Goal: Information Seeking & Learning: Check status

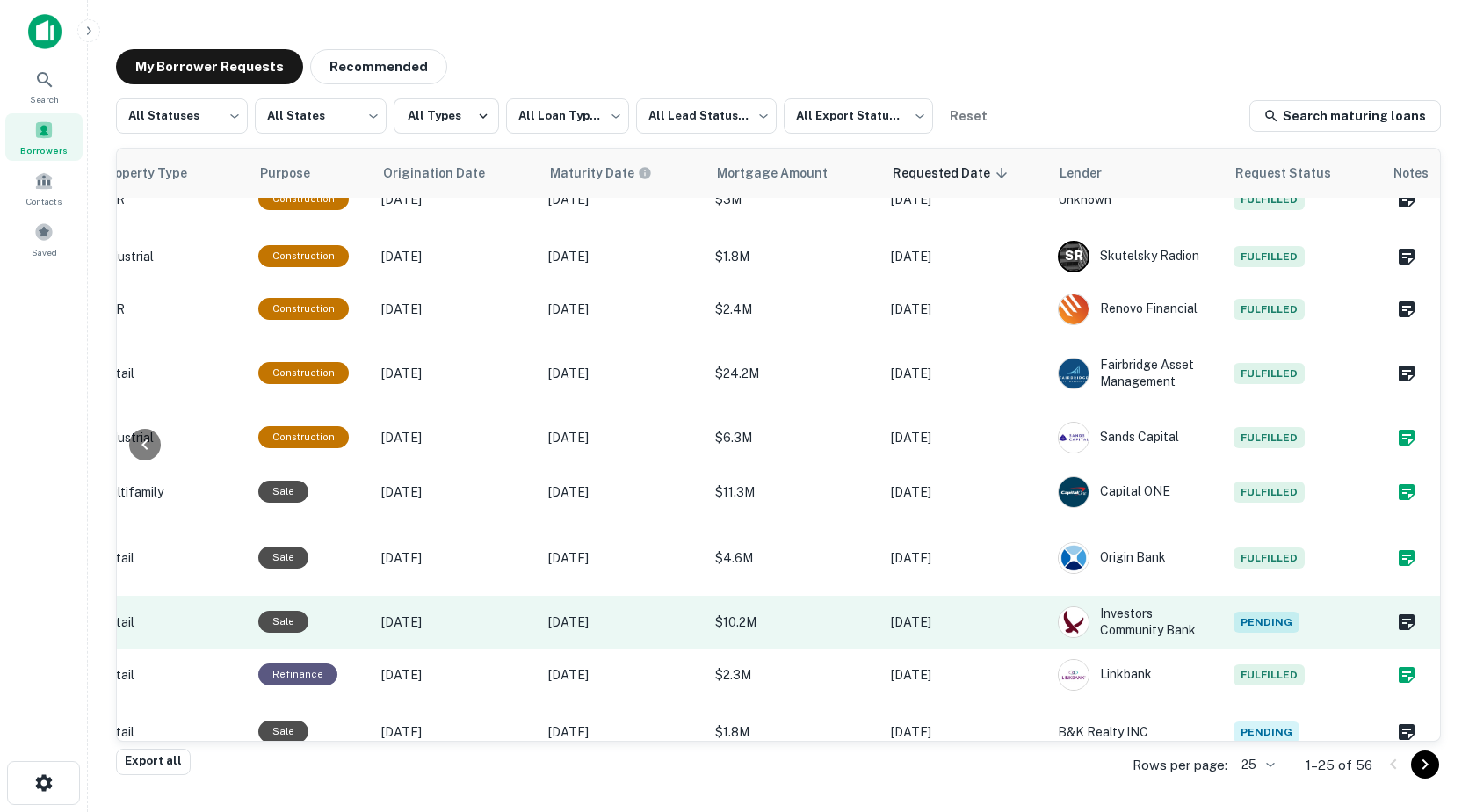
scroll to position [873, 756]
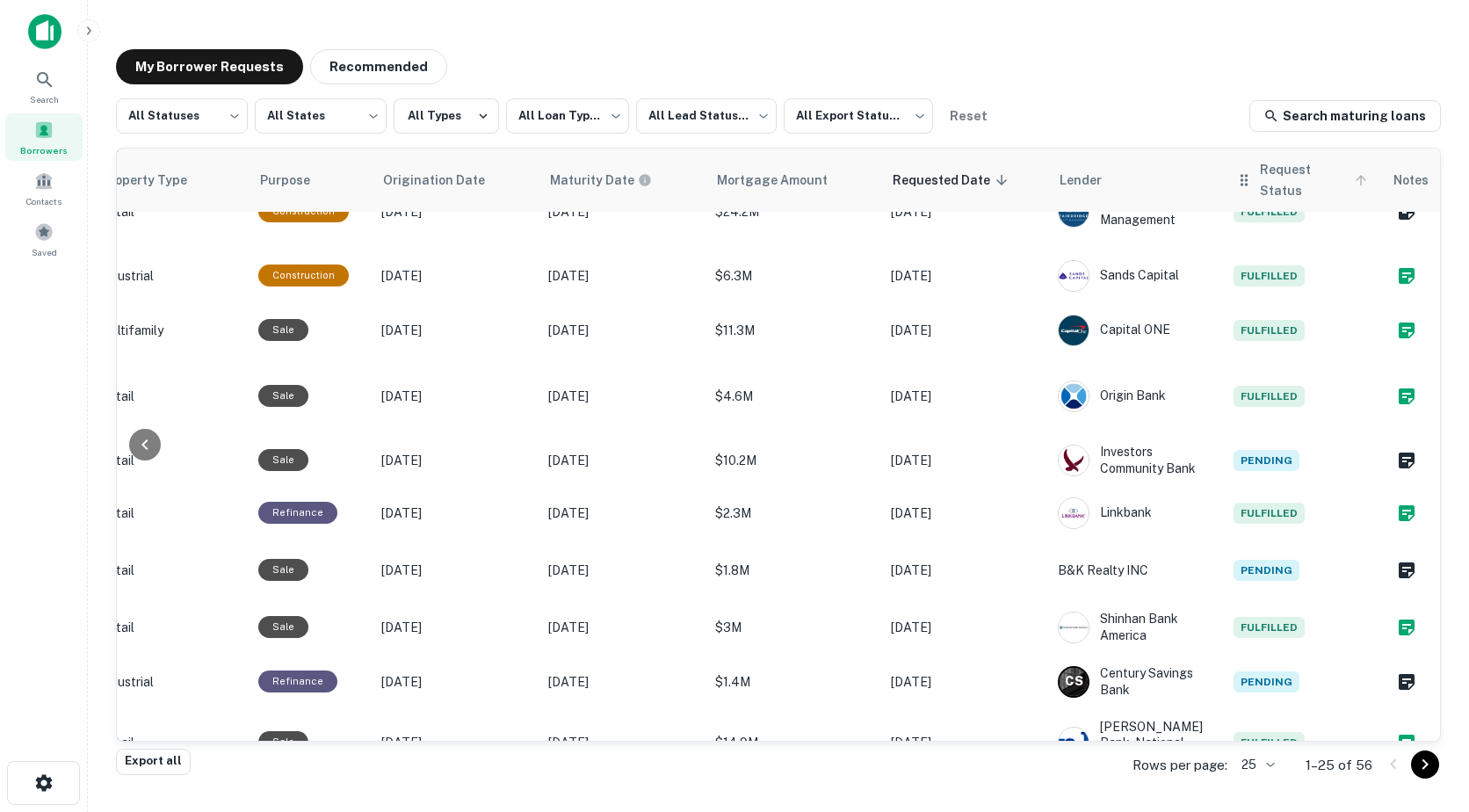
click at [1261, 180] on span "Request Status" at bounding box center [1316, 180] width 112 height 42
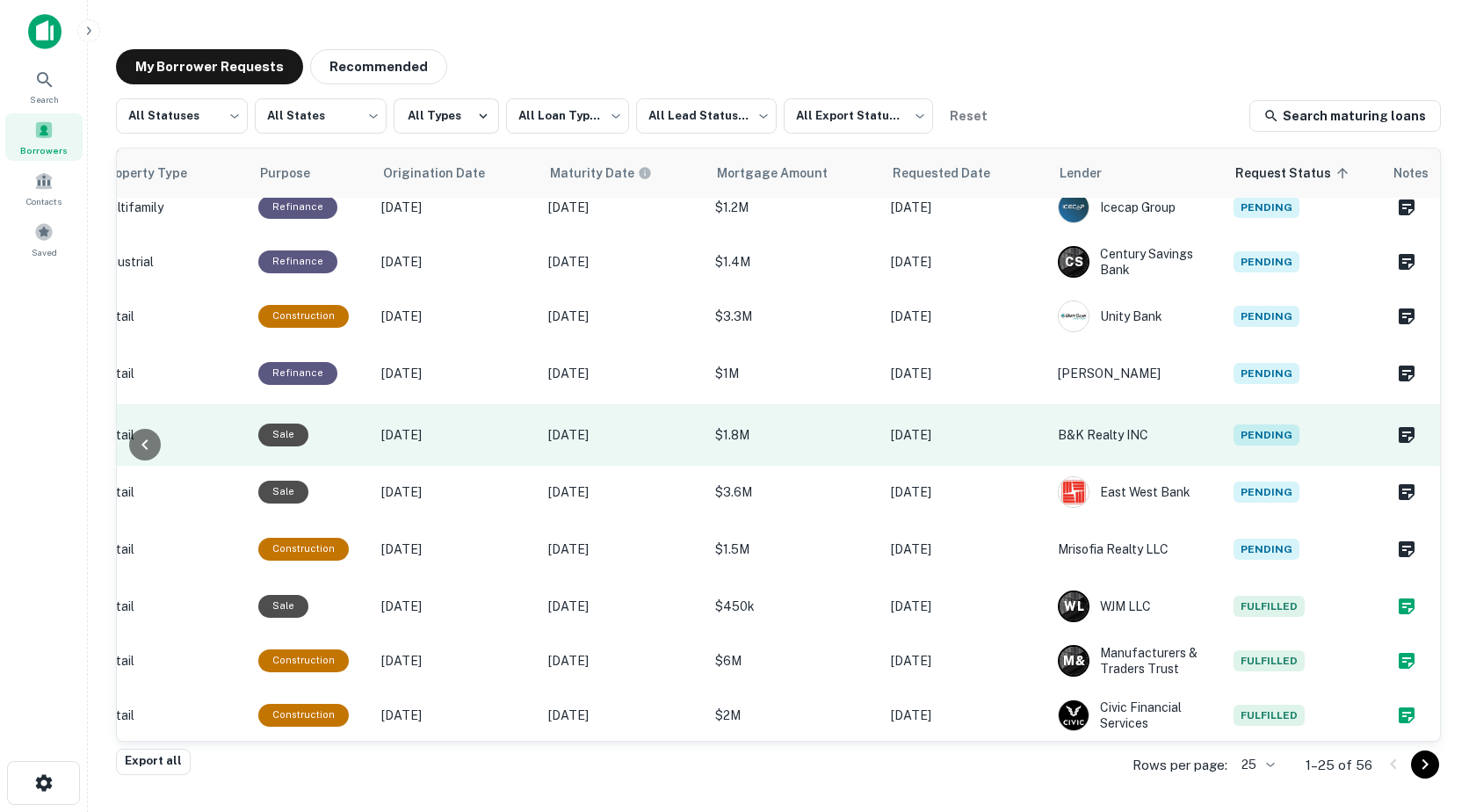
scroll to position [0, 754]
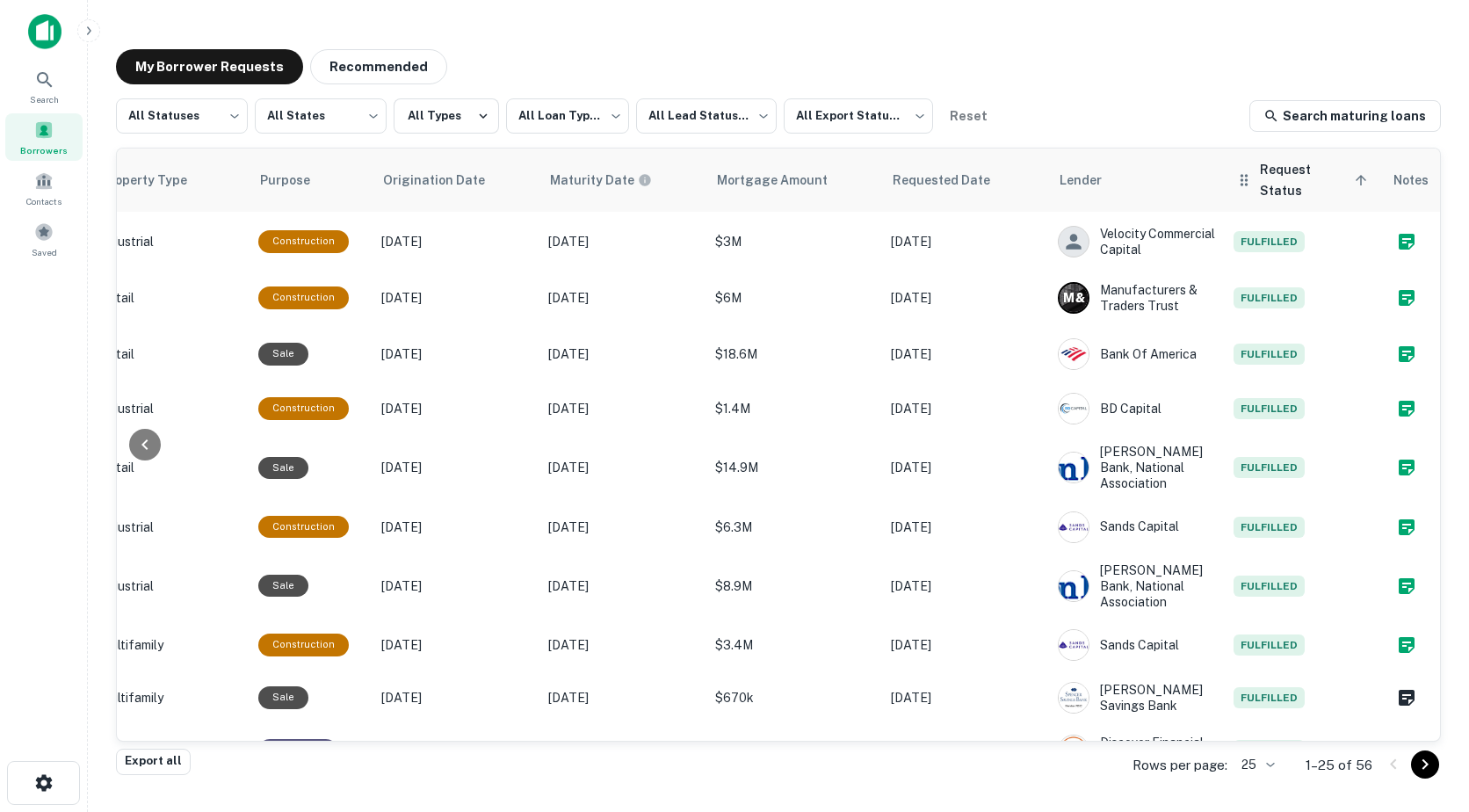
click at [1267, 166] on span "Request Status sorted ascending" at bounding box center [1316, 180] width 112 height 42
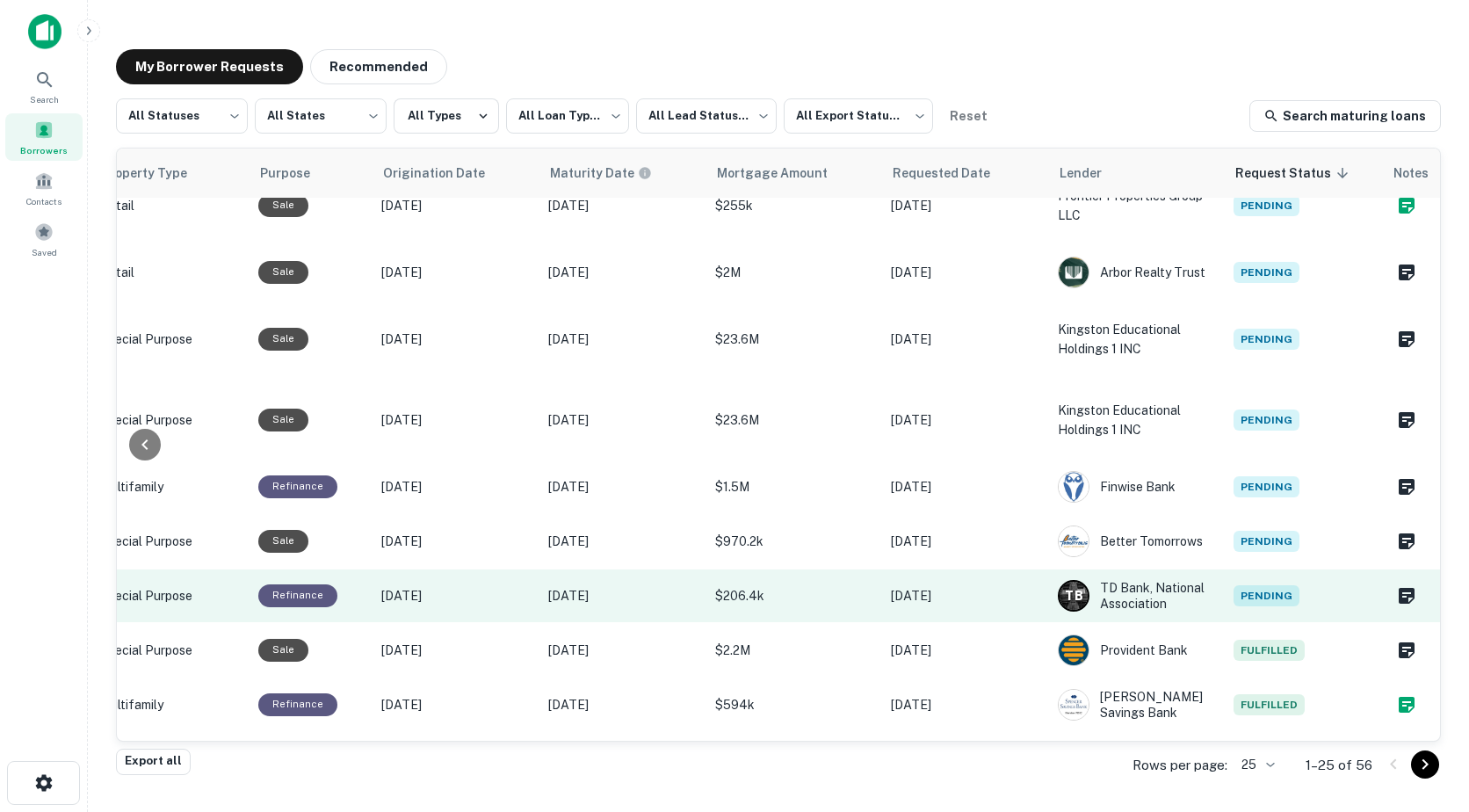
scroll to position [0, 754]
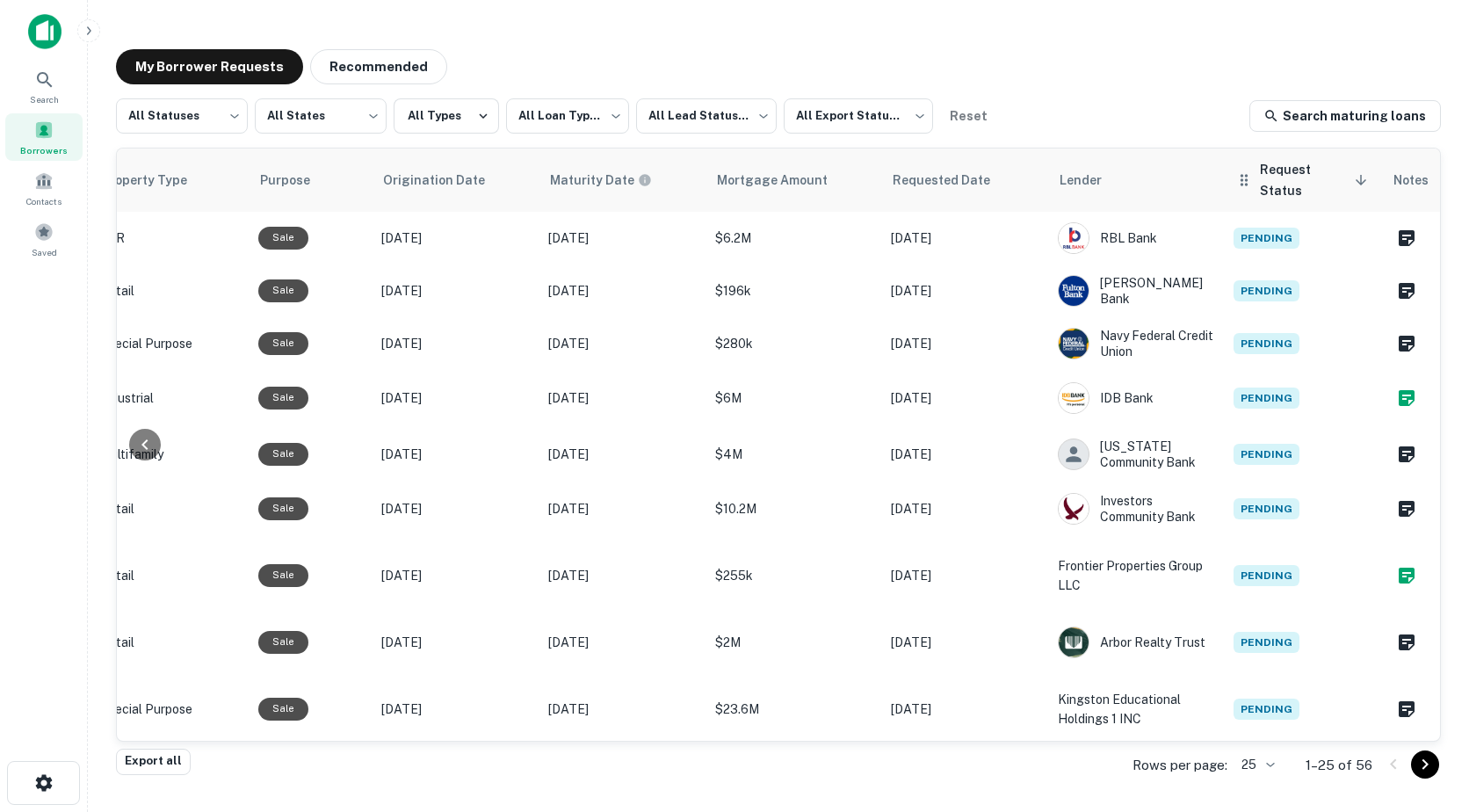
click at [1286, 183] on th "Request Status sorted descending" at bounding box center [1304, 180] width 158 height 63
click at [1236, 170] on icon at bounding box center [1244, 180] width 17 height 21
click at [1236, 175] on icon at bounding box center [1244, 180] width 17 height 21
click at [1353, 173] on icon at bounding box center [1361, 181] width 16 height 16
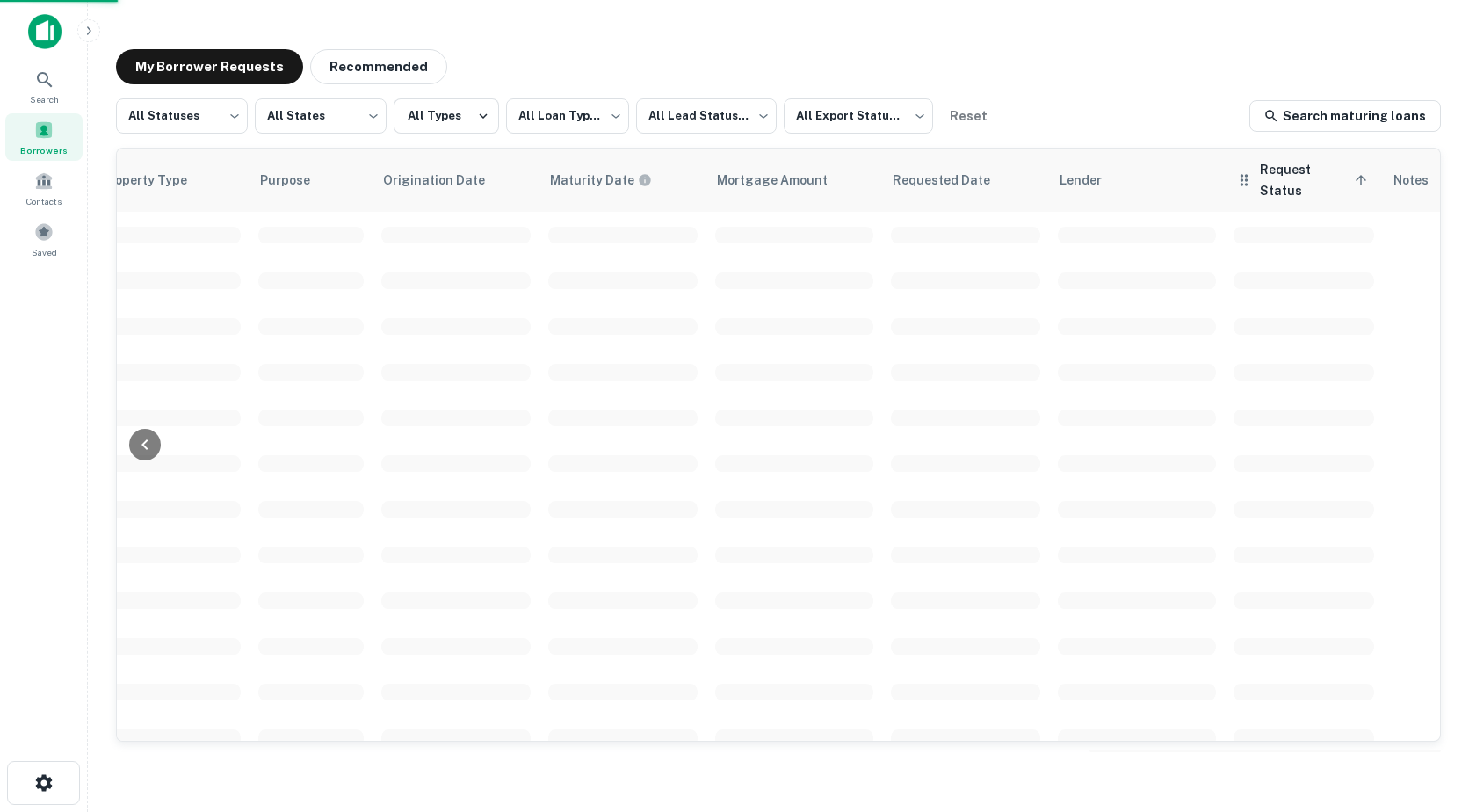
click at [1356, 175] on icon at bounding box center [1361, 181] width 11 height 11
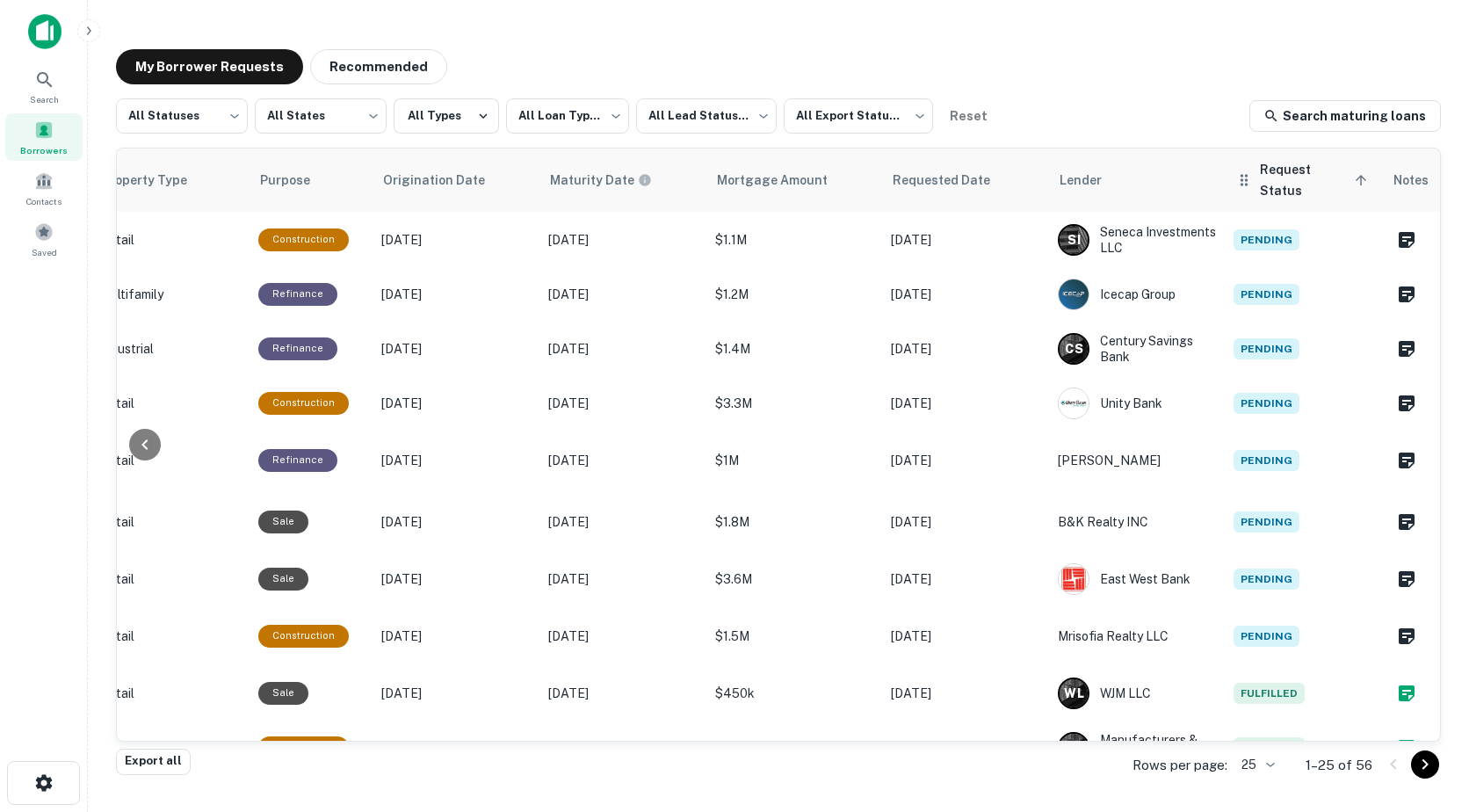
click at [1353, 173] on icon at bounding box center [1361, 181] width 16 height 16
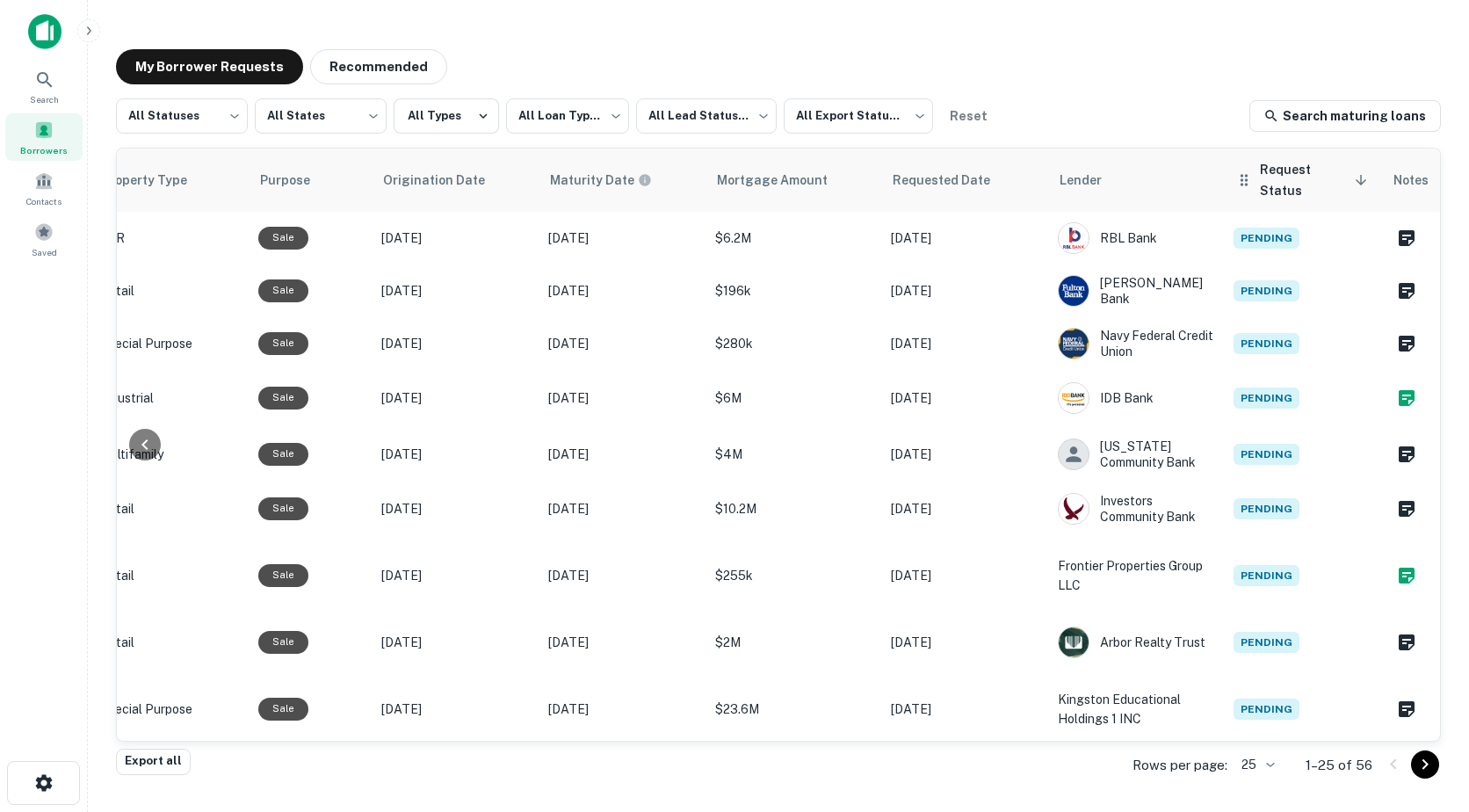
click at [1353, 173] on icon at bounding box center [1361, 181] width 16 height 16
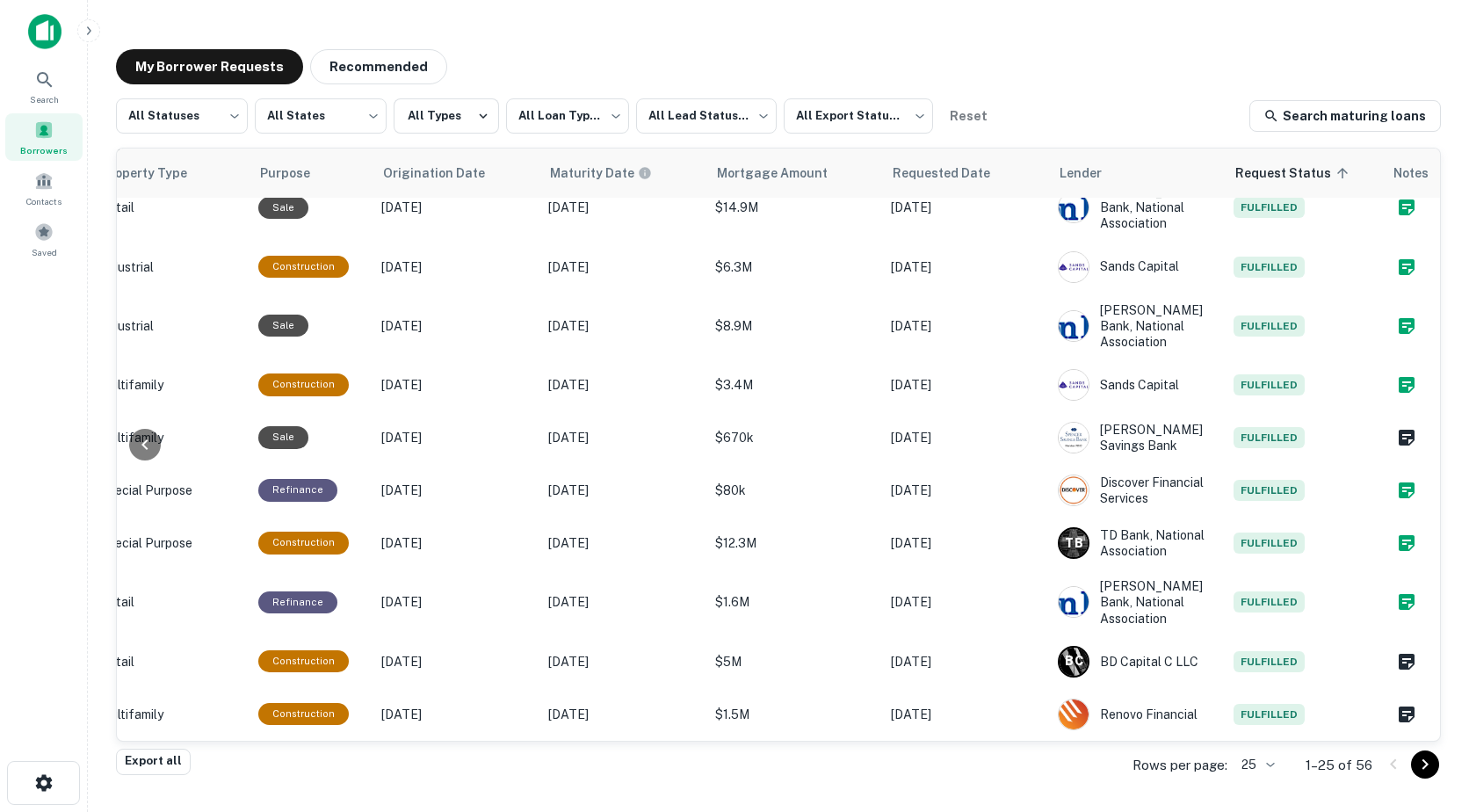
scroll to position [337, 754]
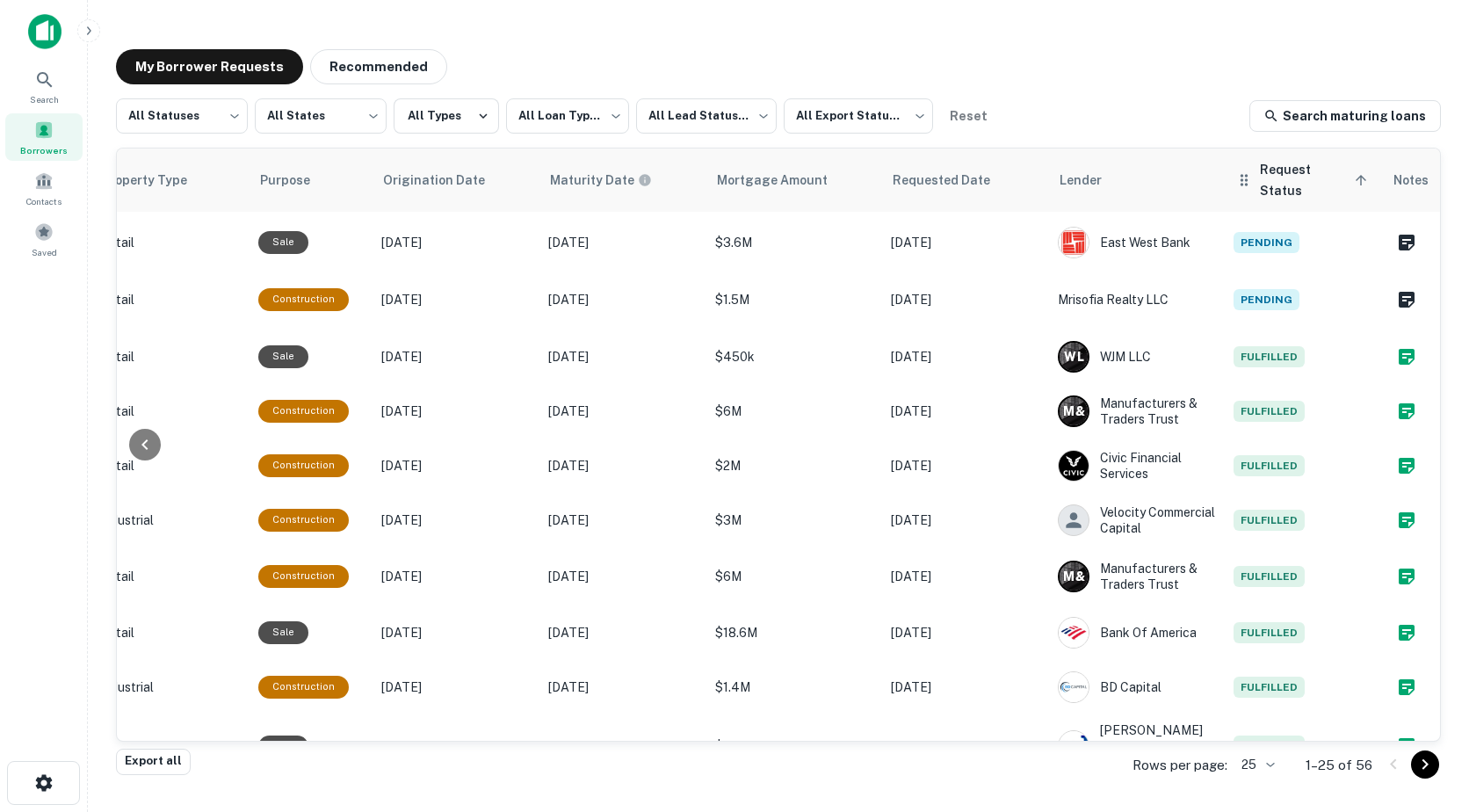
click at [1353, 173] on icon at bounding box center [1361, 181] width 16 height 16
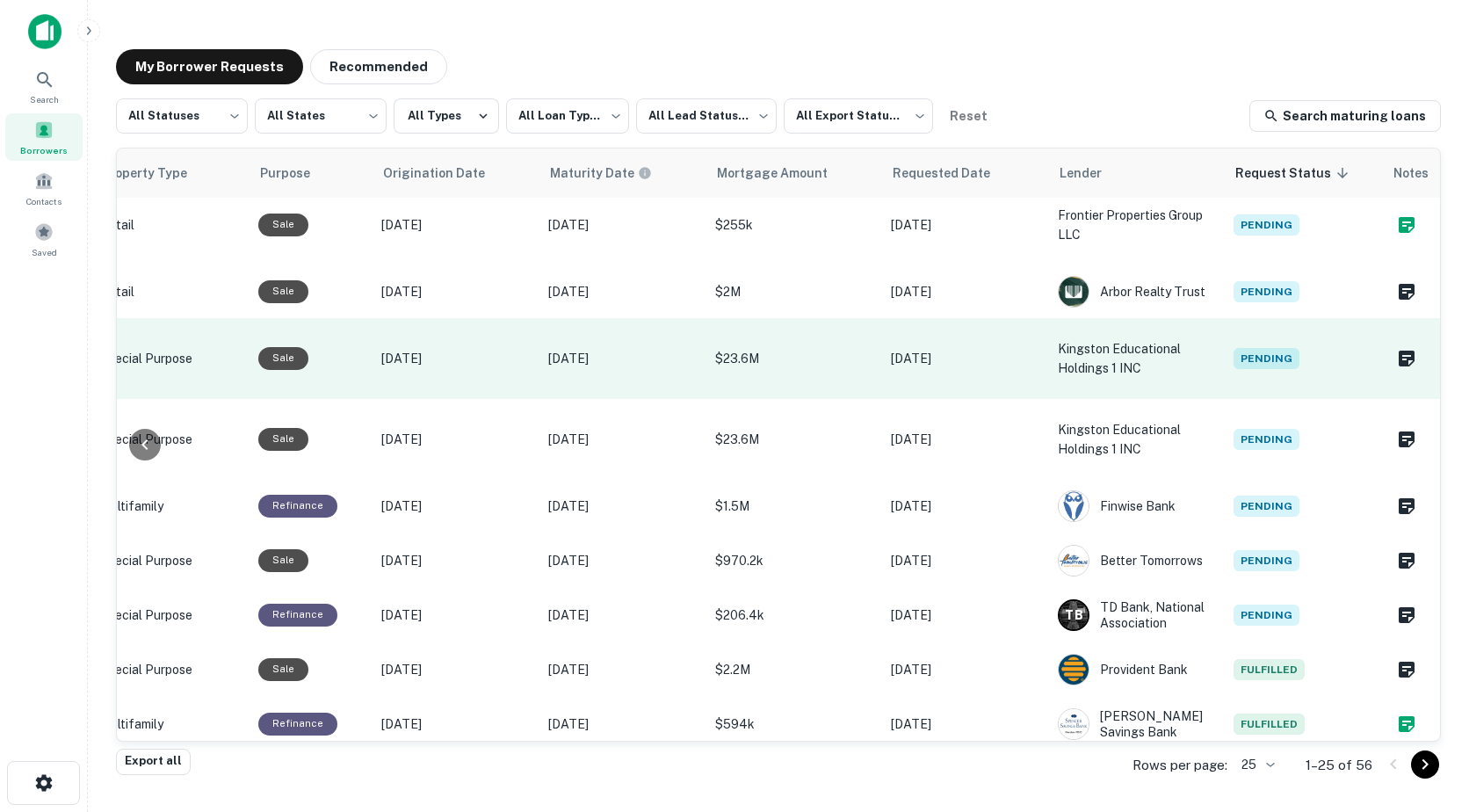
scroll to position [425, 754]
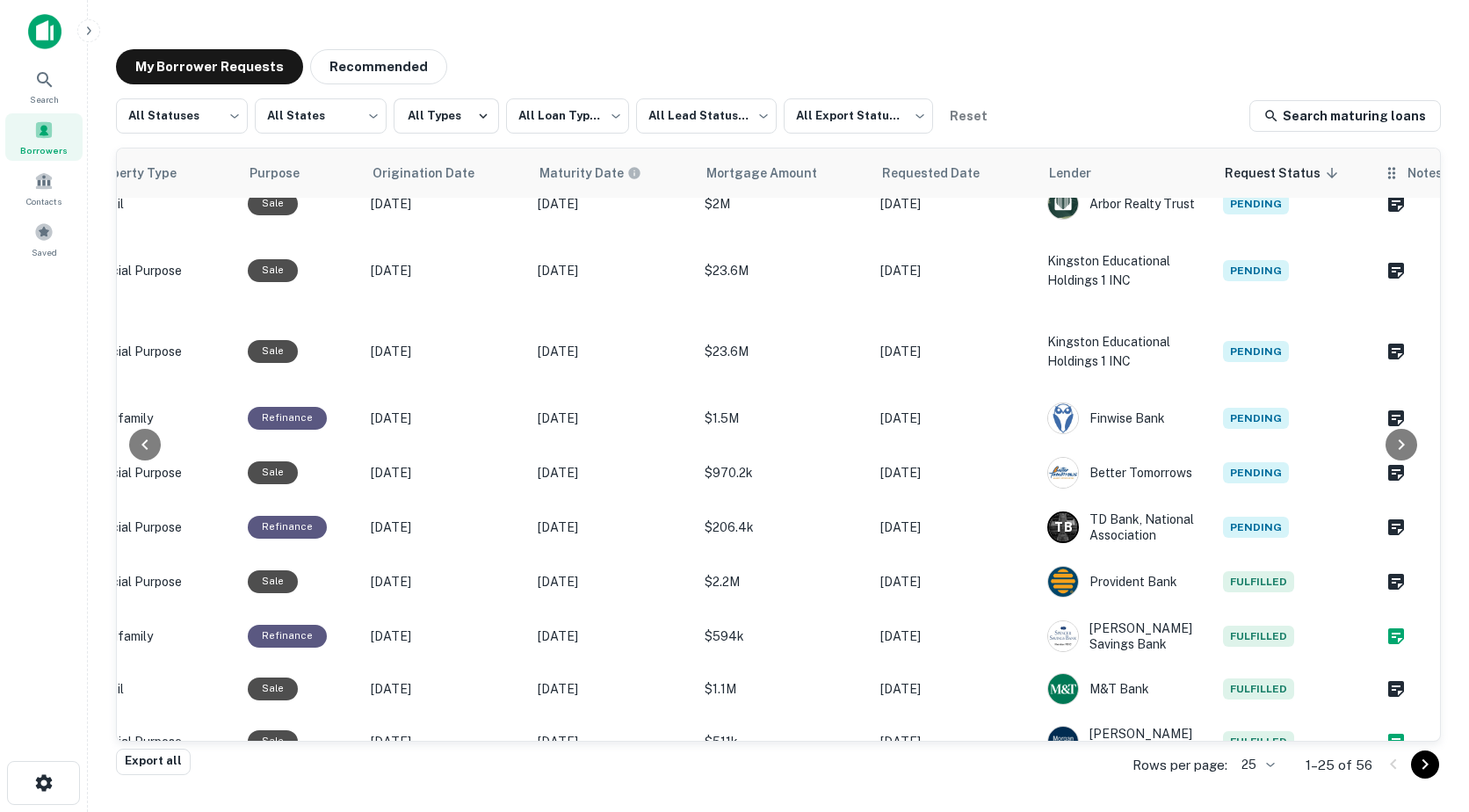
click at [1410, 177] on span "Notes" at bounding box center [1426, 173] width 36 height 21
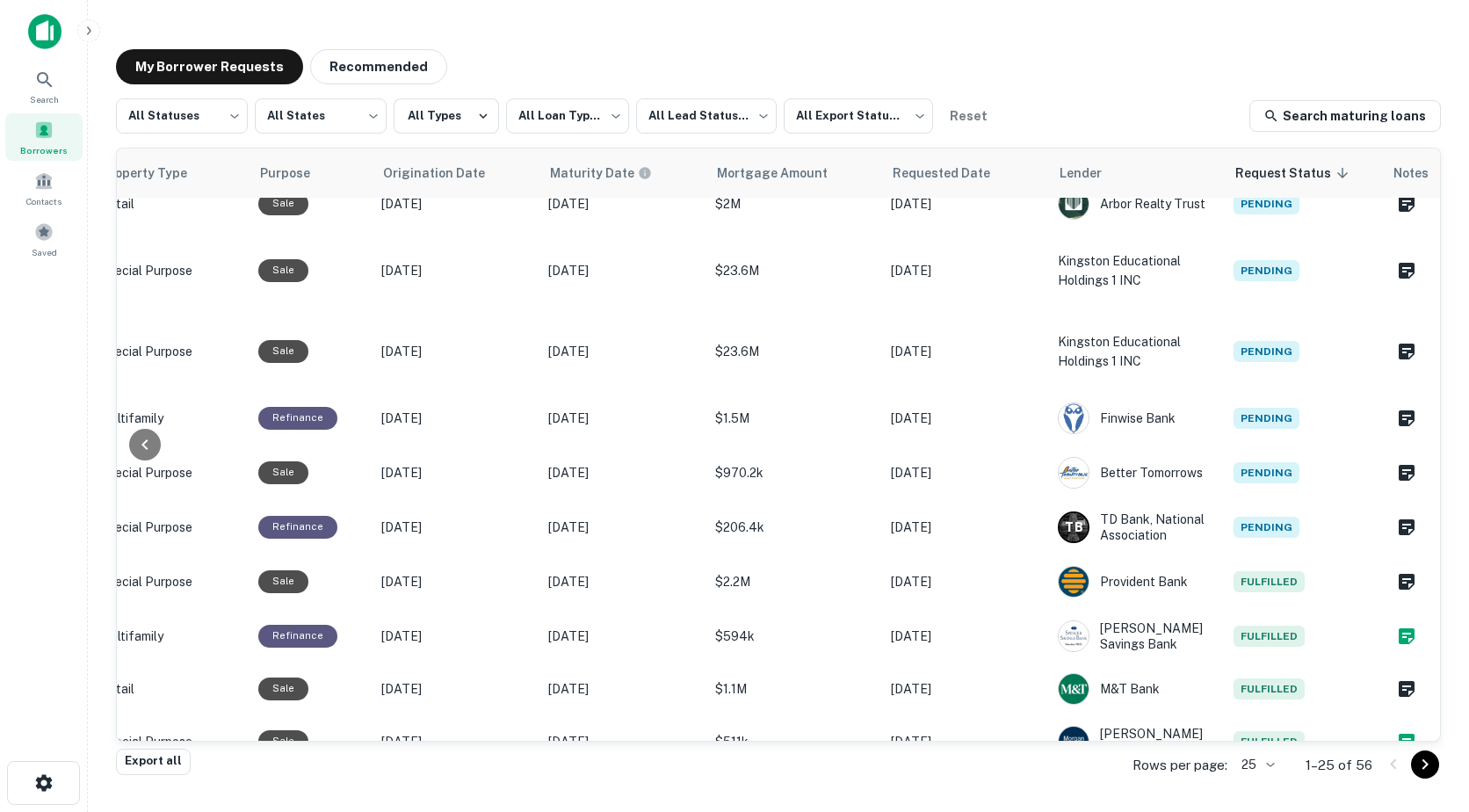
scroll to position [425, 756]
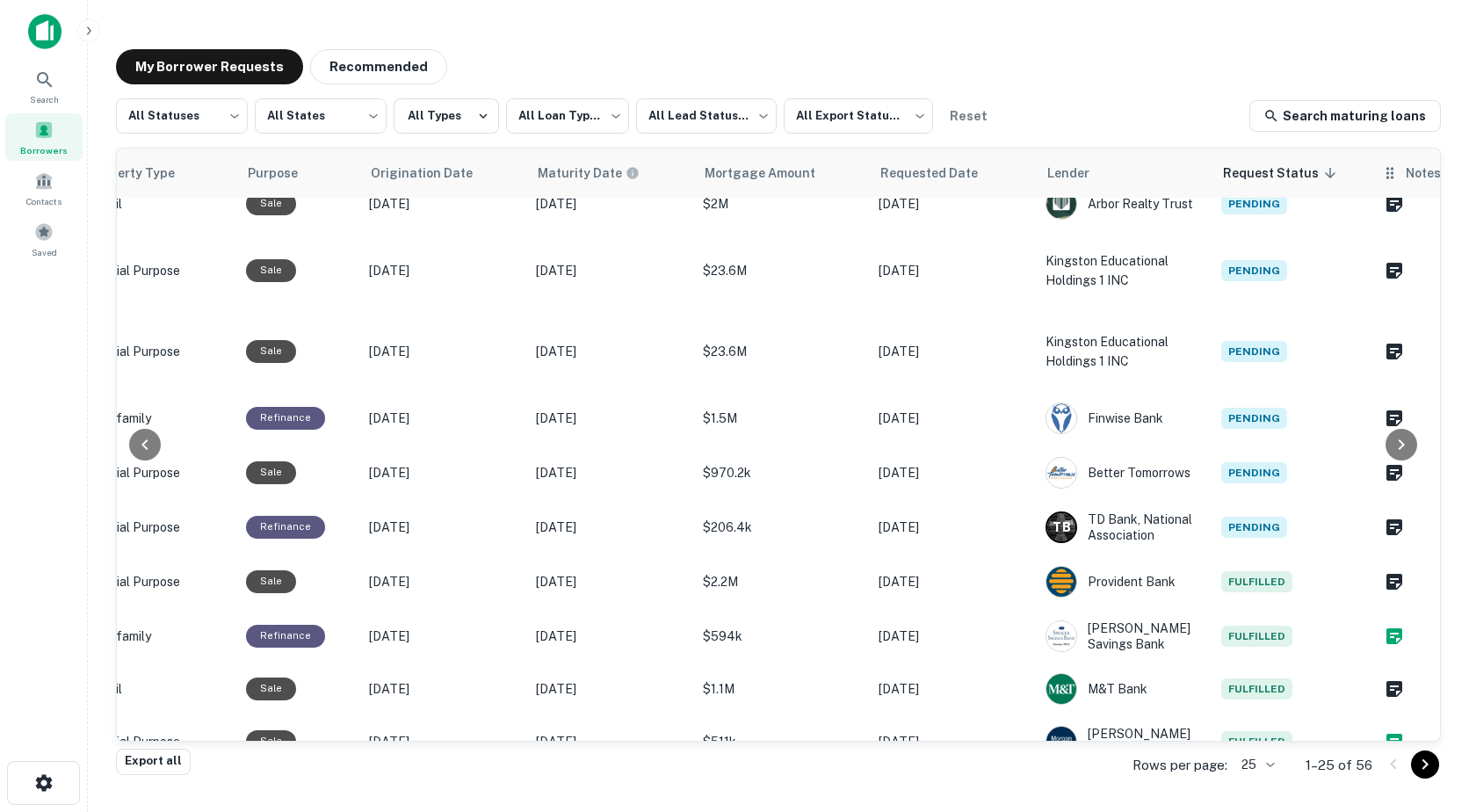
click at [1395, 173] on icon at bounding box center [1389, 173] width 17 height 21
click at [1415, 175] on span "Notes" at bounding box center [1424, 173] width 36 height 21
click at [1403, 167] on div "Notes" at bounding box center [1411, 173] width 61 height 21
click at [1398, 175] on icon at bounding box center [1389, 173] width 17 height 21
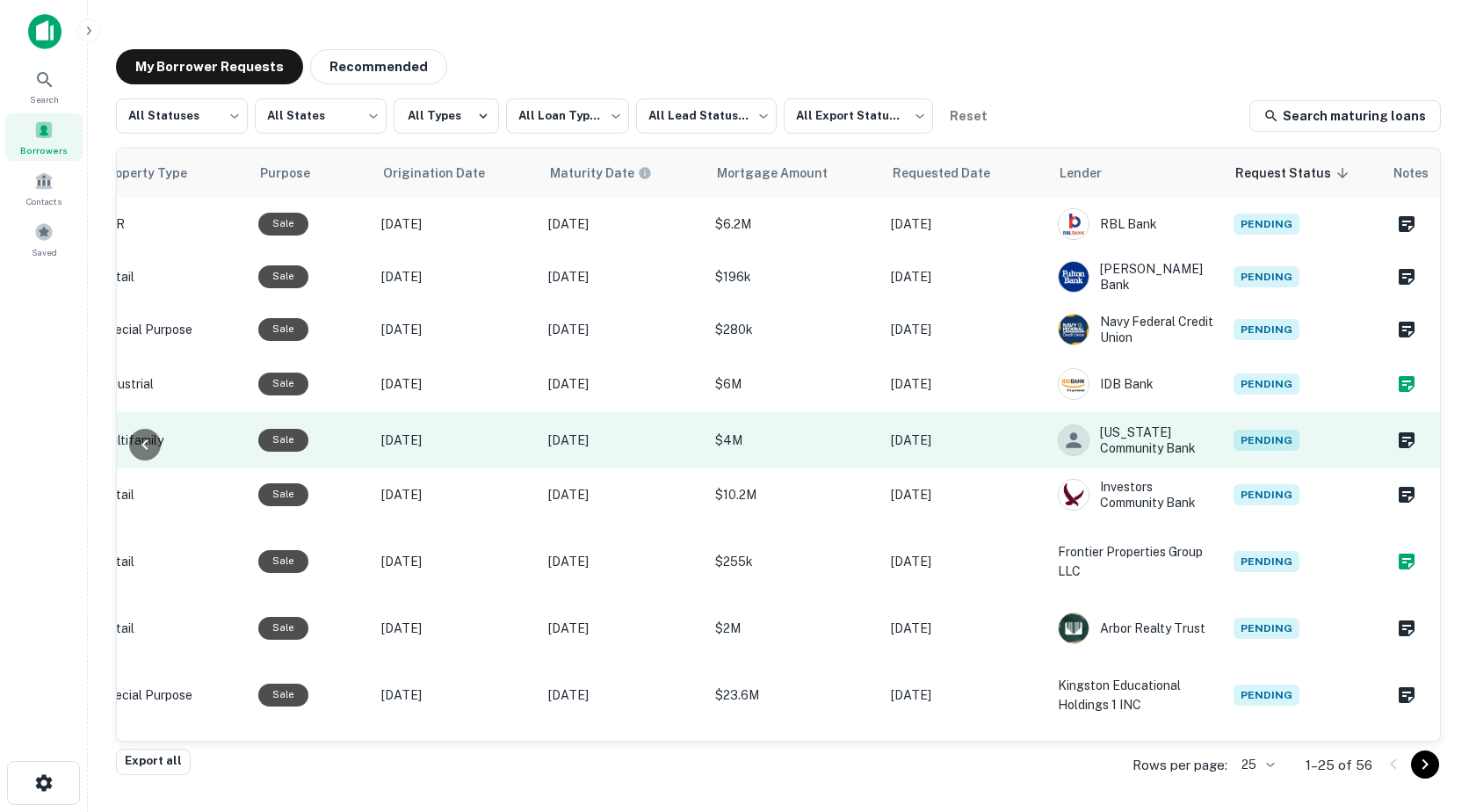
scroll to position [88, 756]
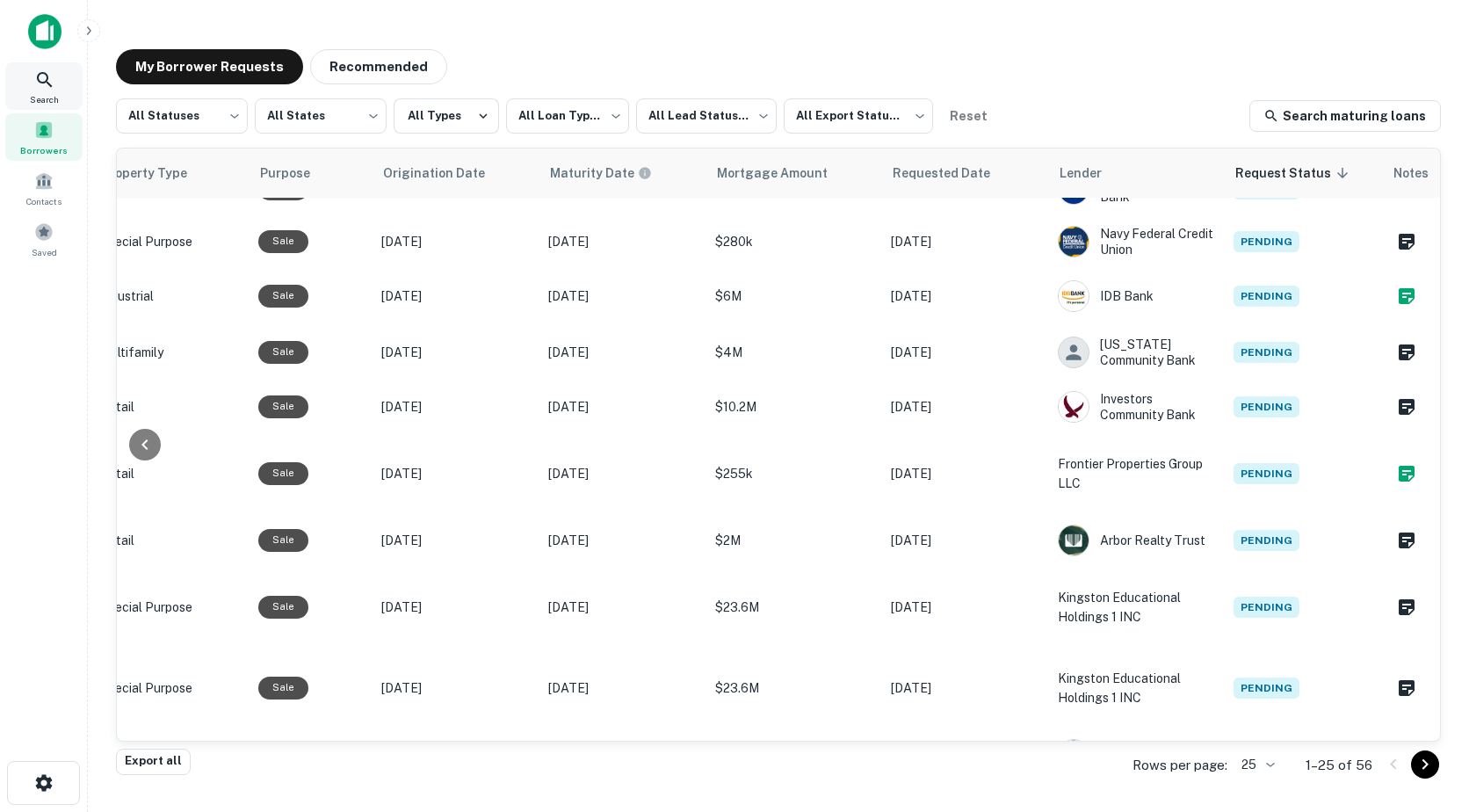
click at [49, 85] on icon at bounding box center [44, 79] width 15 height 15
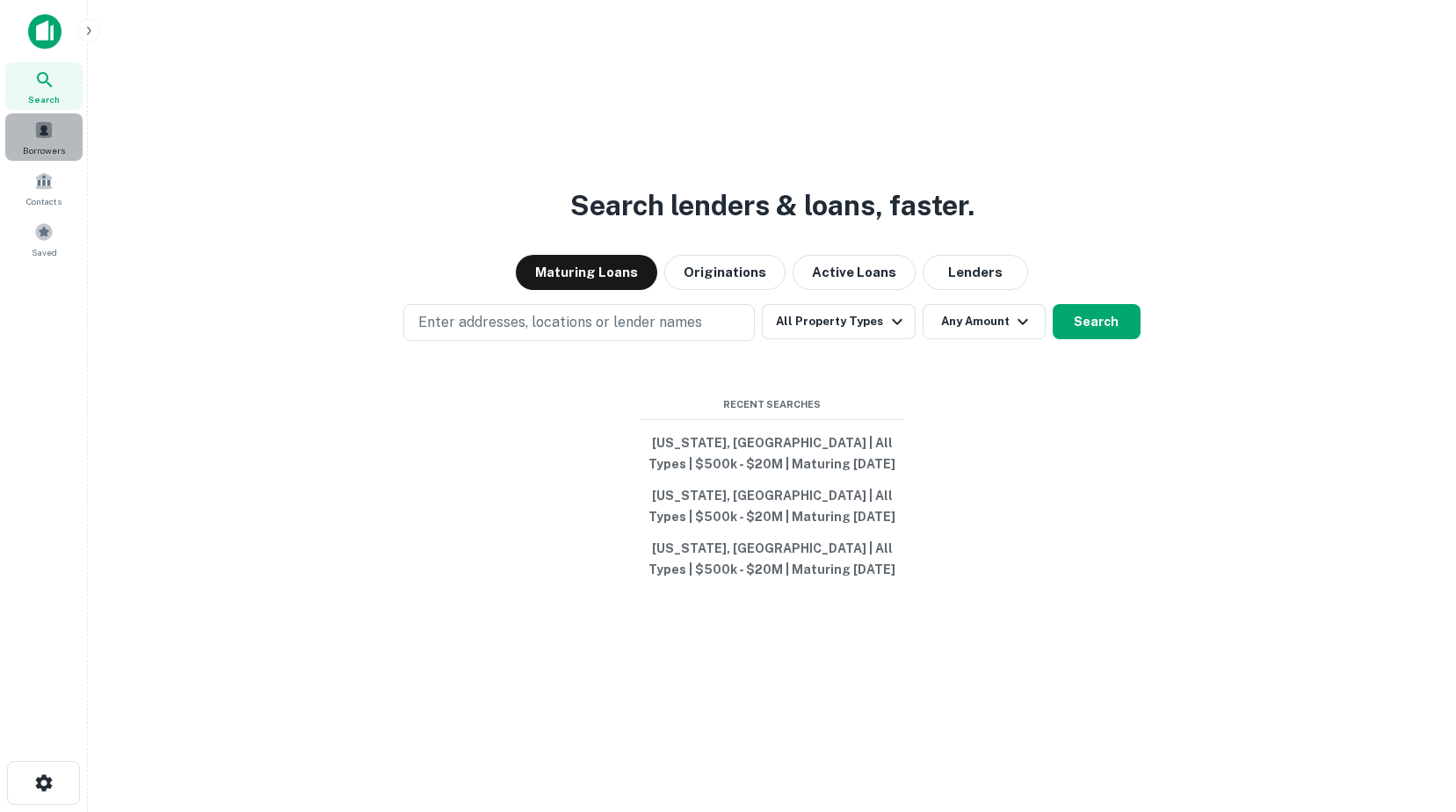
click at [42, 148] on span "Borrowers" at bounding box center [43, 151] width 42 height 14
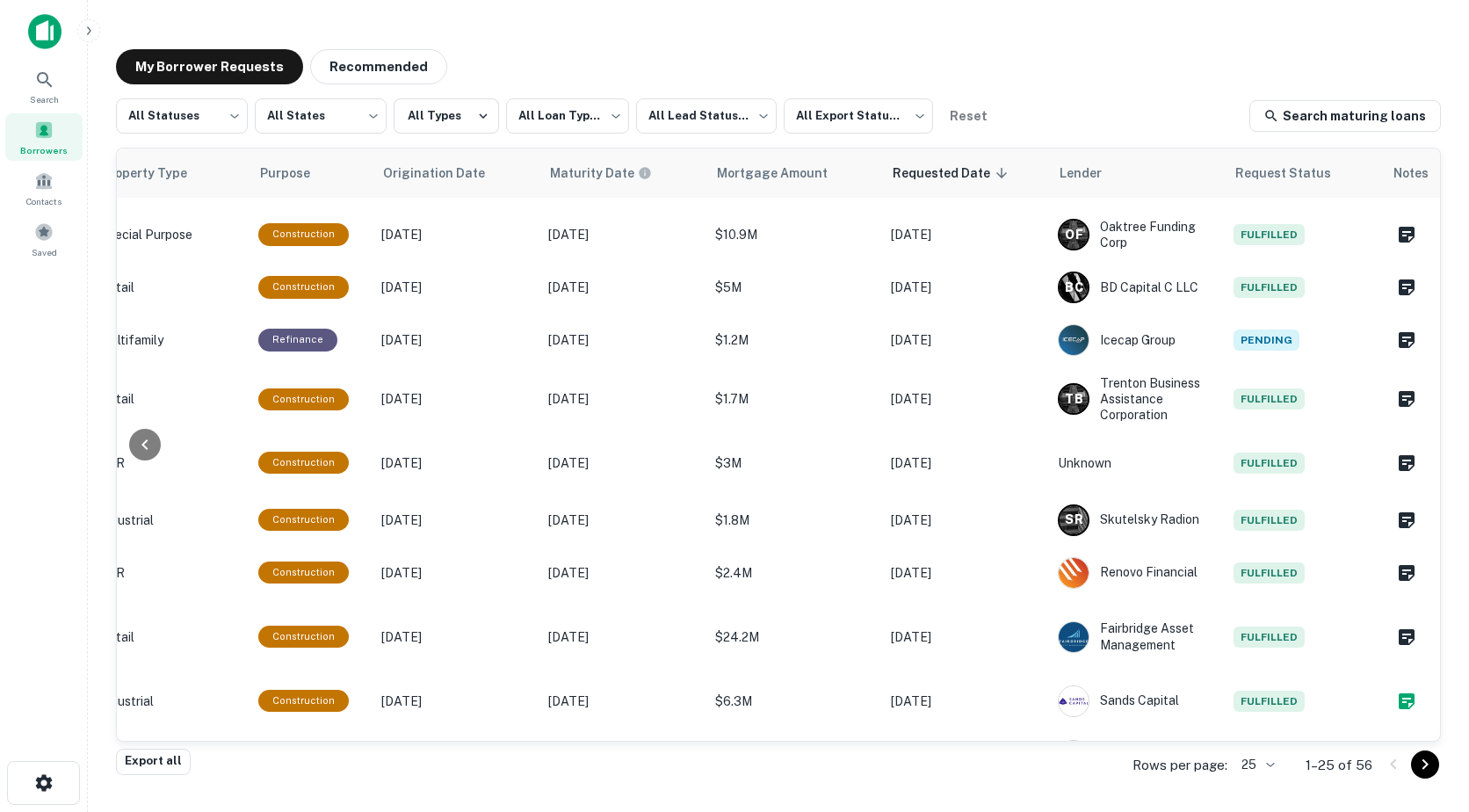
scroll to position [0, 756]
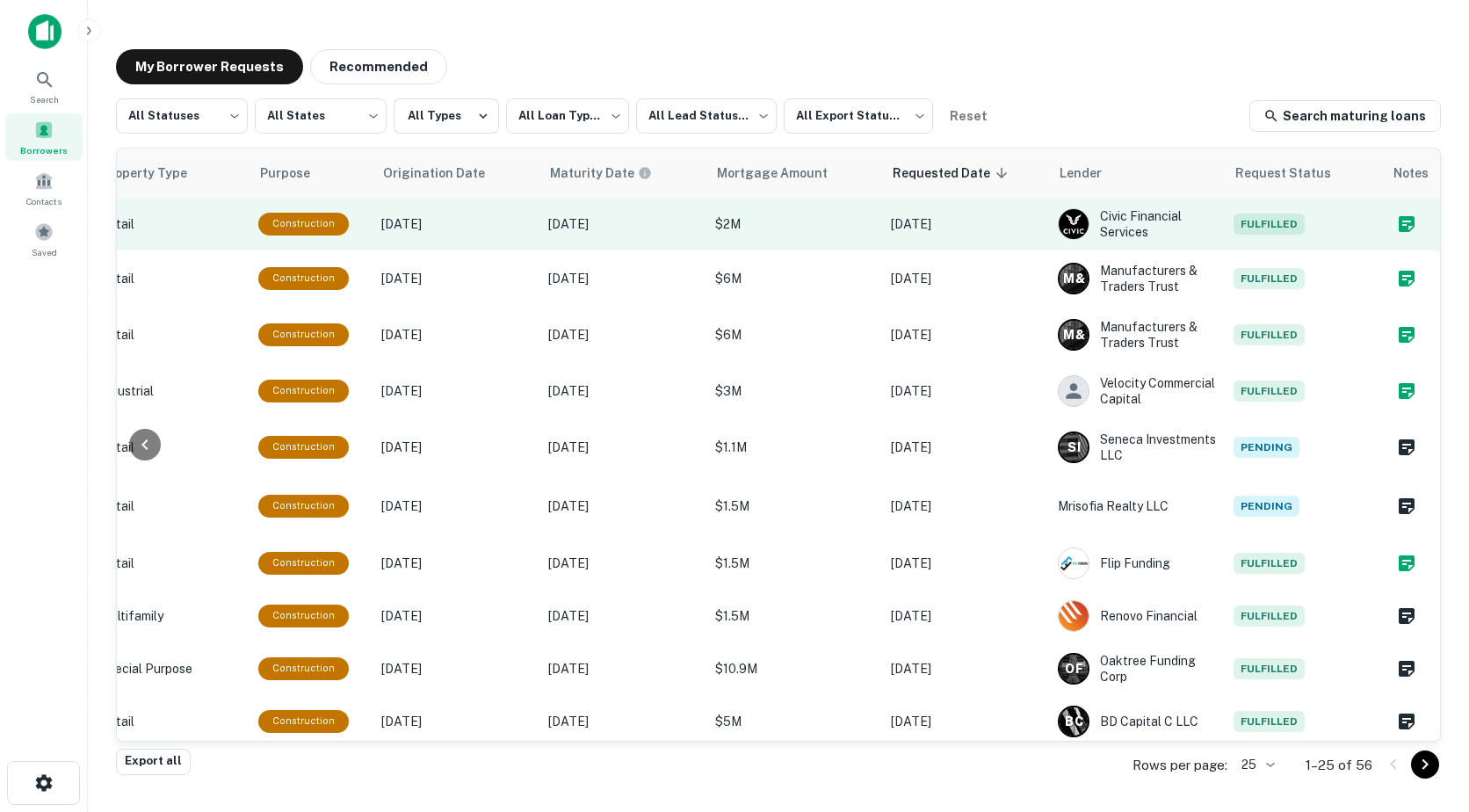
click at [439, 222] on p "[DATE]" at bounding box center [455, 223] width 149 height 19
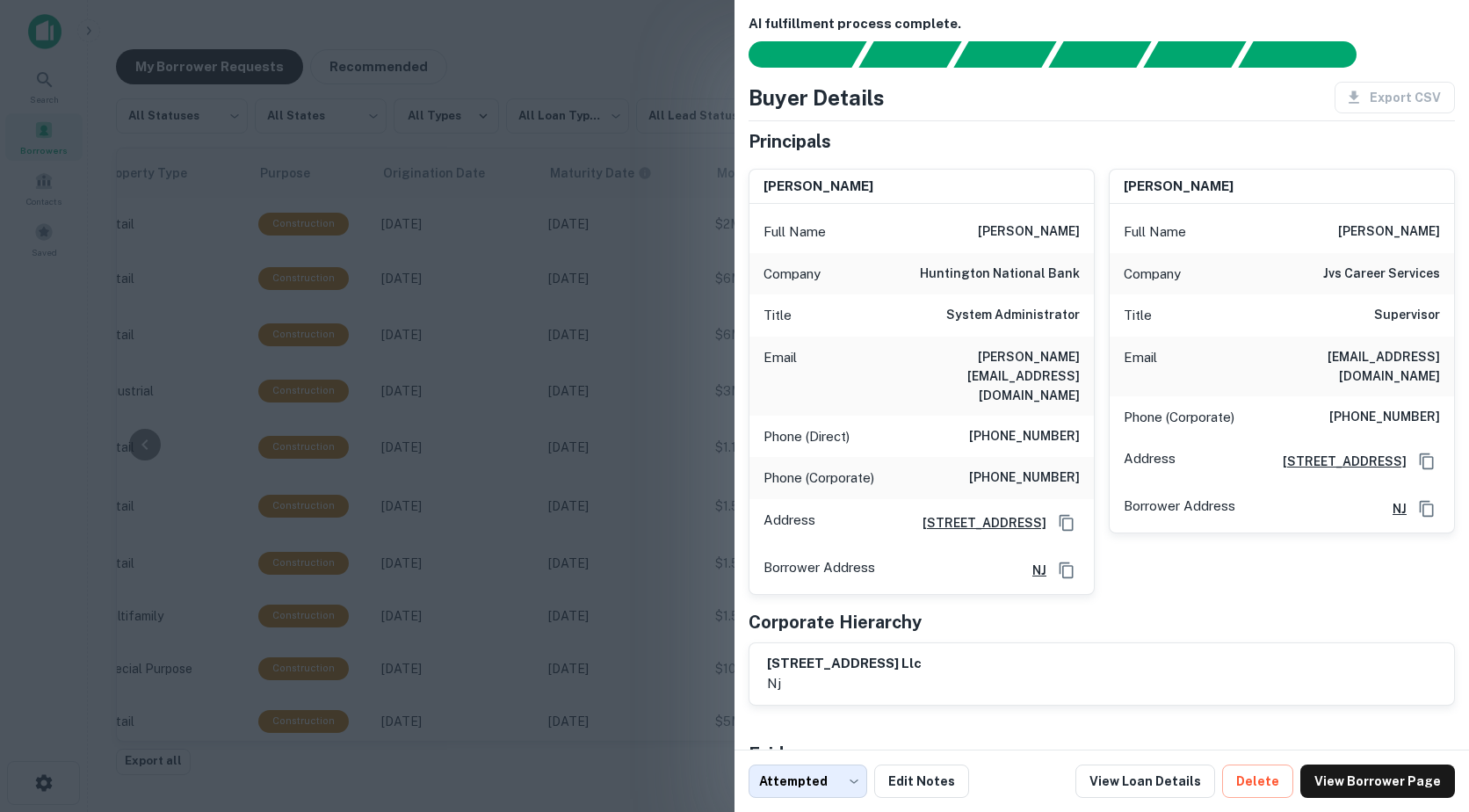
scroll to position [0, 0]
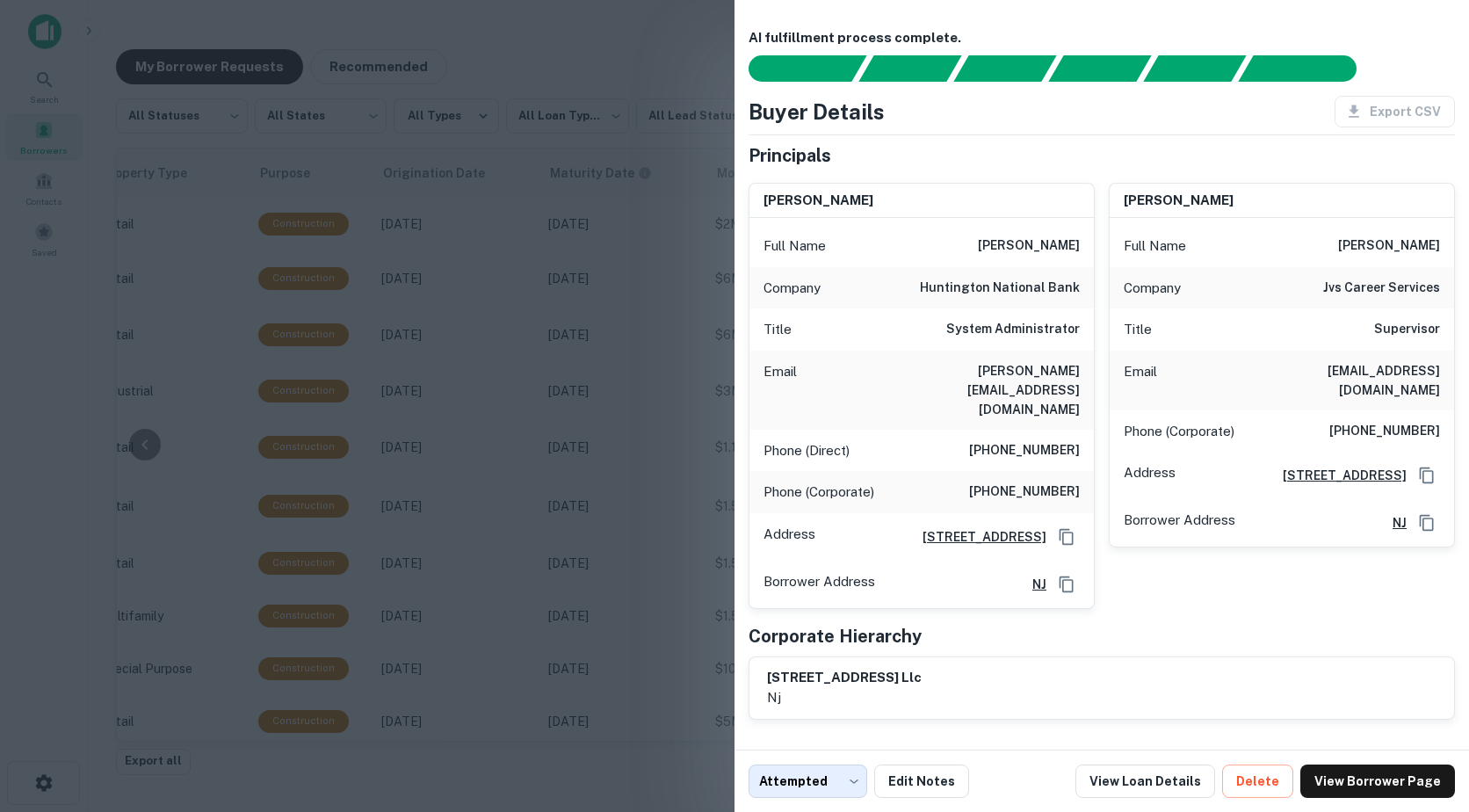
click at [594, 279] on div at bounding box center [734, 406] width 1469 height 812
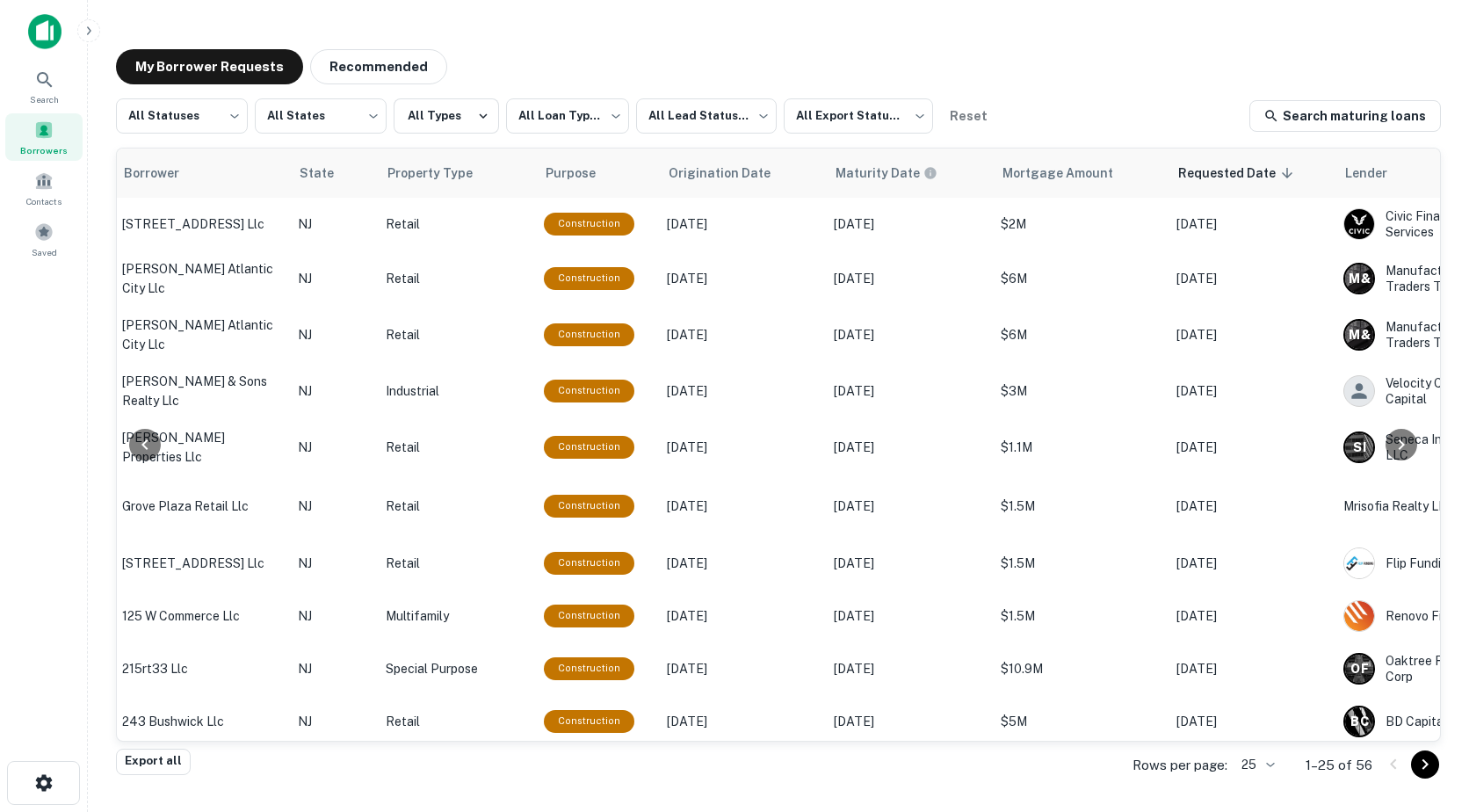
scroll to position [0, 756]
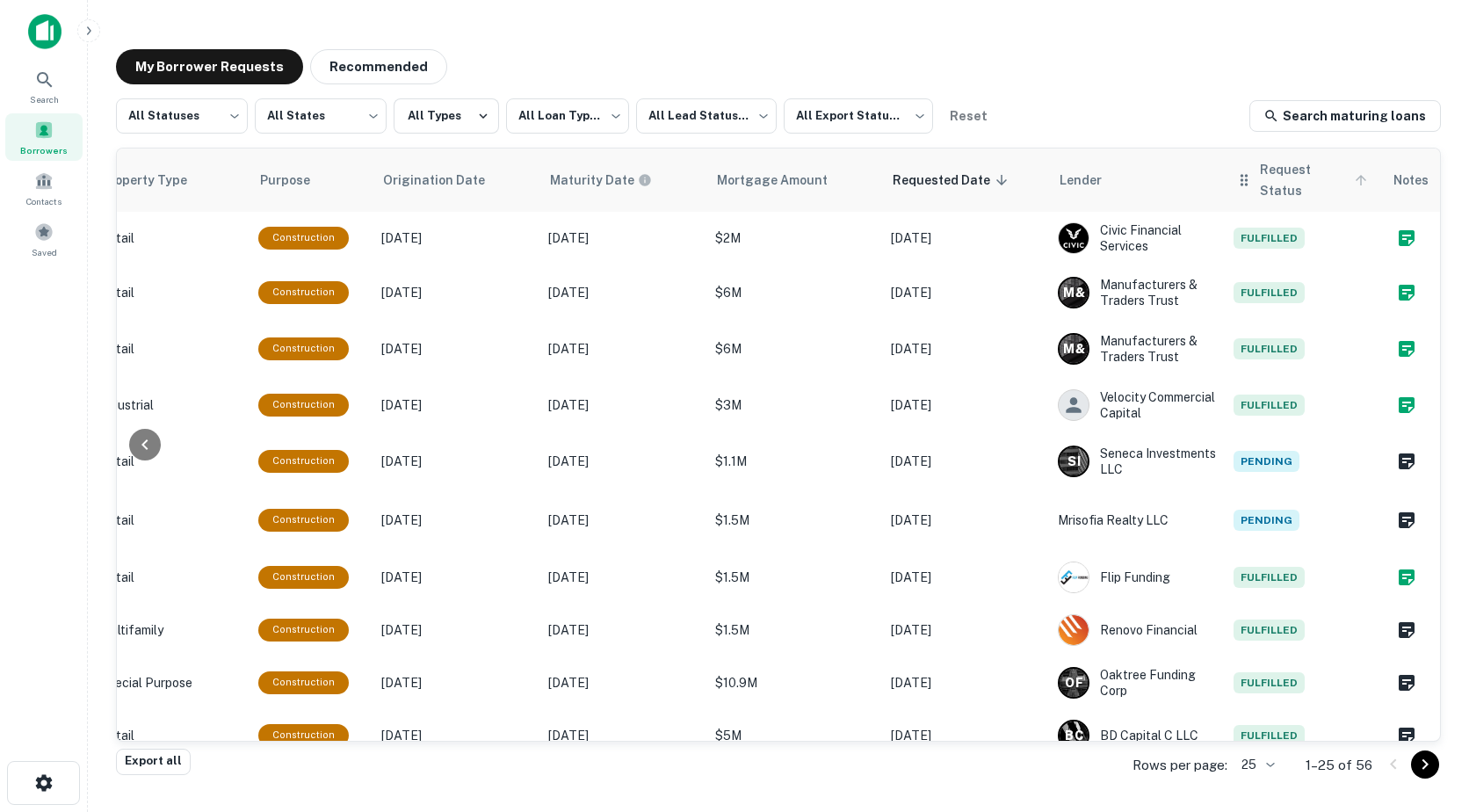
click at [1260, 176] on span "Request Status" at bounding box center [1316, 180] width 112 height 42
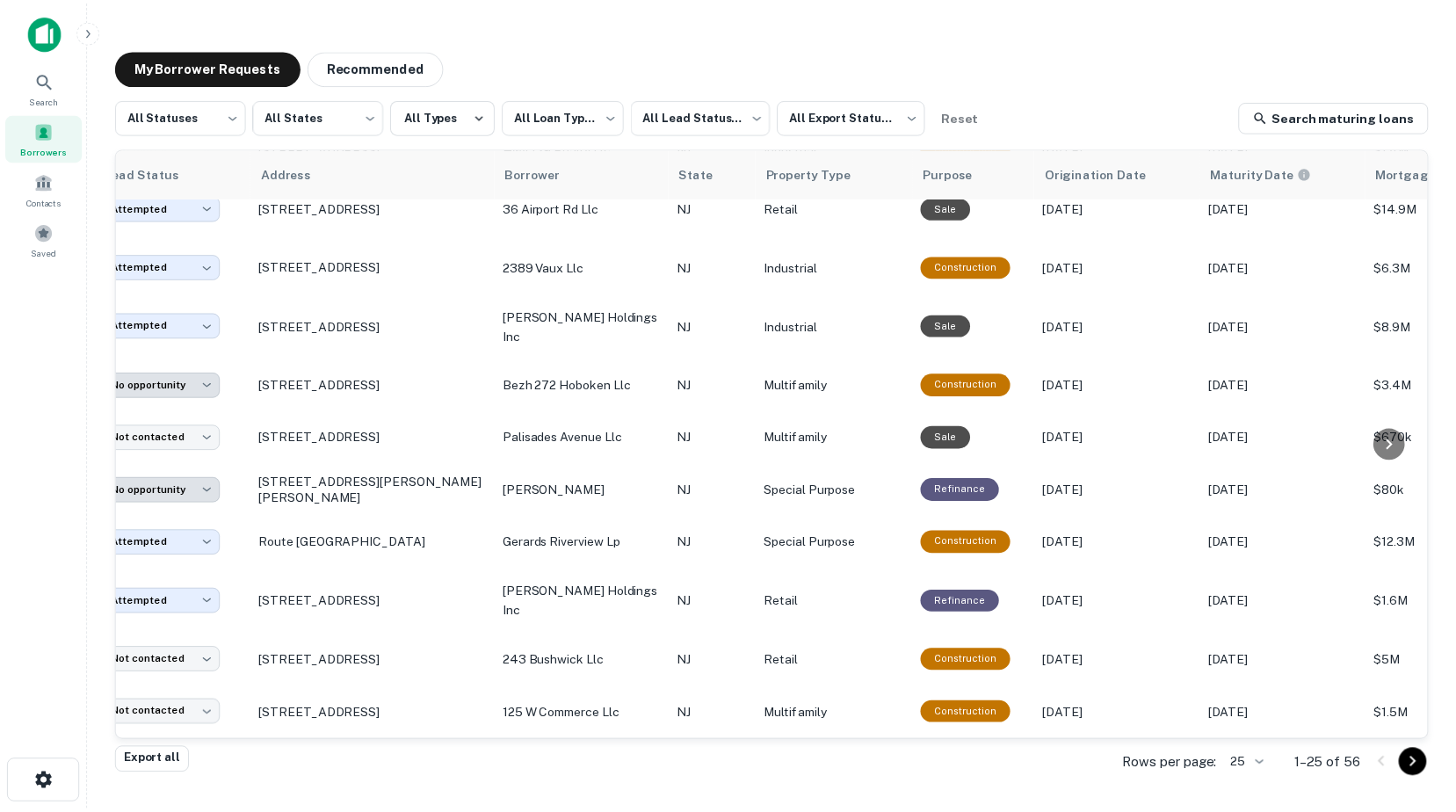
scroll to position [863, 0]
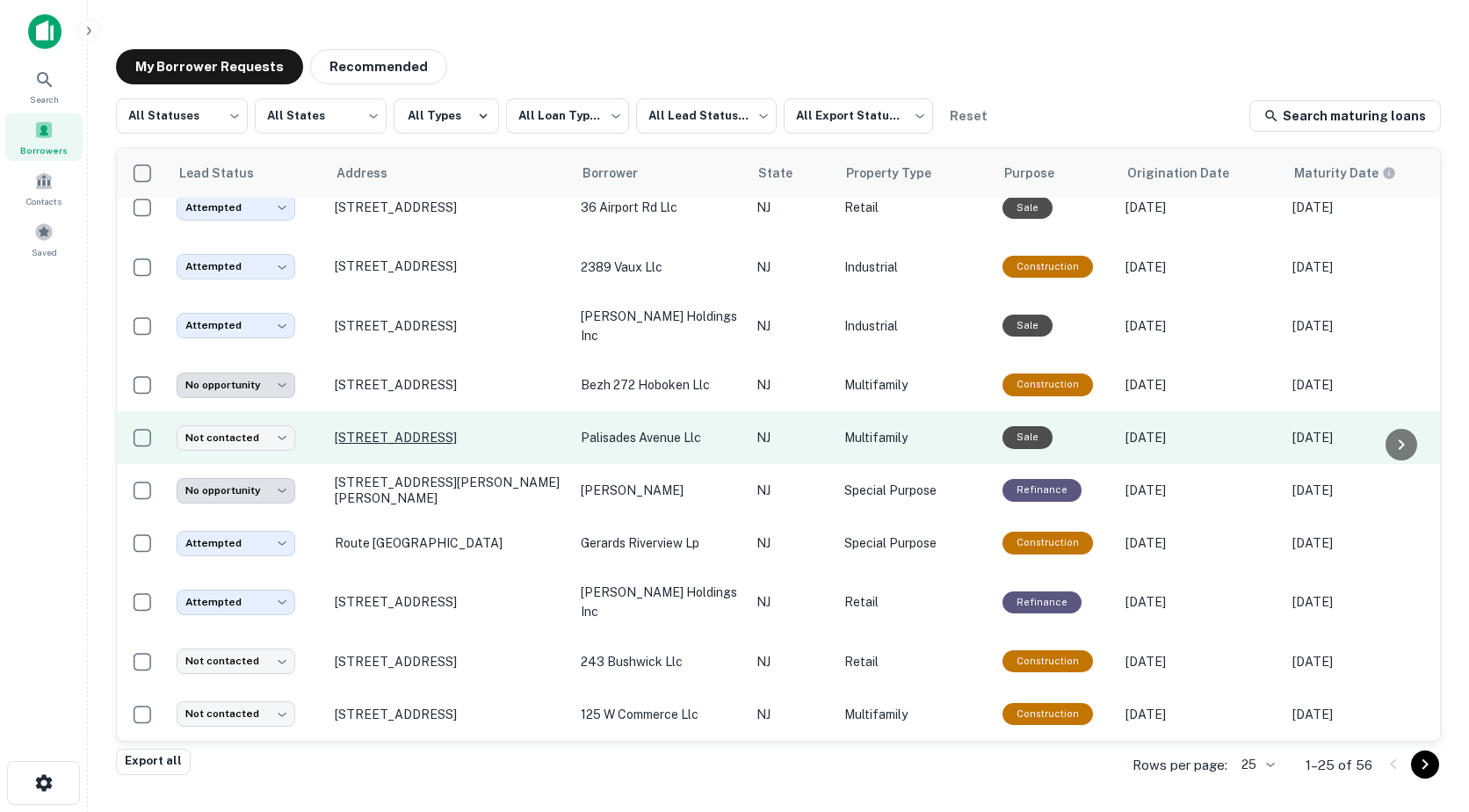
click at [435, 430] on p "253 Palisade Ave Garfield, NJ 07026" at bounding box center [449, 438] width 229 height 16
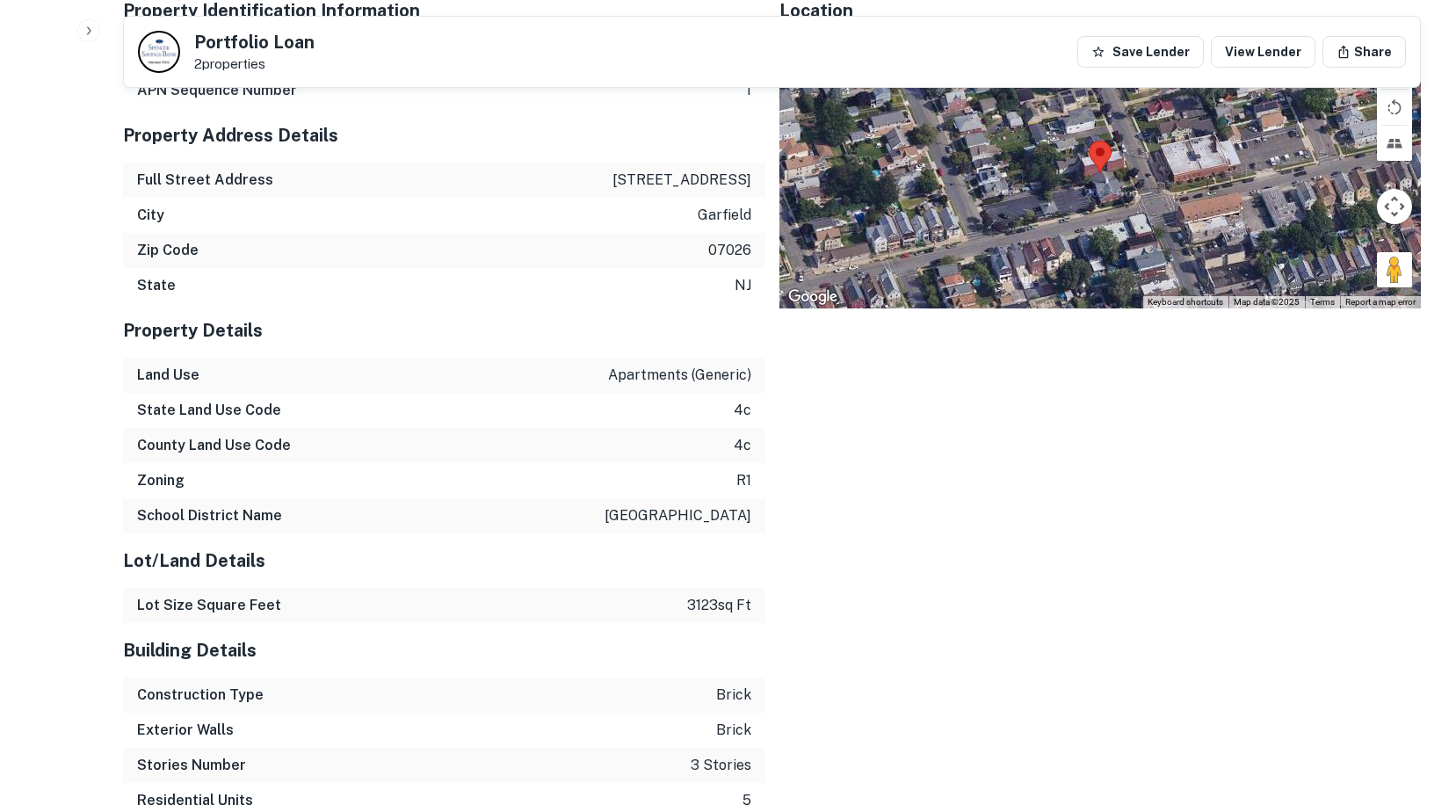
scroll to position [2313, 0]
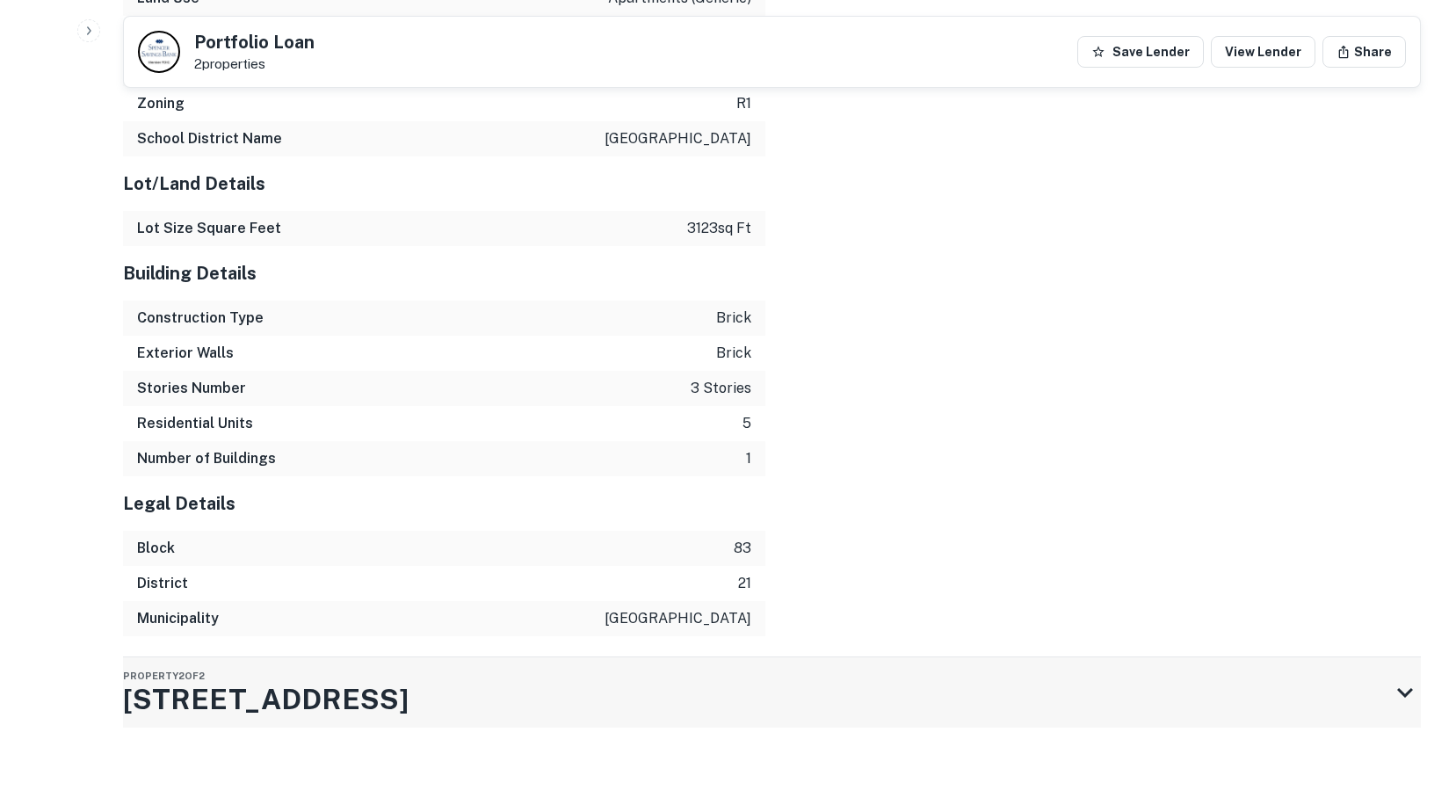
click at [174, 695] on h3 "253 Palisade Ave" at bounding box center [266, 699] width 285 height 42
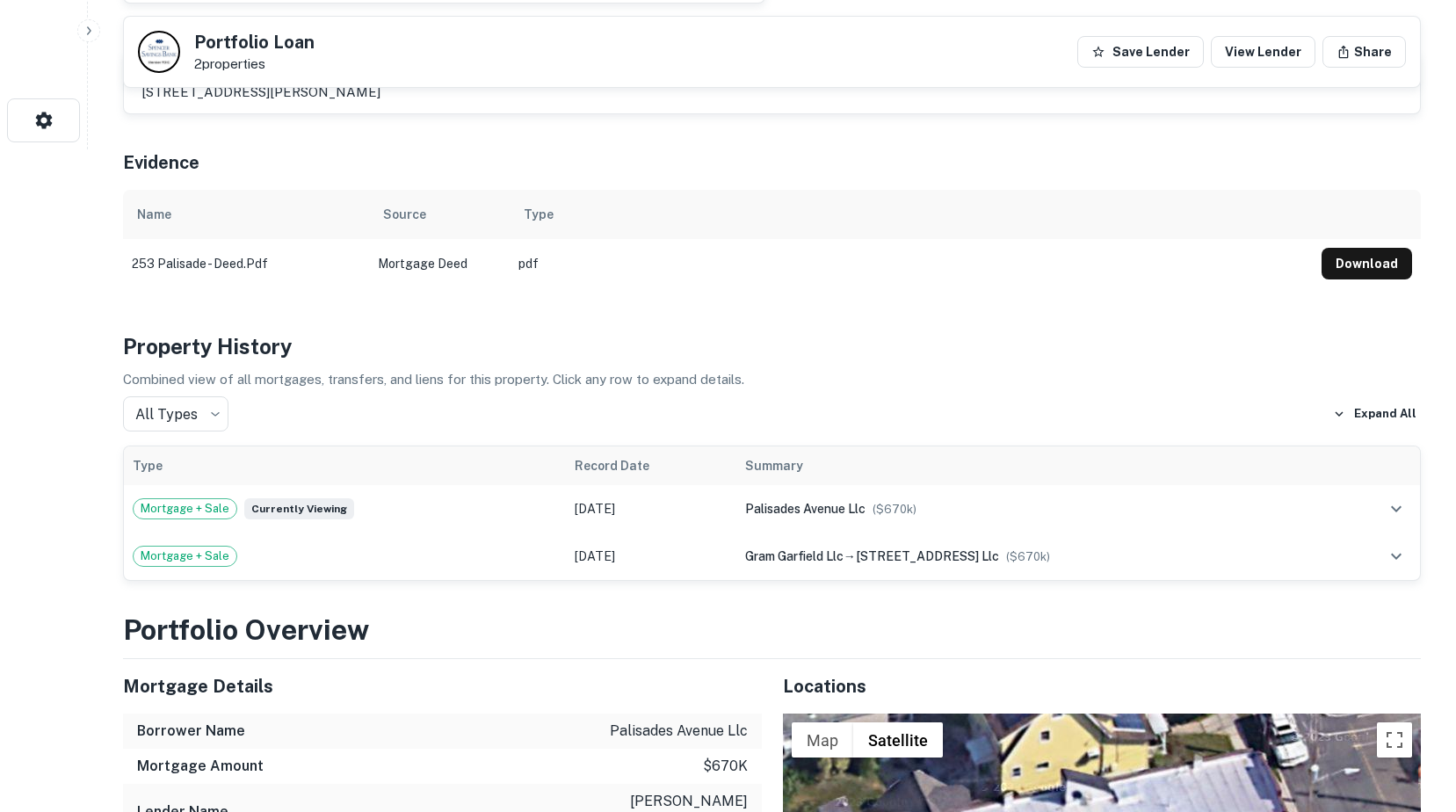
scroll to position [311, 0]
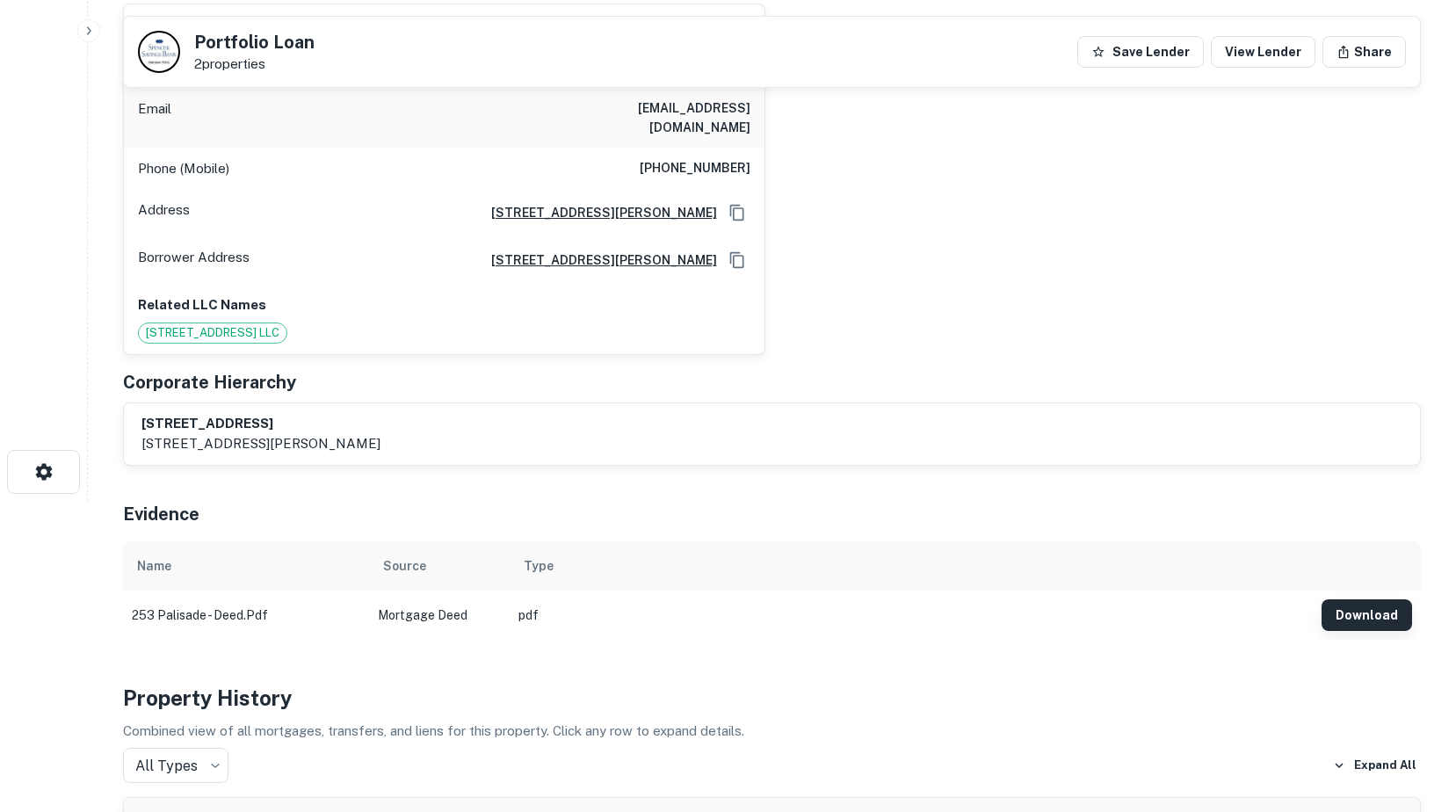
click at [1365, 604] on button "Download" at bounding box center [1367, 614] width 90 height 32
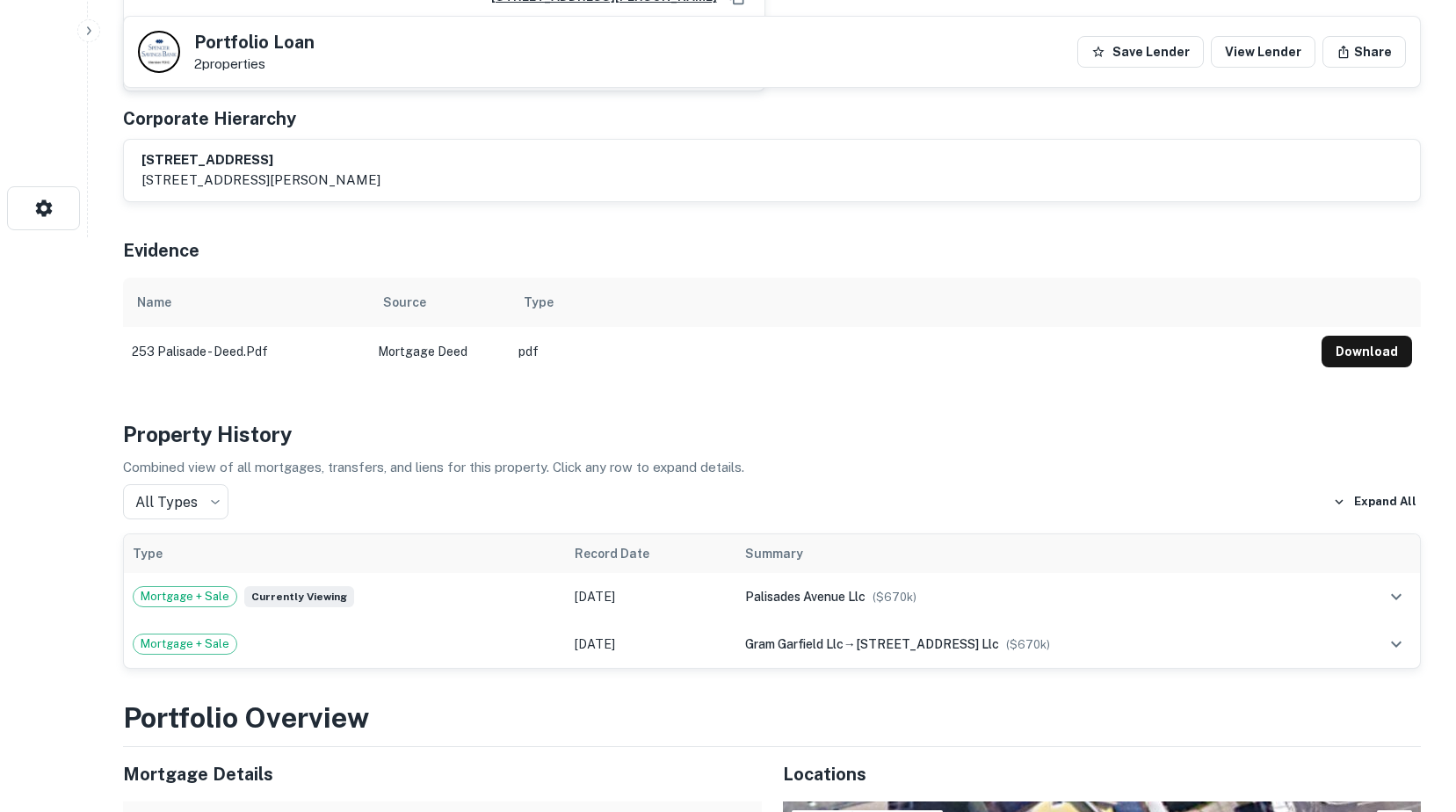
scroll to position [135, 0]
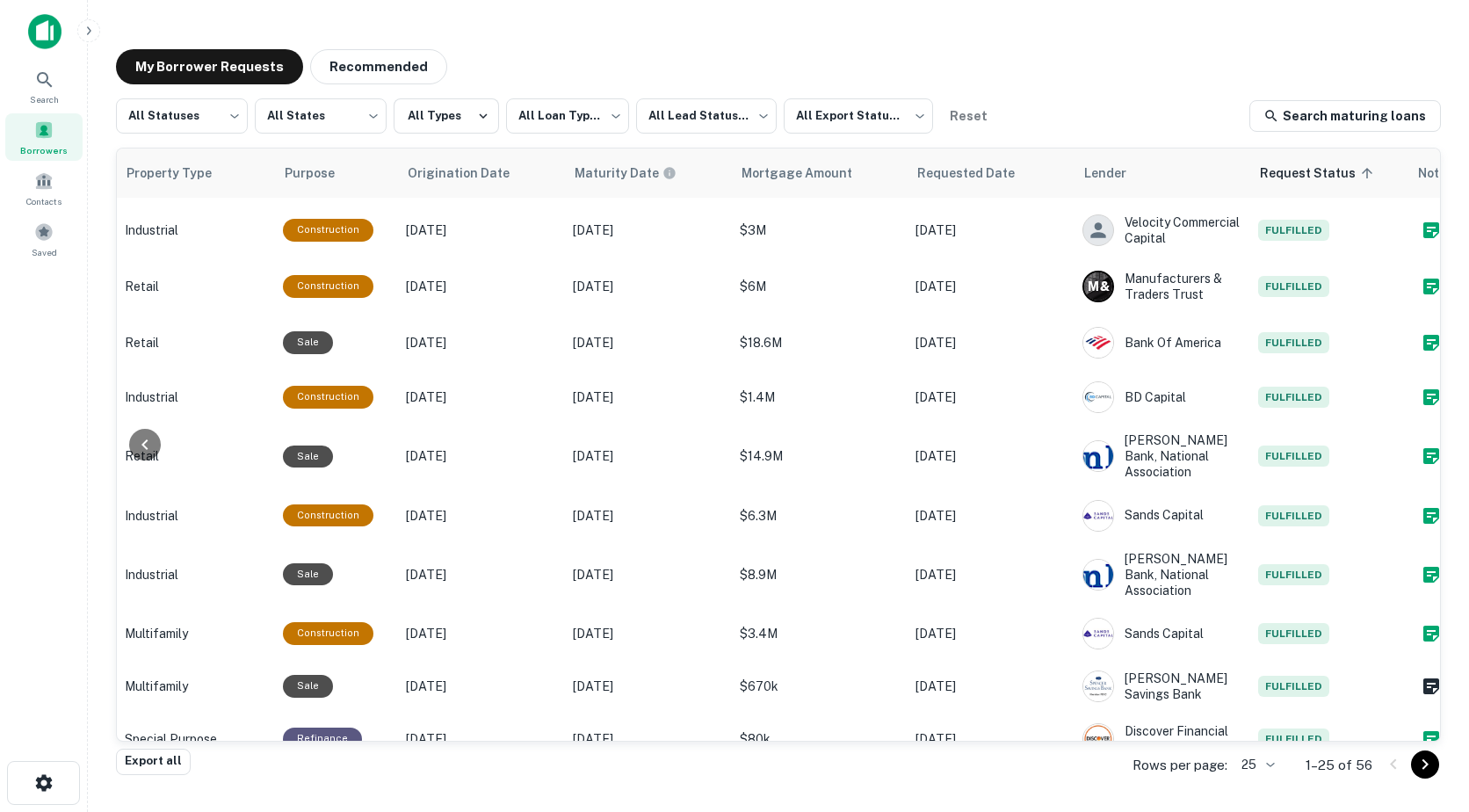
scroll to position [612, 756]
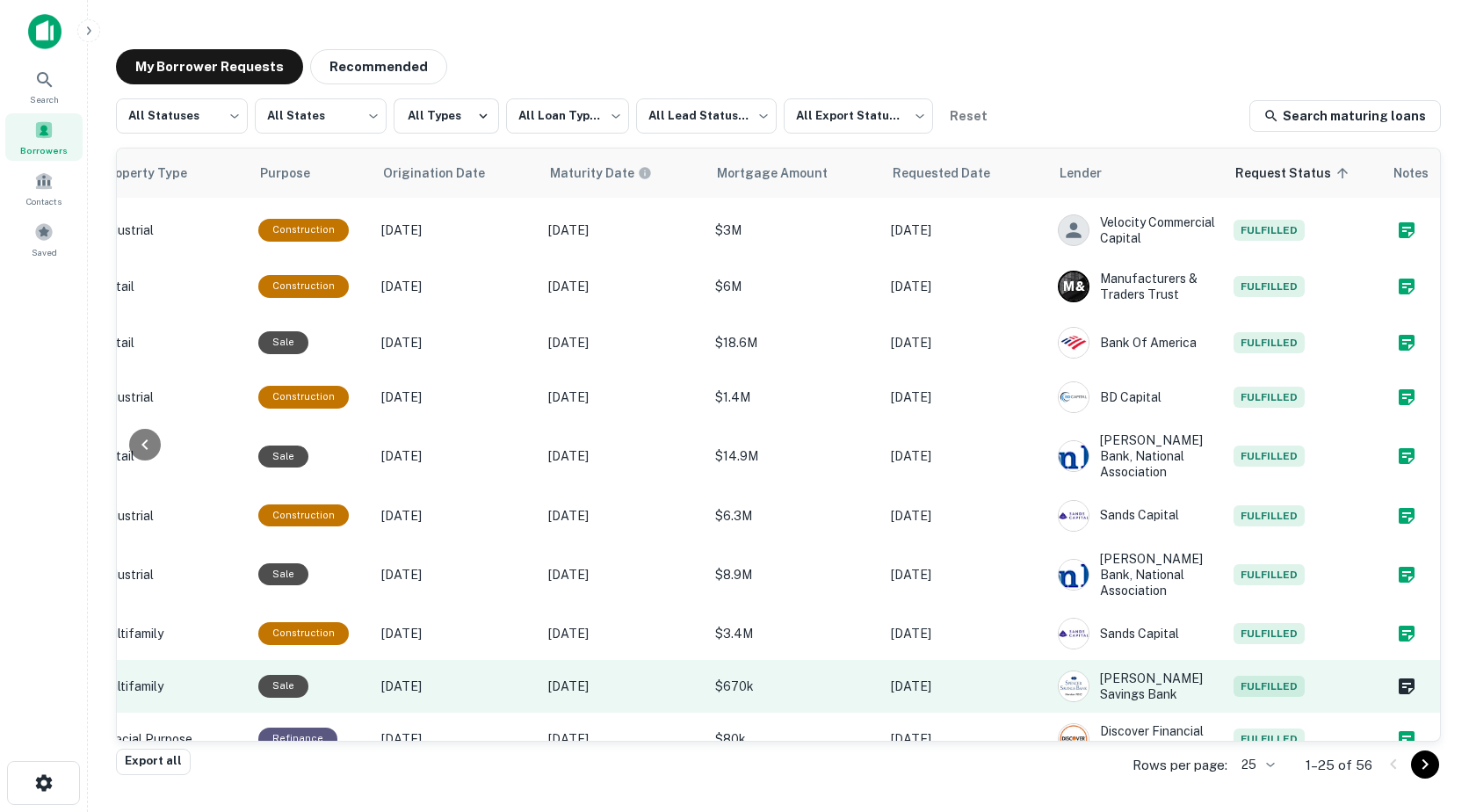
click at [1265, 676] on span "Fulfilled" at bounding box center [1269, 686] width 71 height 21
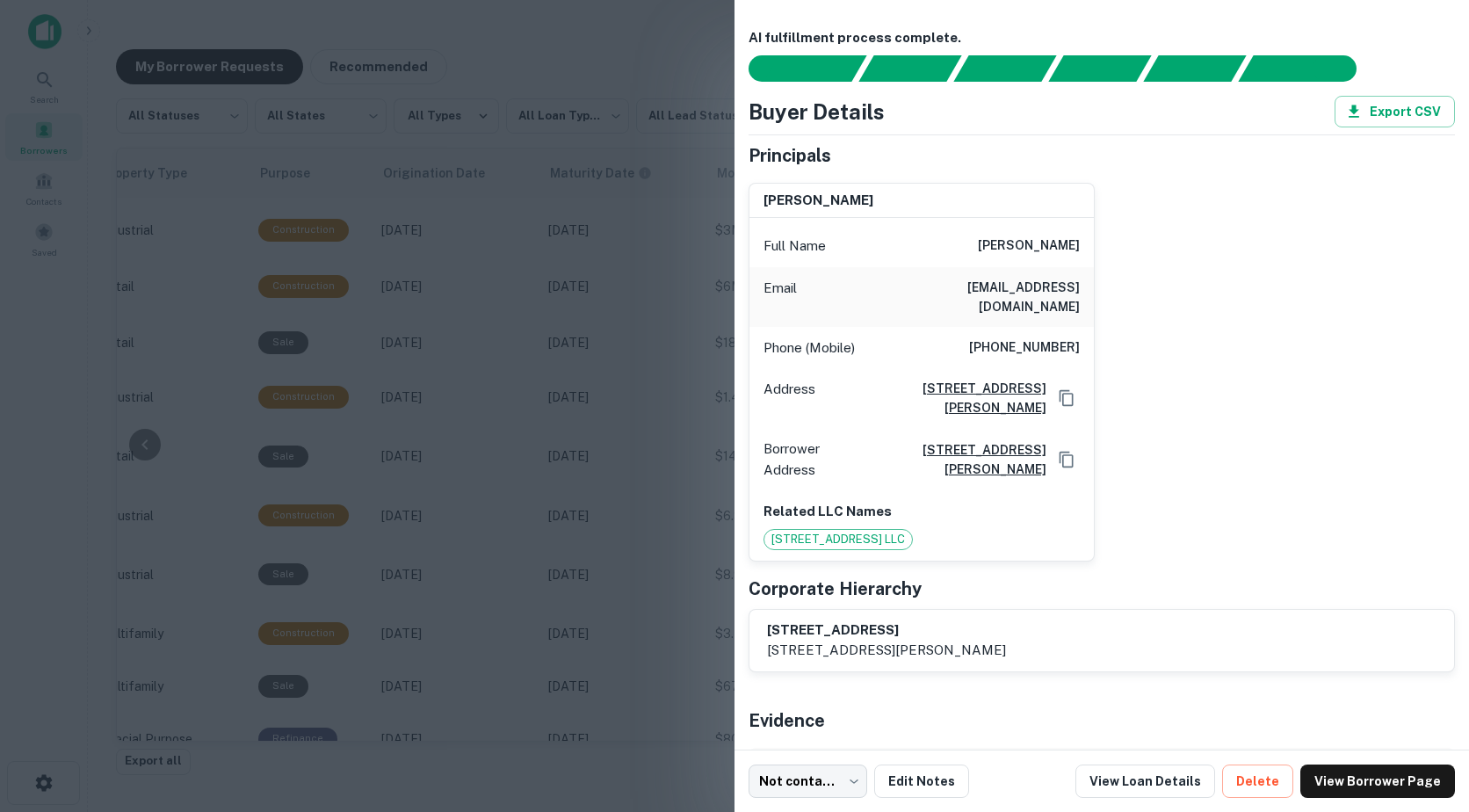
click at [529, 632] on div at bounding box center [734, 406] width 1469 height 812
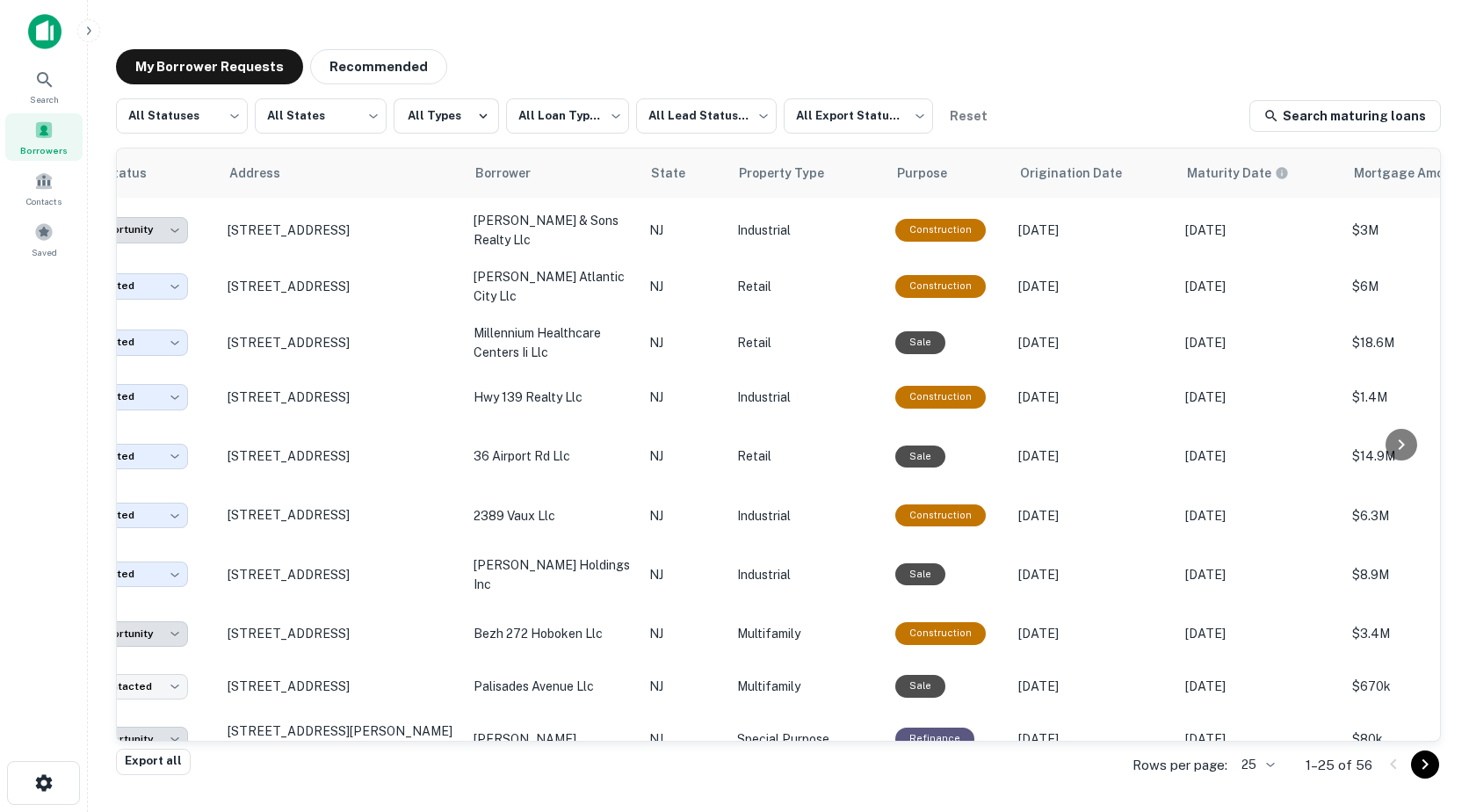
scroll to position [612, 2]
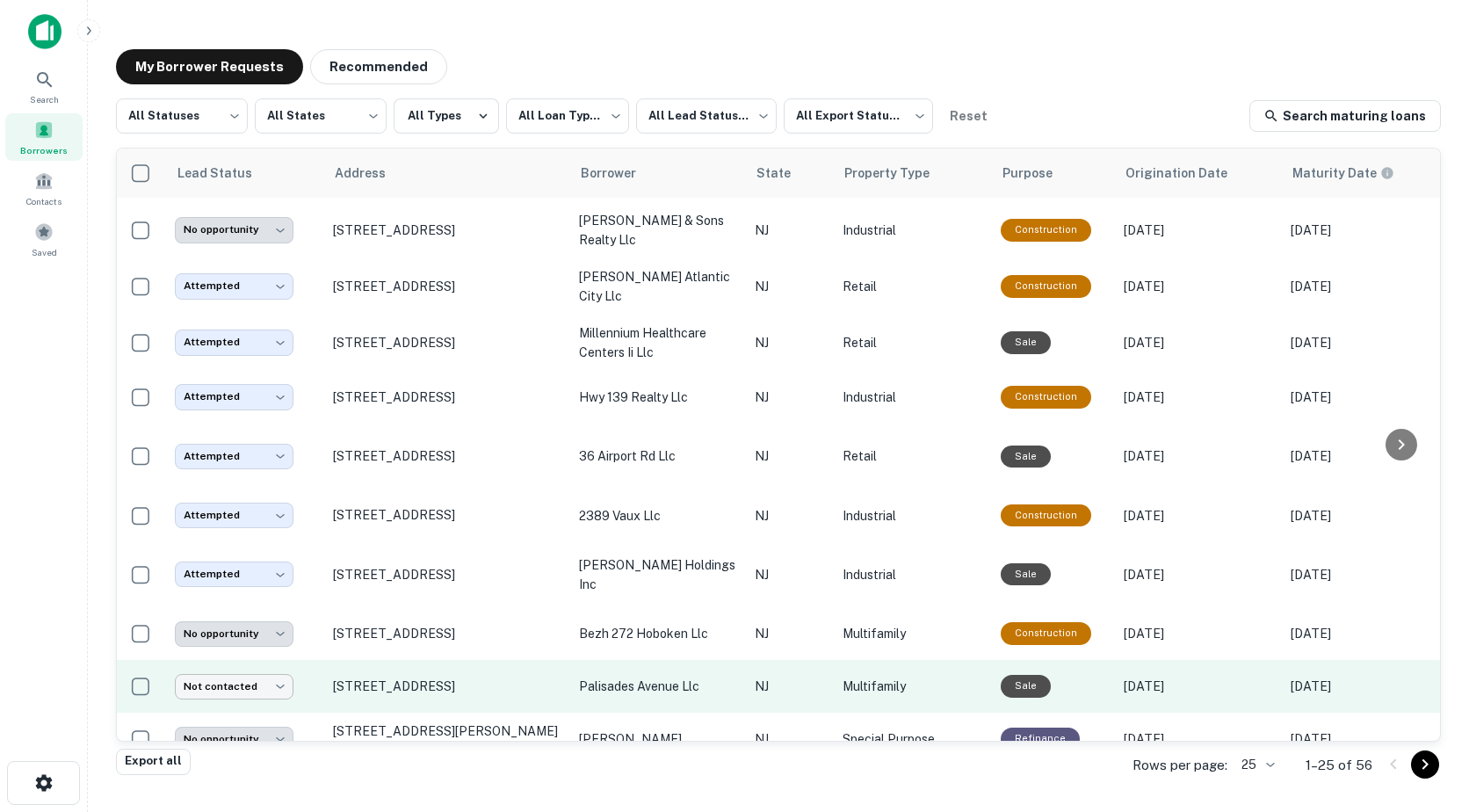
click at [285, 675] on body "**********" at bounding box center [734, 406] width 1469 height 812
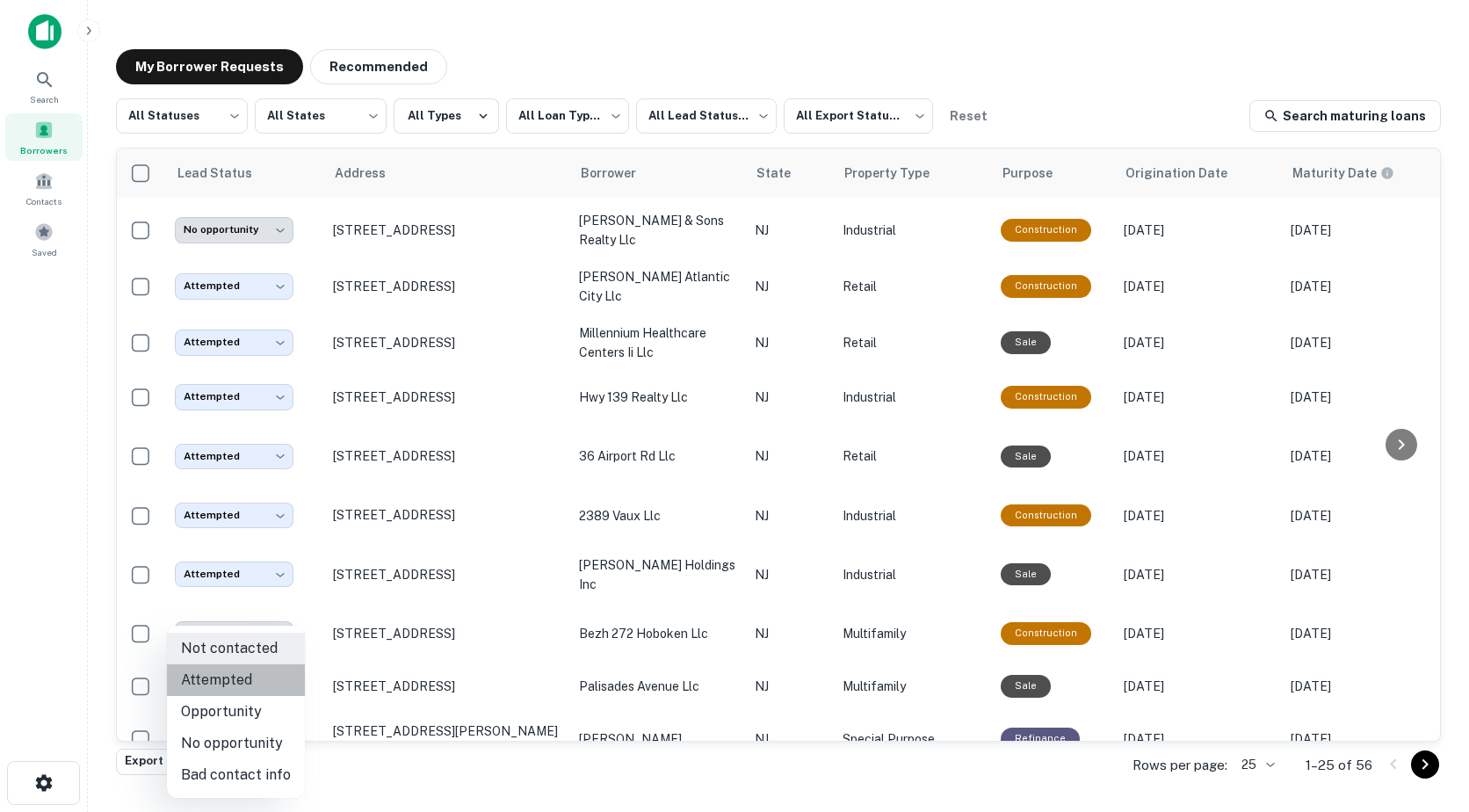
click at [255, 683] on li "Attempted" at bounding box center [236, 679] width 138 height 32
type input "*********"
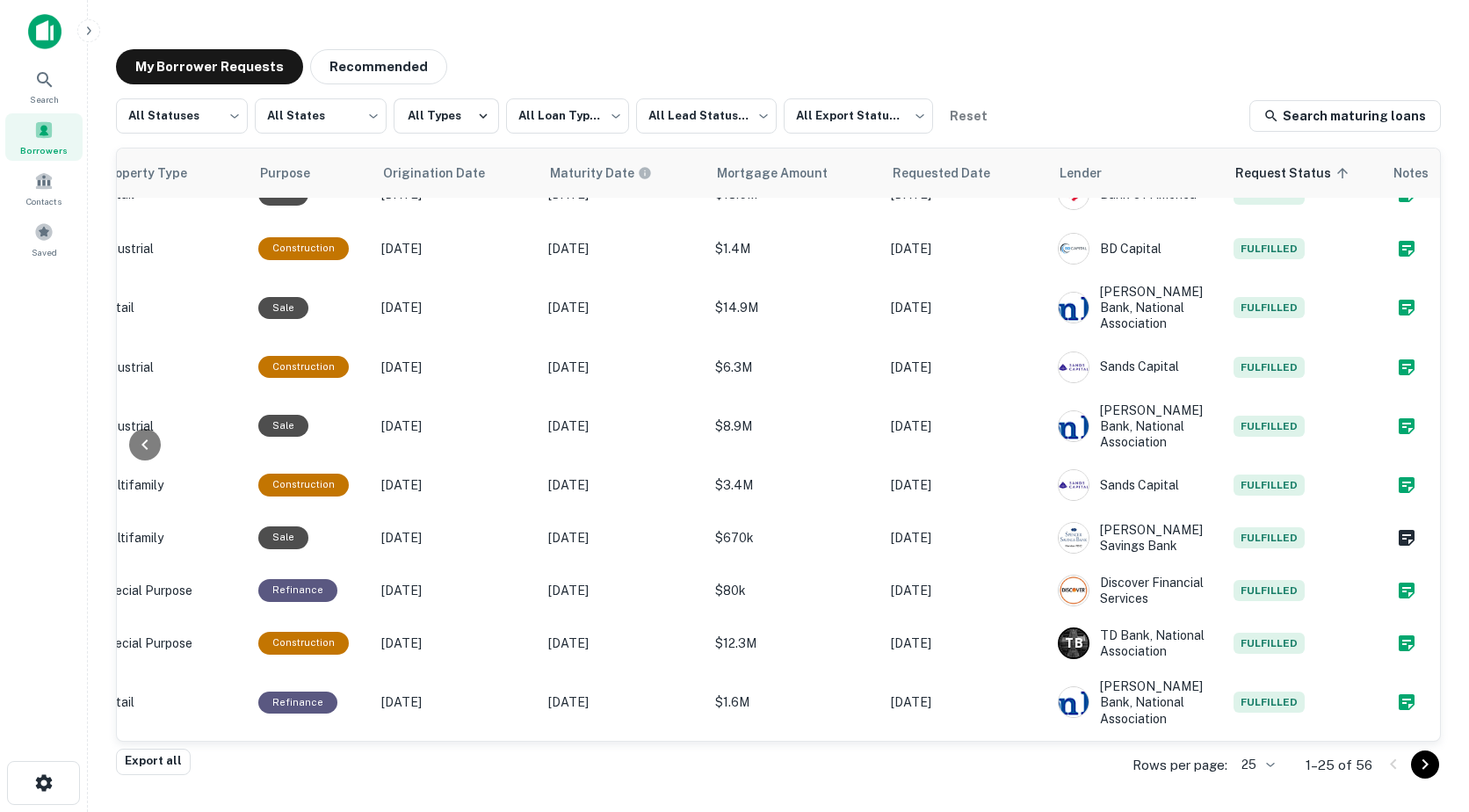
scroll to position [843, 756]
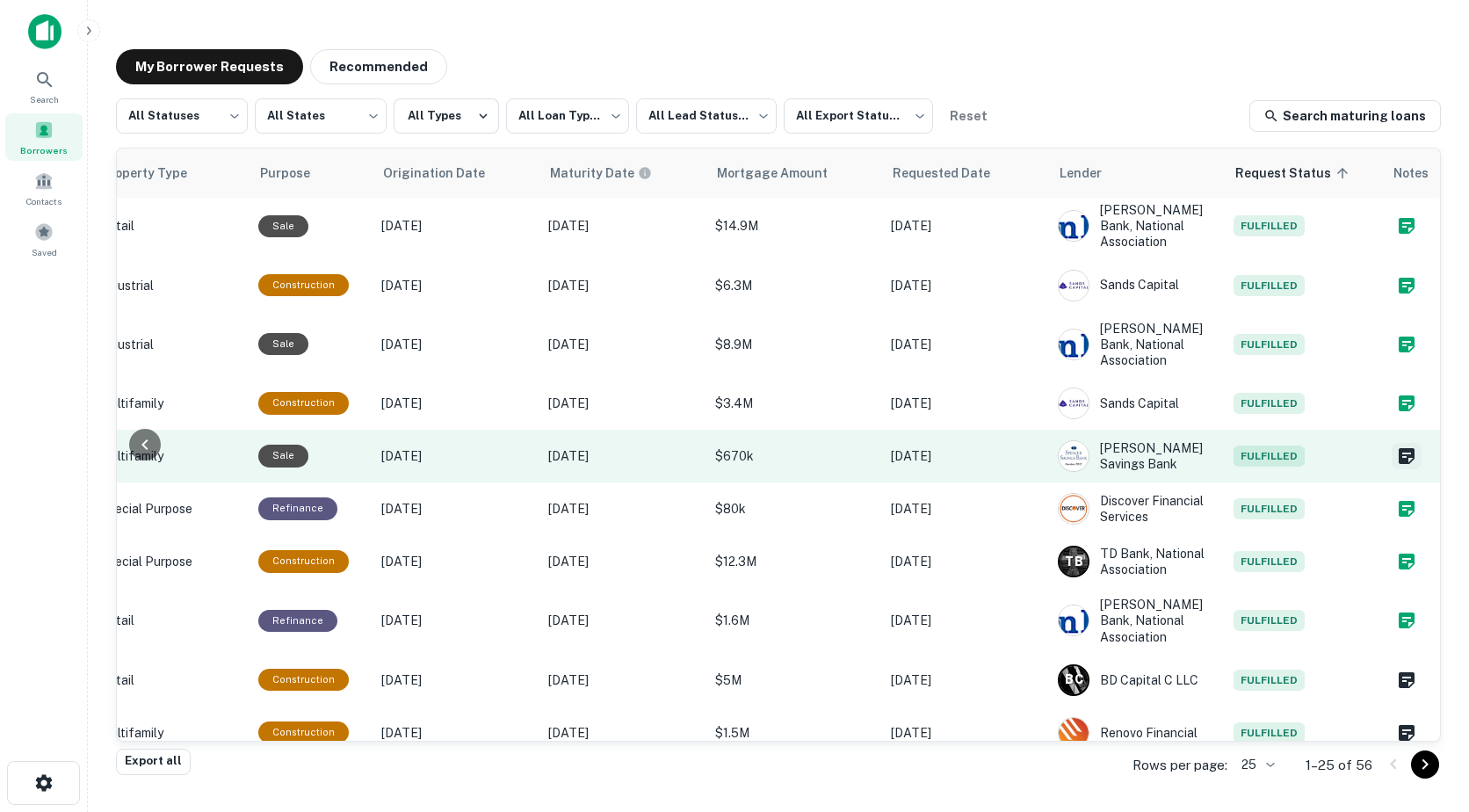
click at [1399, 448] on icon "Create a note for this borrower request" at bounding box center [1407, 456] width 16 height 16
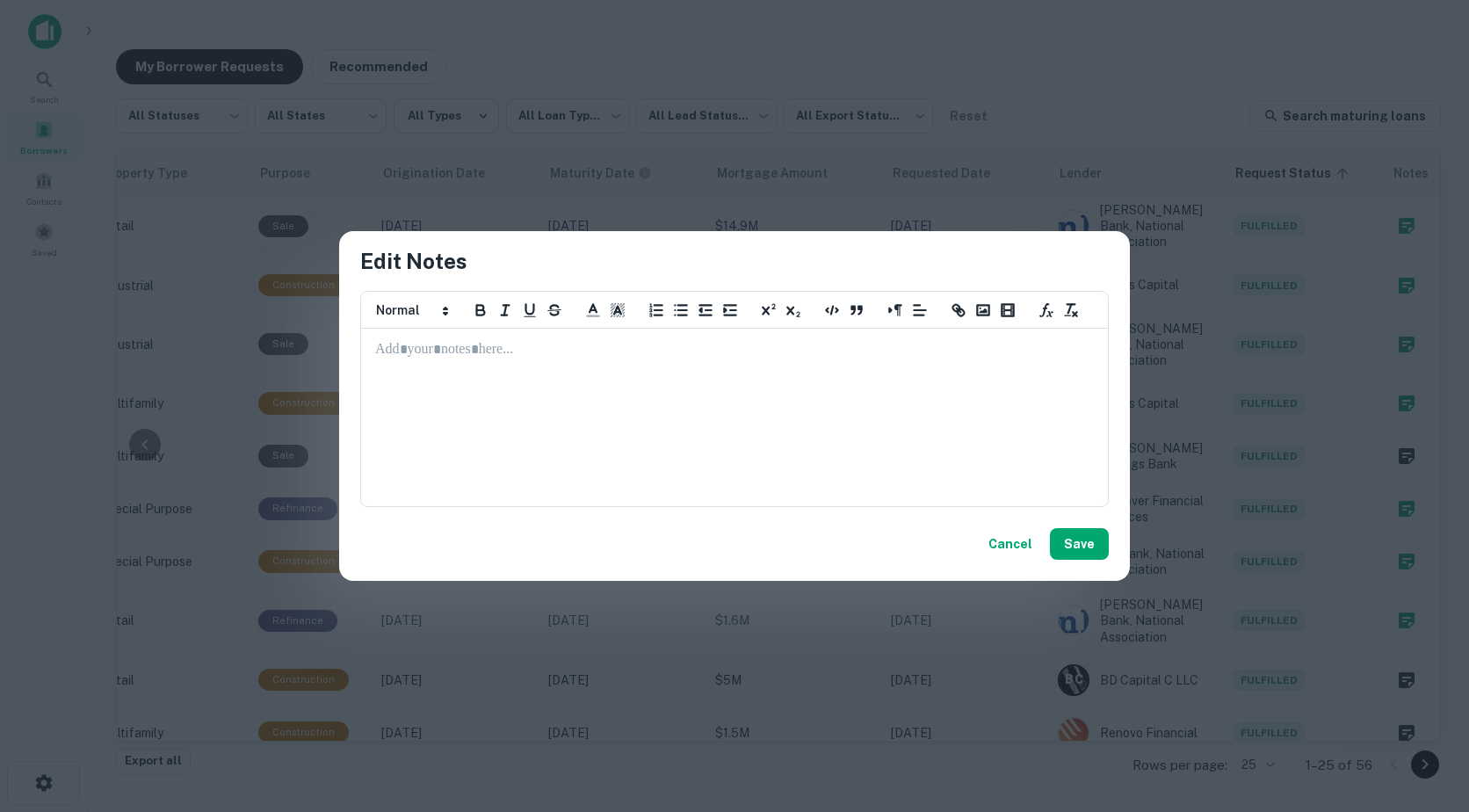
click at [503, 347] on p at bounding box center [734, 350] width 719 height 20
click at [1078, 549] on button "Save" at bounding box center [1079, 544] width 59 height 32
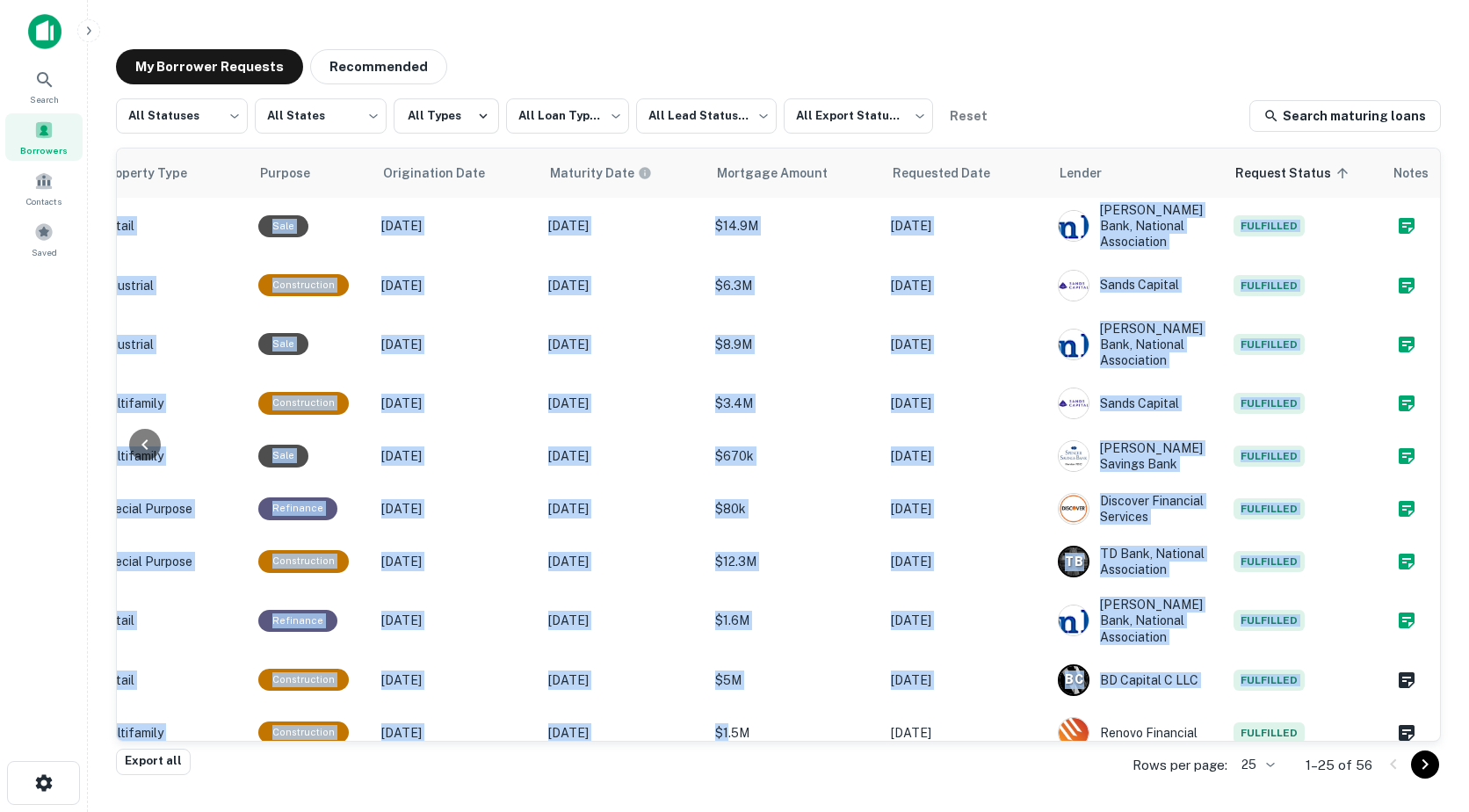
scroll to position [863, 756]
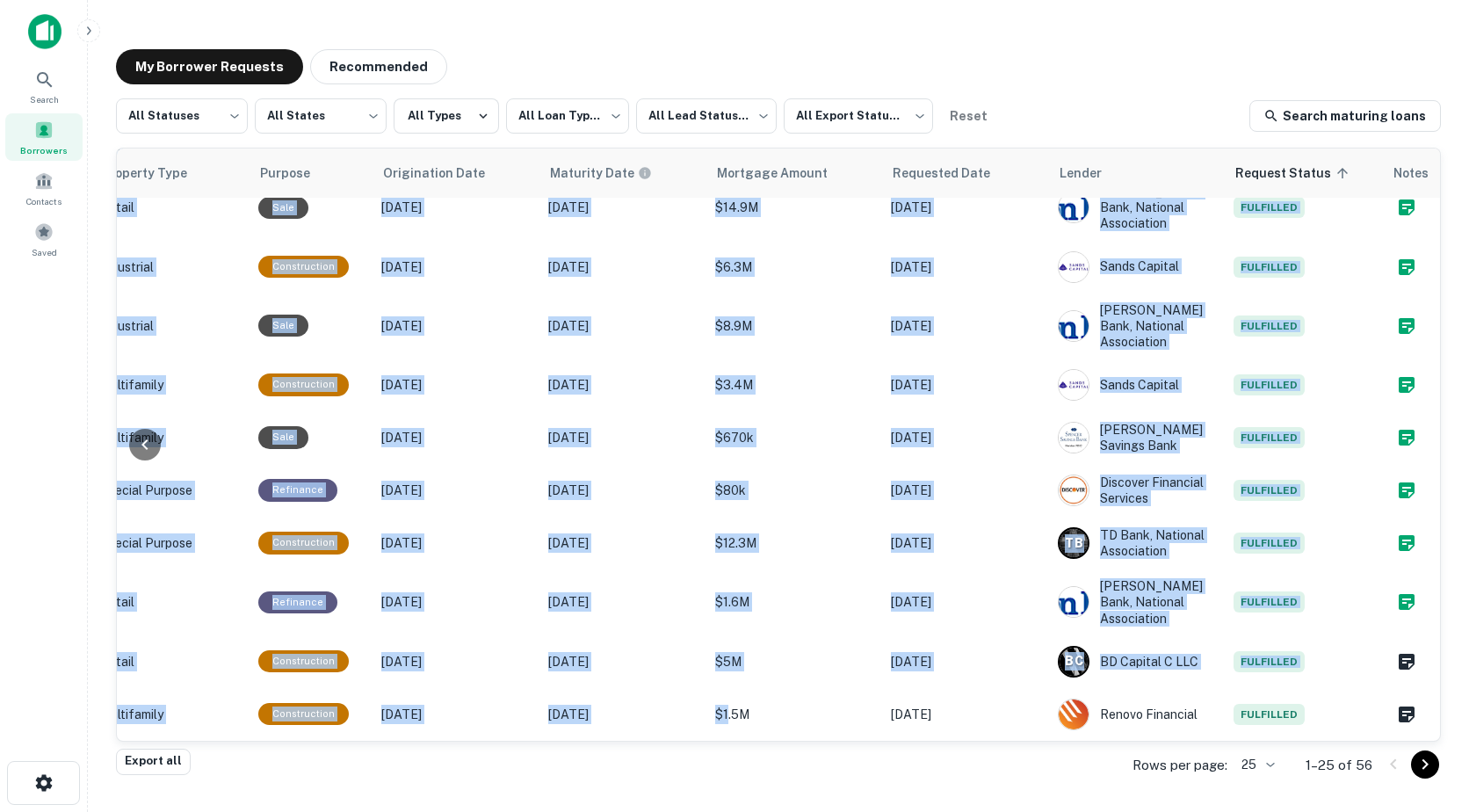
drag, startPoint x: 717, startPoint y: 726, endPoint x: 686, endPoint y: 730, distance: 31.3
click at [686, 730] on div "Lead Status Address Borrower State Property Type Purpose Origination Date Matur…" at bounding box center [778, 444] width 1324 height 593
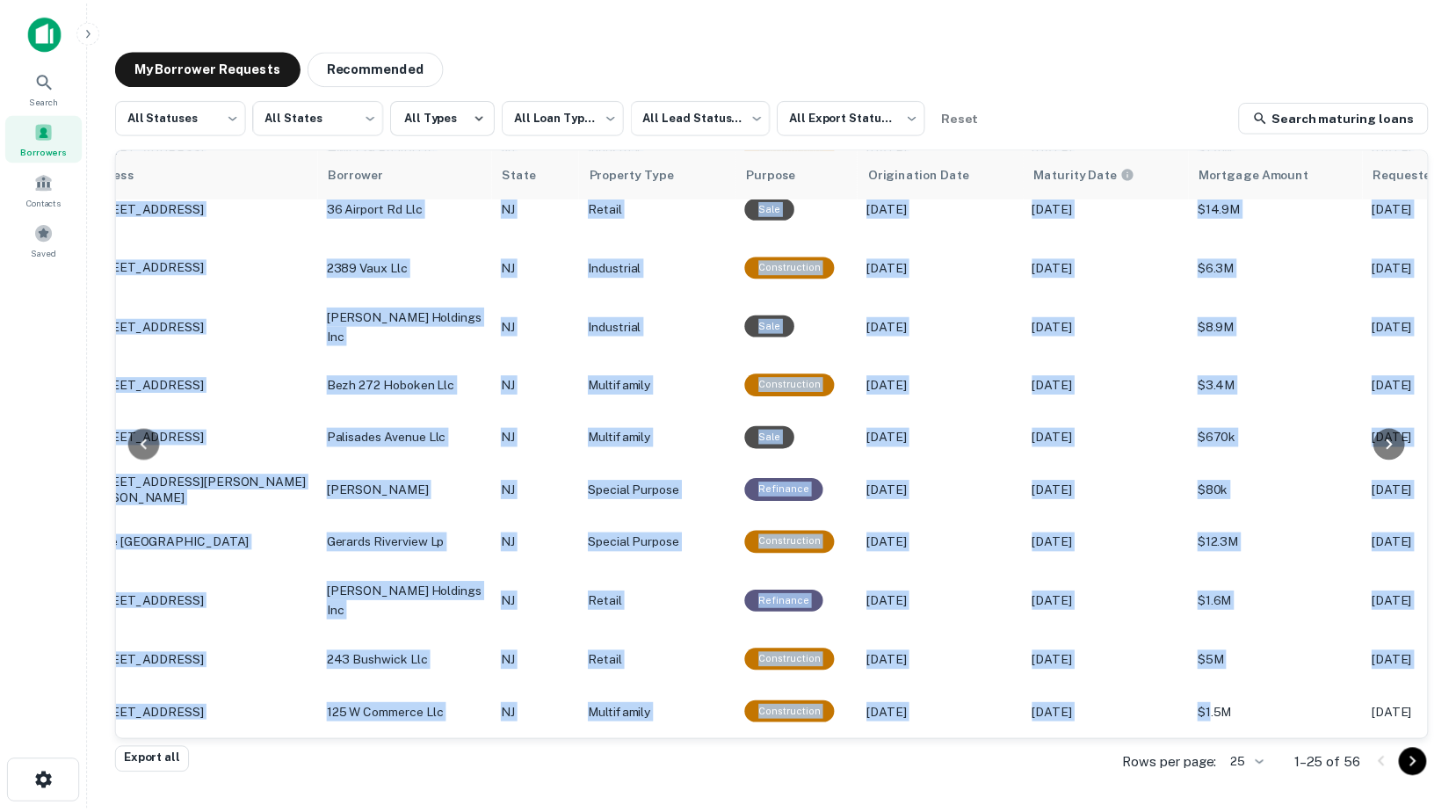
scroll to position [863, 0]
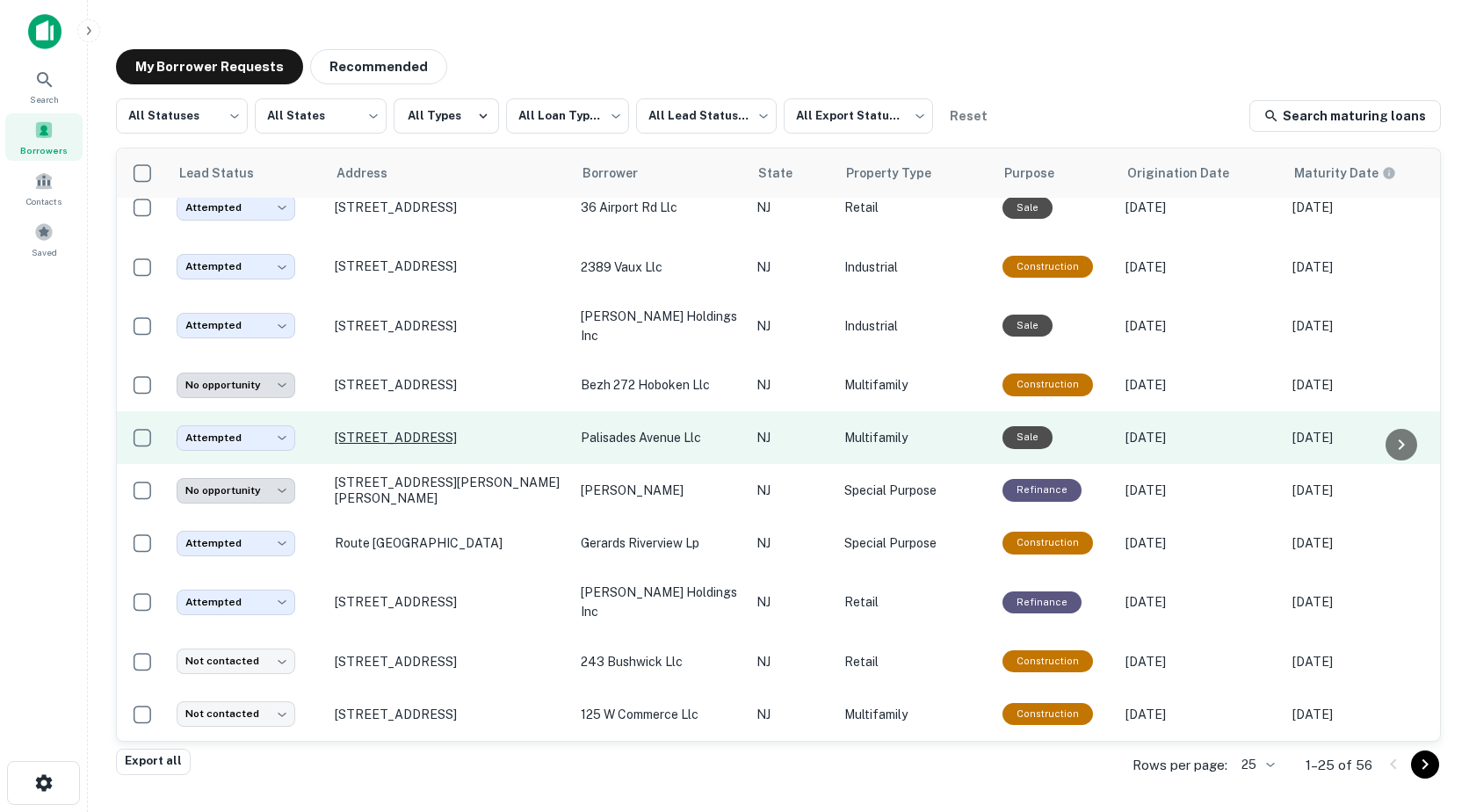
click at [399, 430] on p "253 Palisade Ave Garfield, NJ 07026" at bounding box center [449, 438] width 229 height 16
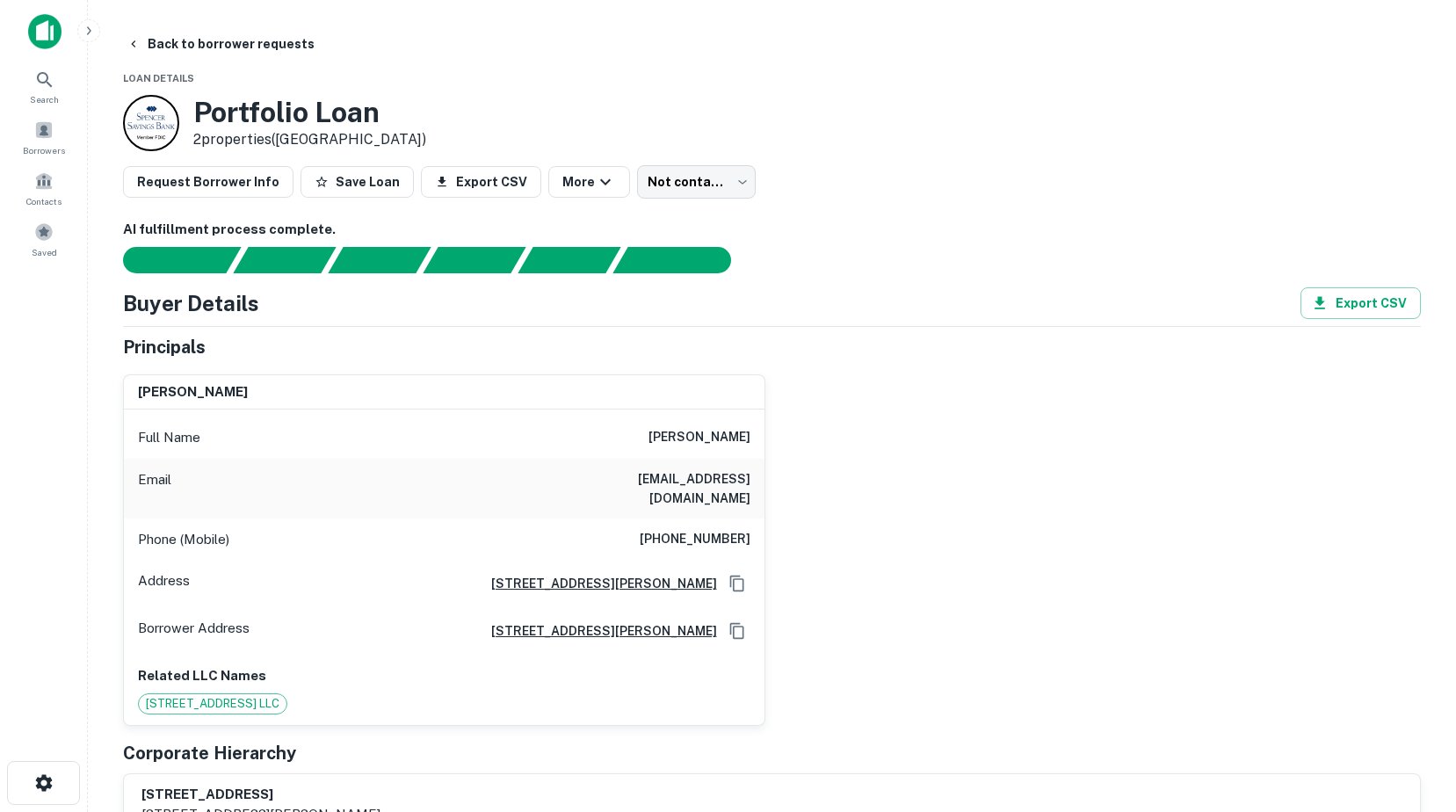
type input "*********"
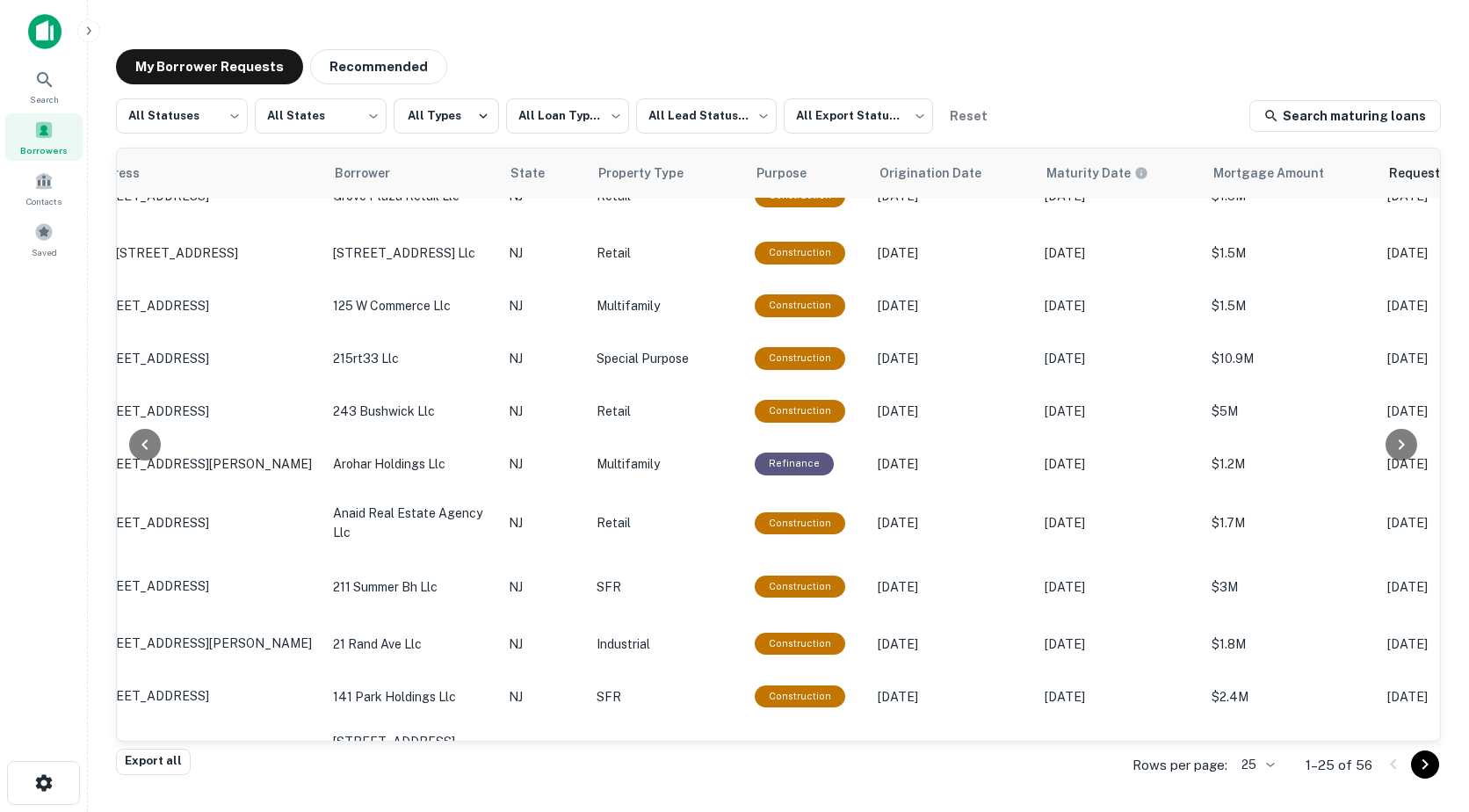
scroll to position [310, 248]
drag, startPoint x: 667, startPoint y: 742, endPoint x: 652, endPoint y: 737, distance: 15.8
click at [652, 737] on div "**********" at bounding box center [778, 424] width 1325 height 650
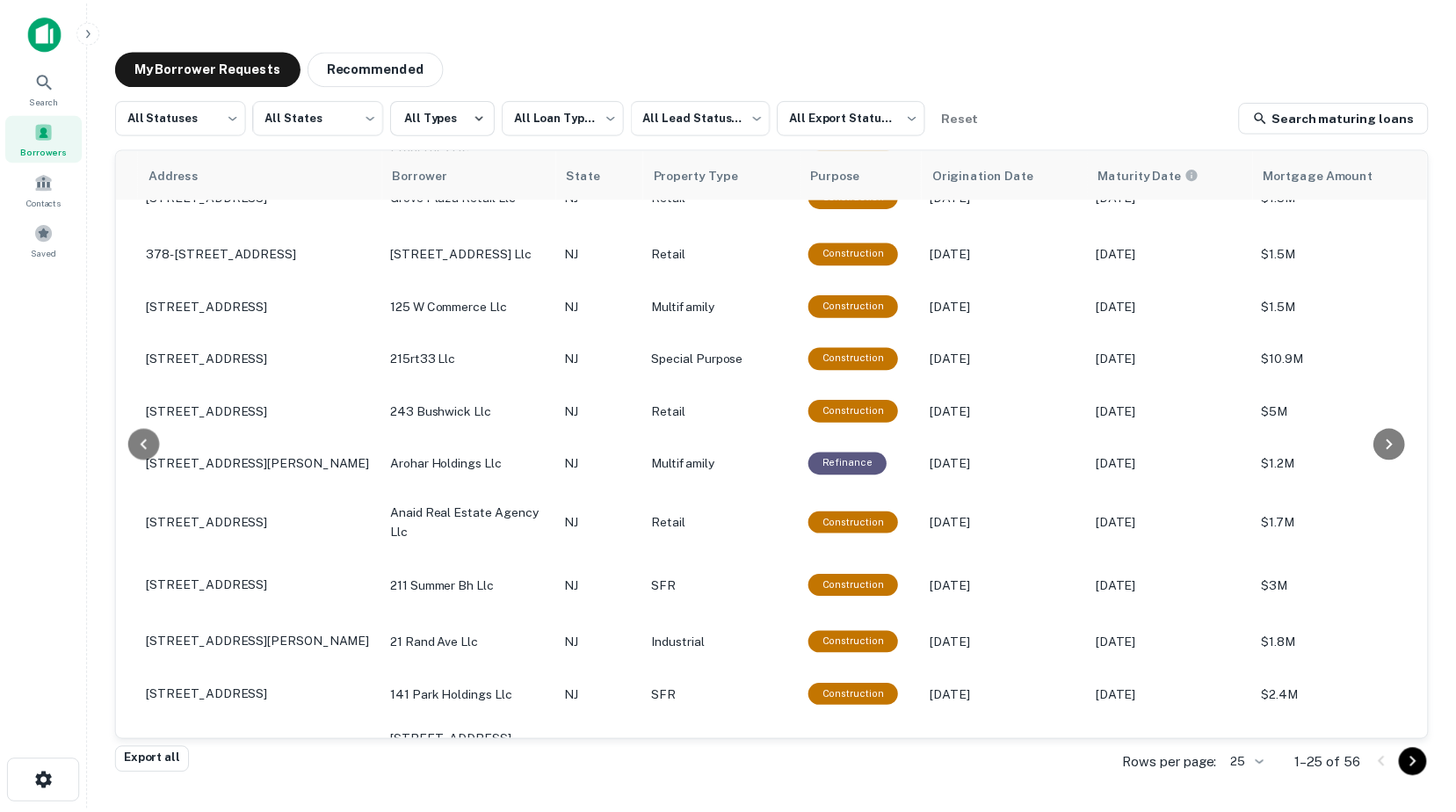
scroll to position [310, 0]
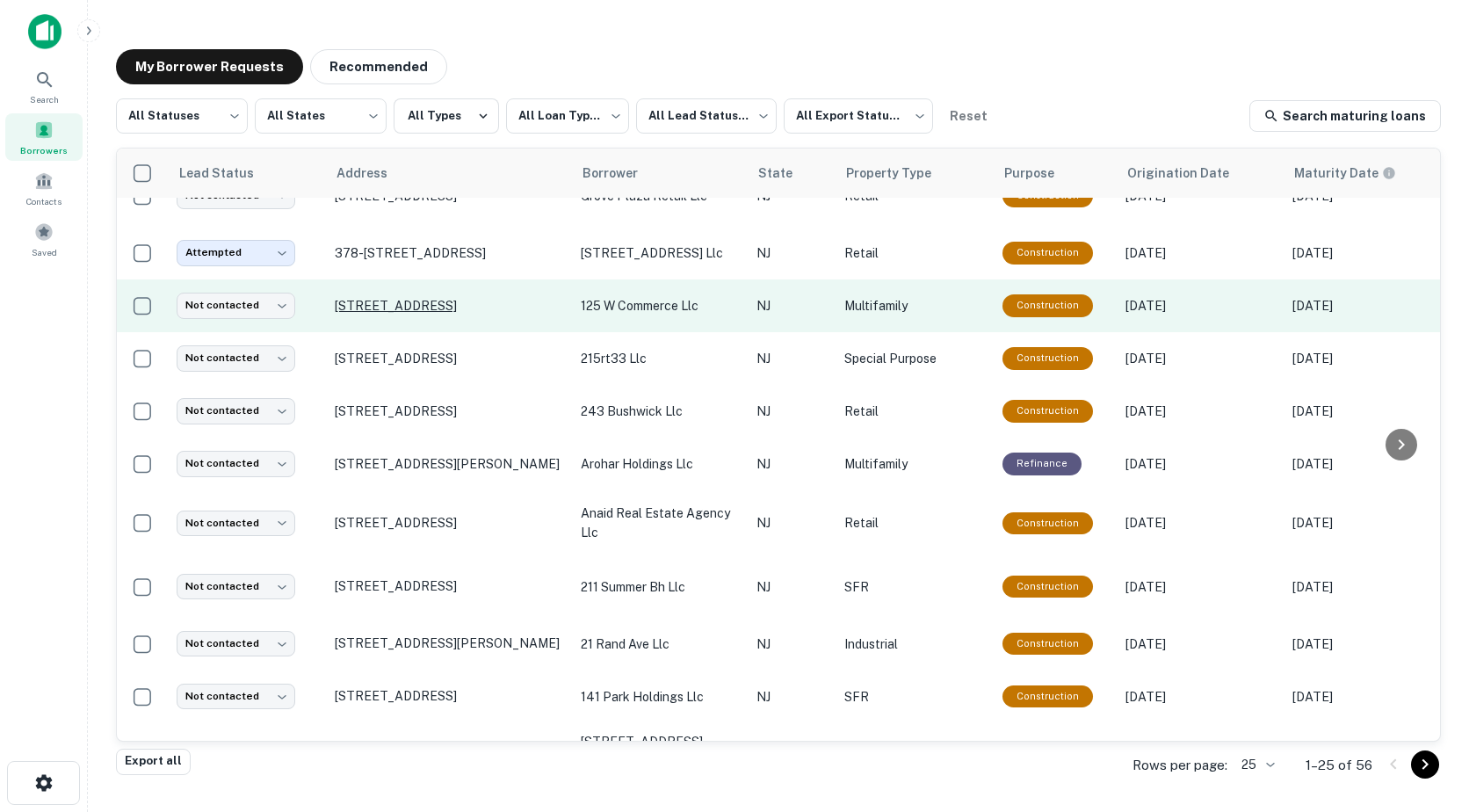
click at [388, 298] on p "[STREET_ADDRESS]" at bounding box center [449, 306] width 229 height 16
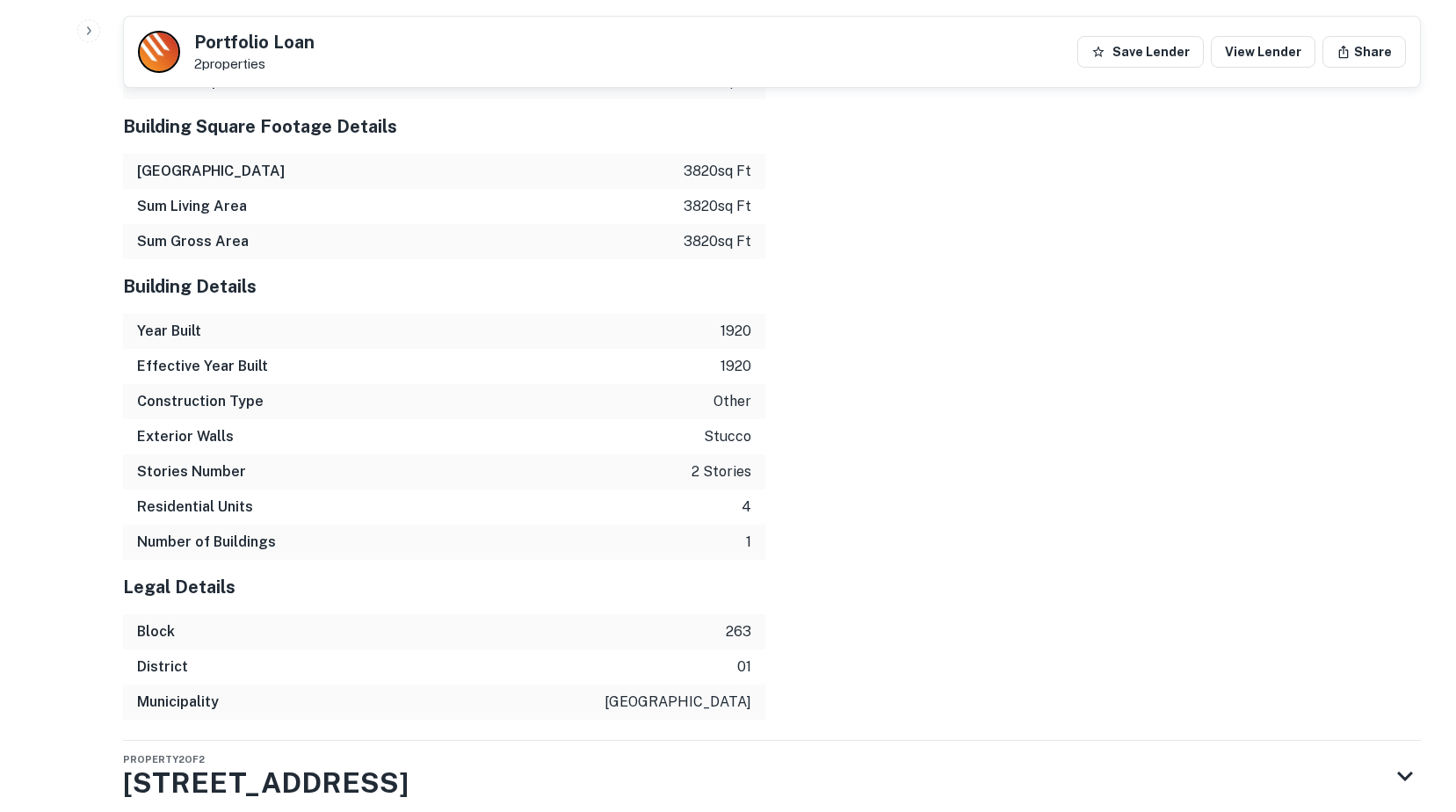
scroll to position [2459, 0]
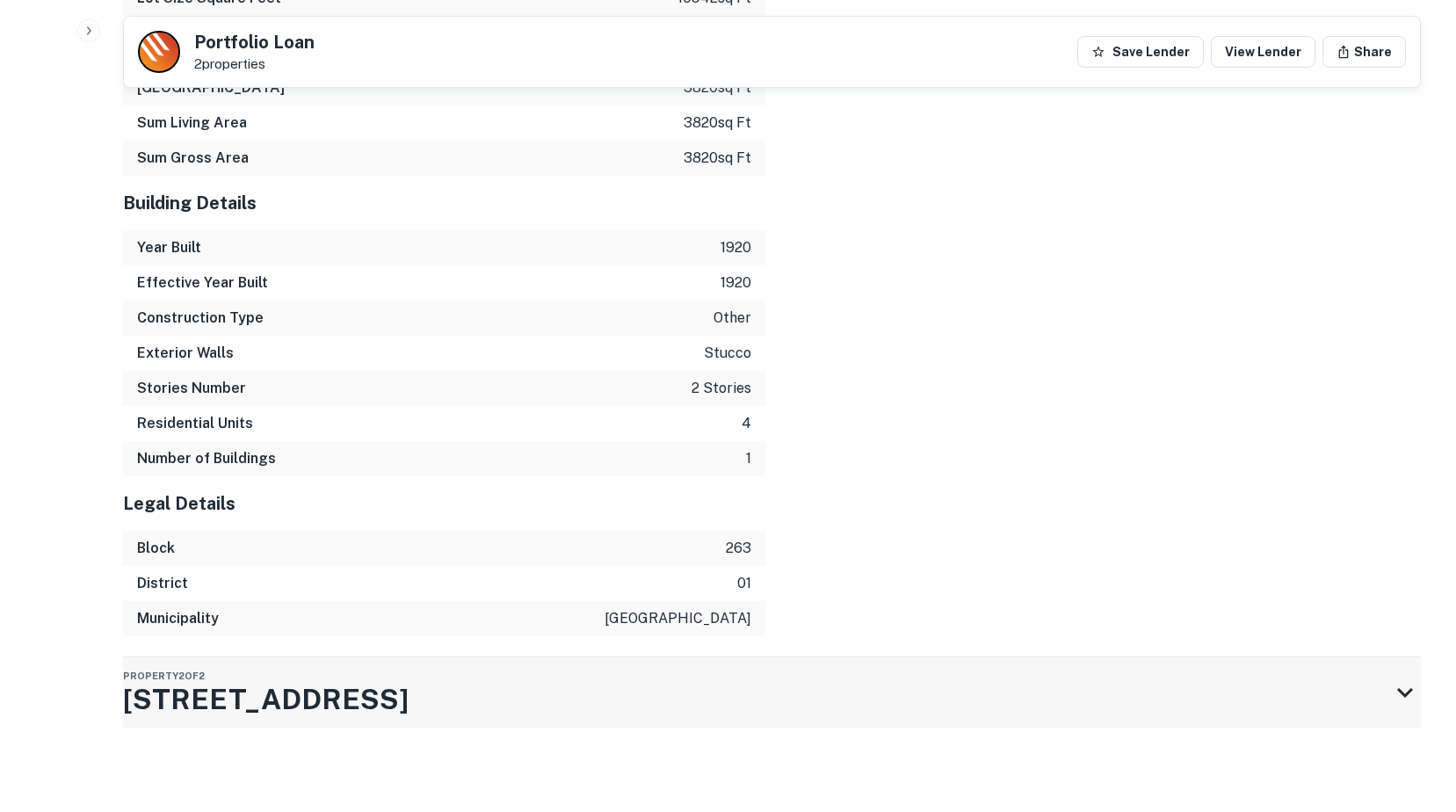
click at [348, 685] on h3 "125 W COMMERCE ST" at bounding box center [266, 699] width 285 height 42
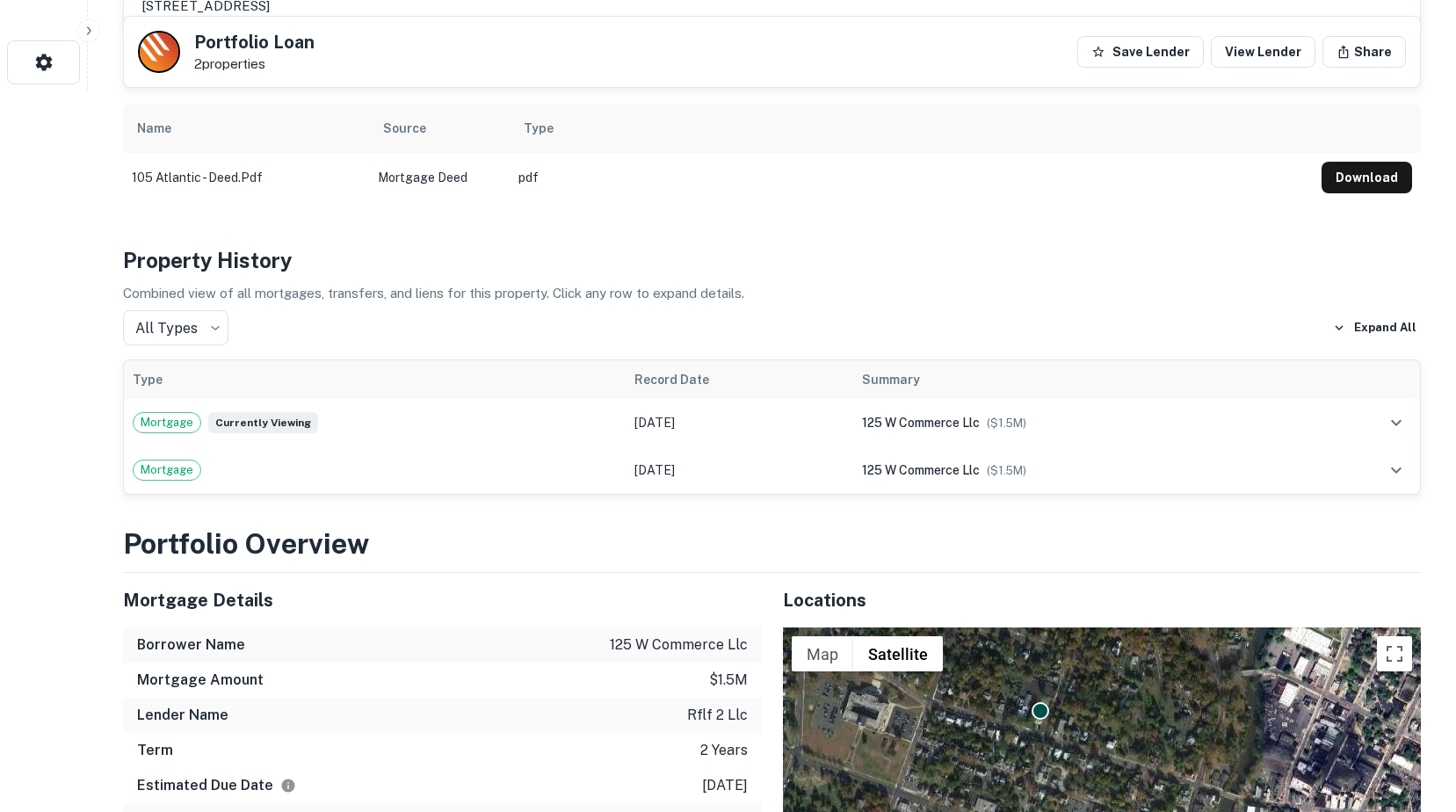
scroll to position [545, 0]
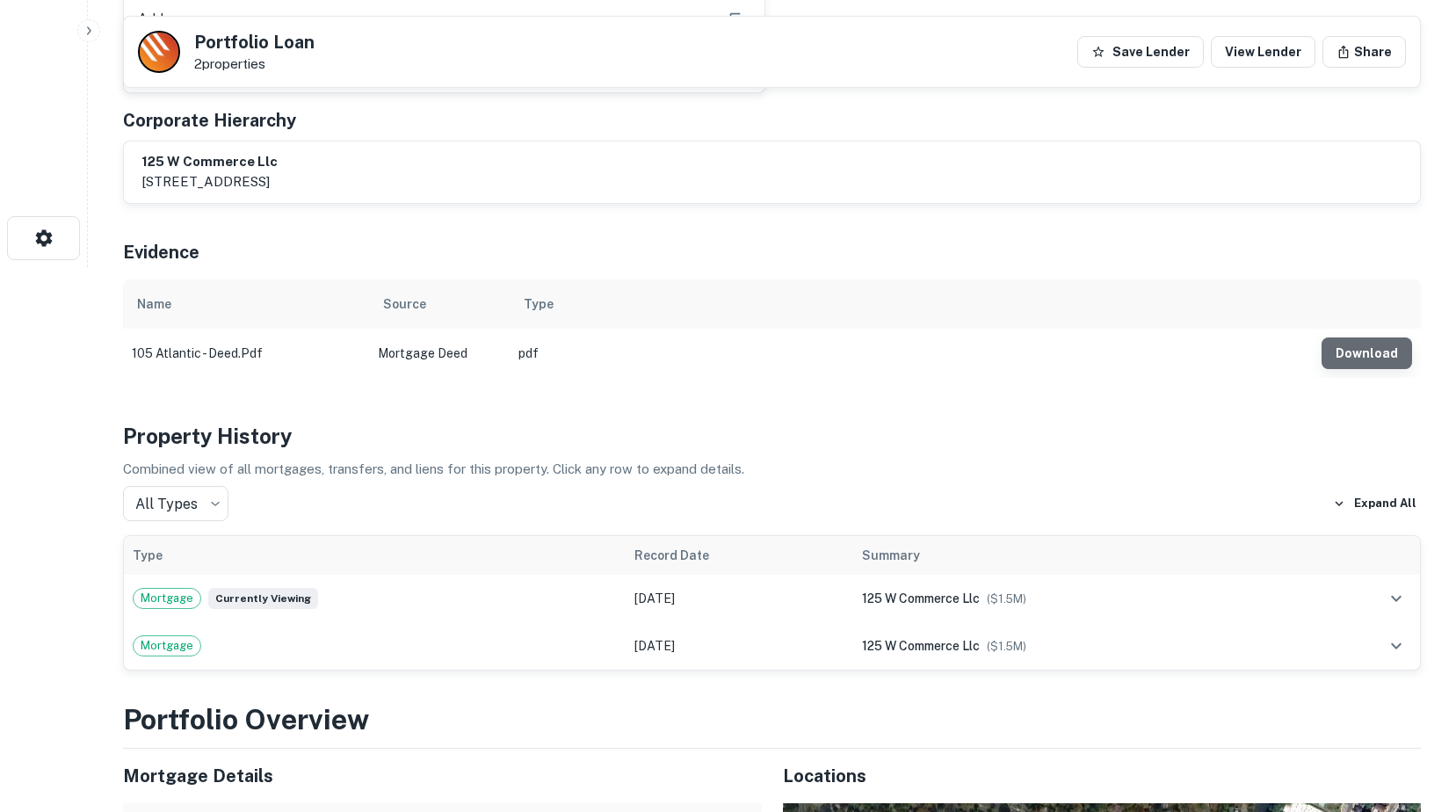
click at [1373, 337] on button "Download" at bounding box center [1367, 352] width 90 height 32
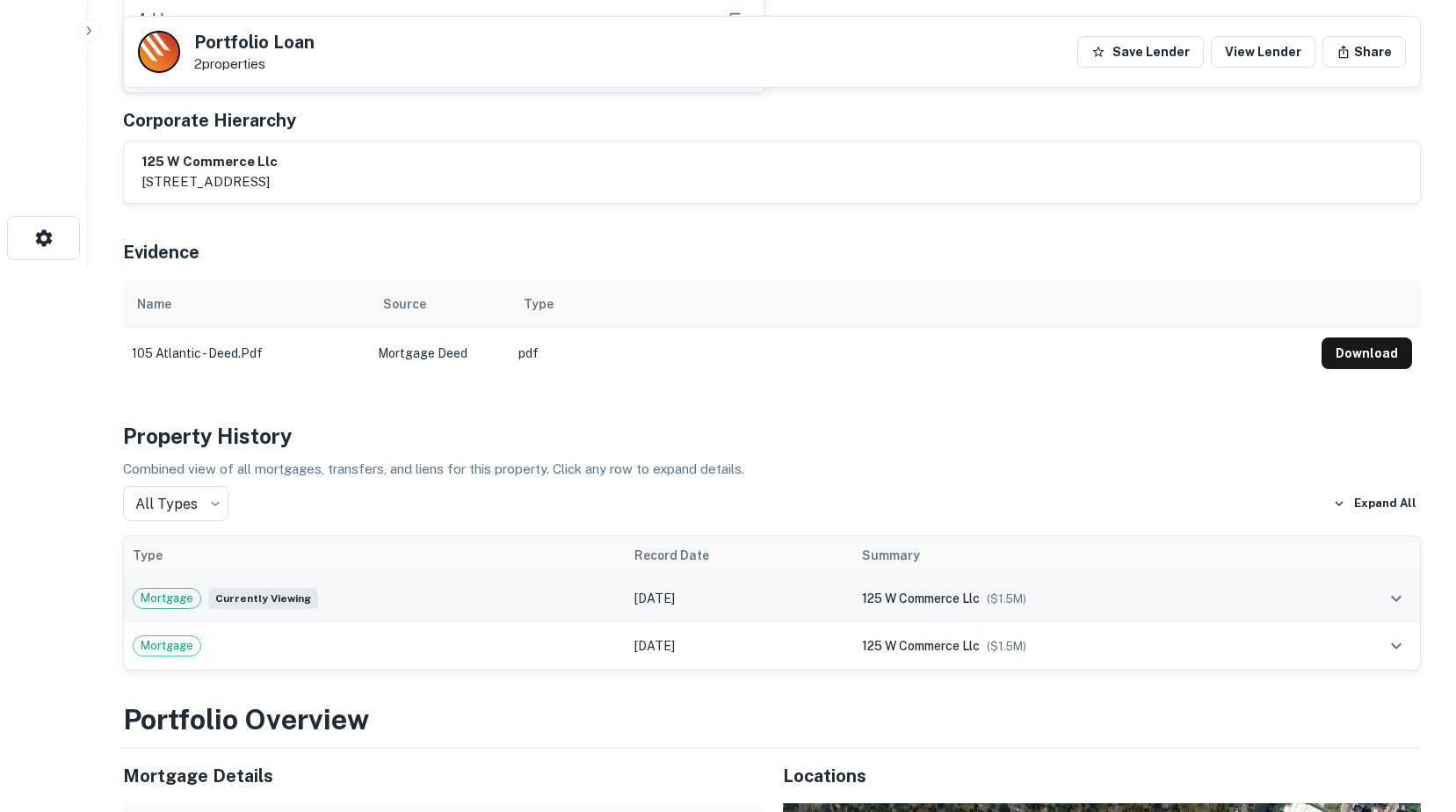
click at [1221, 589] on div "125 w commerce llc ($ 1.5M )" at bounding box center [1078, 598] width 432 height 19
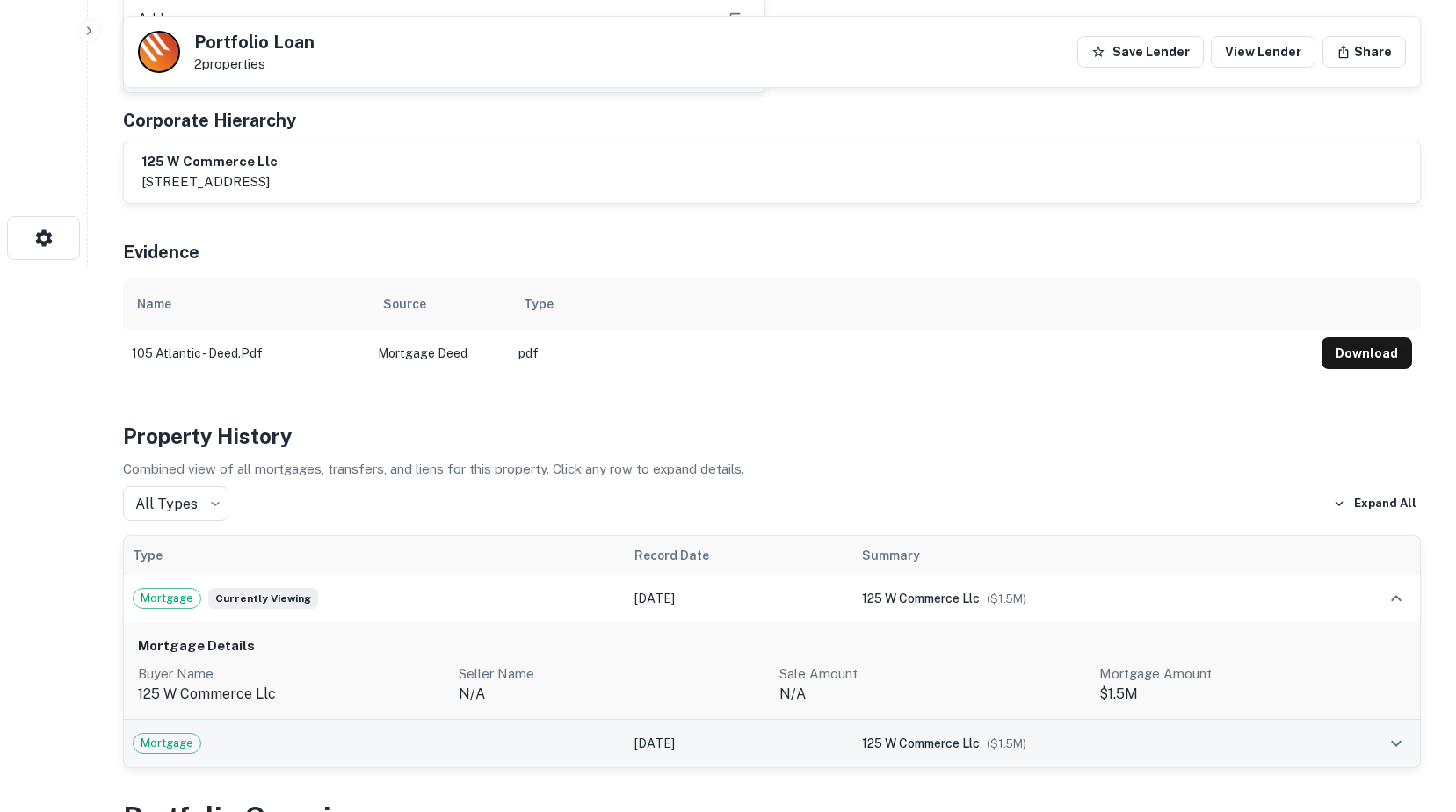
click at [1133, 733] on div "125 w commerce llc ($ 1.5M )" at bounding box center [1078, 742] width 432 height 19
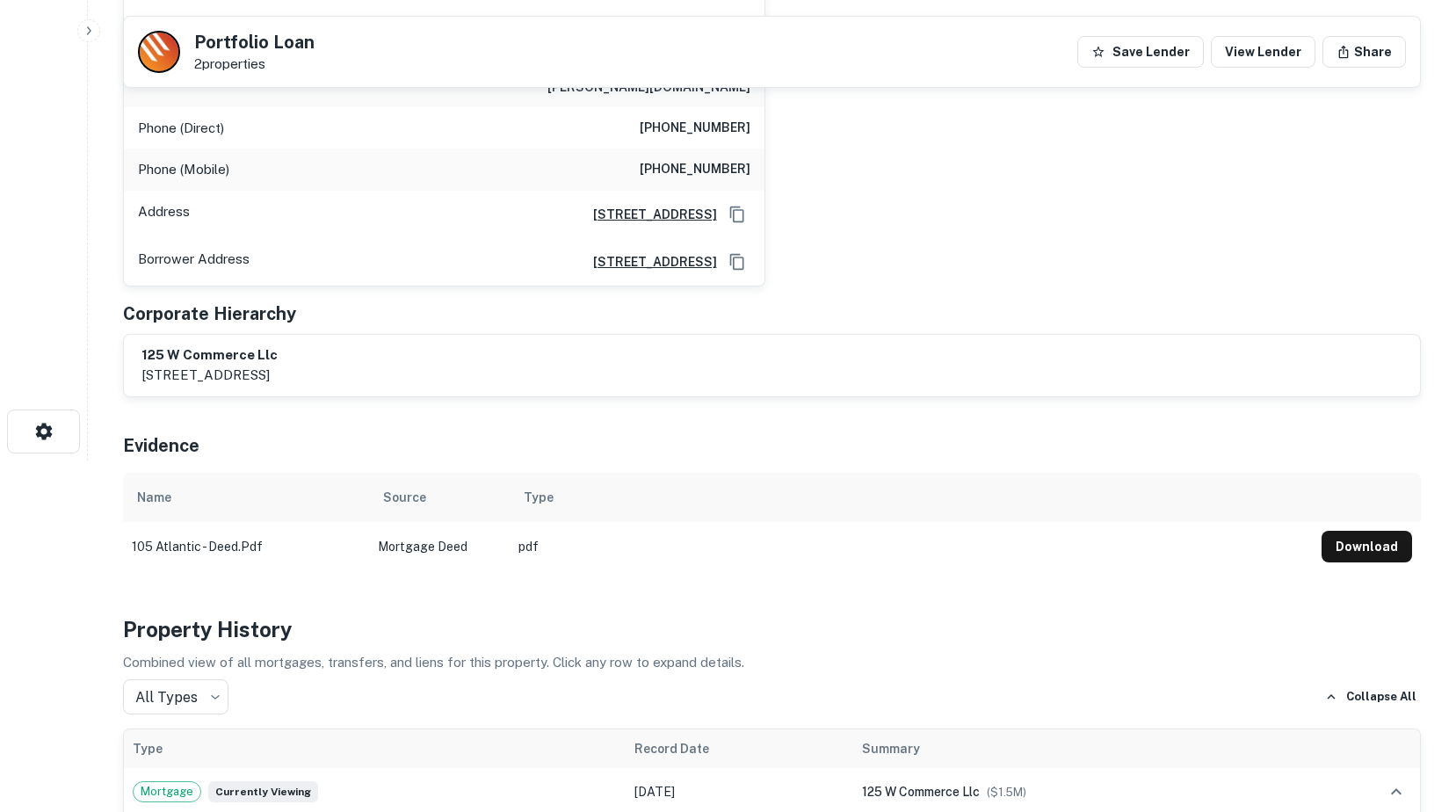
scroll to position [88, 0]
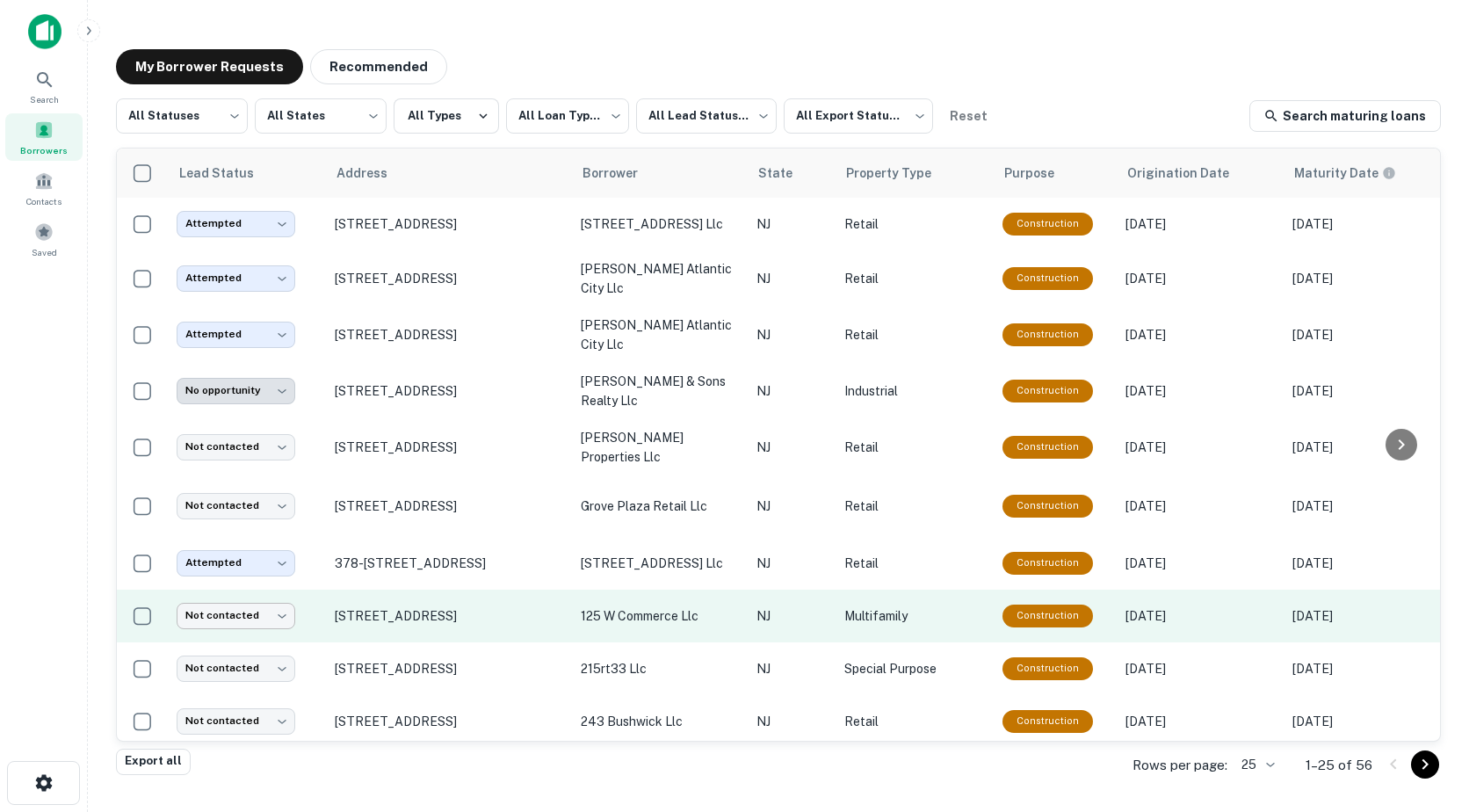
click at [205, 593] on body "**********" at bounding box center [734, 406] width 1469 height 812
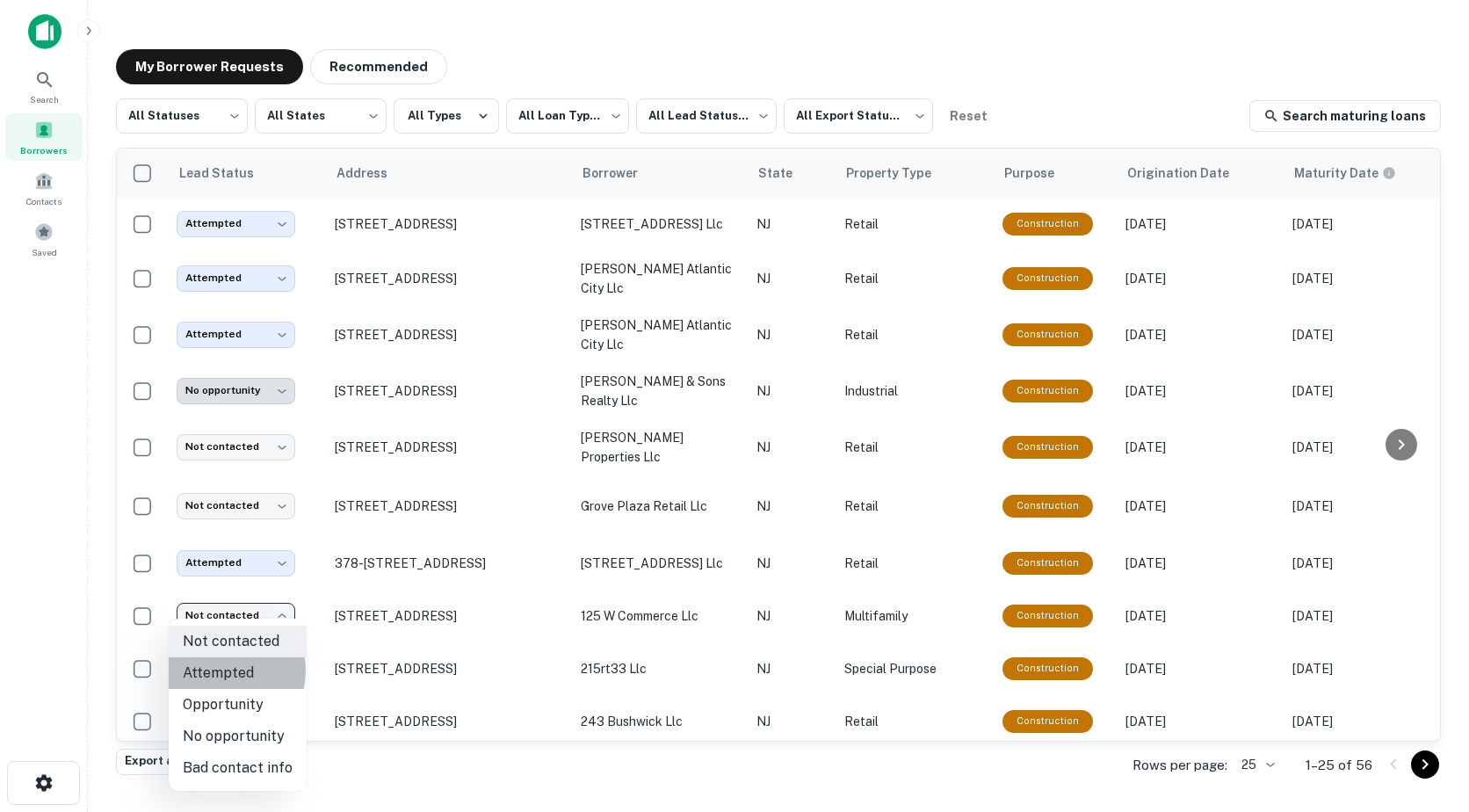
click at [219, 670] on li "Attempted" at bounding box center [238, 673] width 138 height 32
type input "*********"
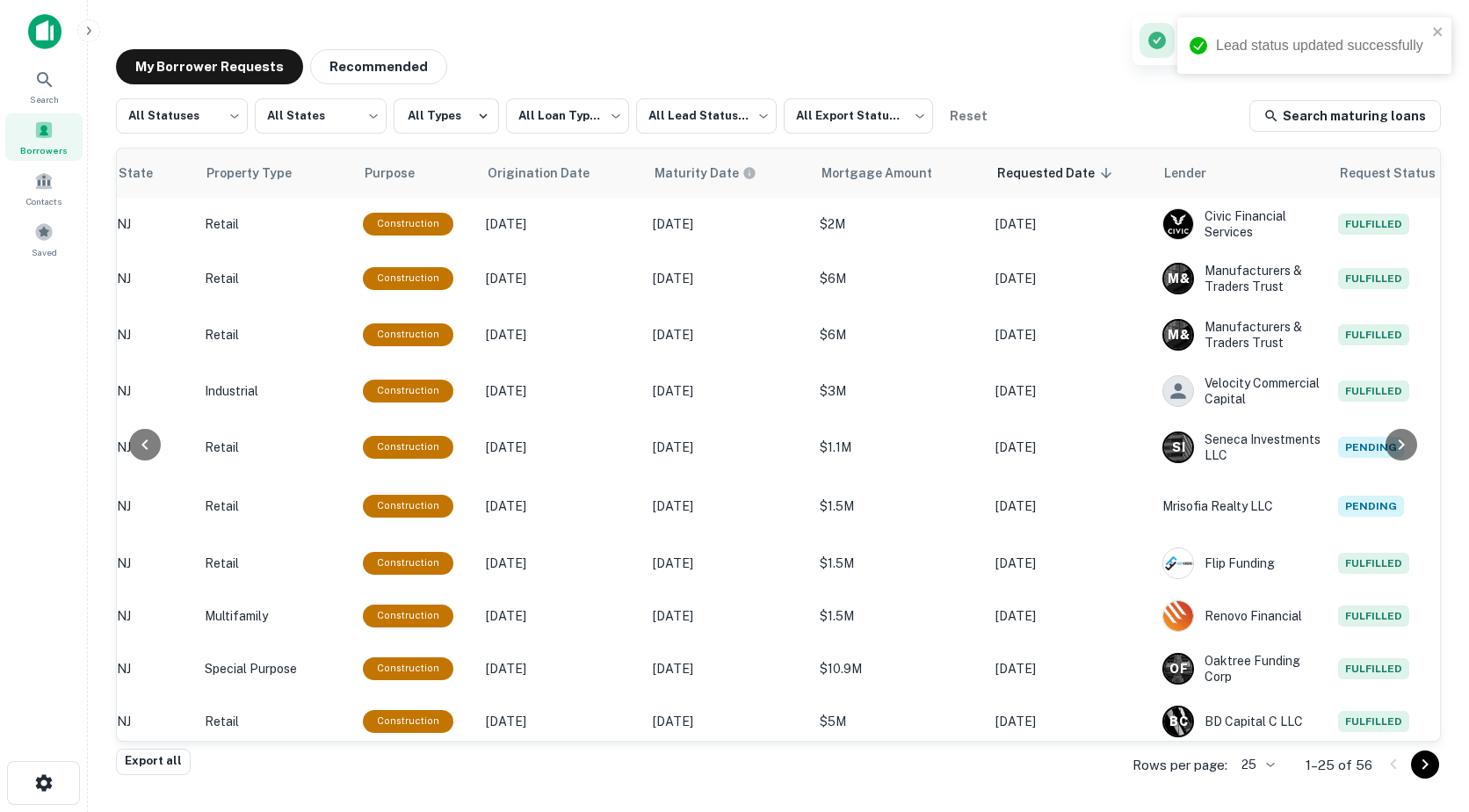
scroll to position [0, 756]
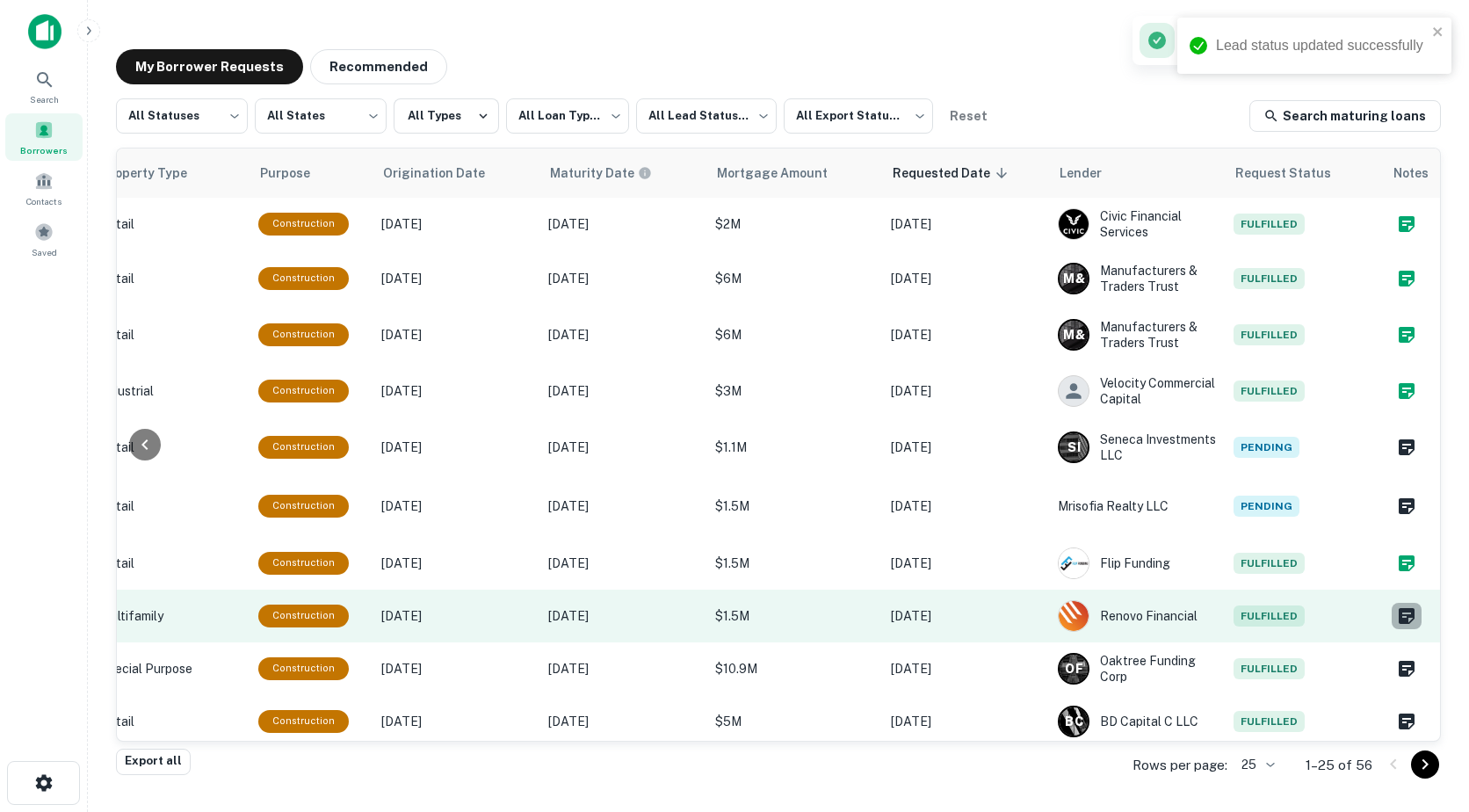
click at [1399, 608] on icon "Create a note for this borrower request" at bounding box center [1407, 616] width 16 height 16
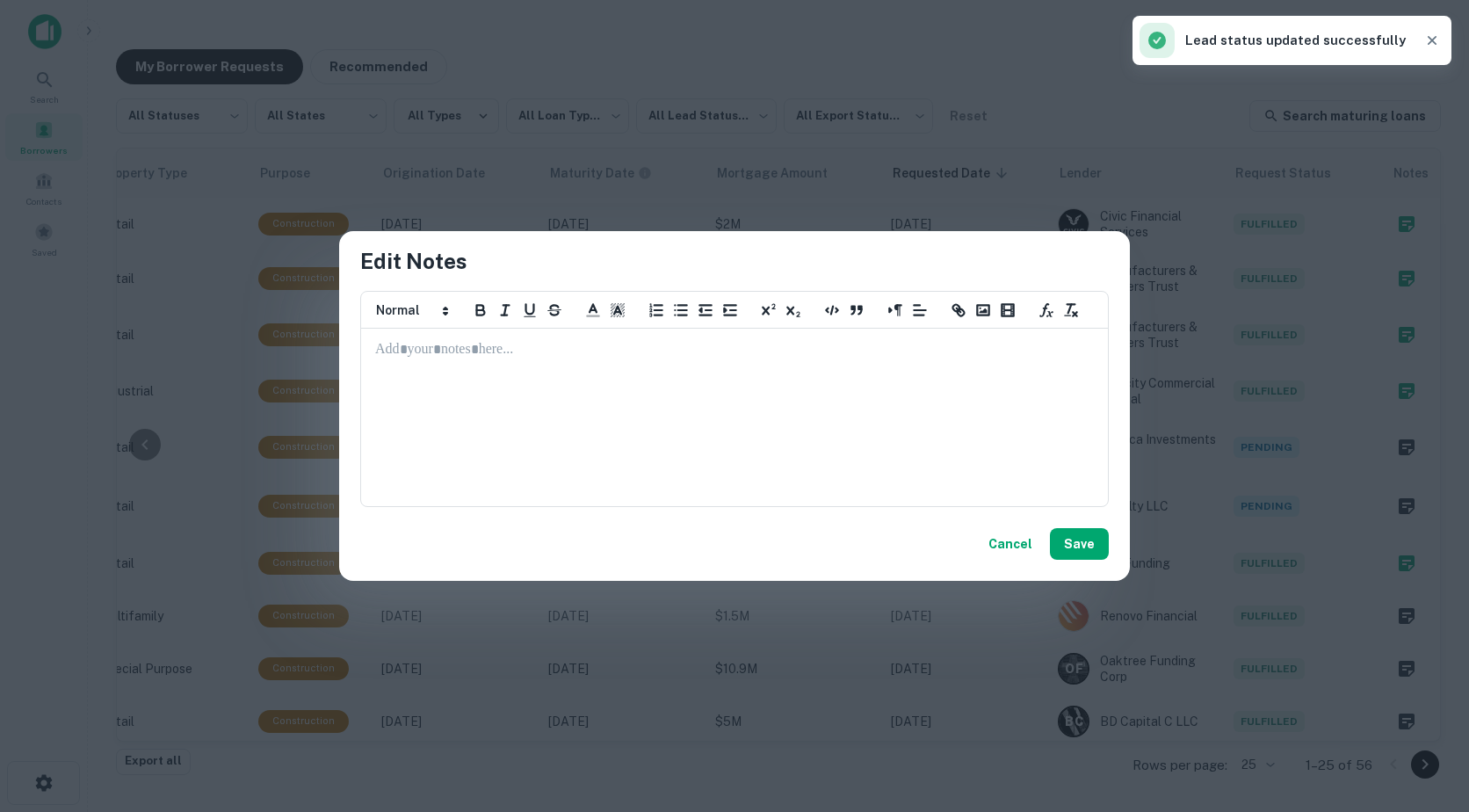
click at [508, 374] on div at bounding box center [734, 417] width 745 height 176
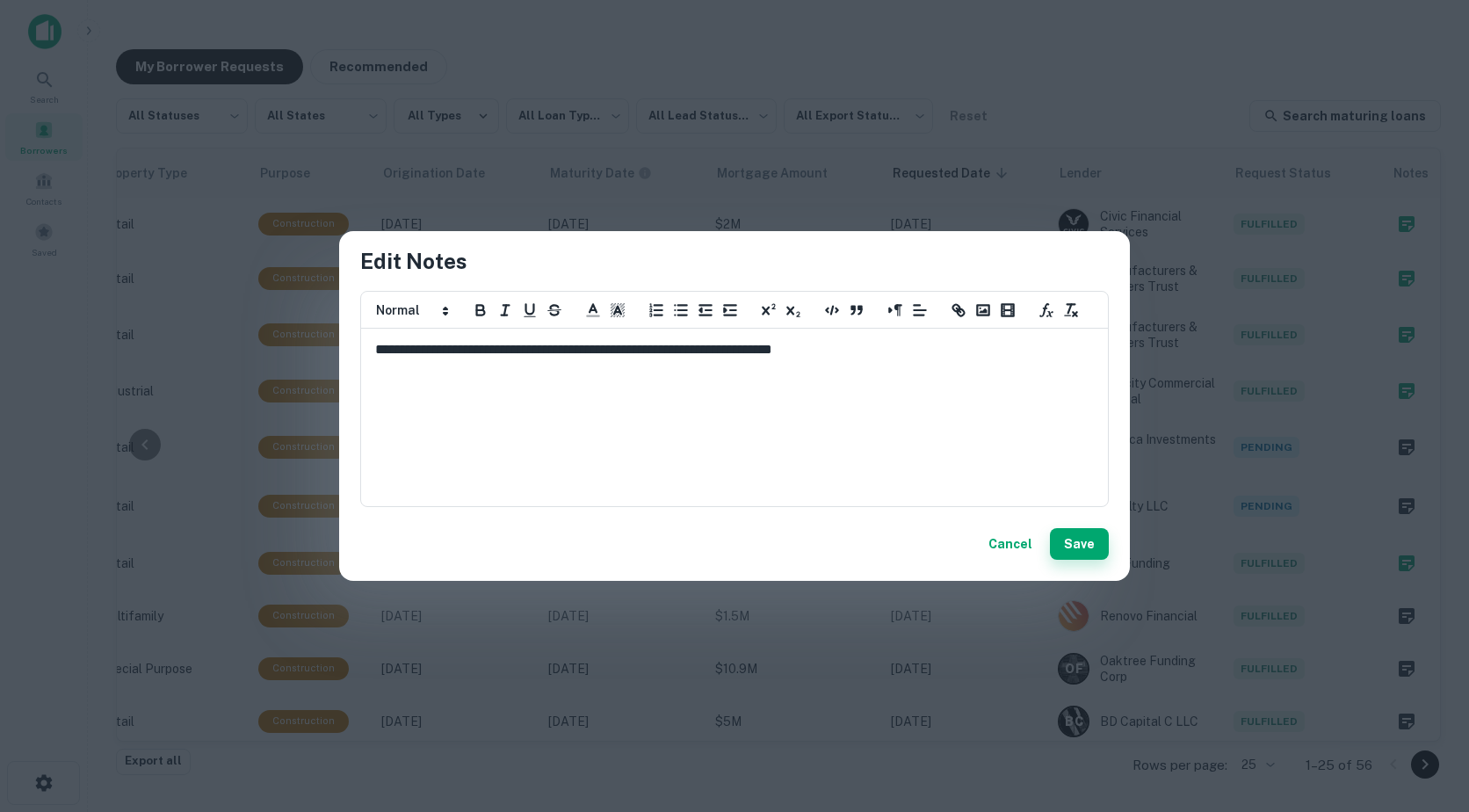
click at [1070, 547] on button "Save" at bounding box center [1079, 544] width 59 height 32
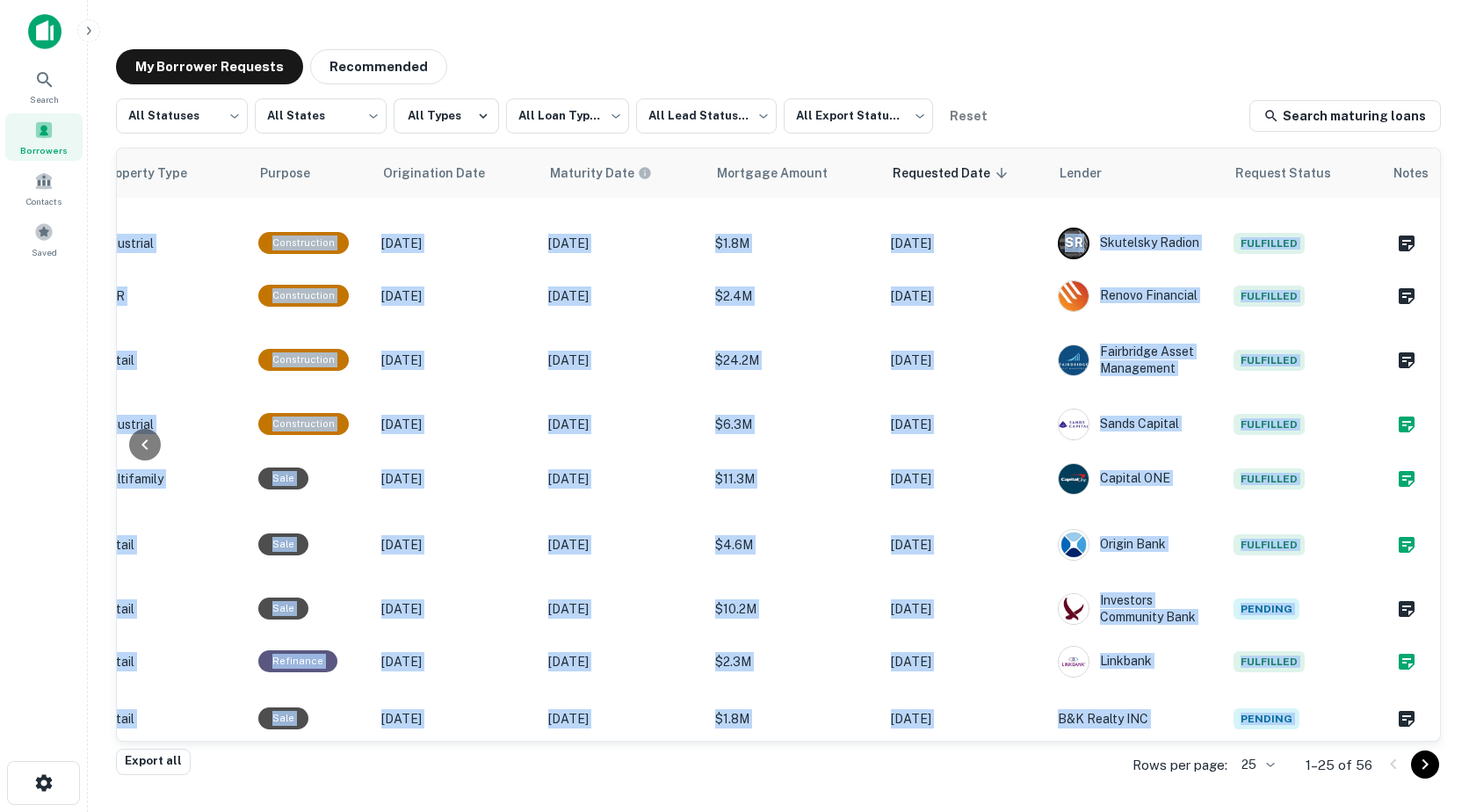
drag, startPoint x: 1186, startPoint y: 724, endPoint x: 1007, endPoint y: 742, distance: 179.9
click at [1007, 742] on div "**********" at bounding box center [778, 424] width 1325 height 650
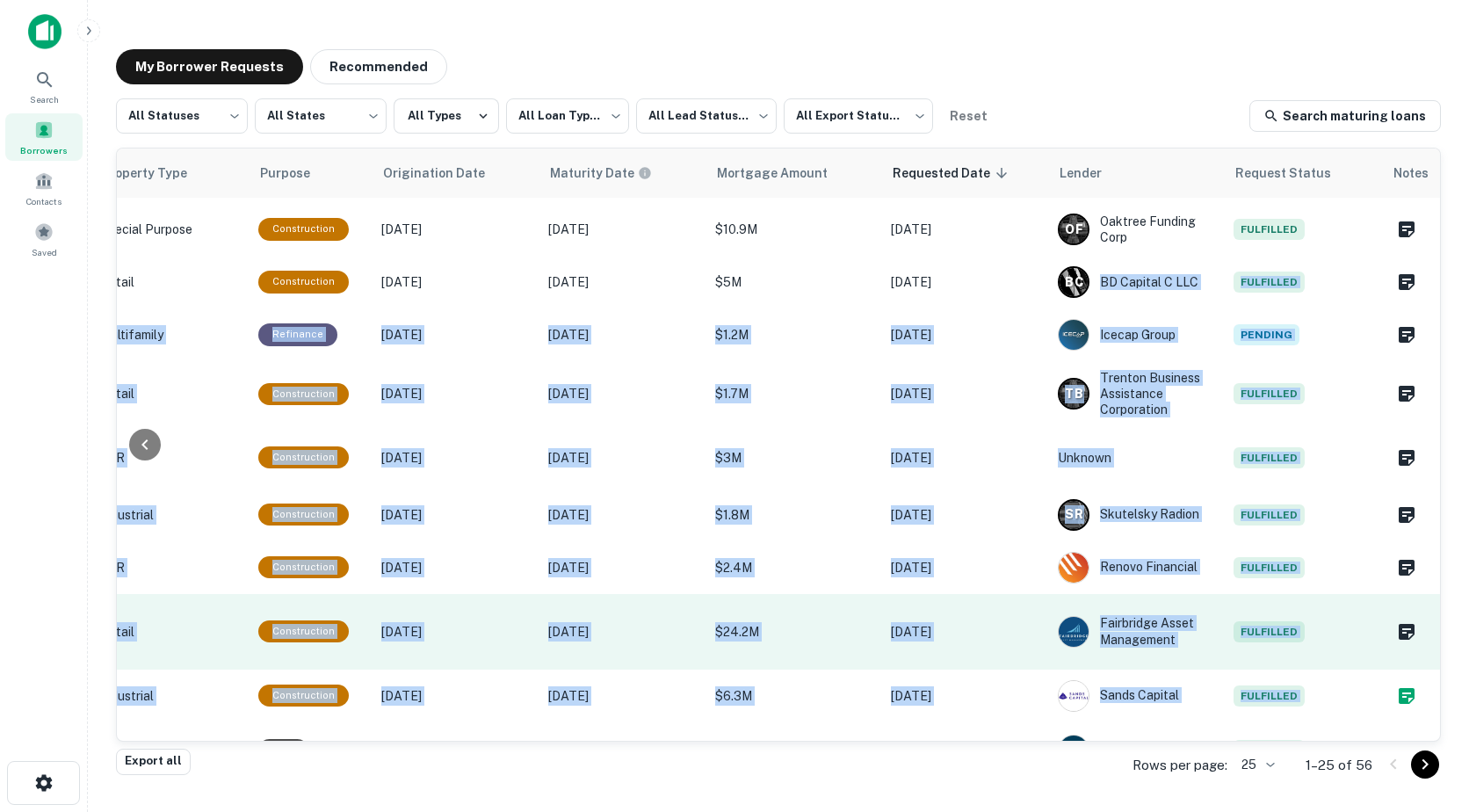
scroll to position [873, 756]
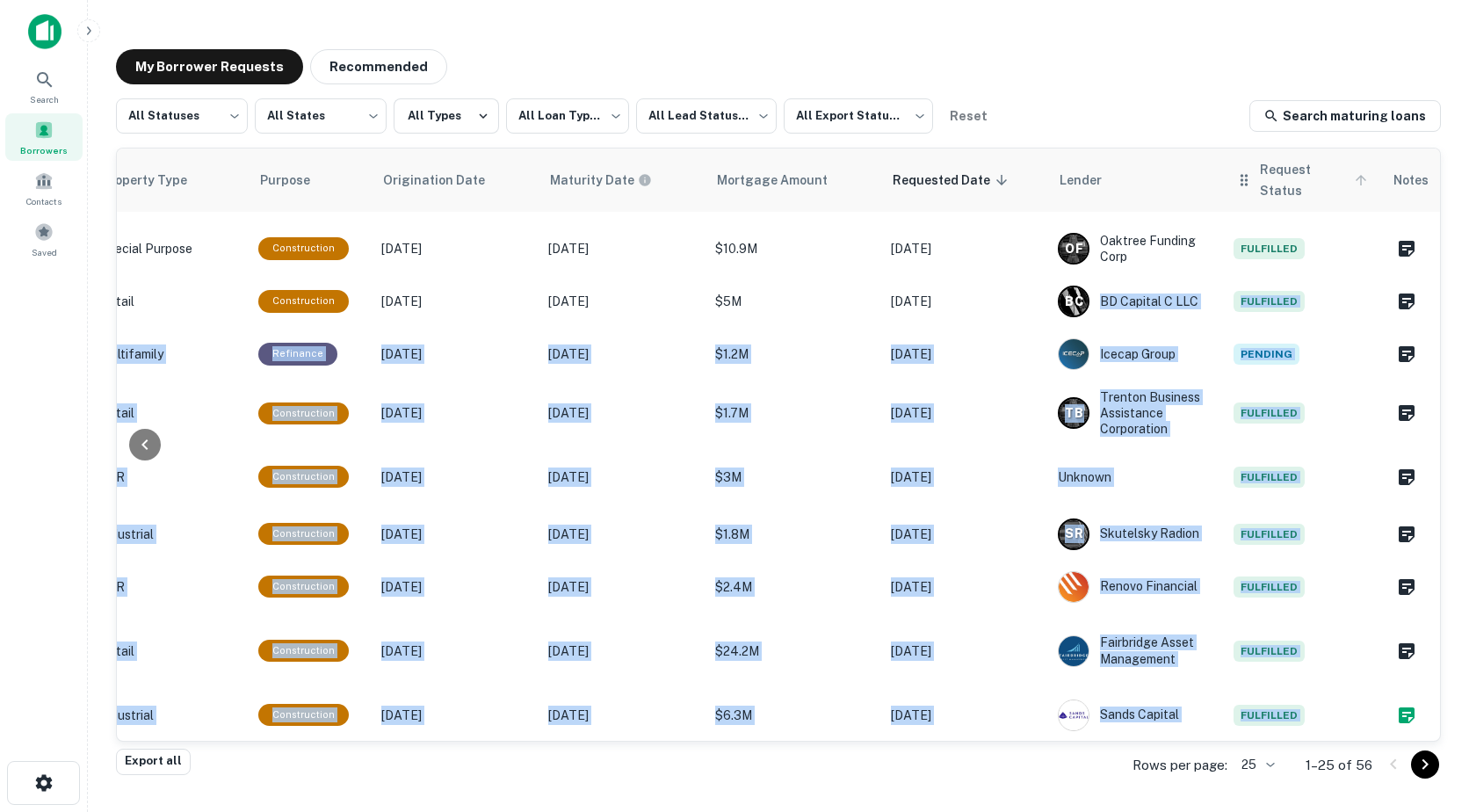
click at [1274, 179] on span "Request Status" at bounding box center [1316, 180] width 112 height 42
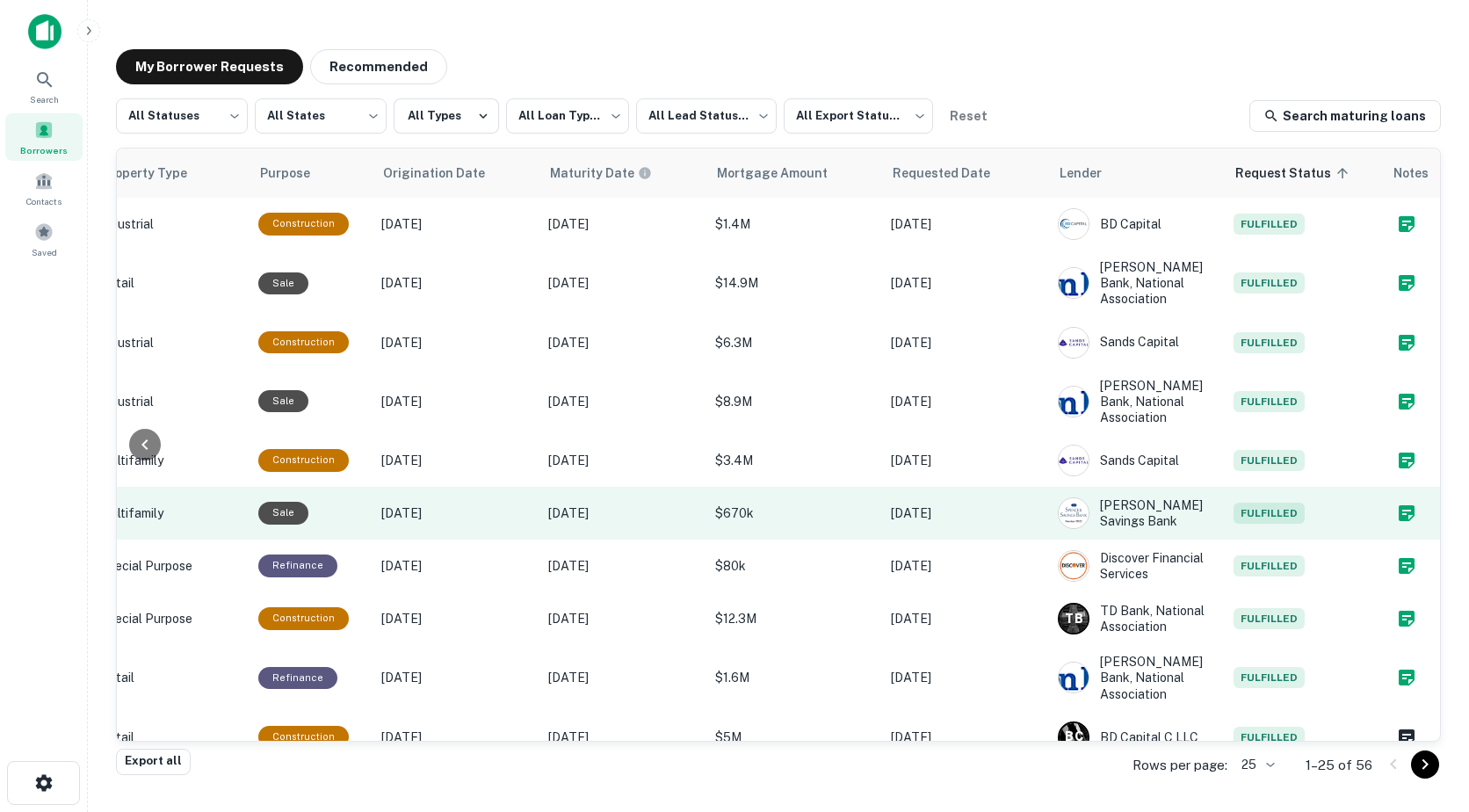
scroll to position [863, 754]
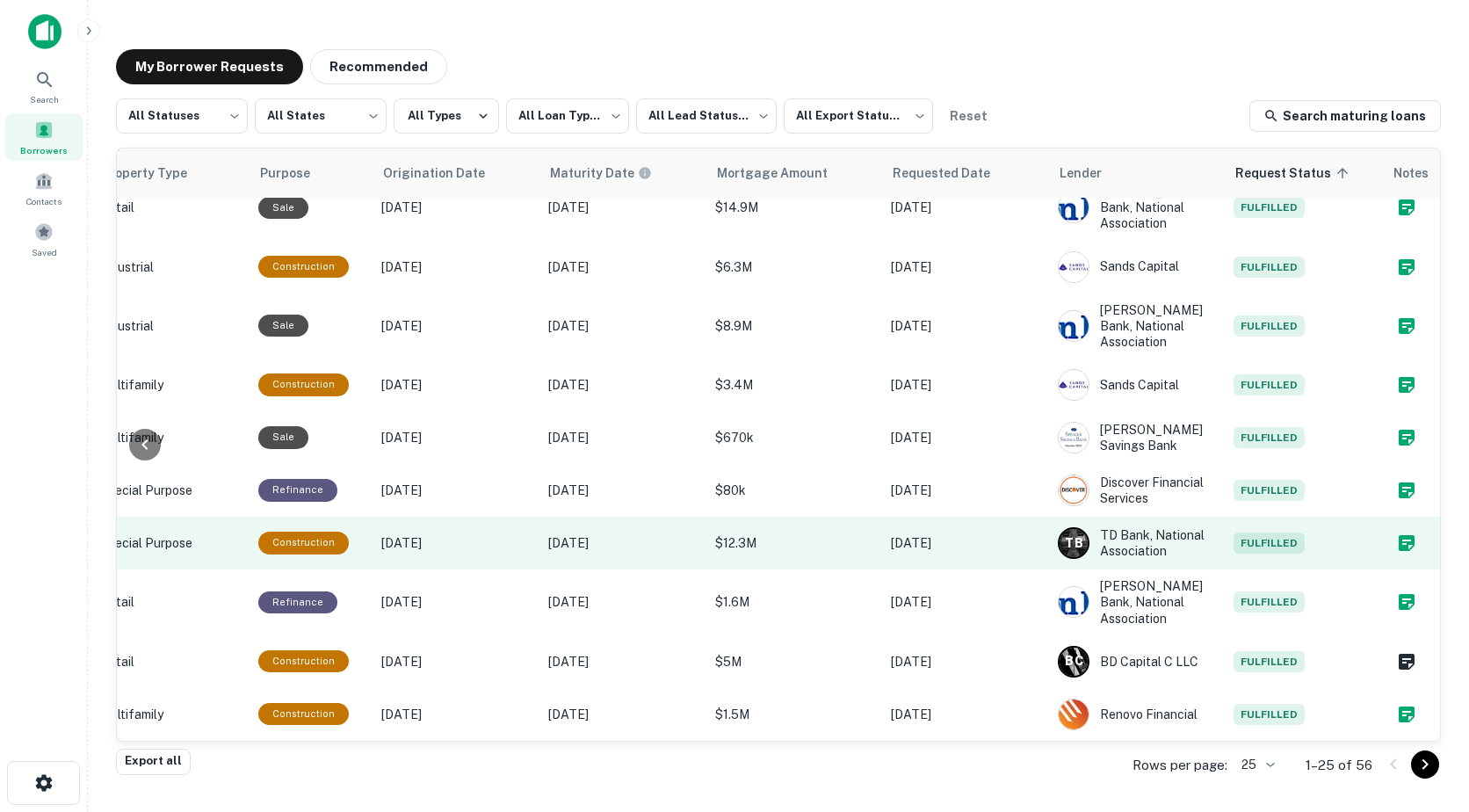
click at [1289, 543] on td "Fulfilled" at bounding box center [1304, 543] width 158 height 52
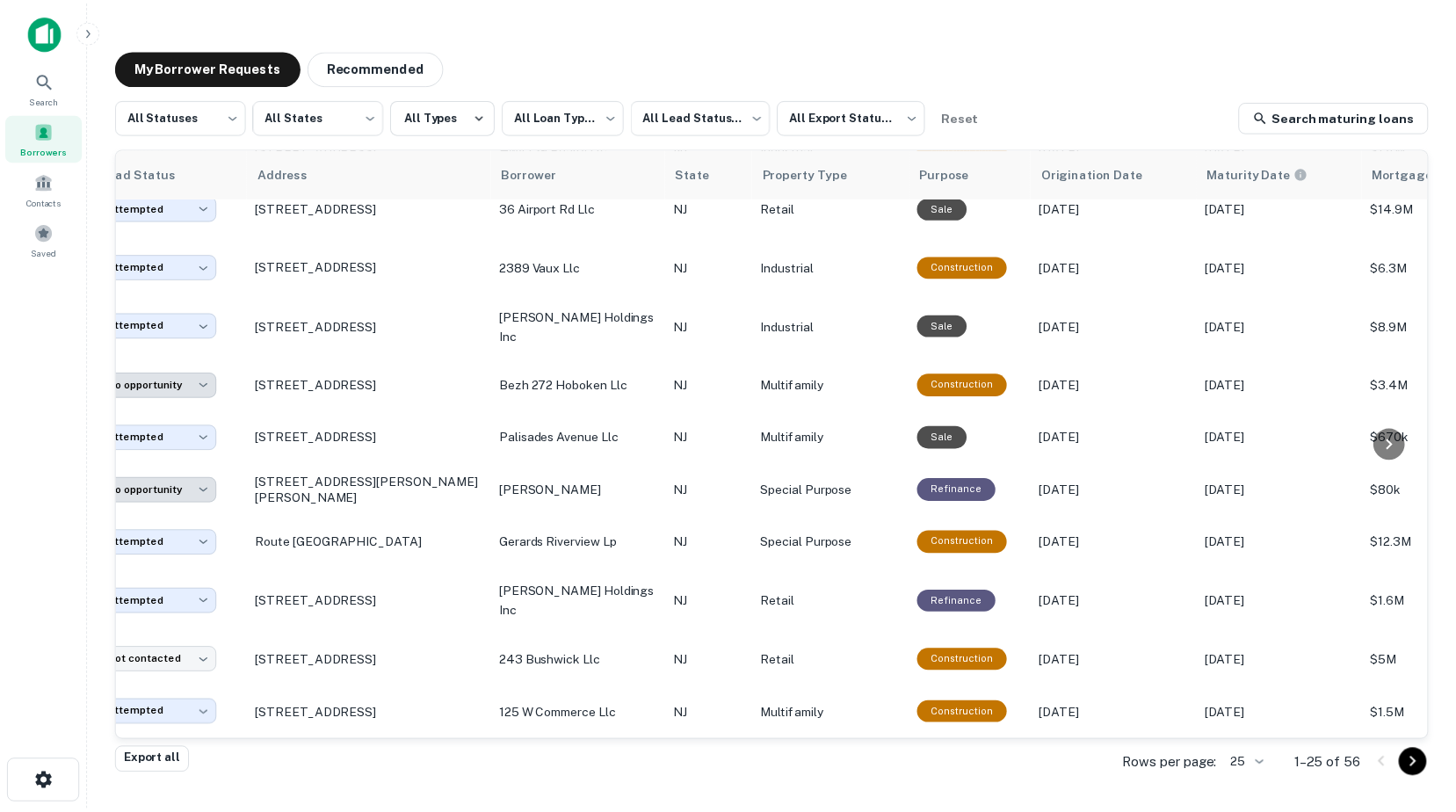
scroll to position [863, 0]
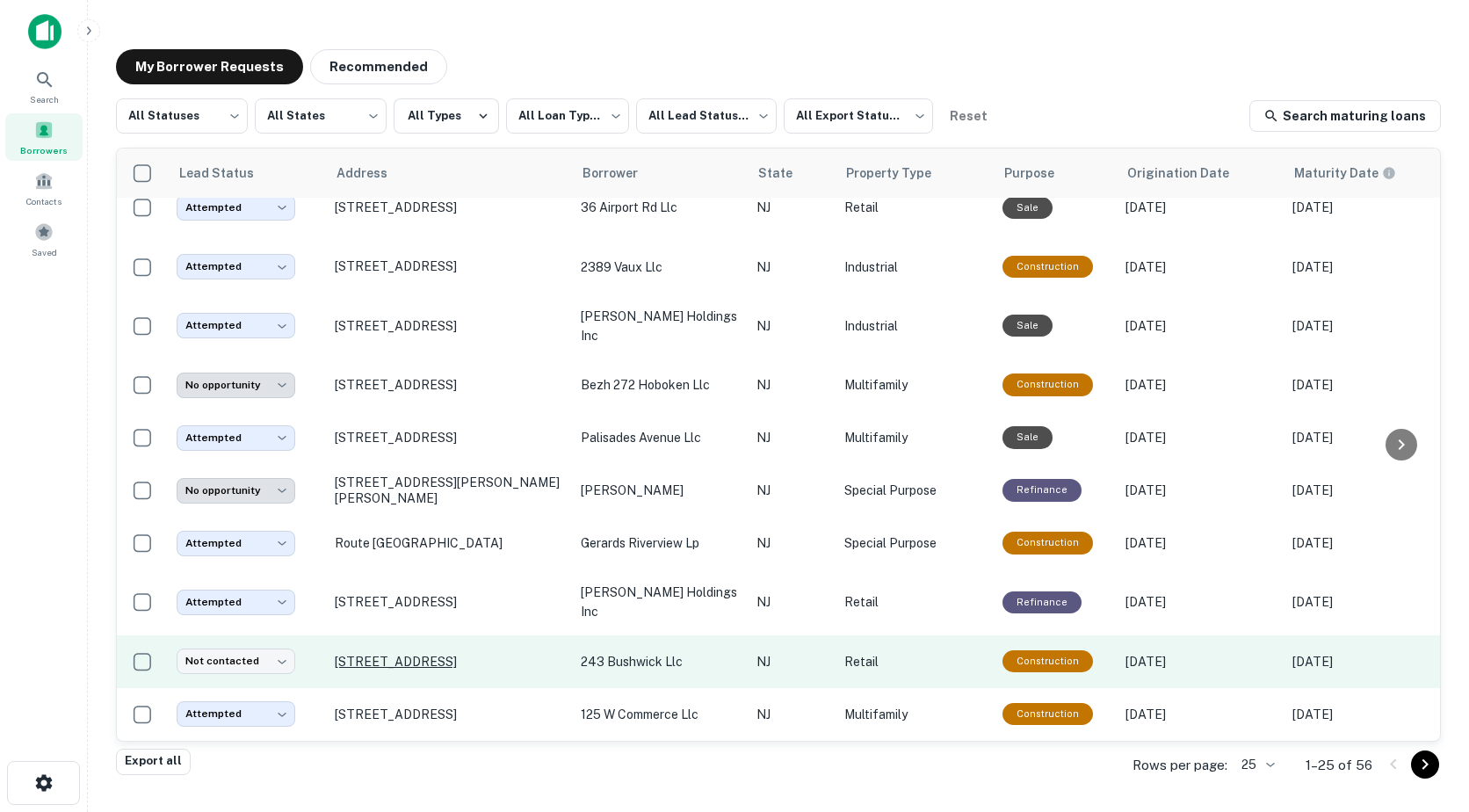
click at [423, 654] on p "[STREET_ADDRESS]" at bounding box center [449, 662] width 229 height 16
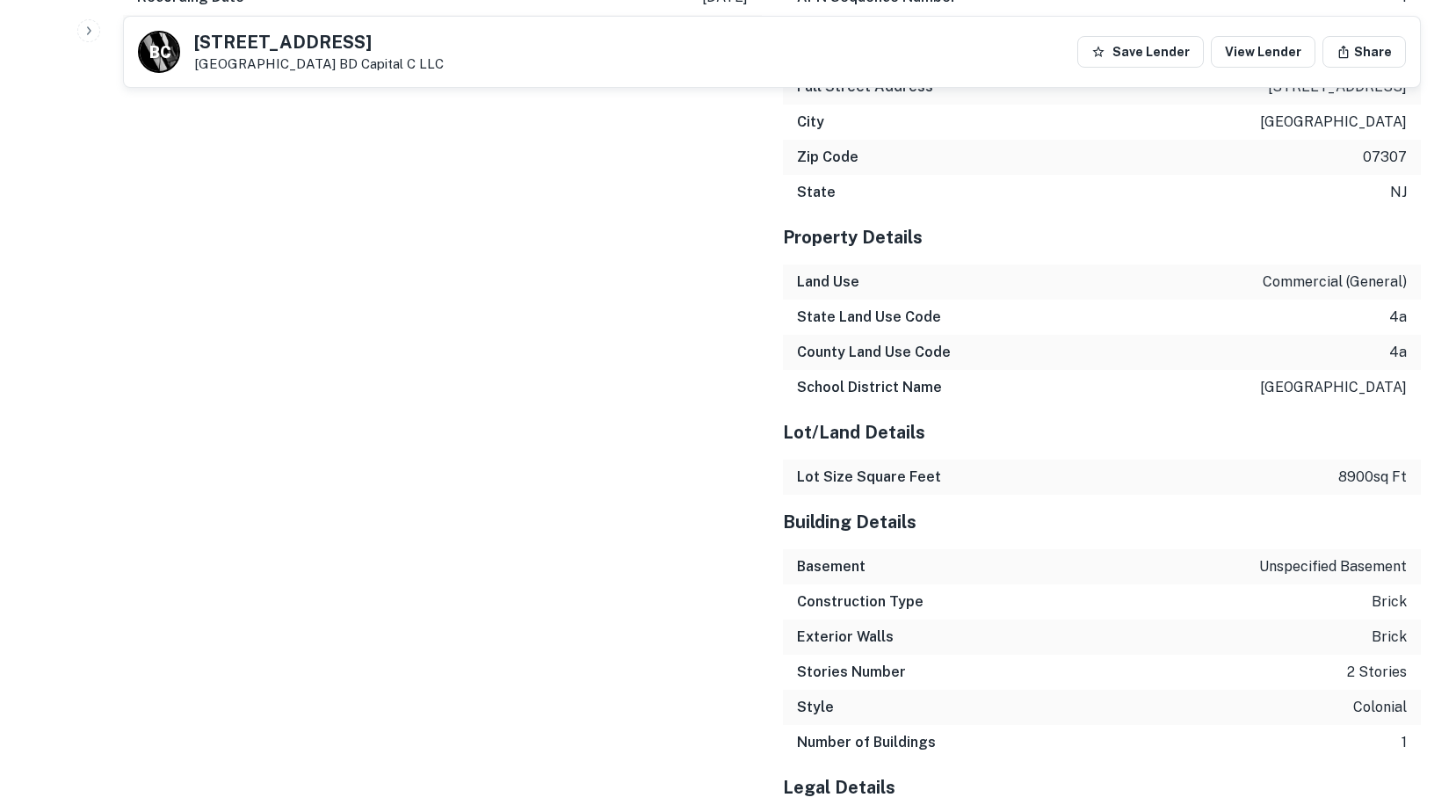
scroll to position [1933, 0]
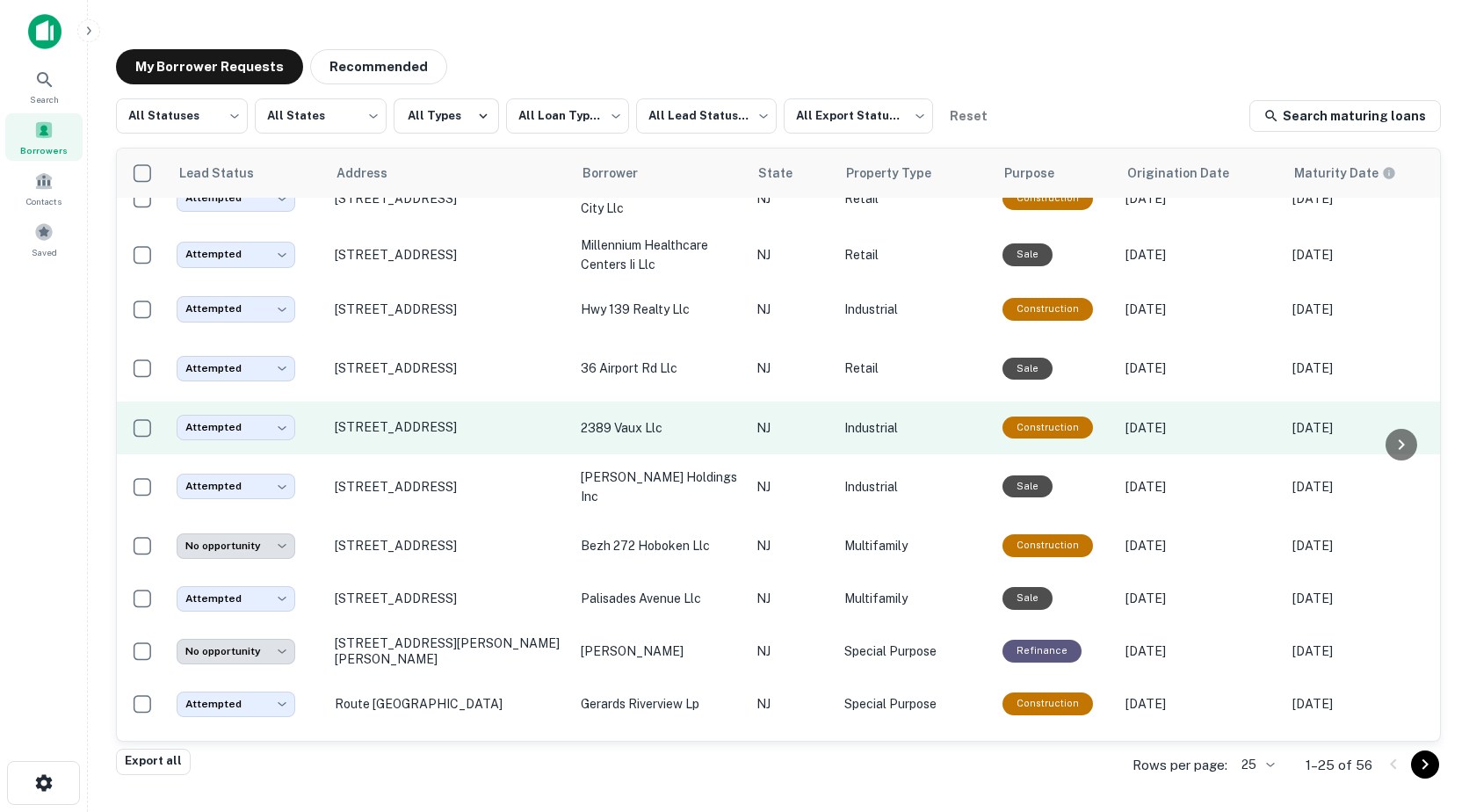
scroll to position [863, 0]
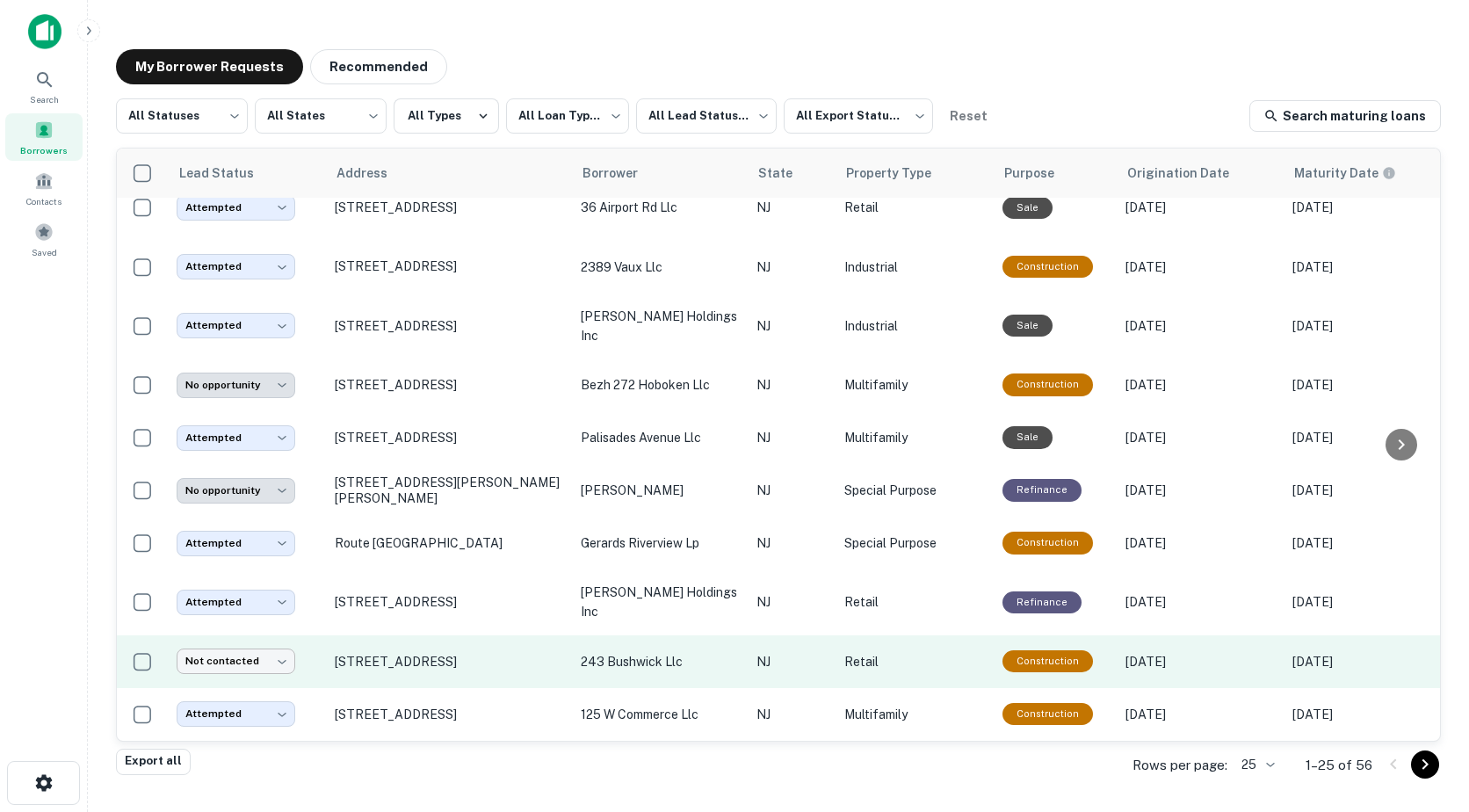
click at [252, 642] on body "**********" at bounding box center [734, 406] width 1469 height 812
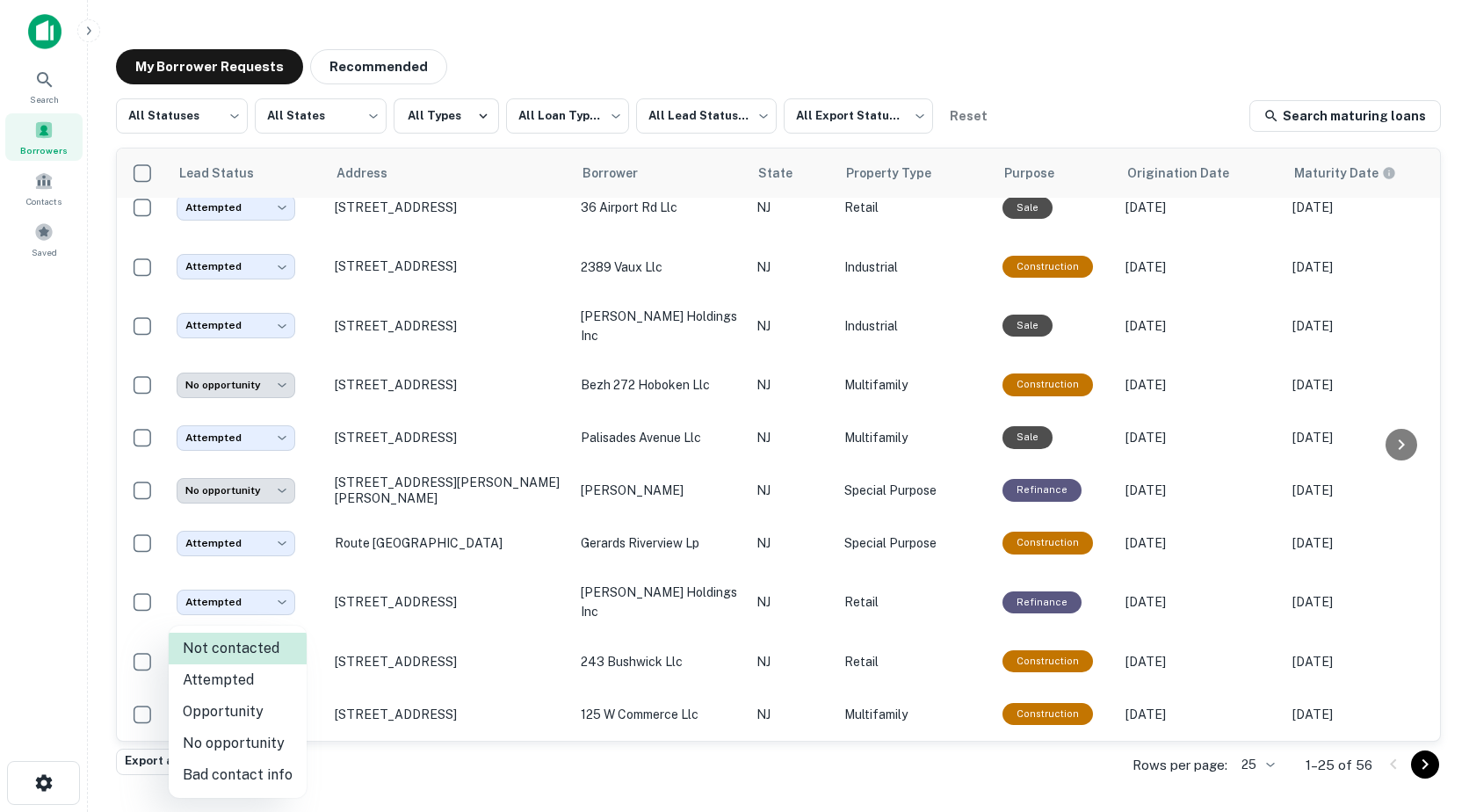
click at [247, 675] on li "Attempted" at bounding box center [238, 679] width 138 height 32
type input "*********"
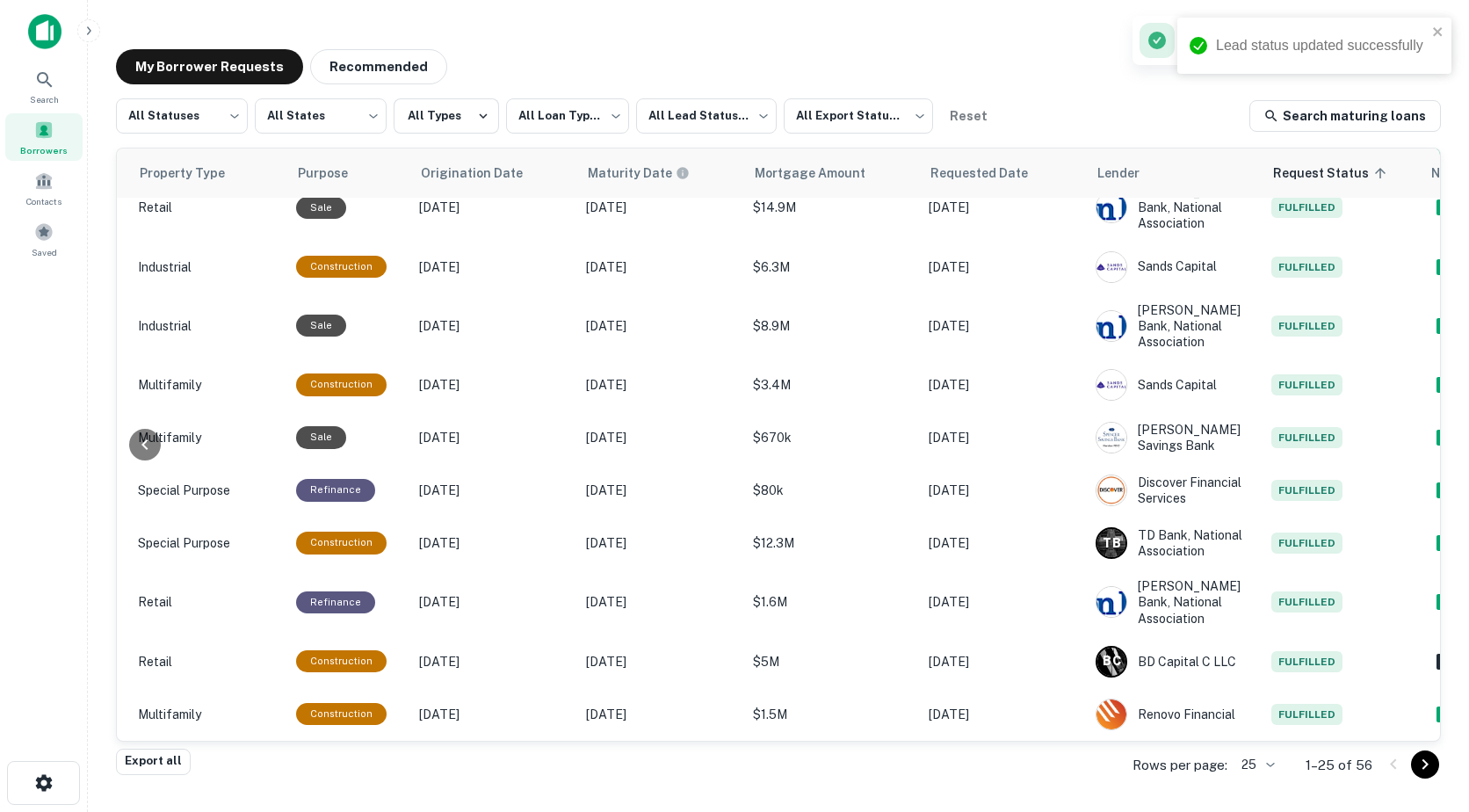
scroll to position [863, 756]
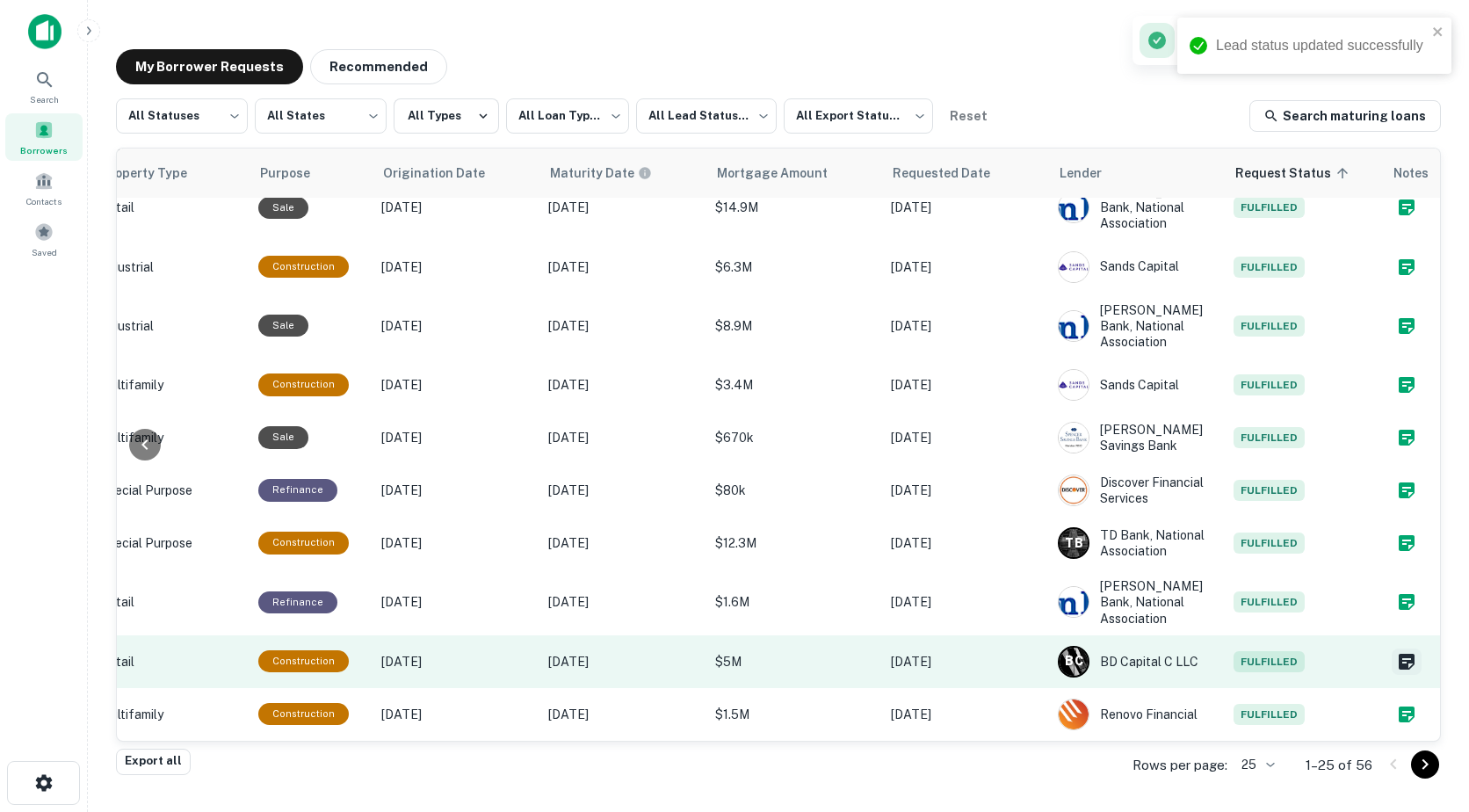
click at [1399, 654] on icon "Create a note for this borrower request" at bounding box center [1407, 662] width 16 height 16
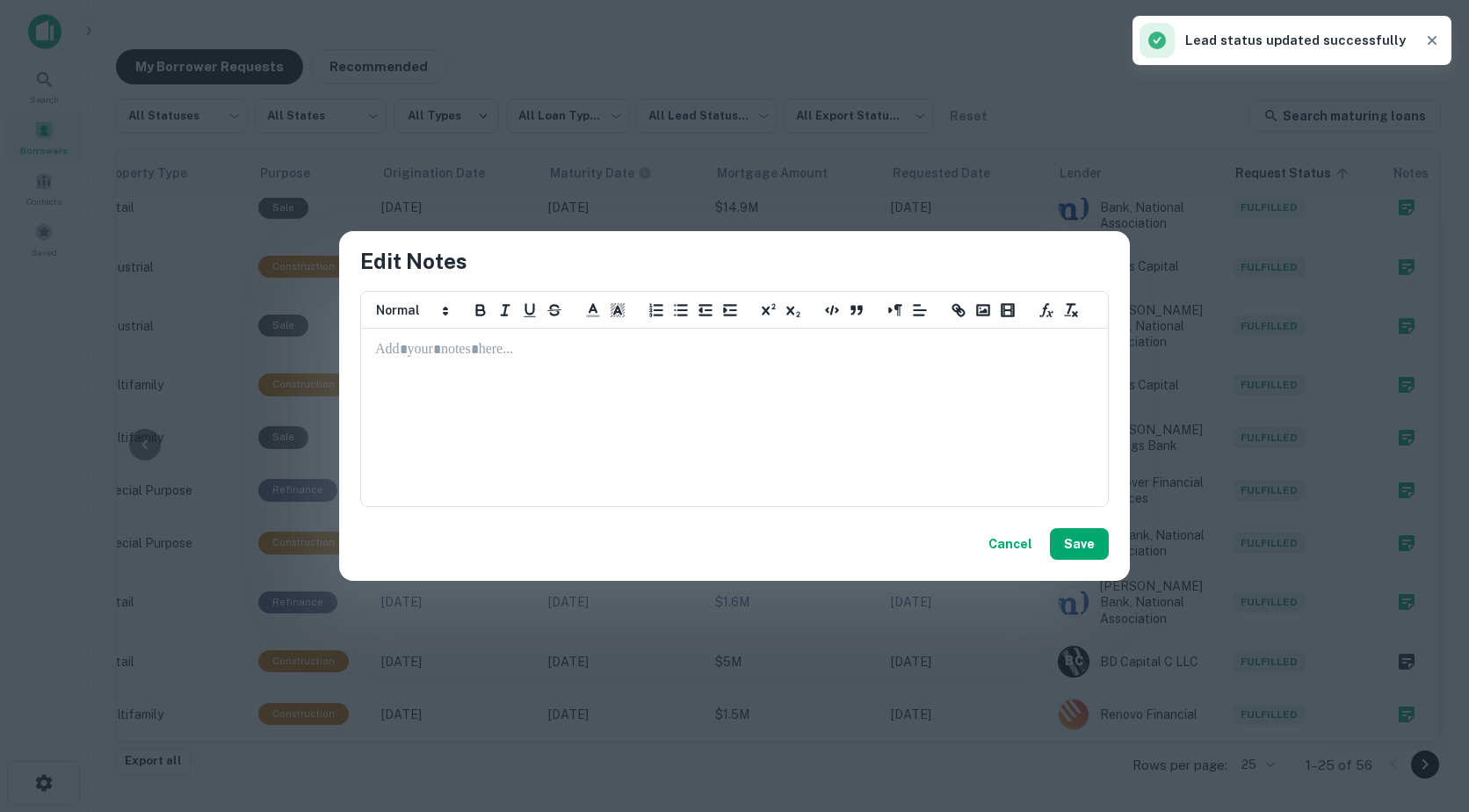
click at [401, 353] on p at bounding box center [734, 350] width 719 height 20
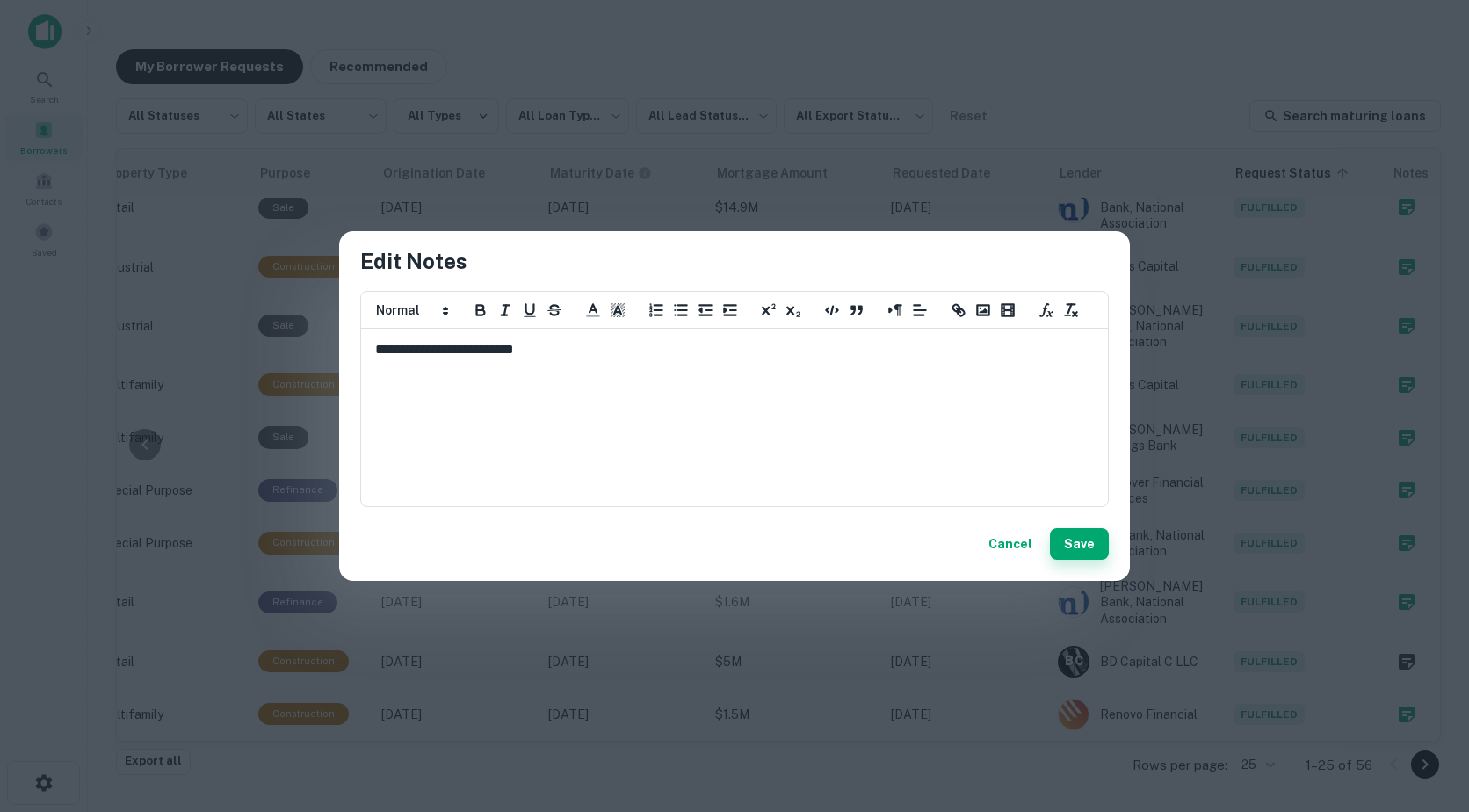
click at [1094, 547] on button "Save" at bounding box center [1079, 544] width 59 height 32
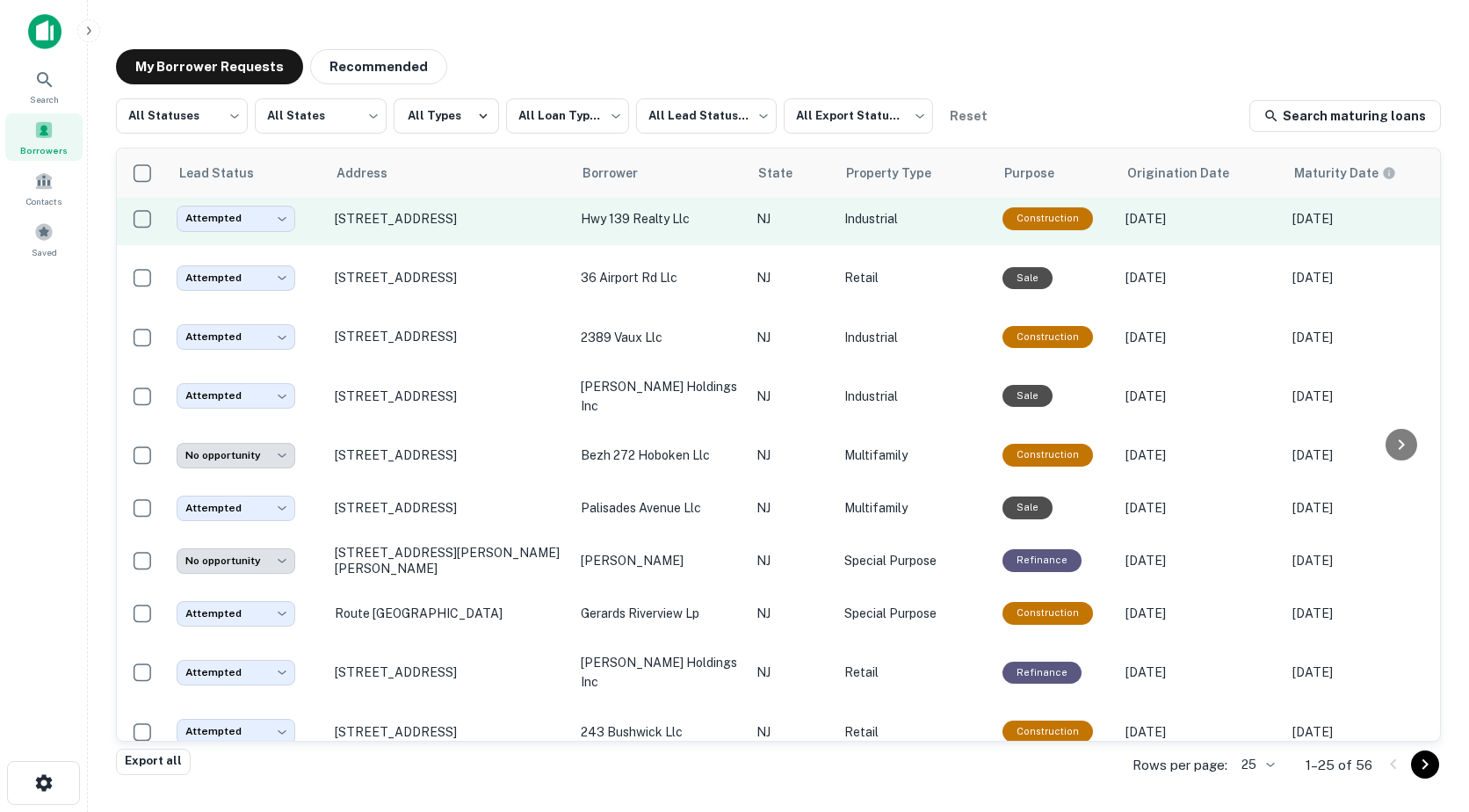
scroll to position [863, 0]
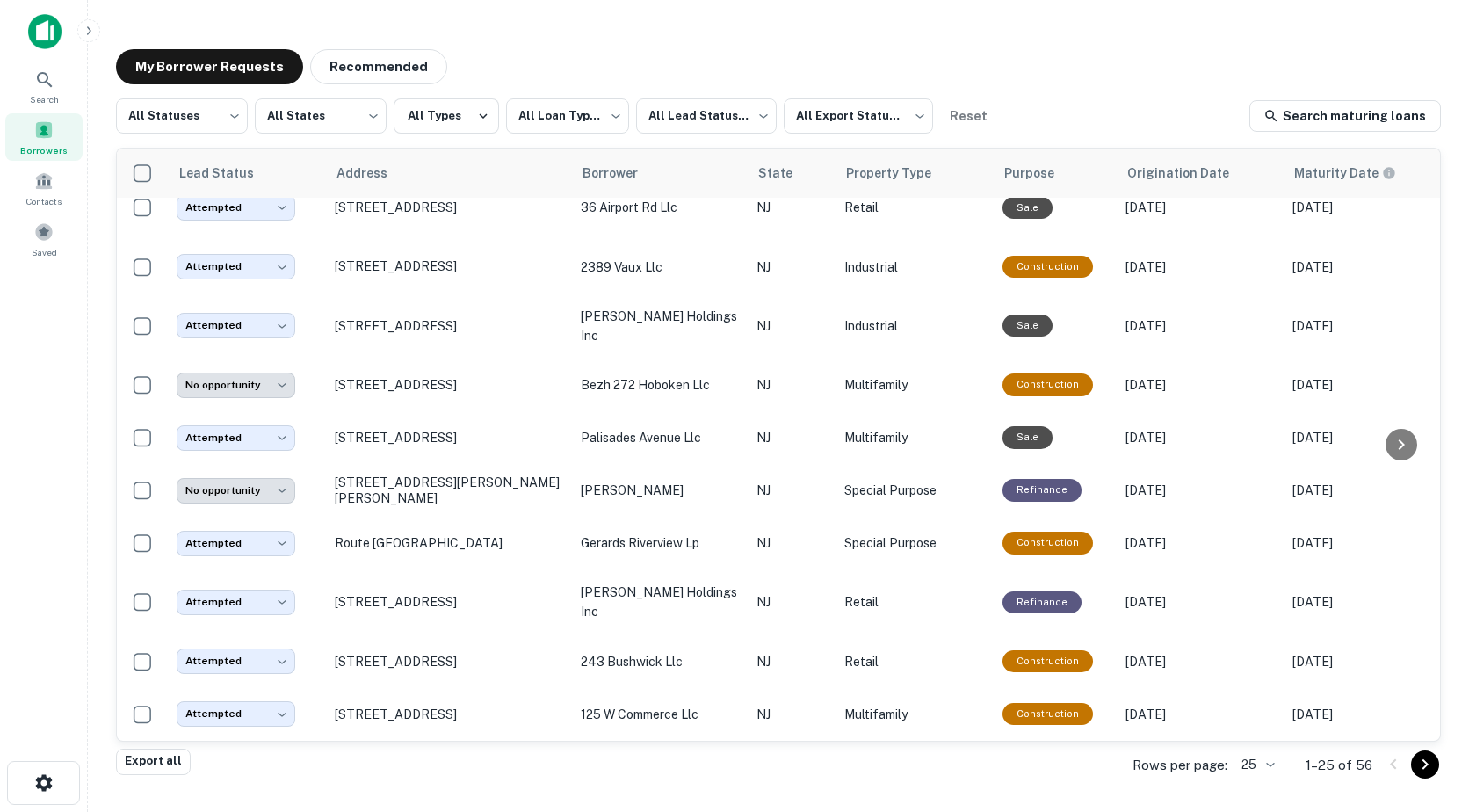
click at [1429, 762] on icon "Go to next page" at bounding box center [1425, 764] width 21 height 21
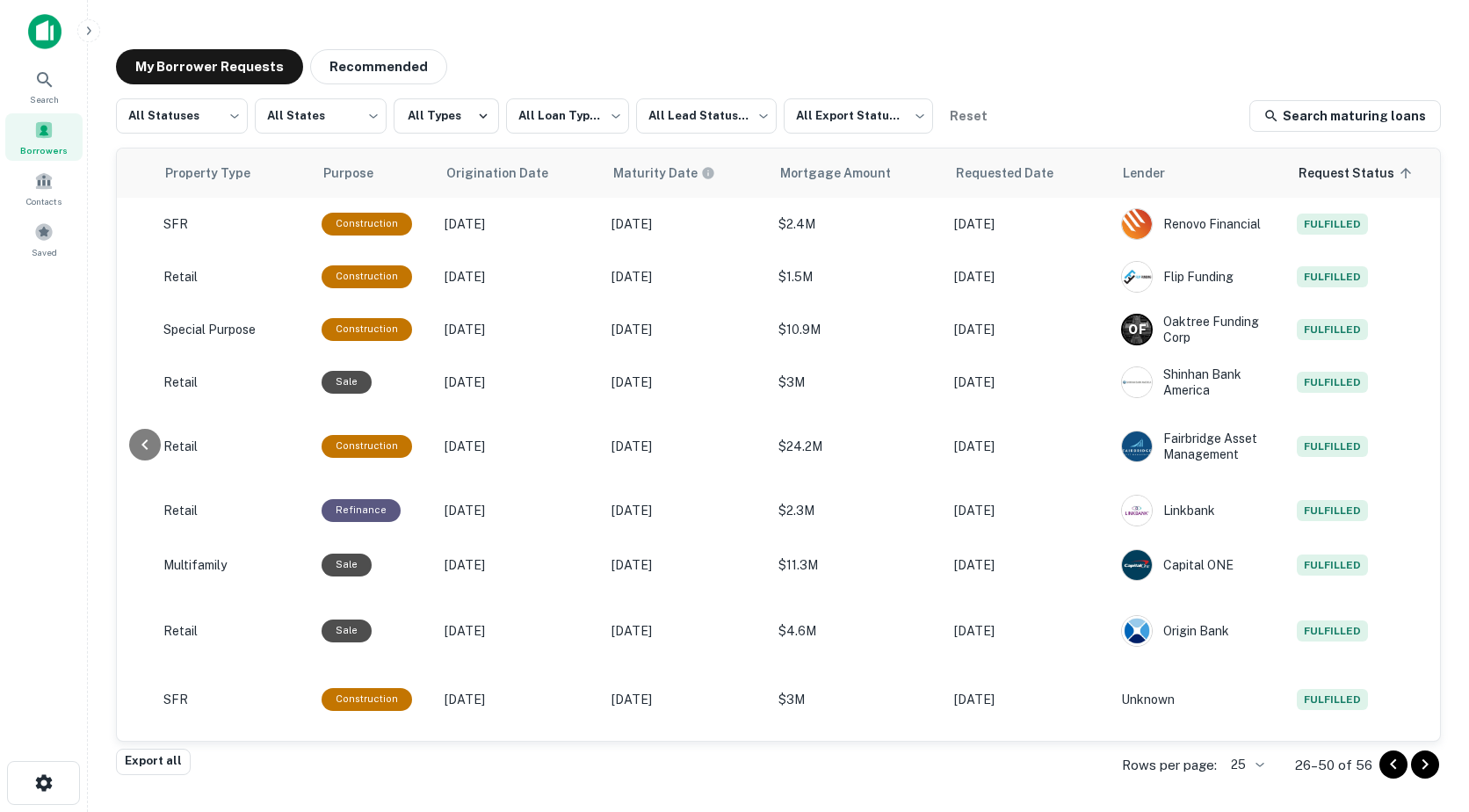
scroll to position [0, 756]
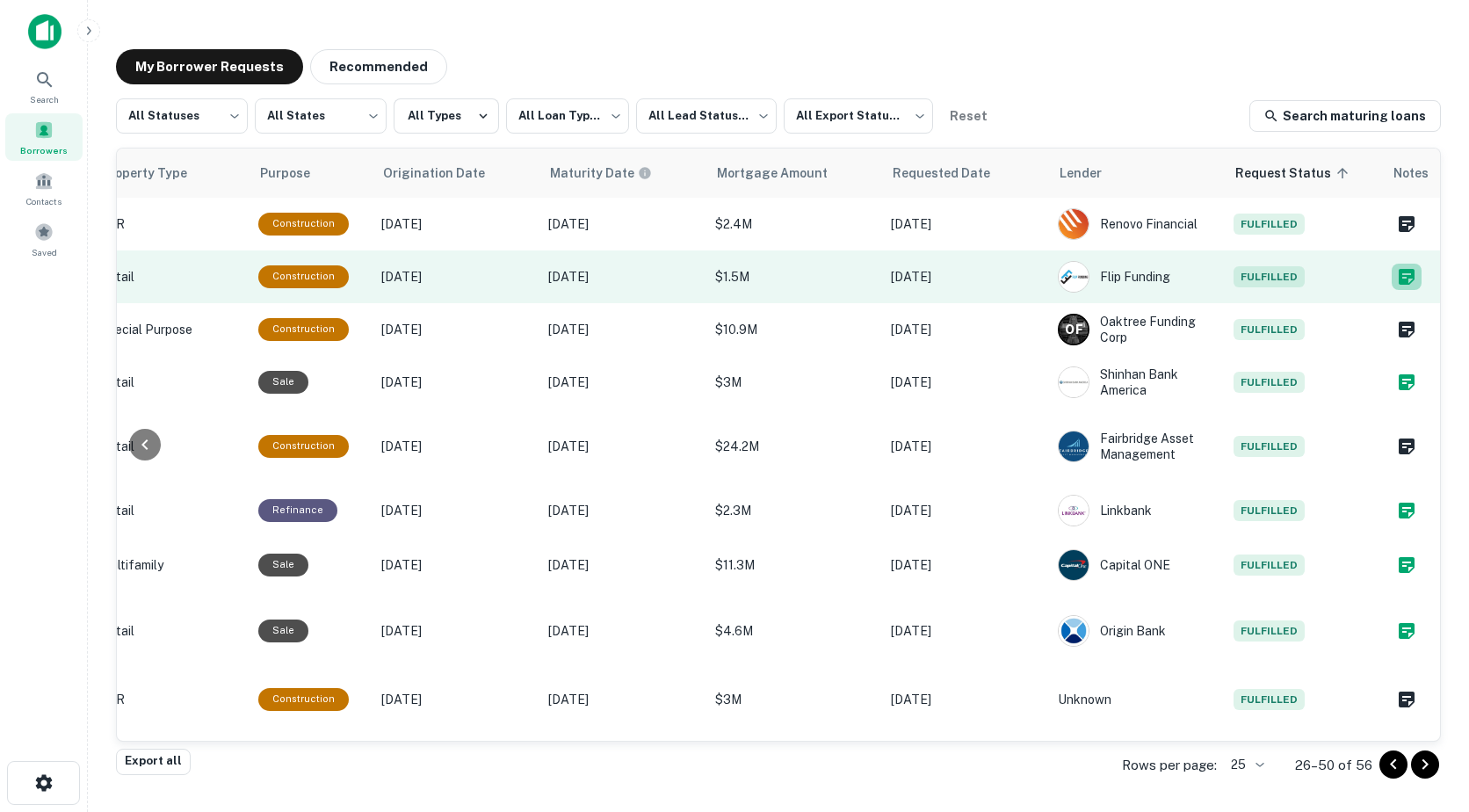
click at [1399, 275] on icon "Create a note for this borrower request" at bounding box center [1407, 277] width 16 height 16
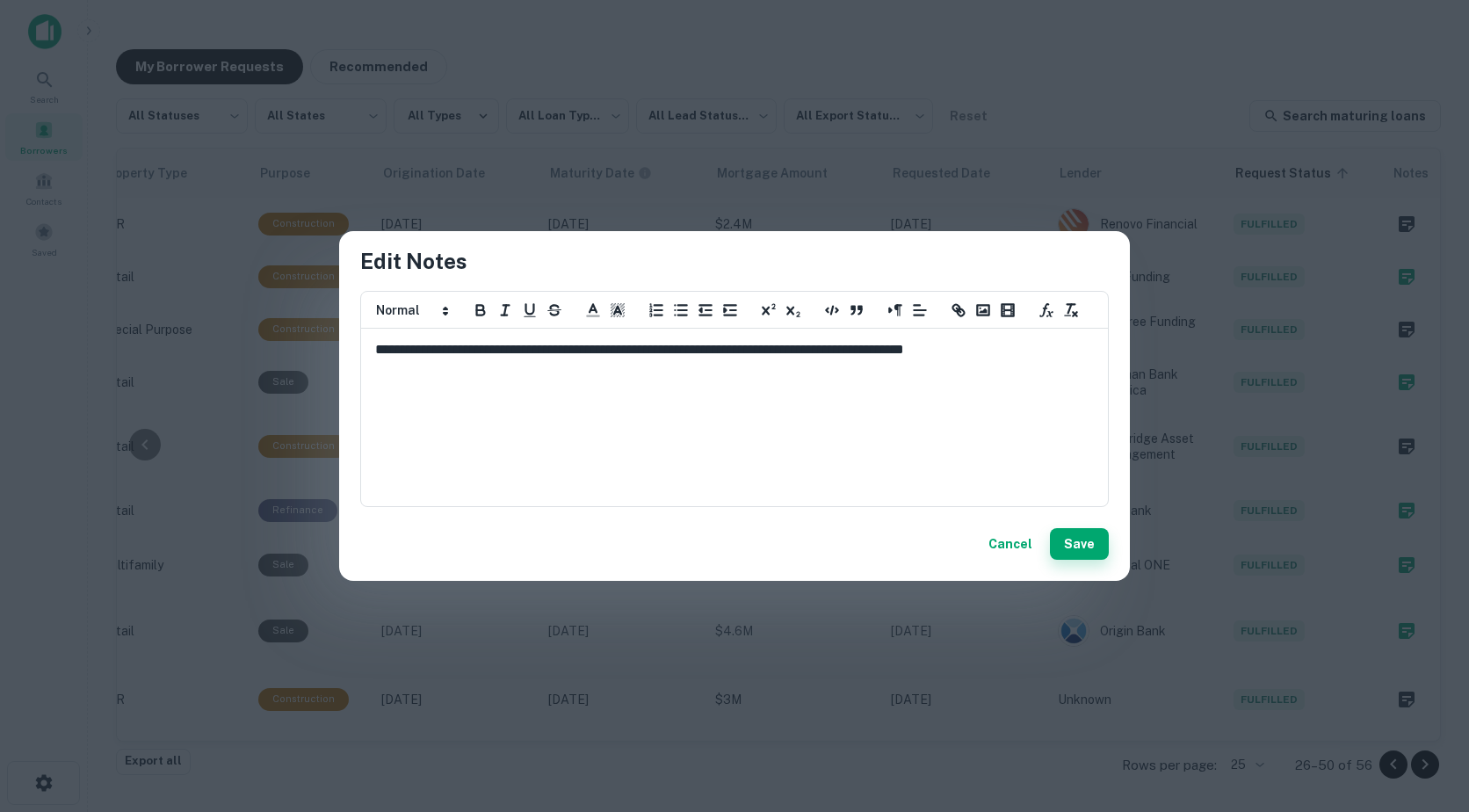
click at [1081, 541] on button "Save" at bounding box center [1079, 544] width 59 height 32
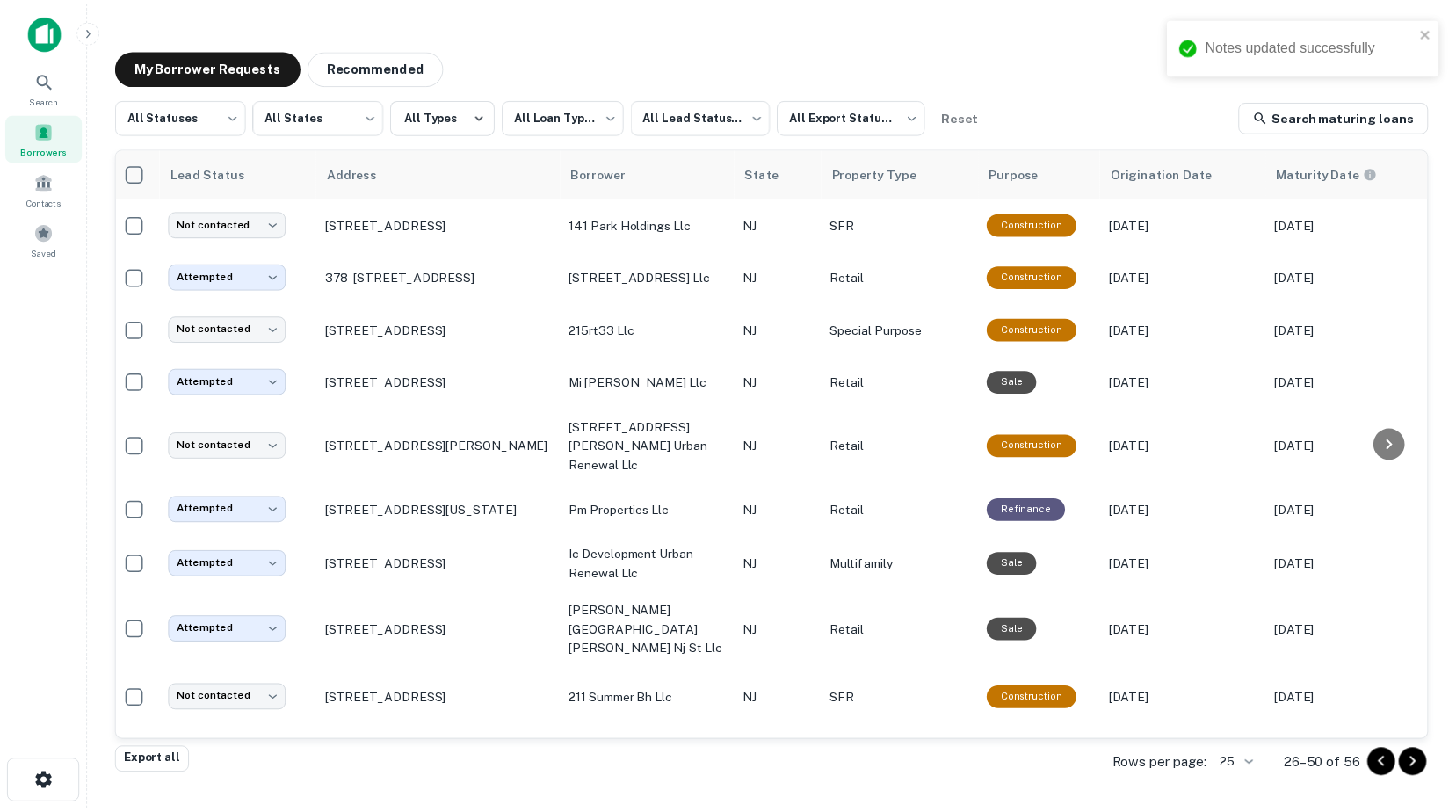
scroll to position [0, 0]
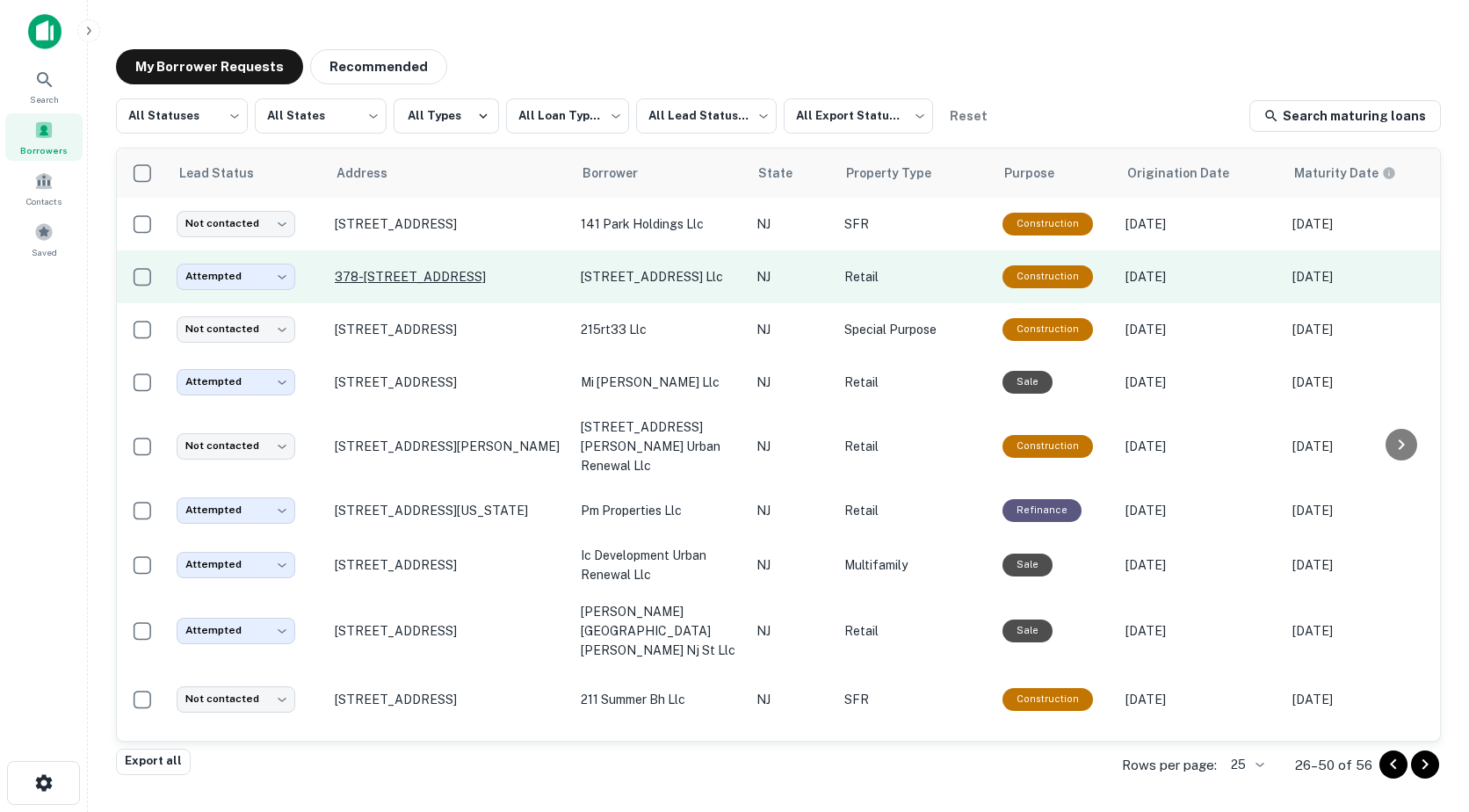
click at [455, 276] on p "378-[STREET_ADDRESS]" at bounding box center [449, 277] width 229 height 16
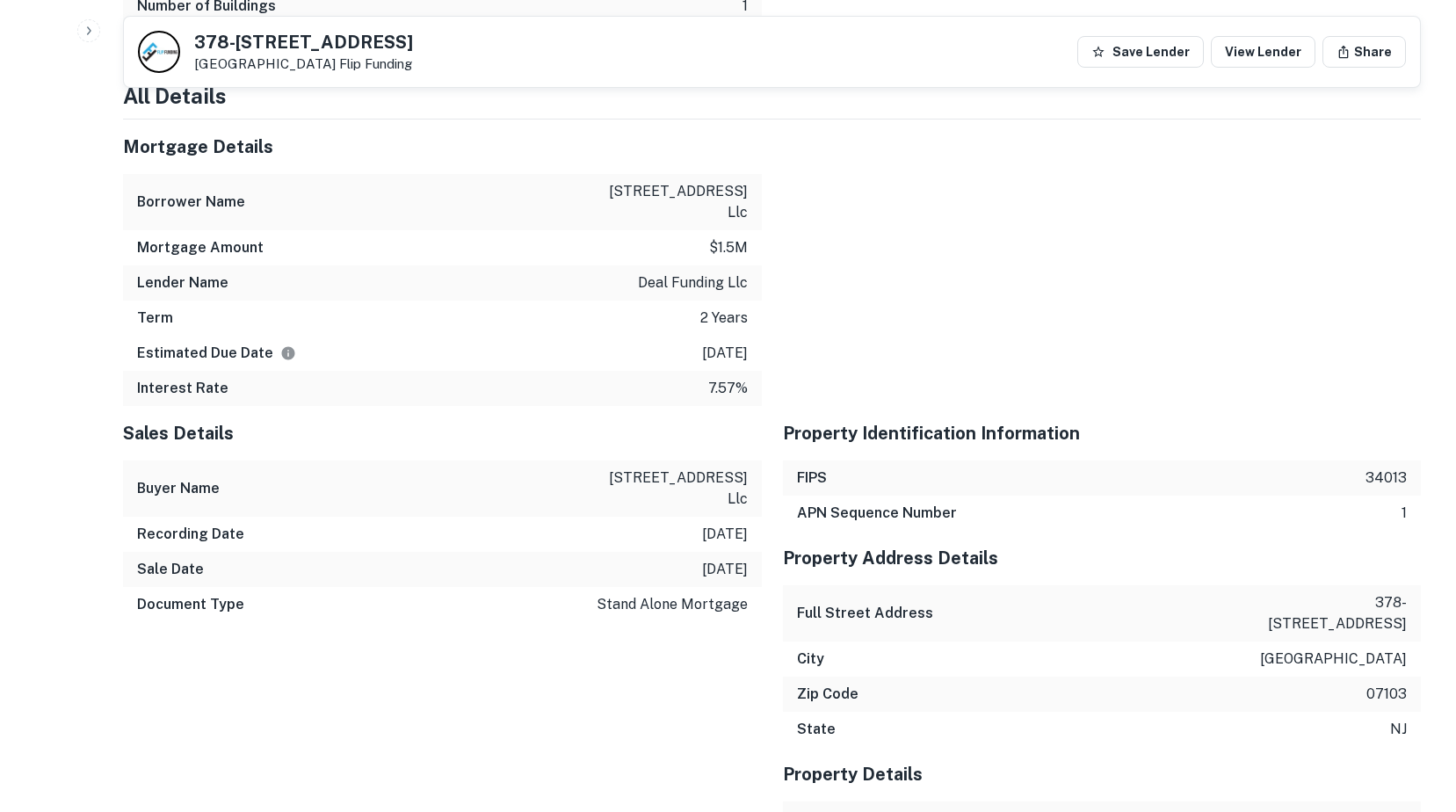
scroll to position [1627, 0]
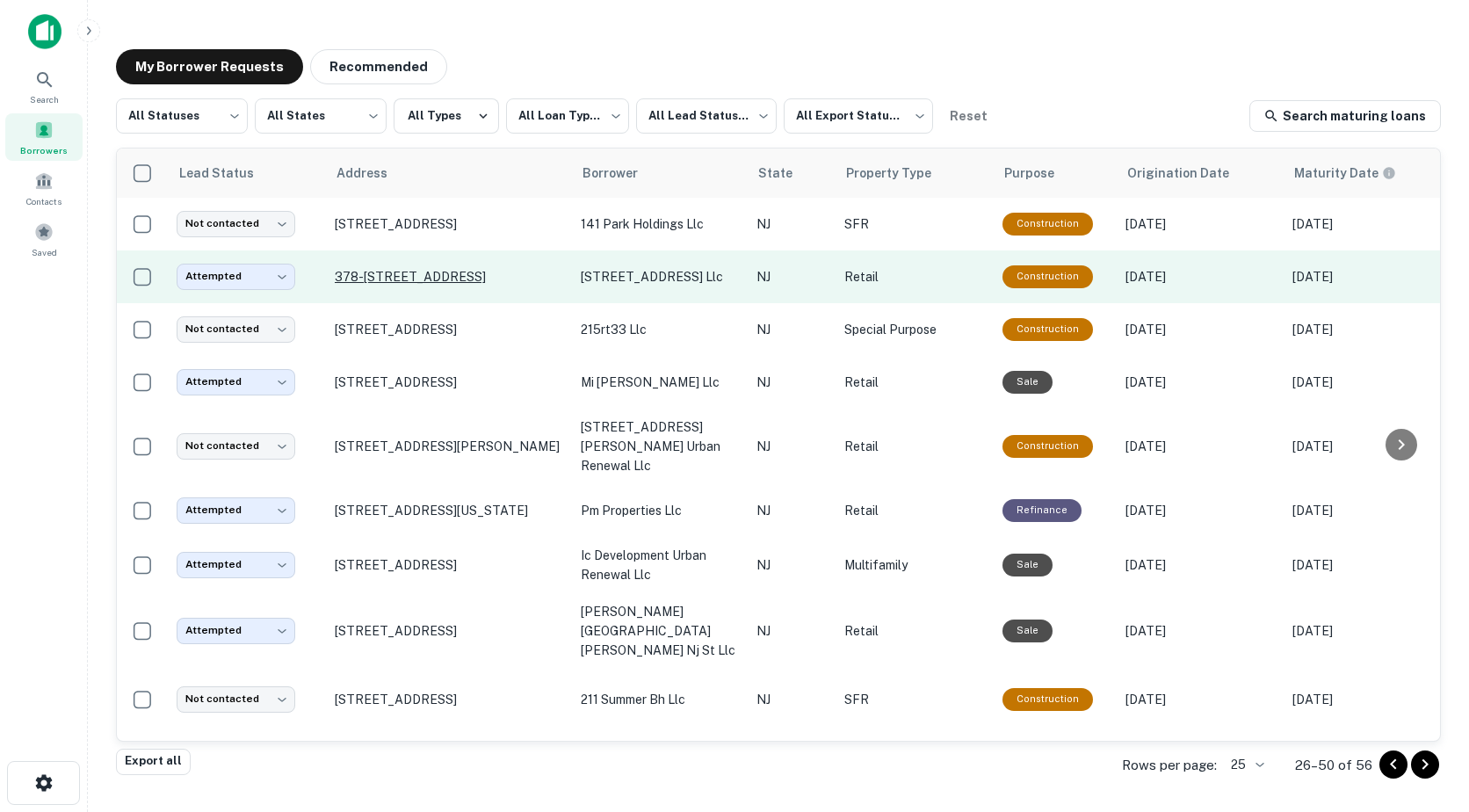
click at [459, 278] on p "378-380 N 11th St Newark, NJ 07103" at bounding box center [449, 277] width 229 height 16
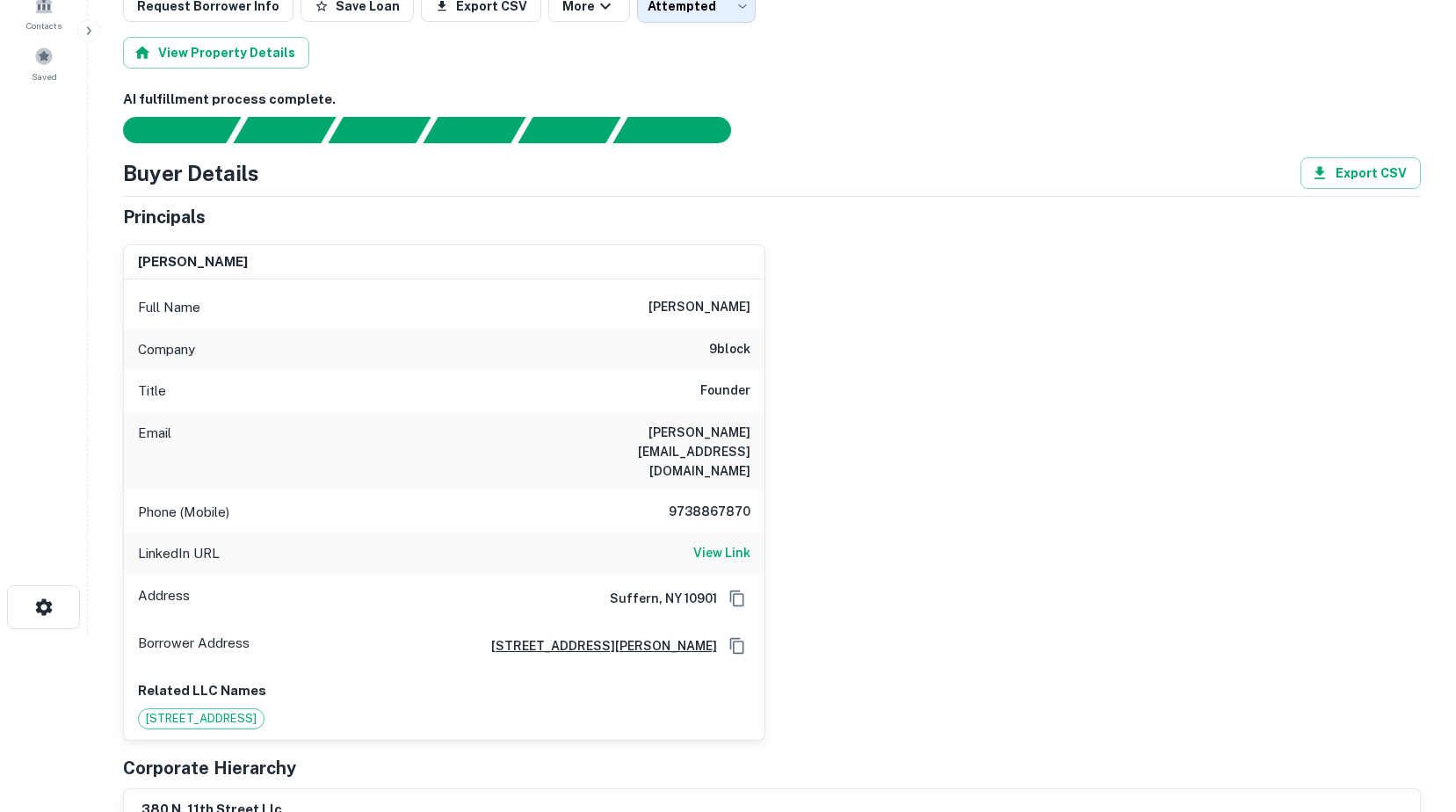
scroll to position [351, 0]
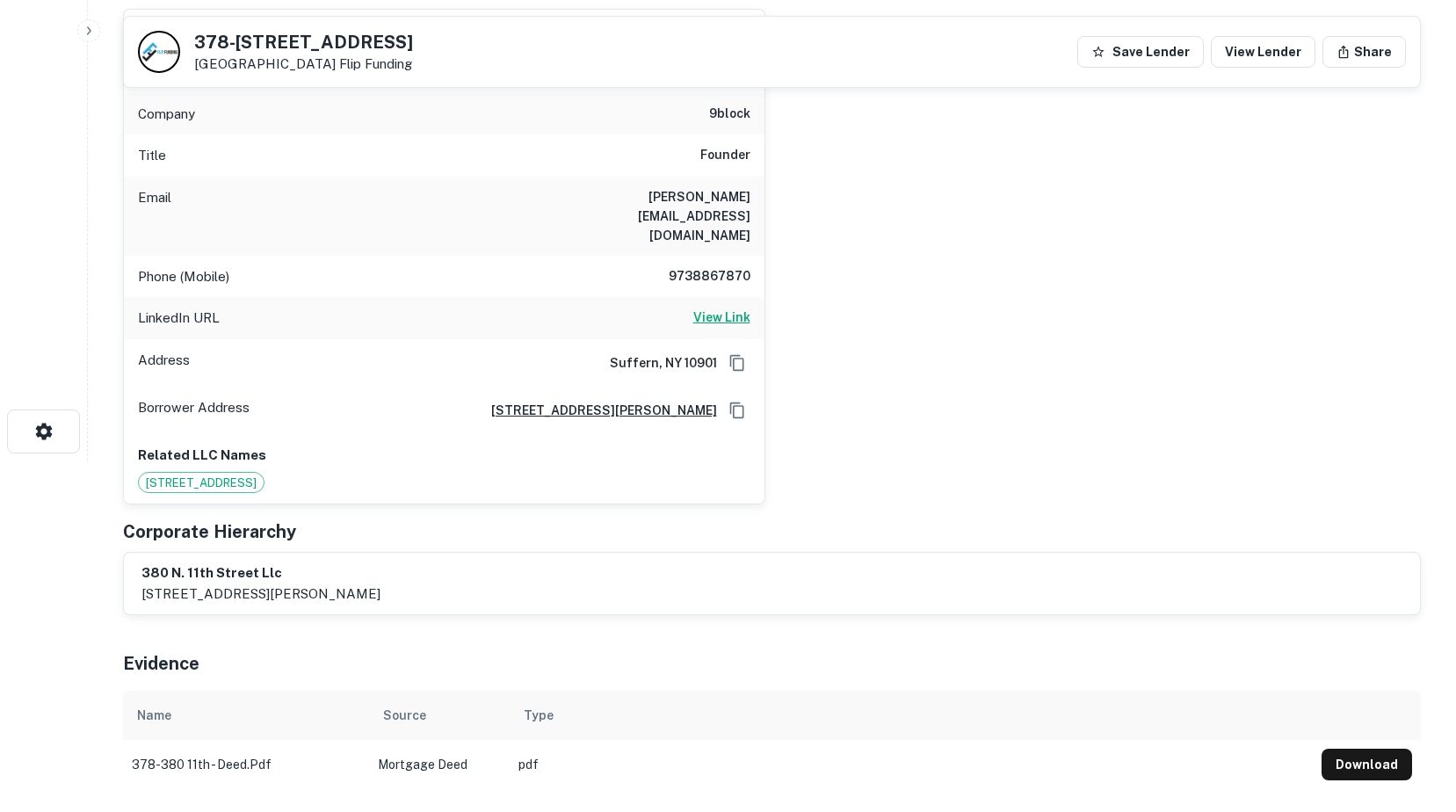
click at [730, 307] on h6 "View Link" at bounding box center [721, 316] width 57 height 19
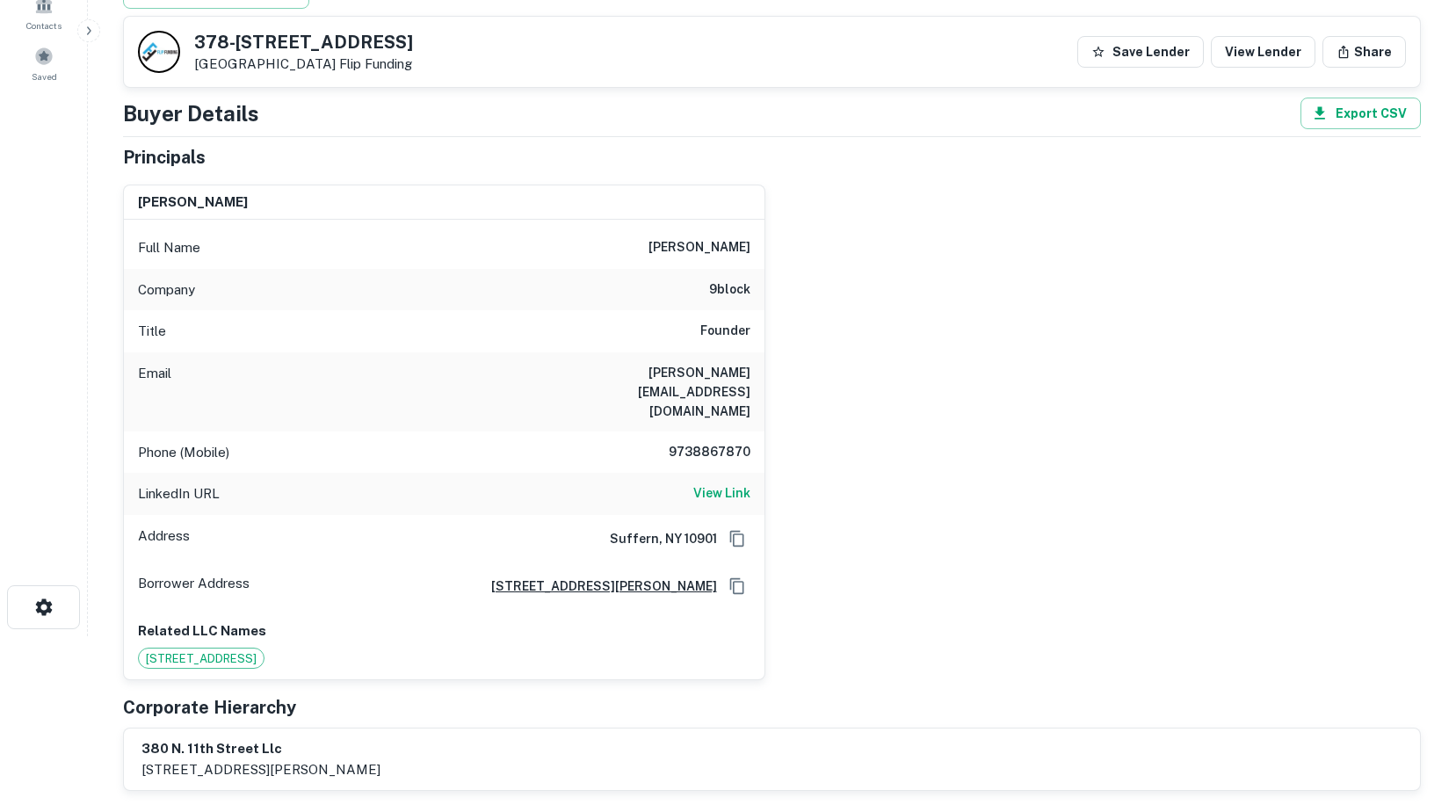
scroll to position [0, 0]
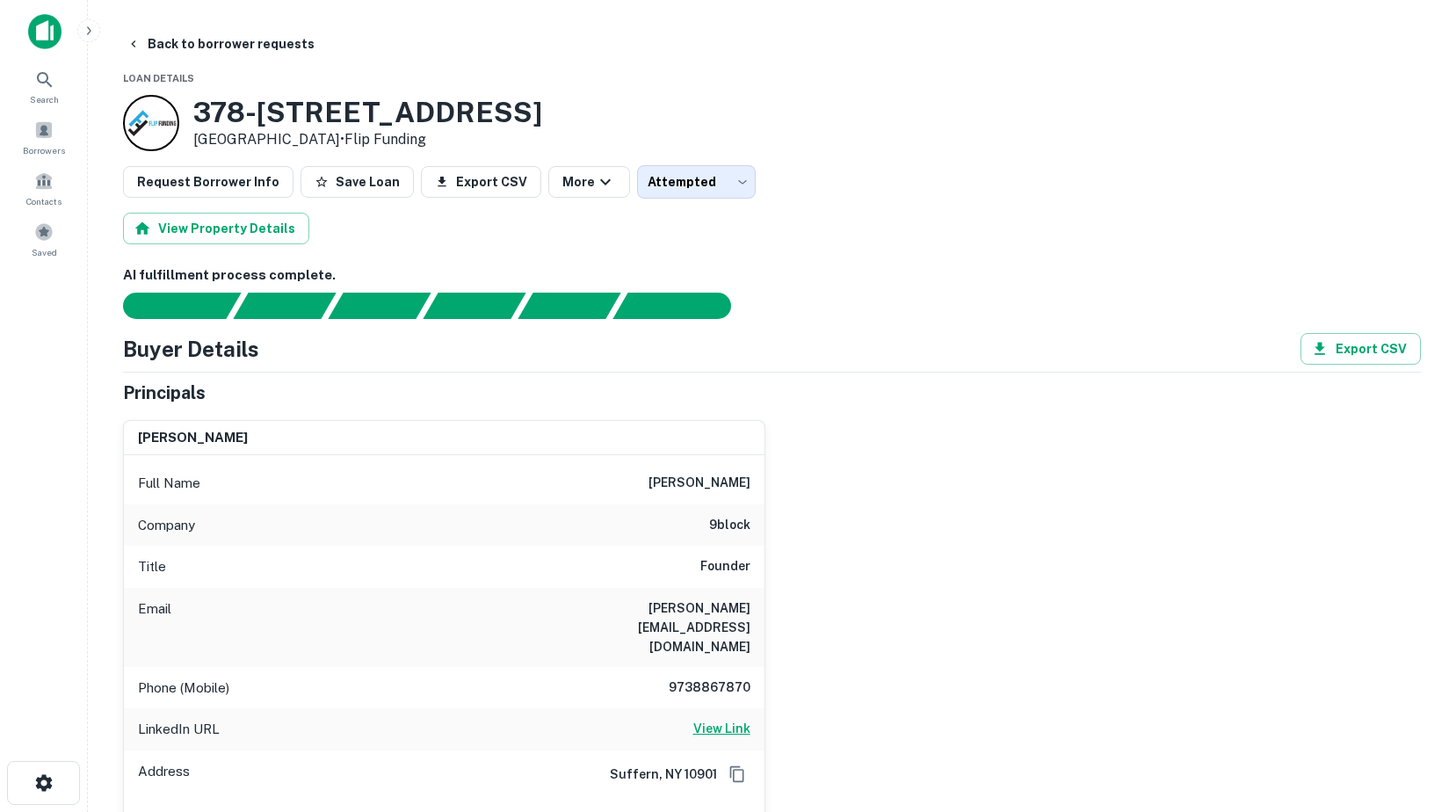
click at [717, 719] on h6 "View Link" at bounding box center [721, 728] width 57 height 19
click at [45, 98] on span "Search" at bounding box center [44, 99] width 29 height 14
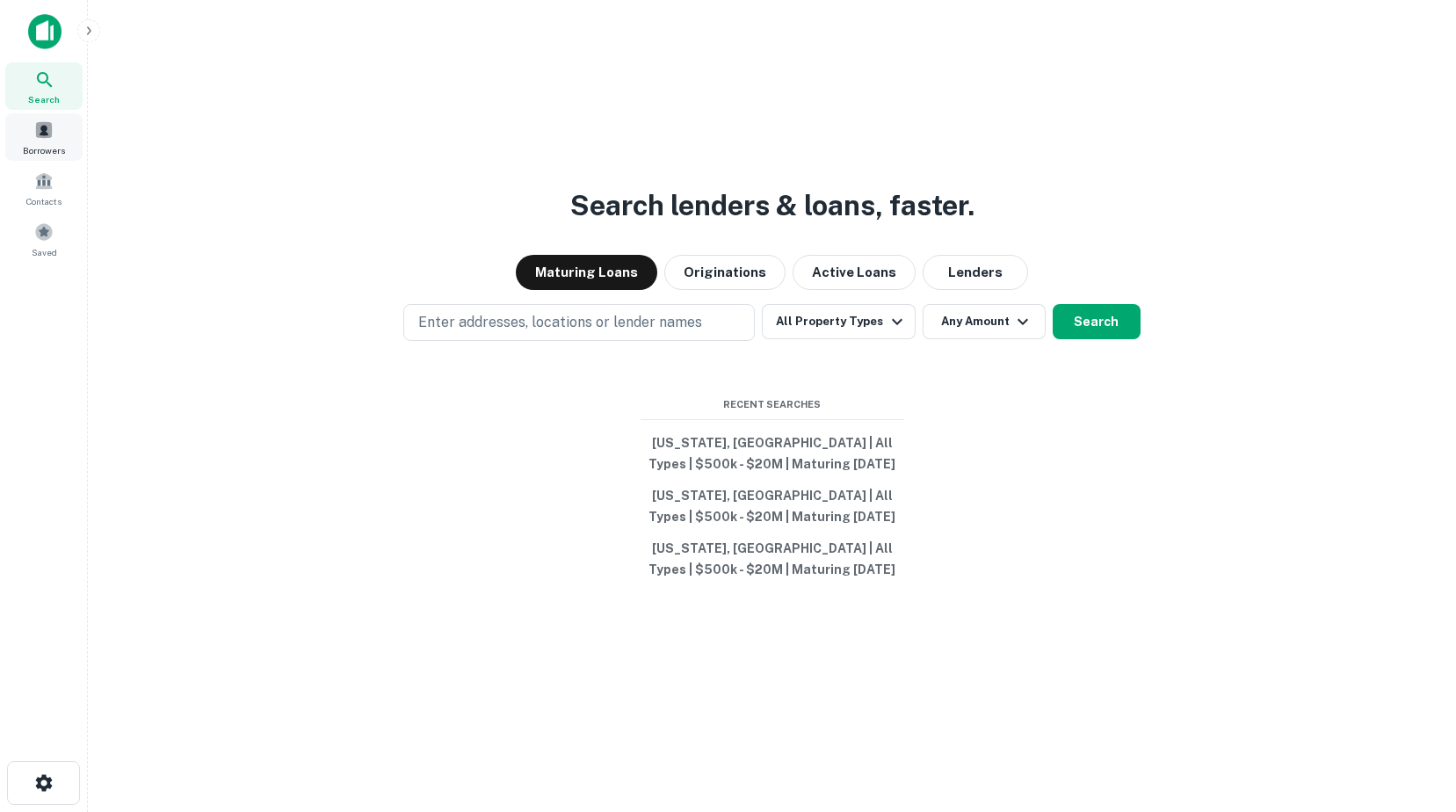
click at [39, 137] on span at bounding box center [43, 129] width 19 height 19
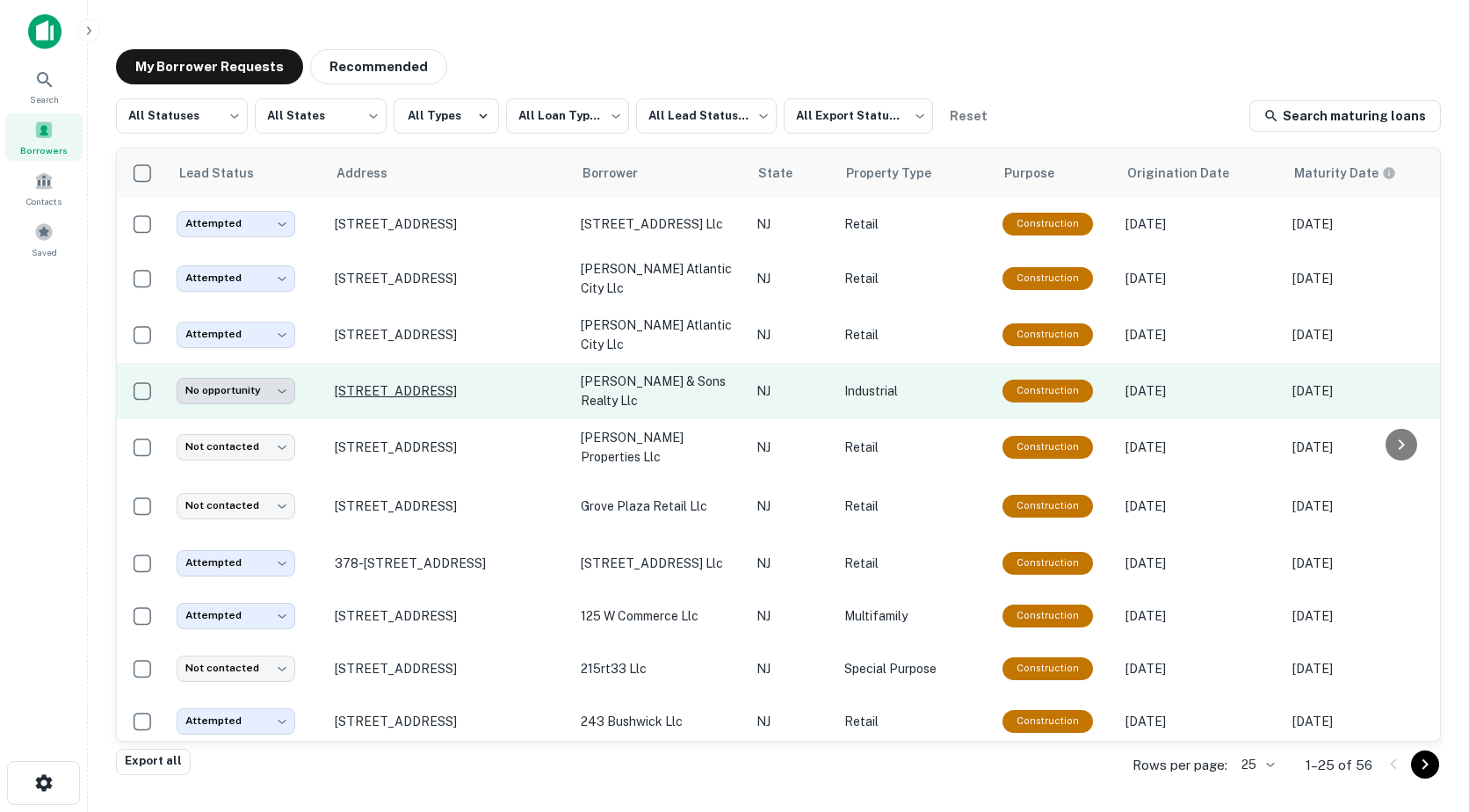
click at [416, 383] on p "[STREET_ADDRESS]" at bounding box center [449, 391] width 229 height 16
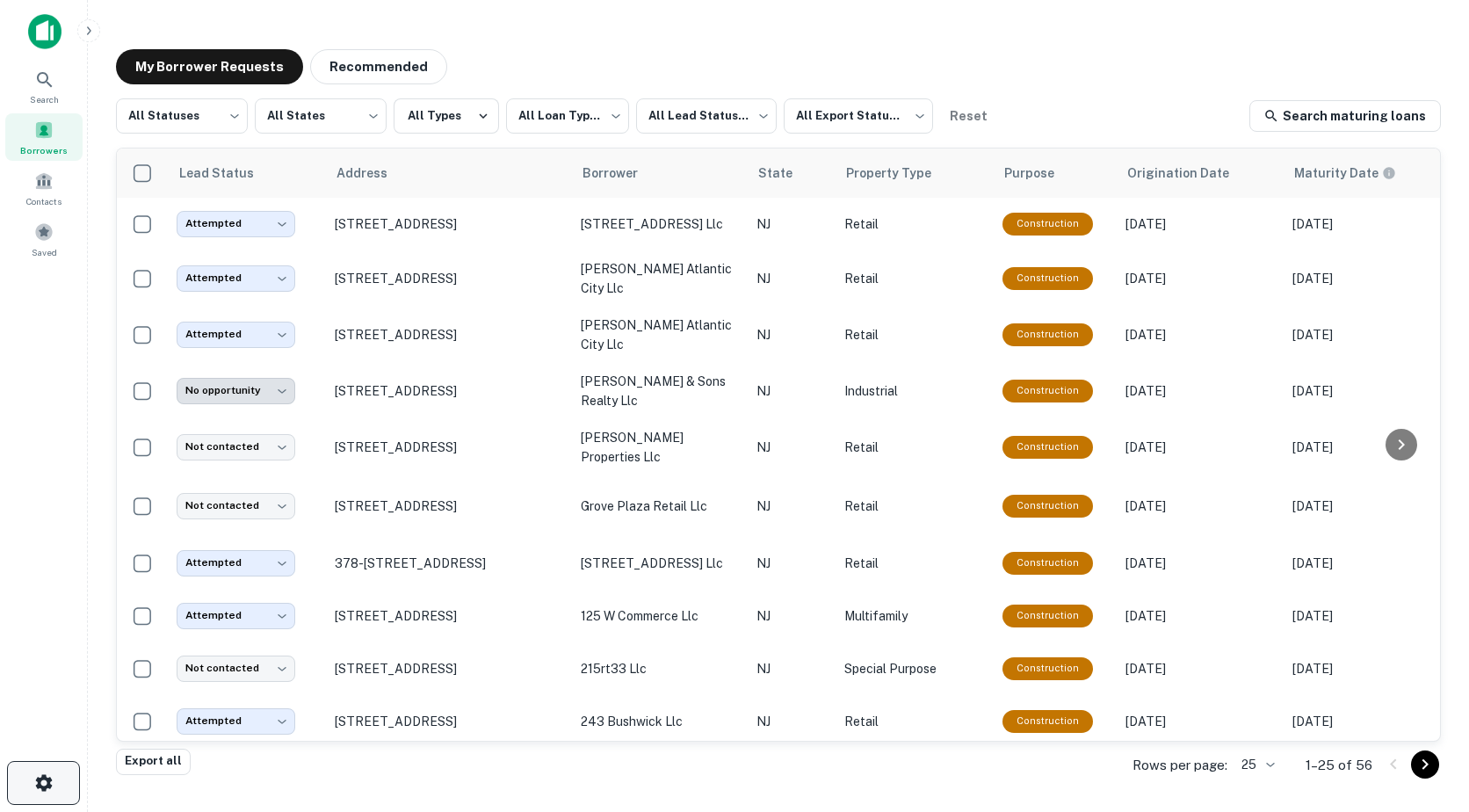
click at [61, 798] on button "button" at bounding box center [43, 782] width 73 height 44
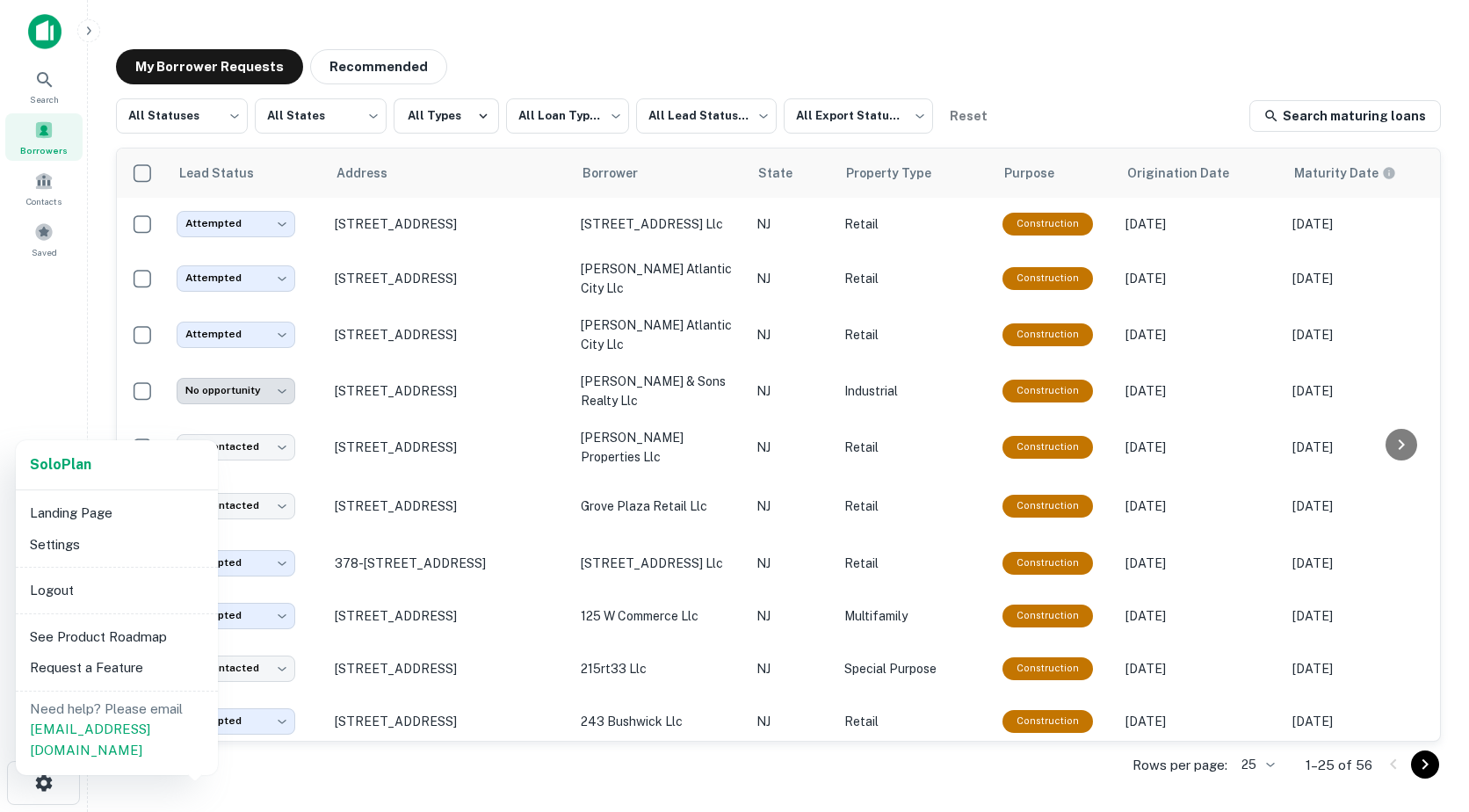
drag, startPoint x: 875, startPoint y: 728, endPoint x: 1000, endPoint y: 739, distance: 125.5
click at [1004, 739] on div at bounding box center [734, 406] width 1469 height 812
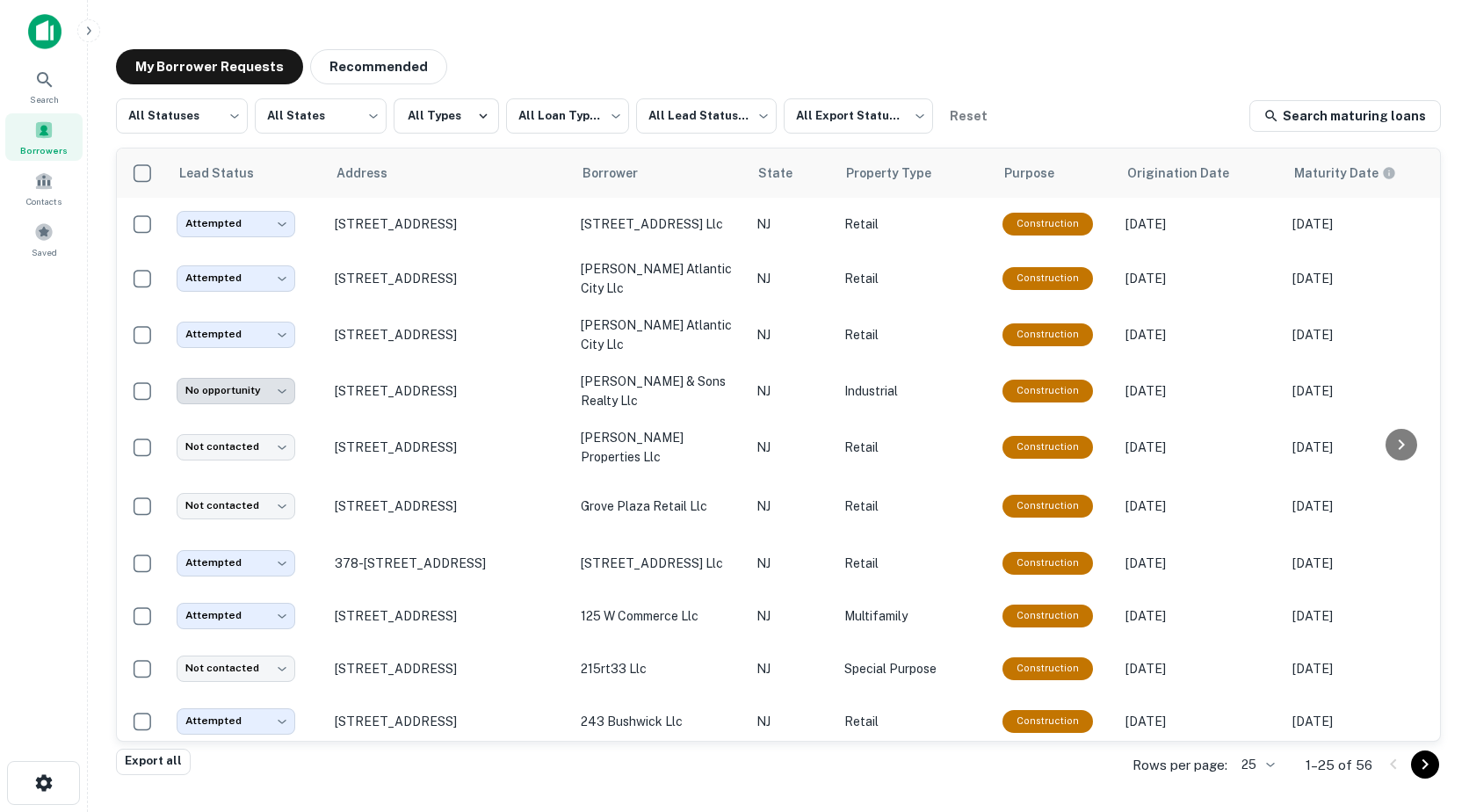
scroll to position [184, 0]
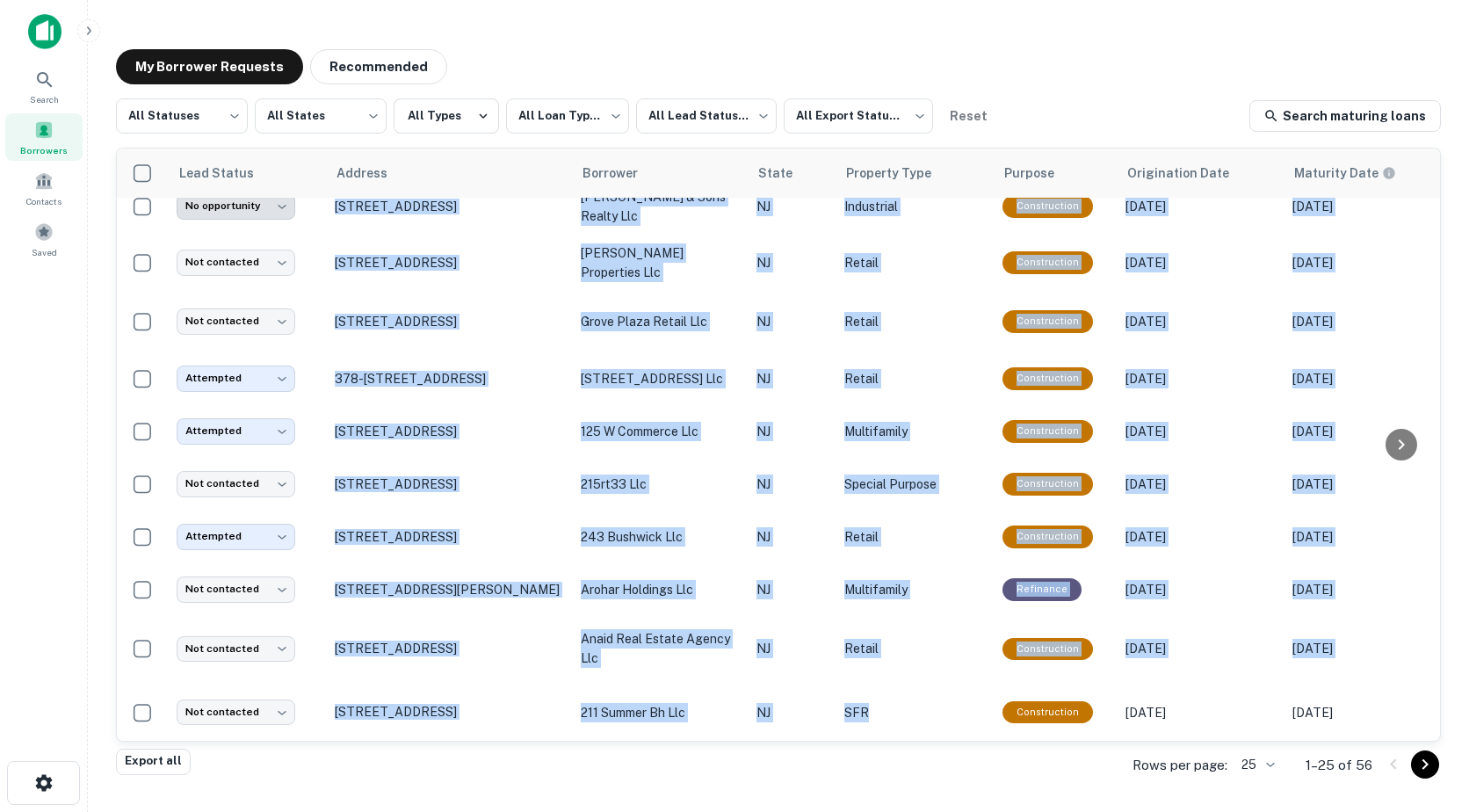
drag, startPoint x: 907, startPoint y: 741, endPoint x: 988, endPoint y: 740, distance: 81.0
click at [988, 740] on div "**********" at bounding box center [778, 444] width 1325 height 594
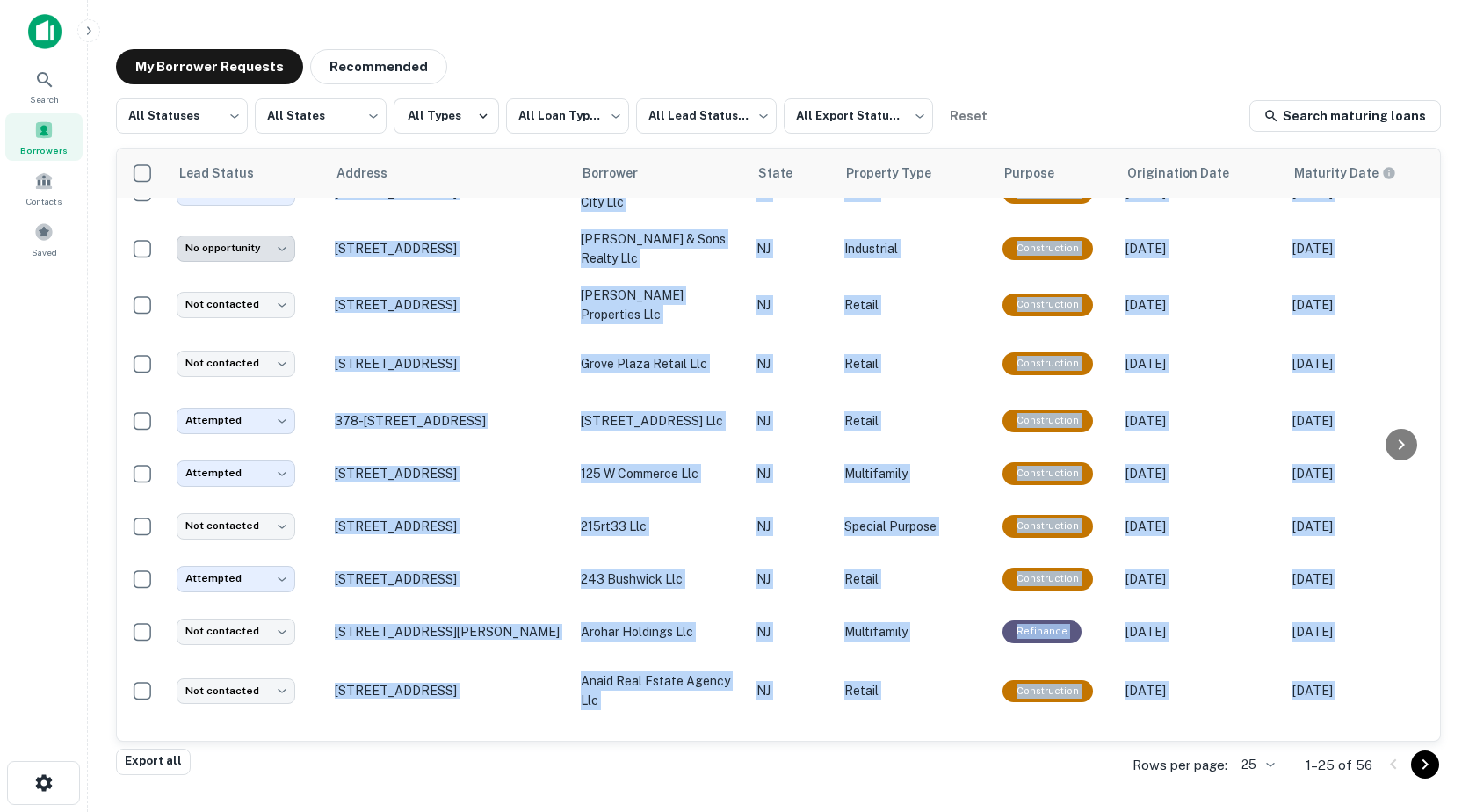
scroll to position [0, 0]
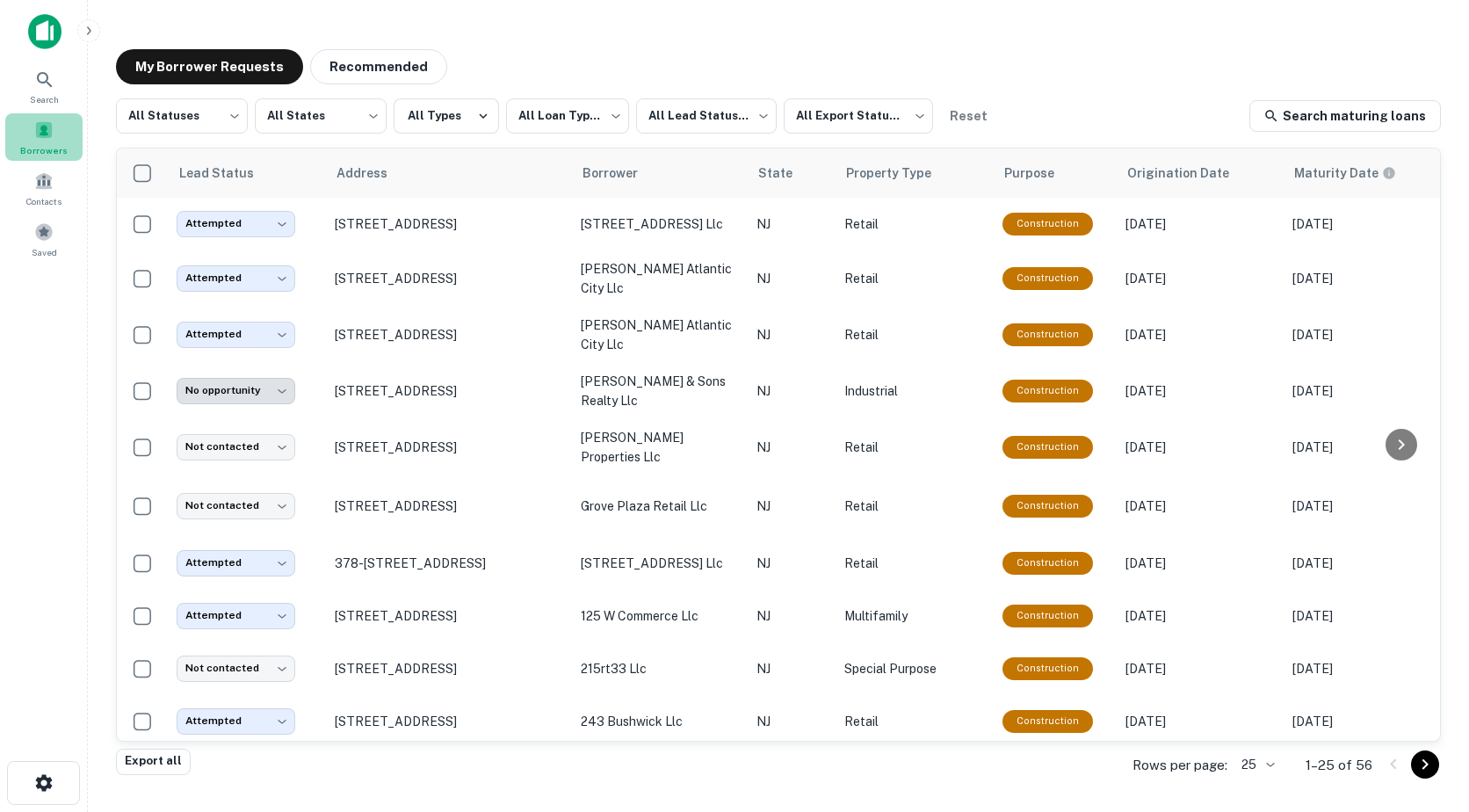
click at [38, 144] on span "Borrowers" at bounding box center [43, 151] width 48 height 14
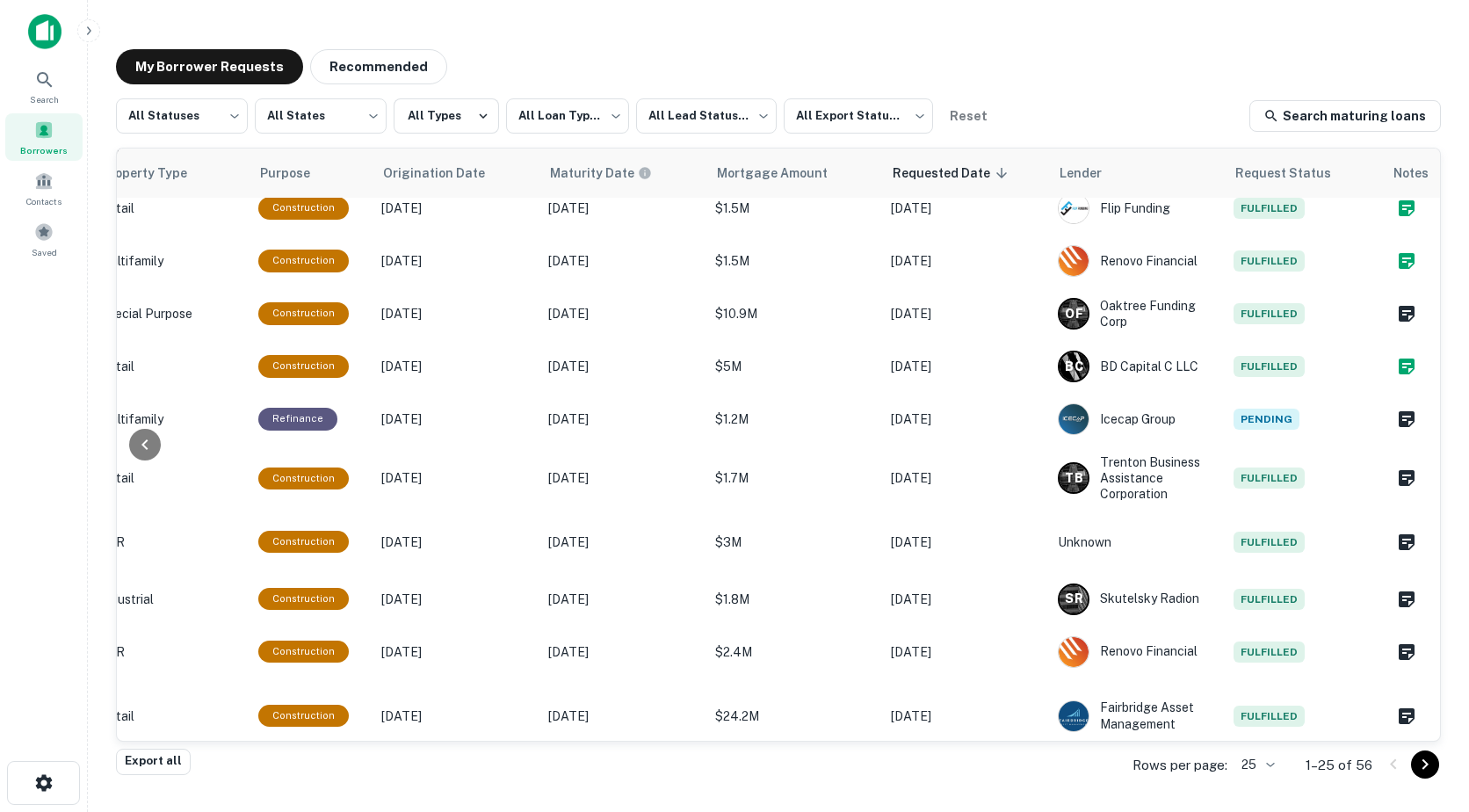
scroll to position [0, 756]
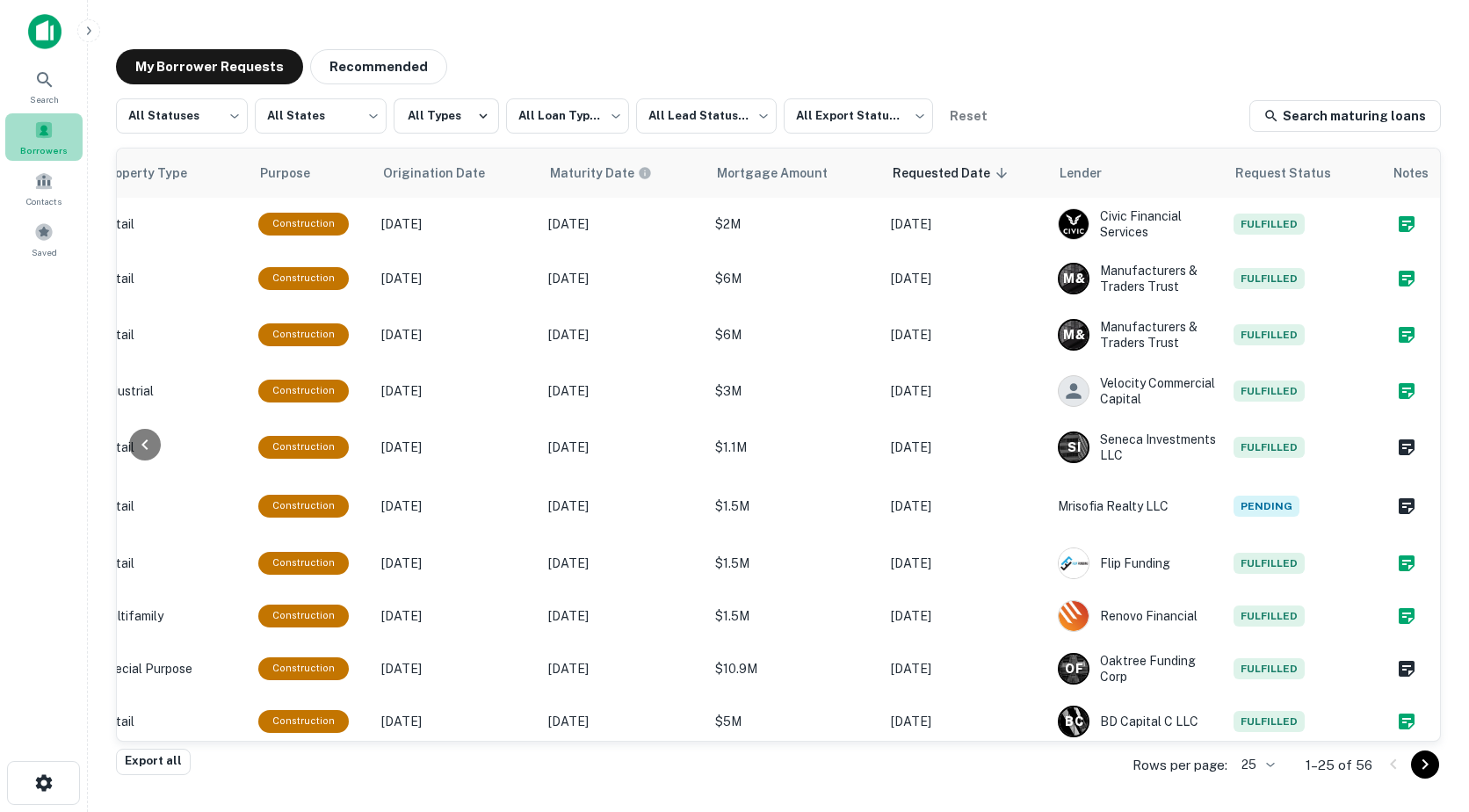
click at [44, 136] on span at bounding box center [43, 129] width 19 height 19
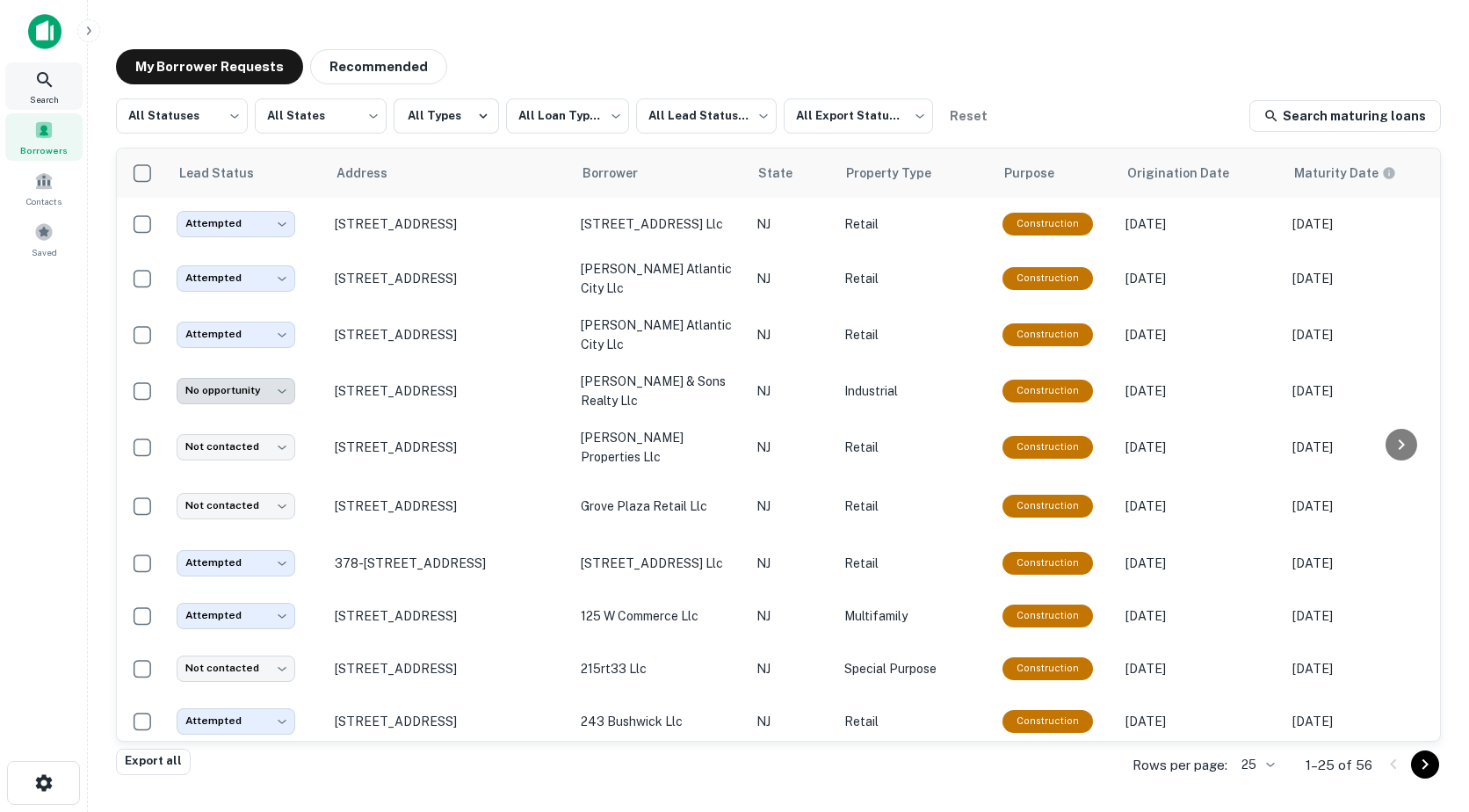
click at [40, 88] on icon at bounding box center [44, 79] width 21 height 21
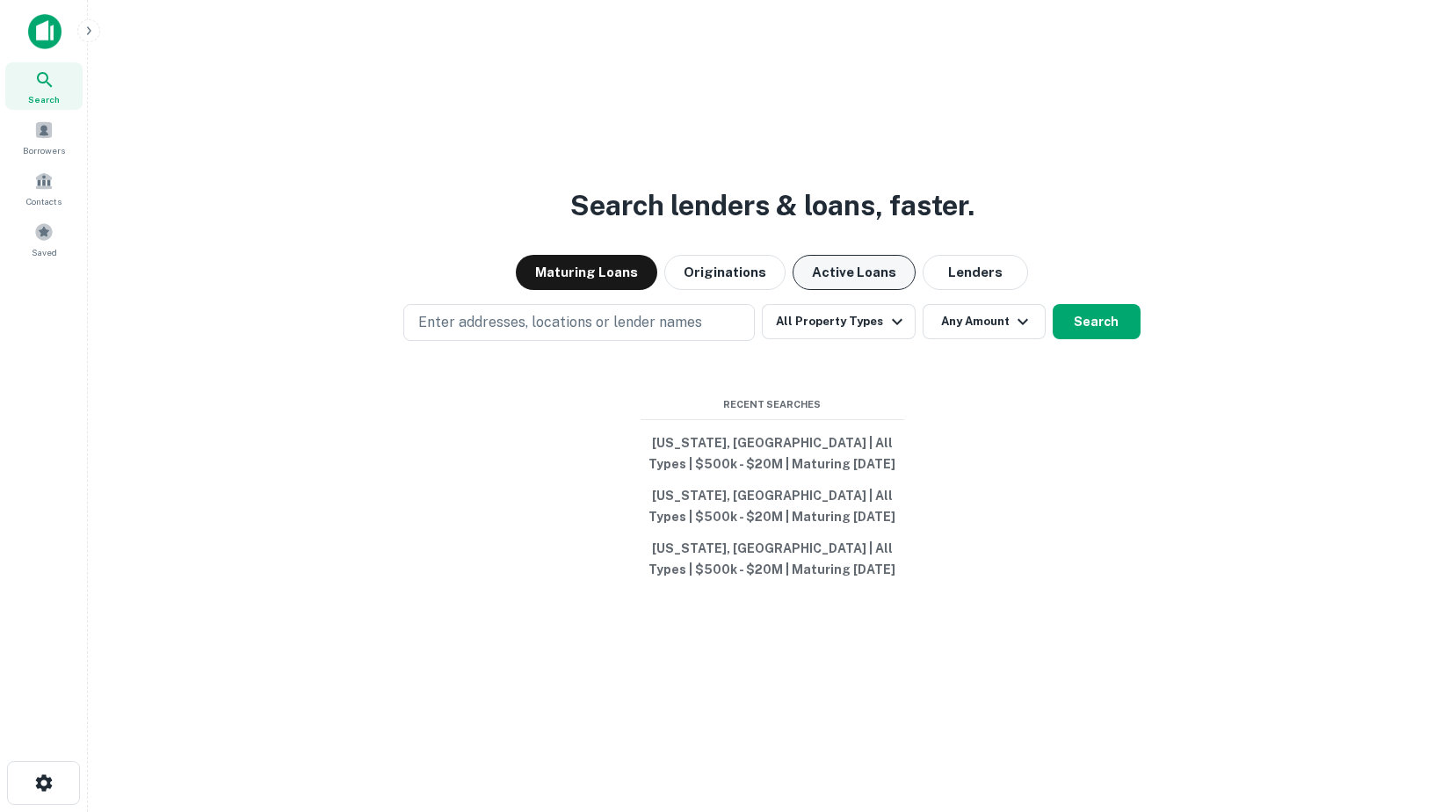
click at [849, 275] on button "Active Loans" at bounding box center [854, 272] width 123 height 35
click at [851, 279] on button "Active Loans" at bounding box center [854, 272] width 123 height 35
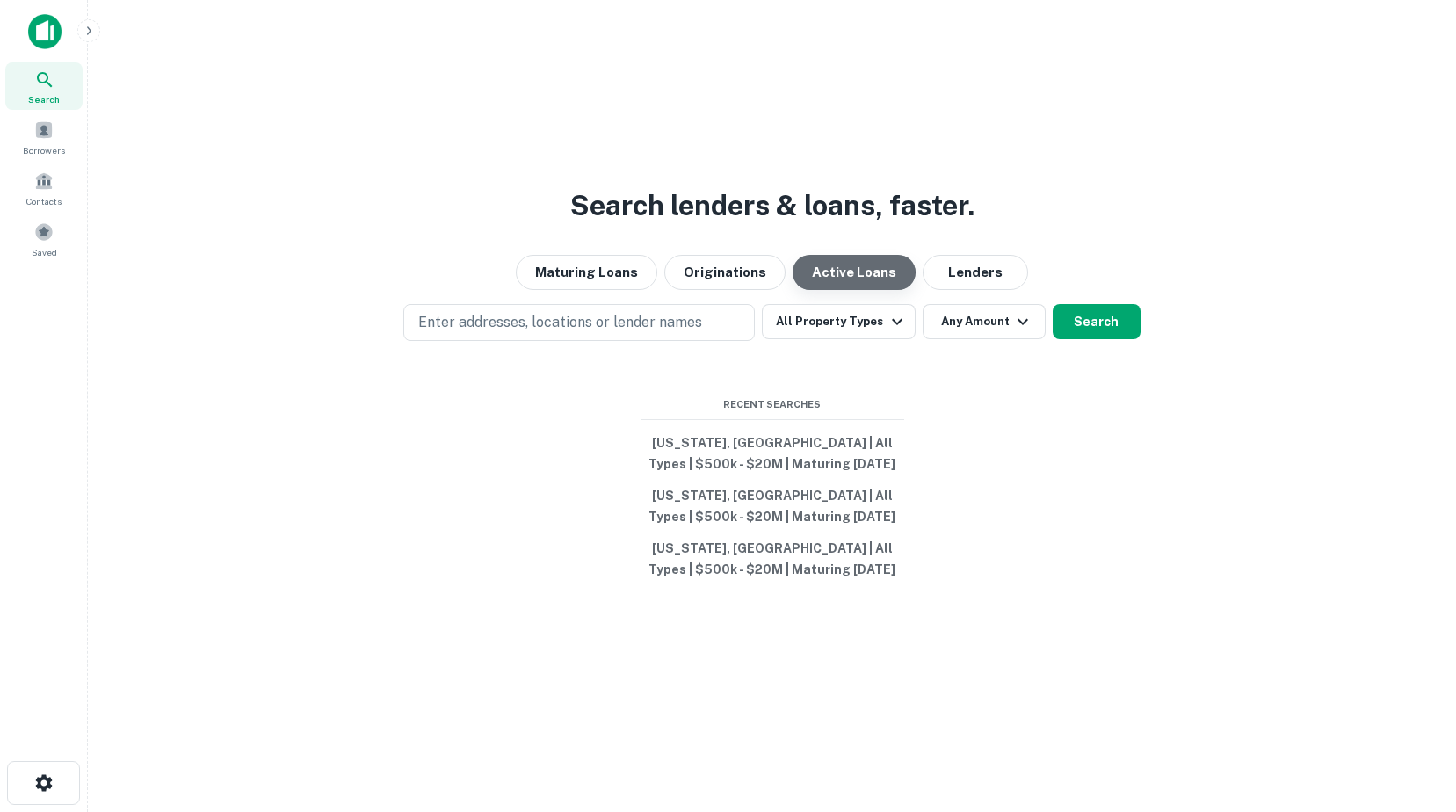
click at [842, 275] on button "Active Loans" at bounding box center [854, 272] width 123 height 35
click at [975, 275] on button "Lenders" at bounding box center [975, 272] width 106 height 35
click at [717, 271] on button "Originations" at bounding box center [724, 272] width 121 height 35
click at [852, 273] on button "Active Loans" at bounding box center [854, 272] width 123 height 35
click at [978, 277] on button "Lenders" at bounding box center [975, 272] width 106 height 35
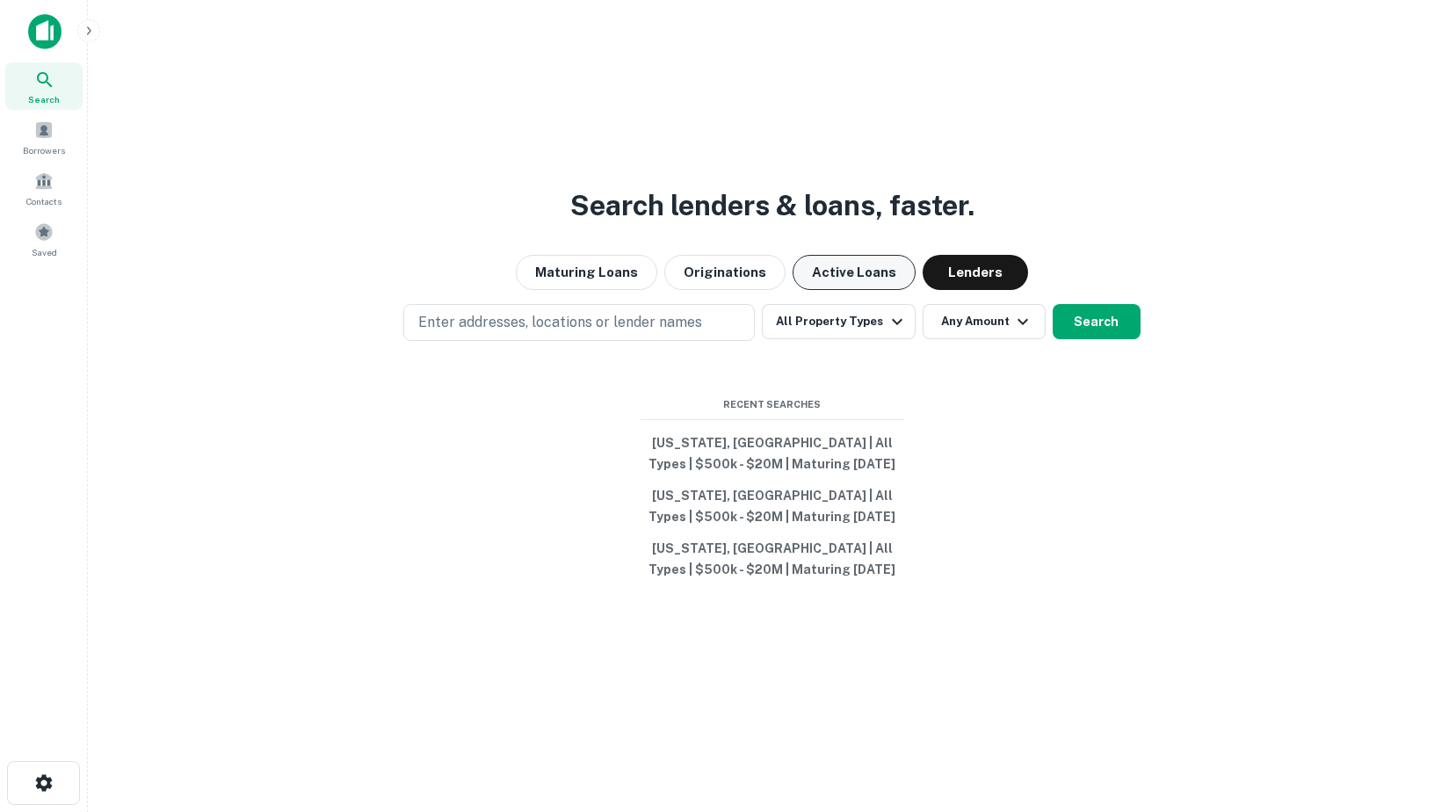
click at [817, 273] on button "Active Loans" at bounding box center [854, 272] width 123 height 35
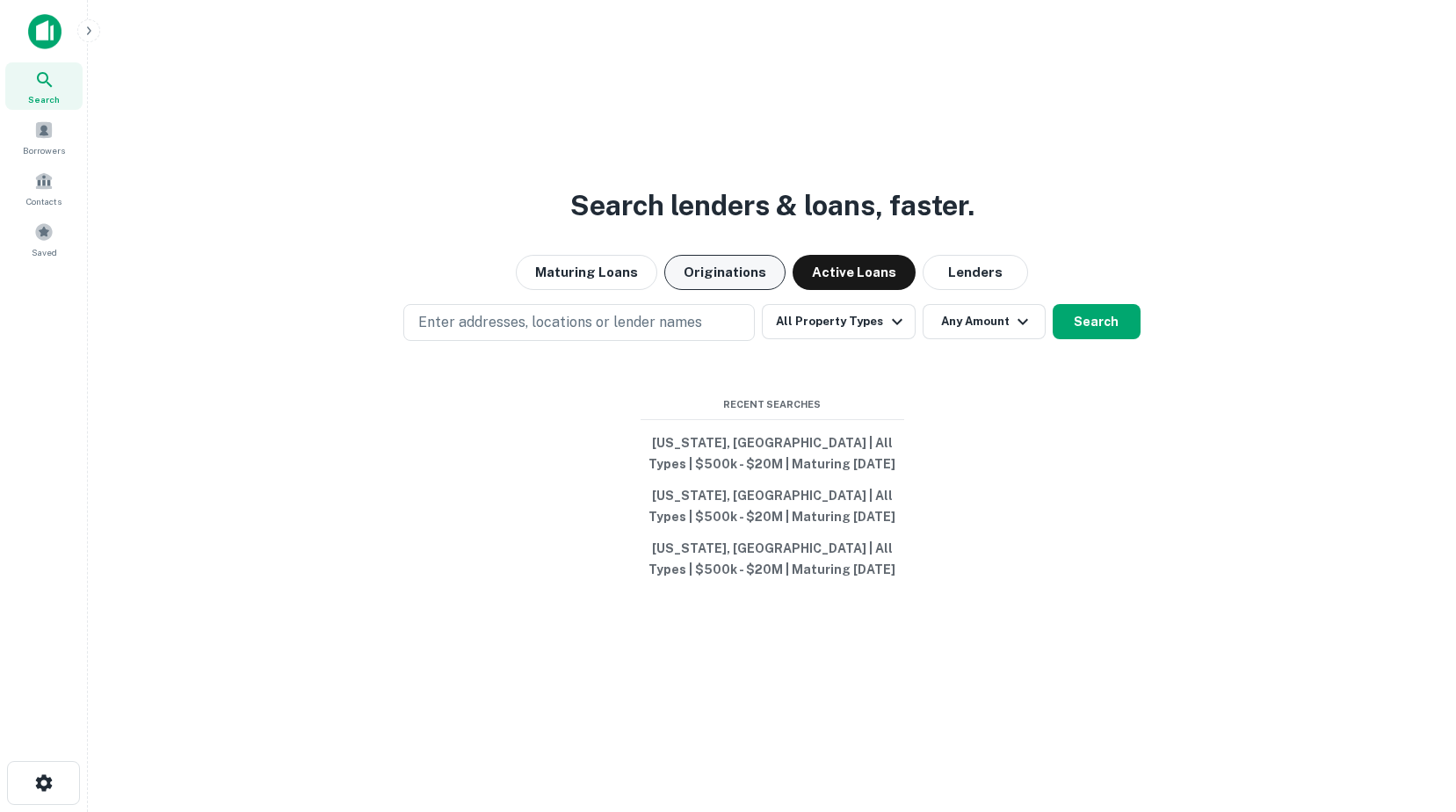
click at [729, 273] on button "Originations" at bounding box center [724, 272] width 121 height 35
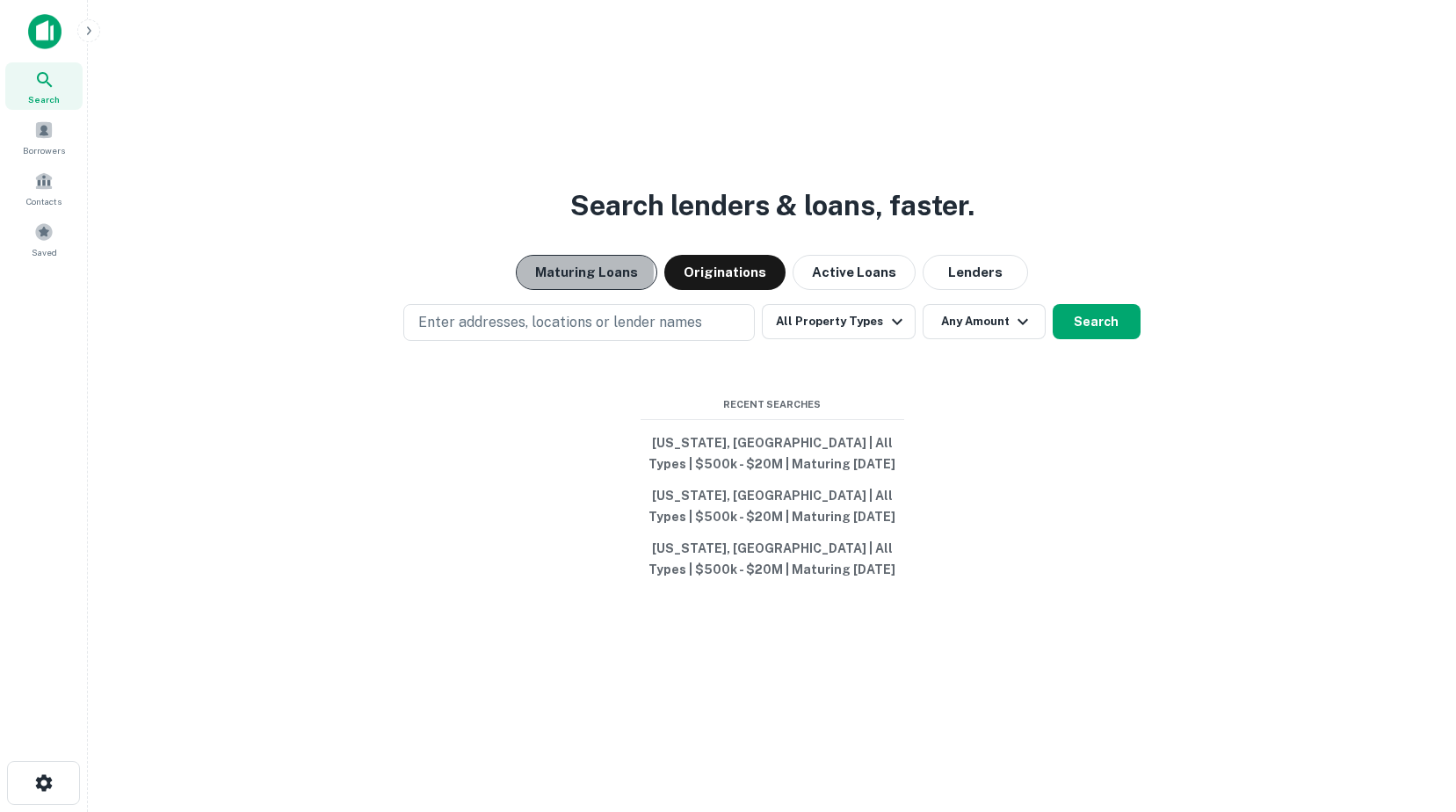
click at [577, 273] on button "Maturing Loans" at bounding box center [586, 272] width 142 height 35
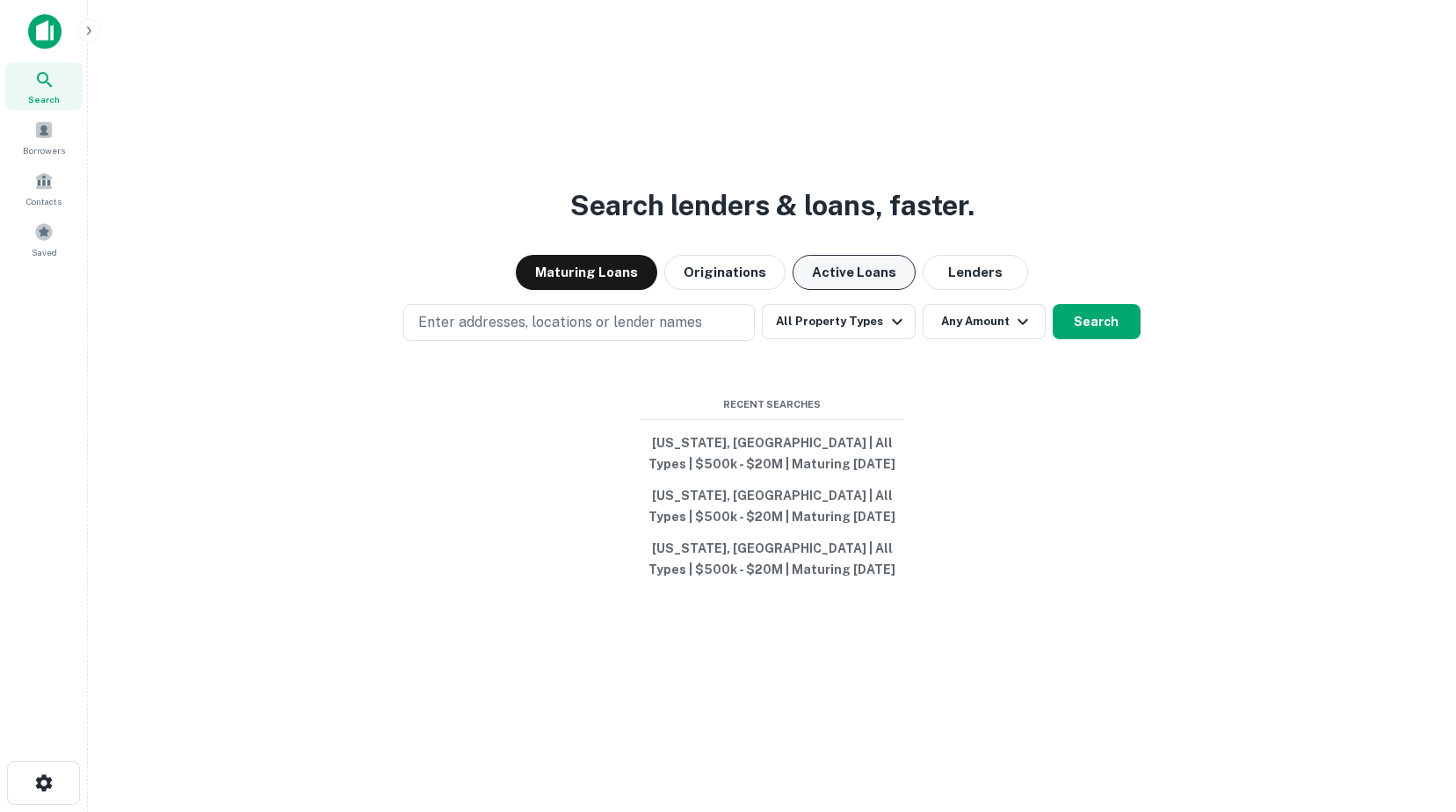
click at [849, 273] on button "Active Loans" at bounding box center [854, 272] width 123 height 35
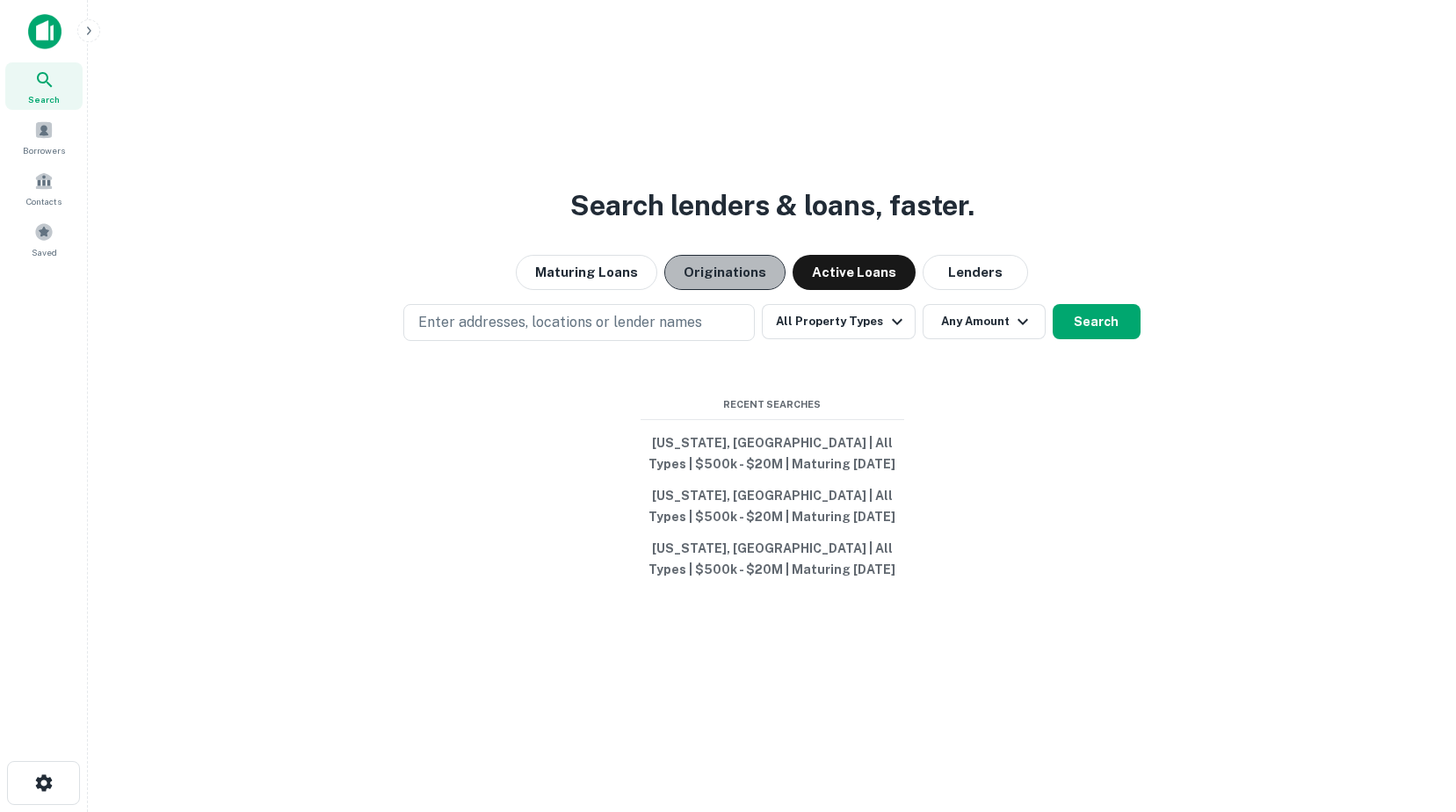
click at [730, 274] on button "Originations" at bounding box center [724, 272] width 121 height 35
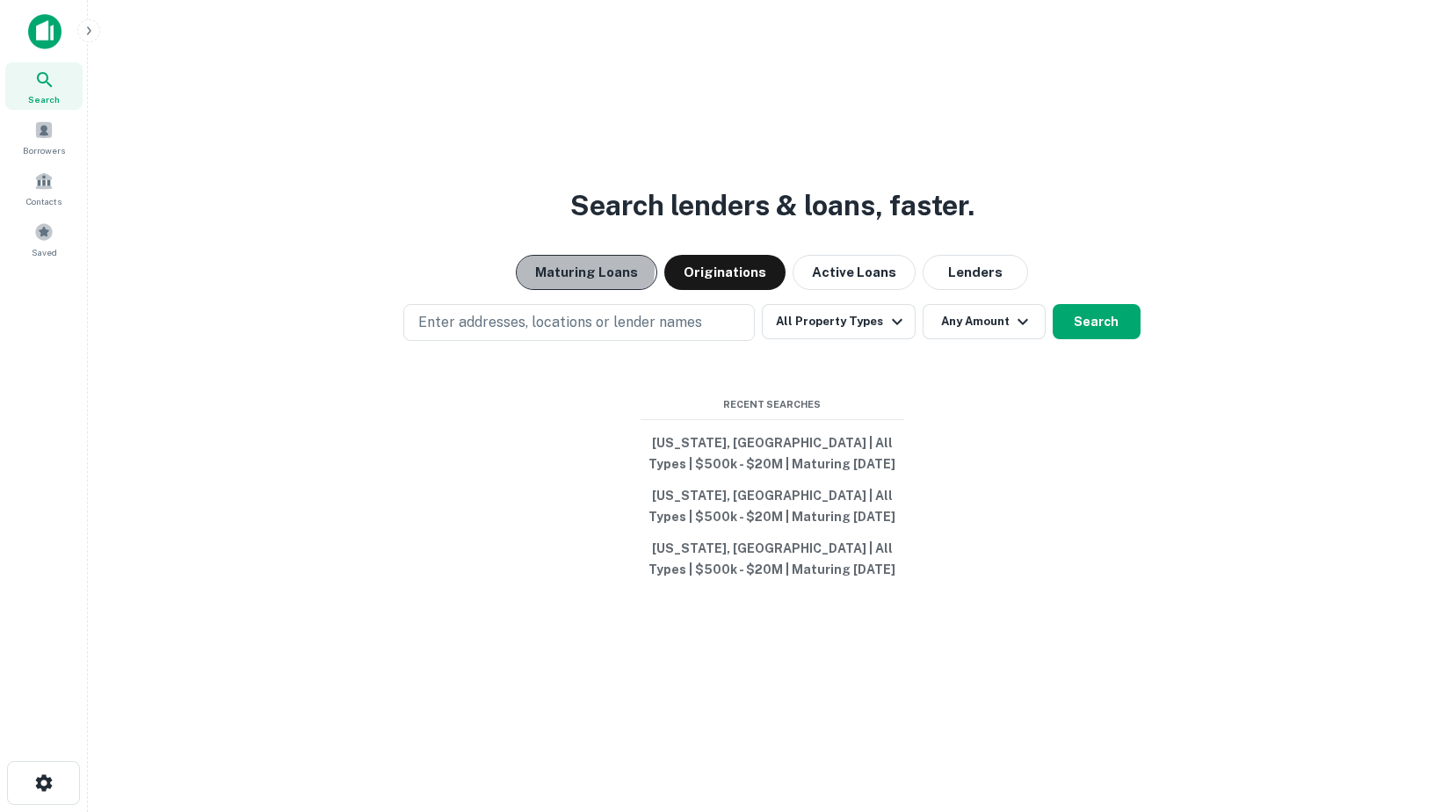
click at [565, 268] on button "Maturing Loans" at bounding box center [586, 272] width 142 height 35
click at [723, 272] on button "Originations" at bounding box center [724, 272] width 121 height 35
click at [832, 275] on button "Active Loans" at bounding box center [854, 272] width 123 height 35
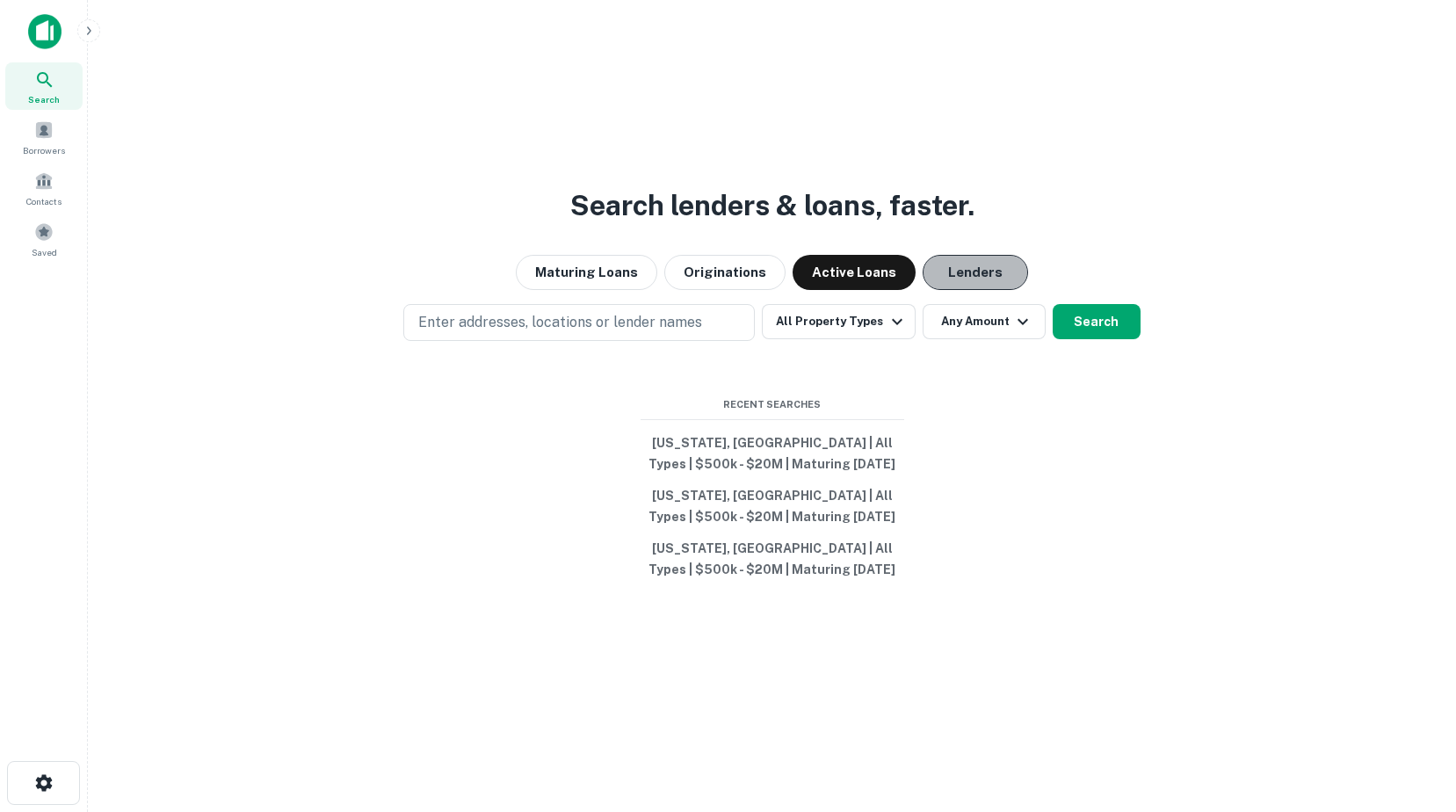
click at [964, 282] on button "Lenders" at bounding box center [975, 272] width 106 height 35
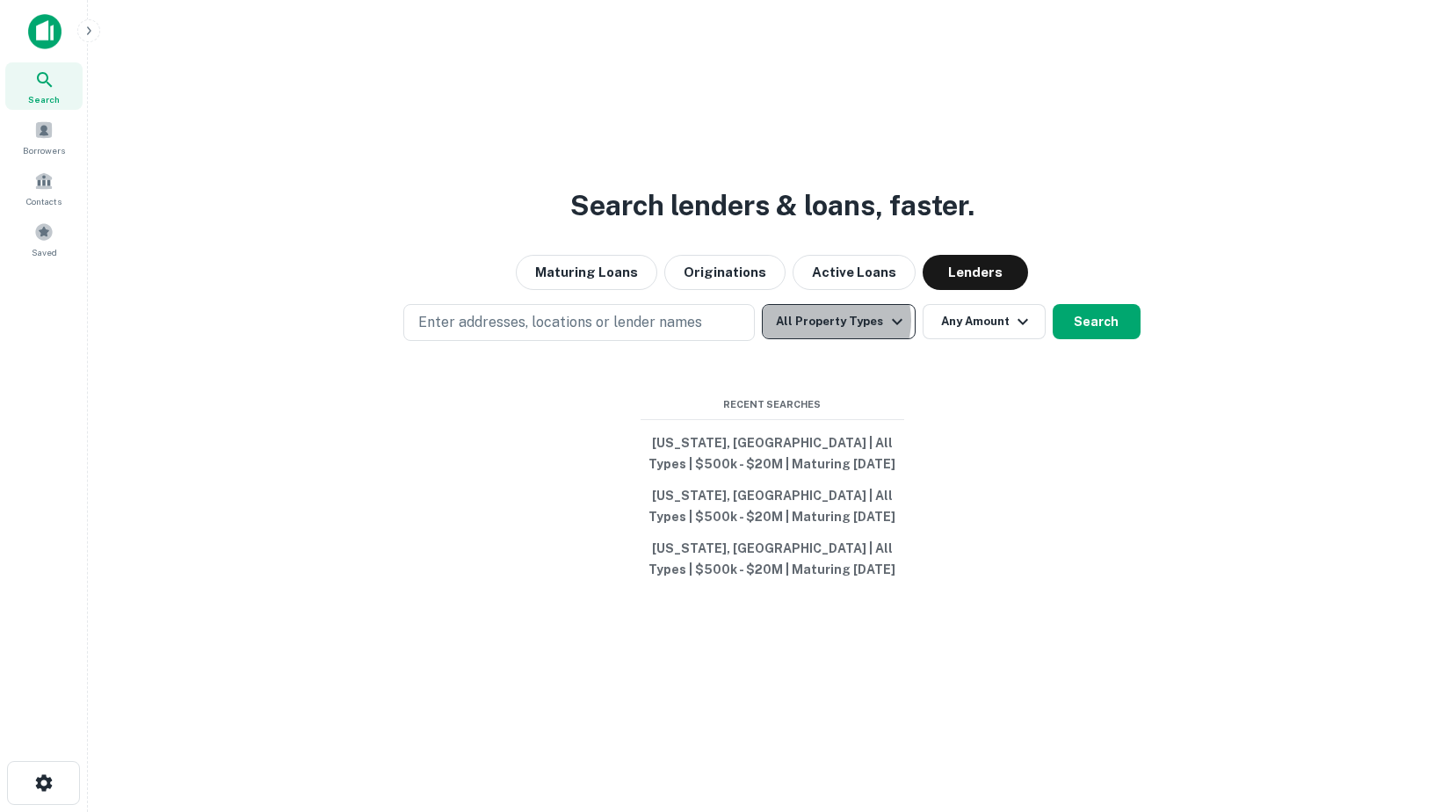
click at [835, 320] on button "All Property Types" at bounding box center [837, 322] width 153 height 35
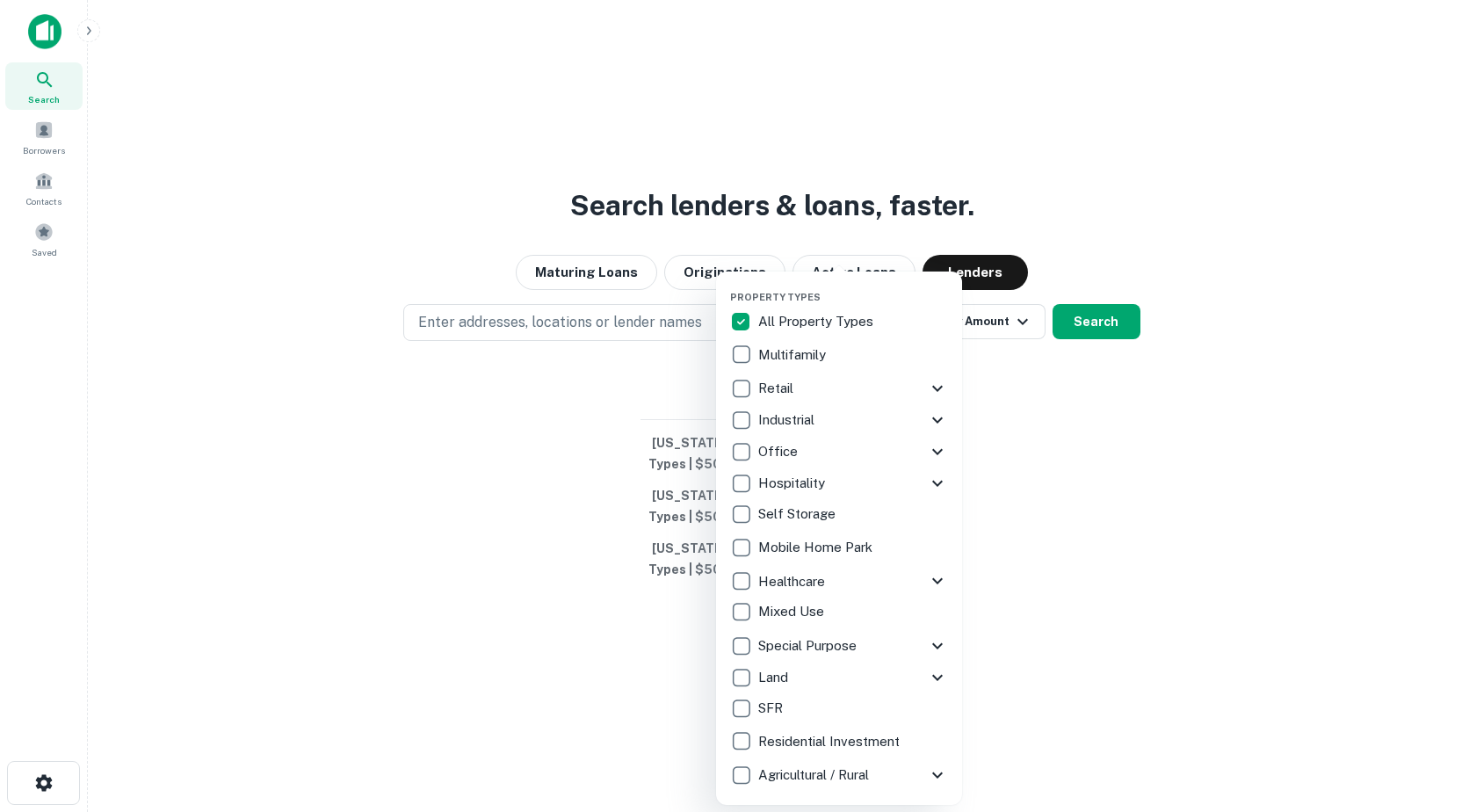
click at [1069, 465] on div at bounding box center [734, 406] width 1469 height 812
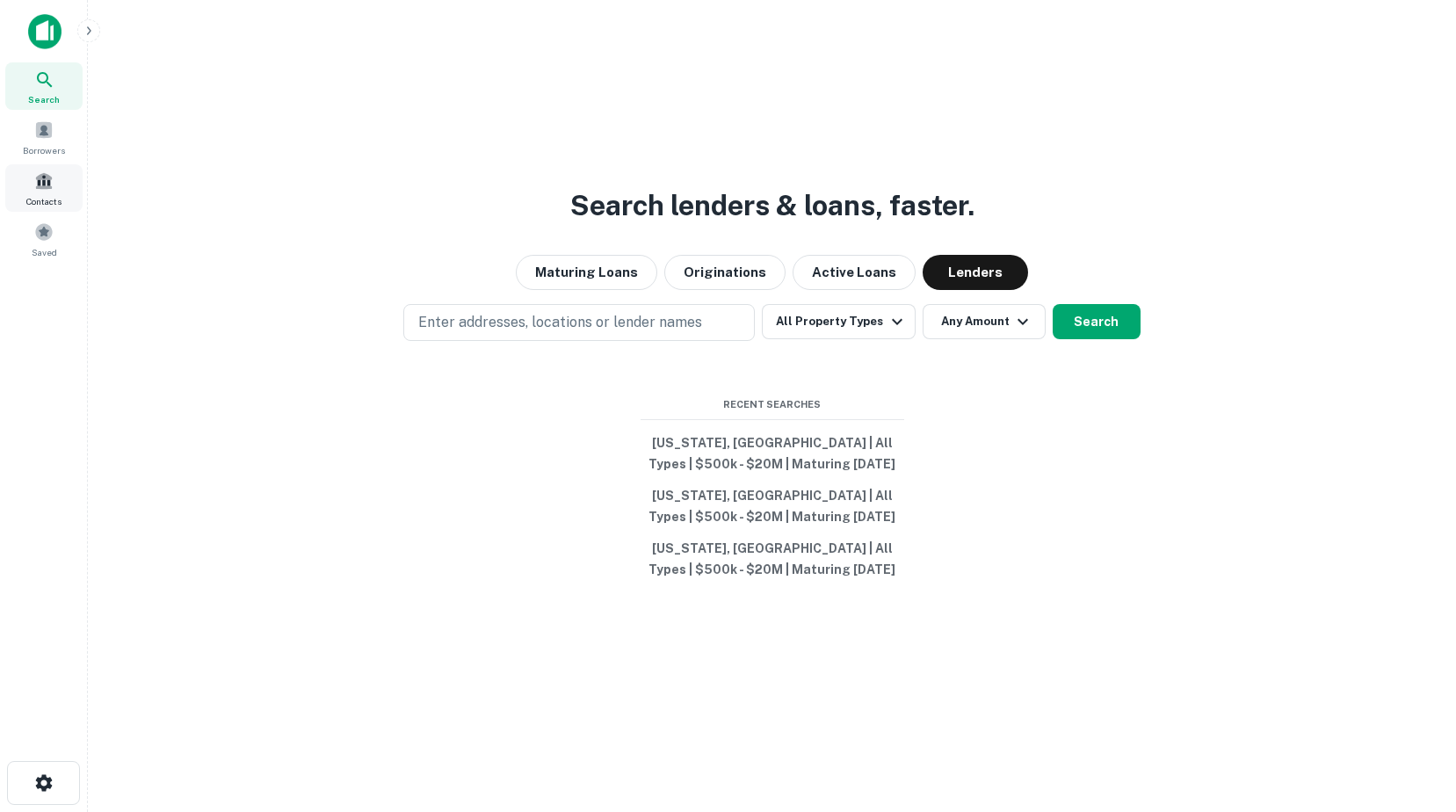
click at [42, 188] on span at bounding box center [43, 181] width 19 height 19
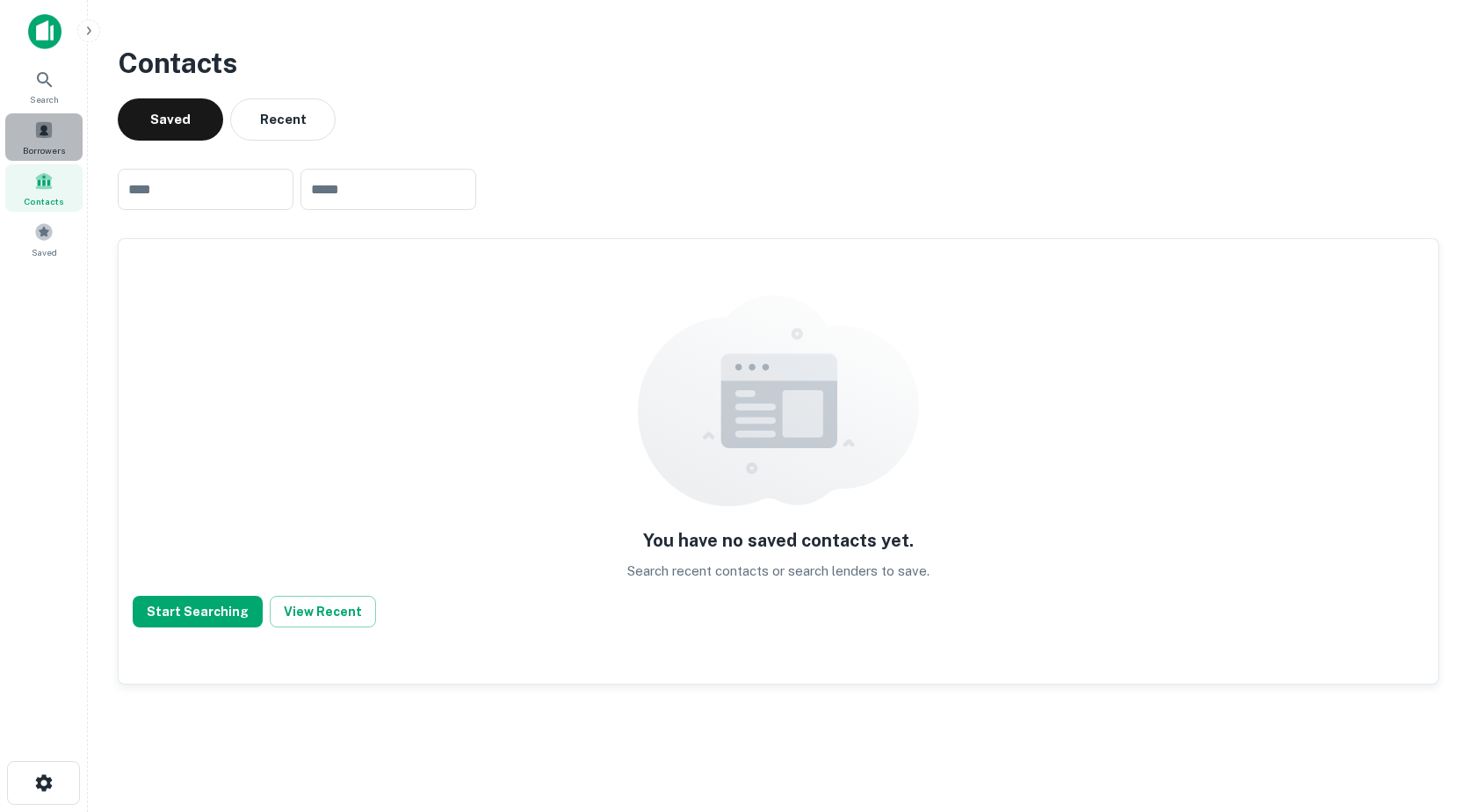
click at [33, 133] on div "Borrowers" at bounding box center [44, 136] width 78 height 48
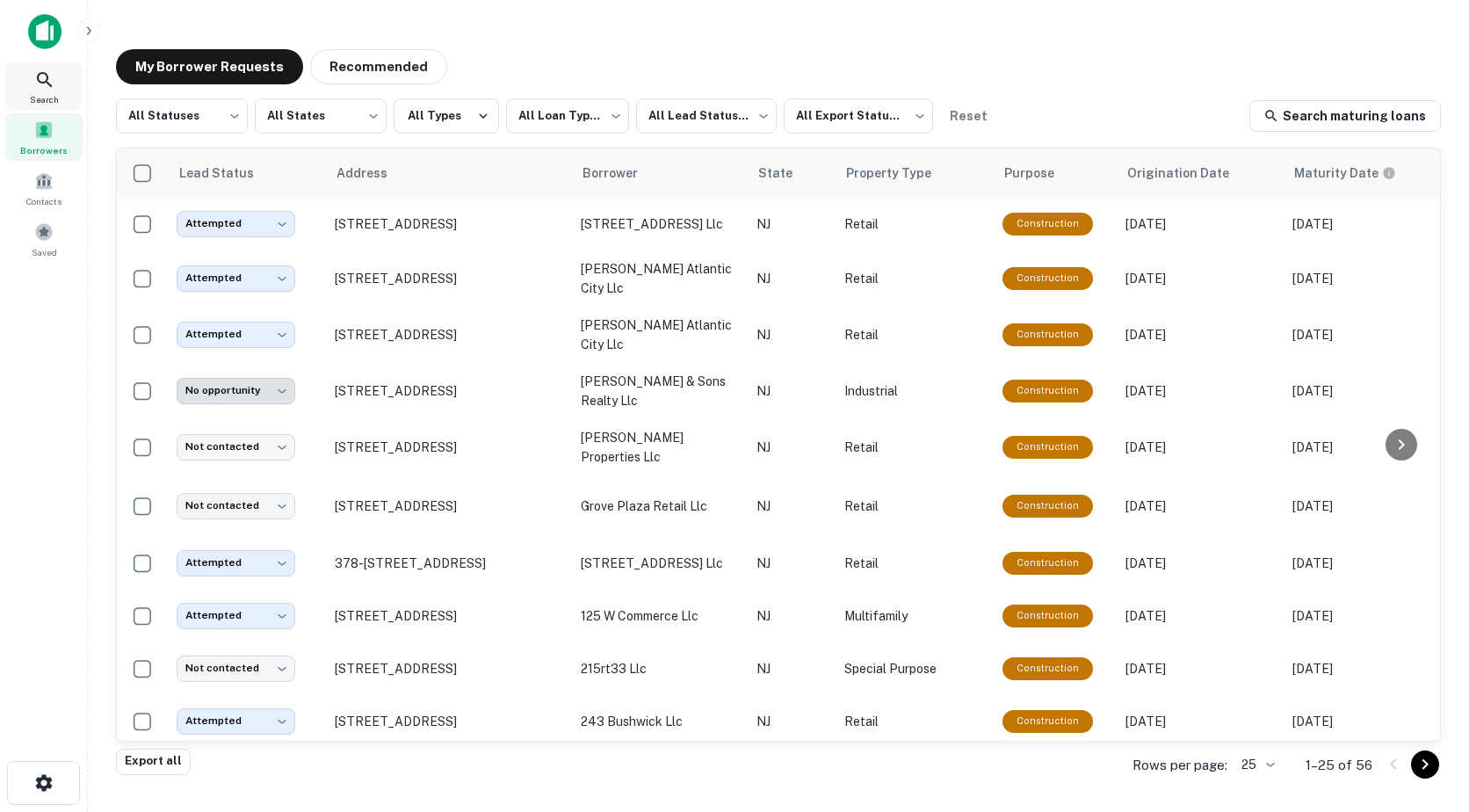
click at [43, 84] on icon at bounding box center [44, 79] width 21 height 21
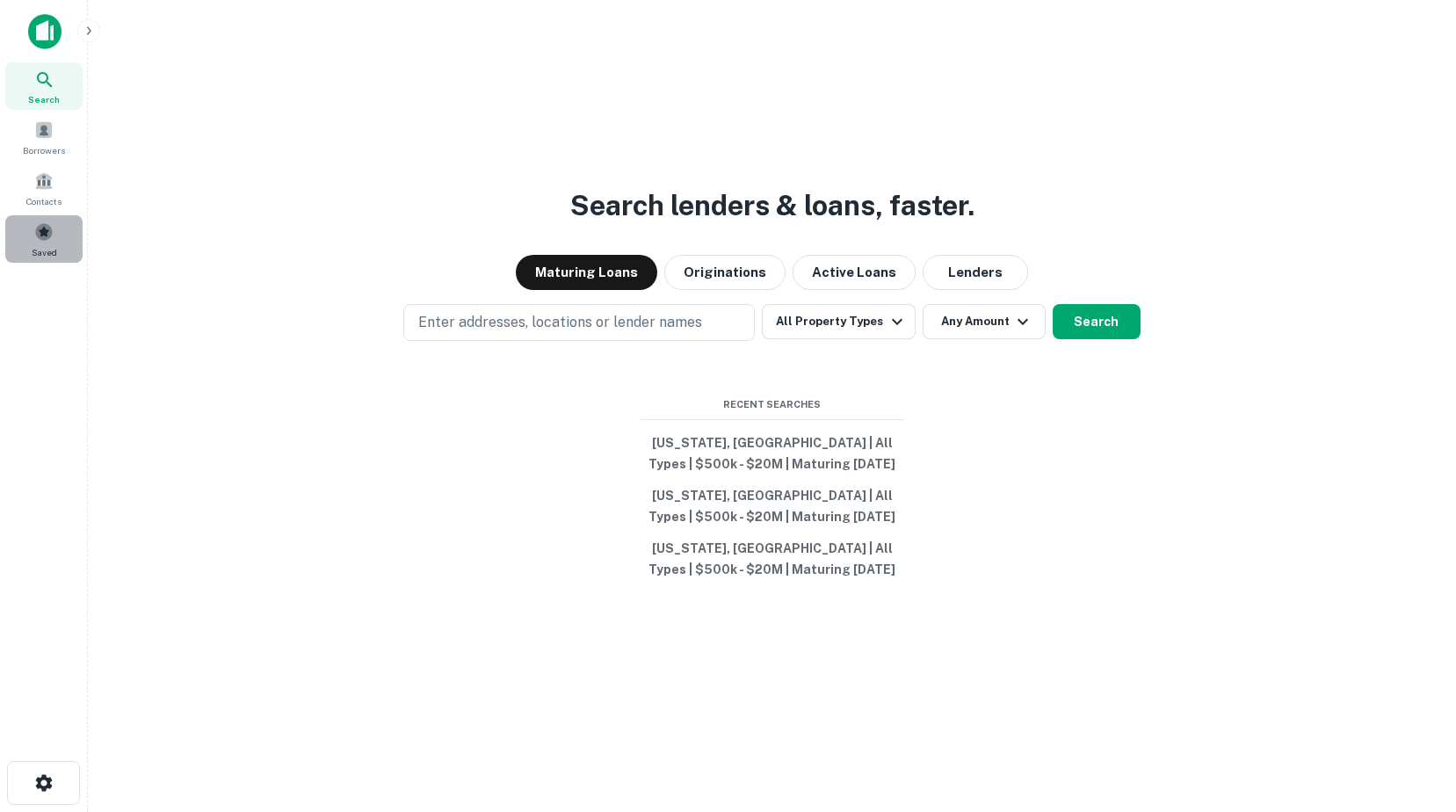
click at [44, 233] on span at bounding box center [43, 231] width 19 height 19
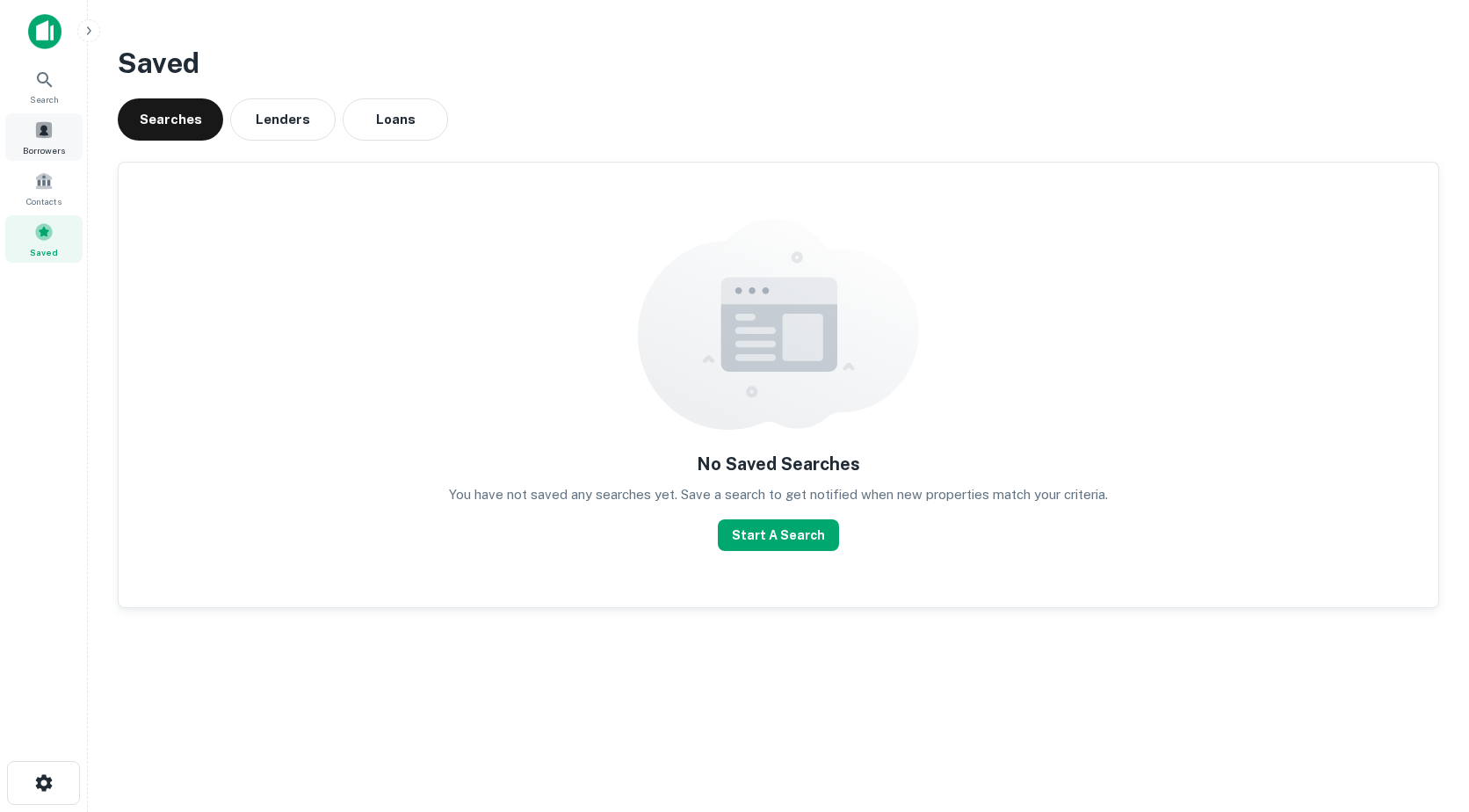
click at [51, 147] on span "Borrowers" at bounding box center [43, 151] width 42 height 14
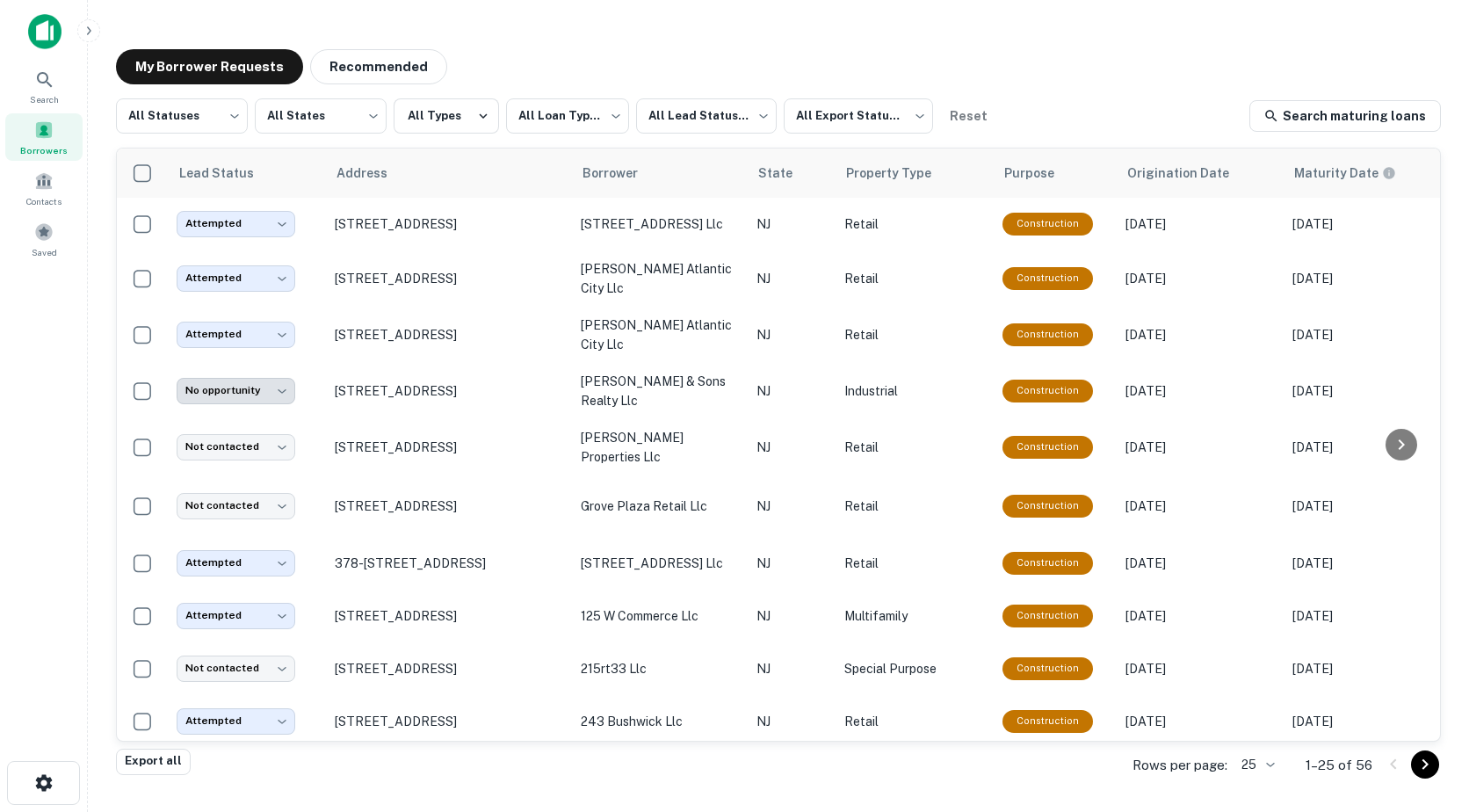
click at [40, 146] on span "Borrowers" at bounding box center [43, 151] width 48 height 14
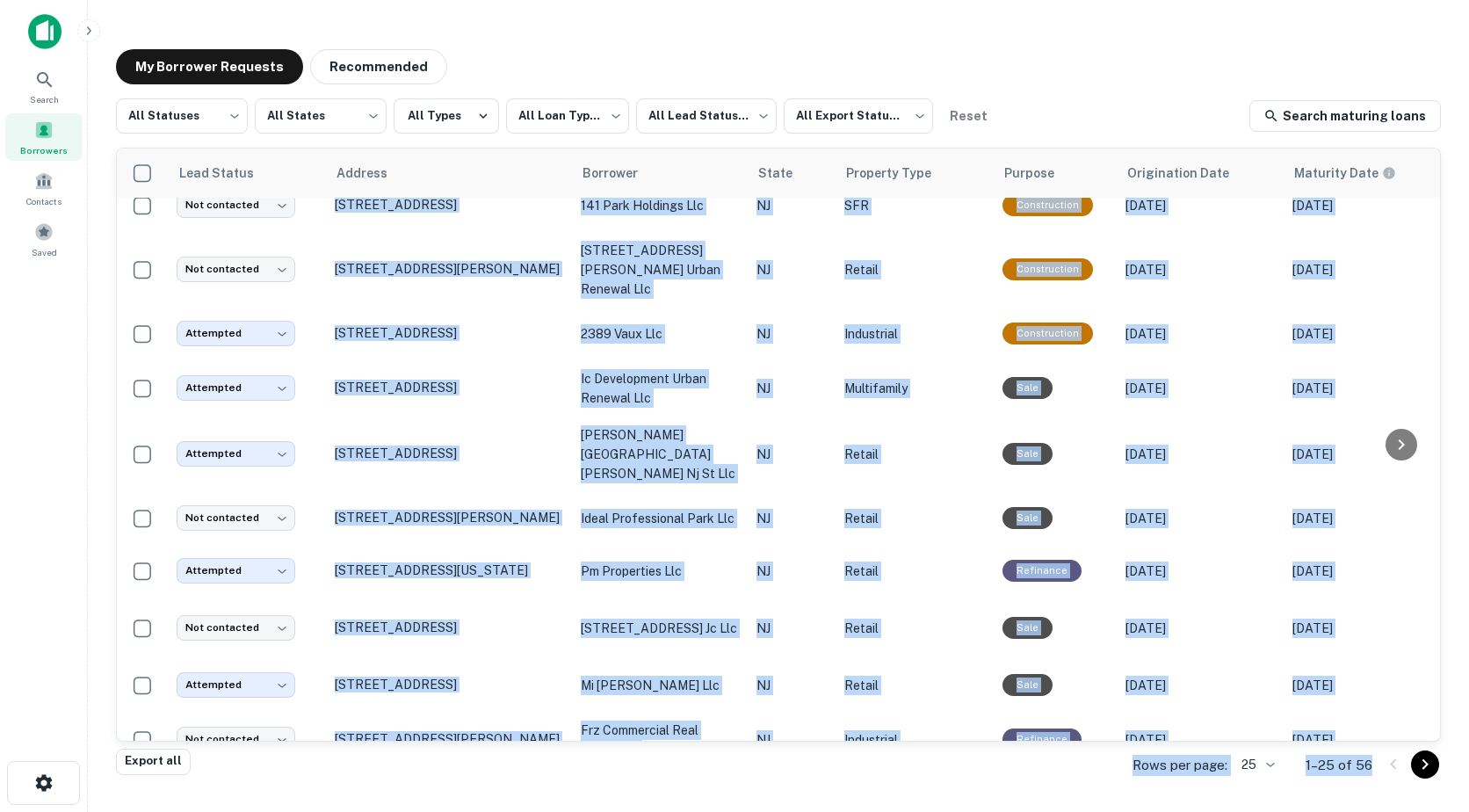
scroll to position [873, 0]
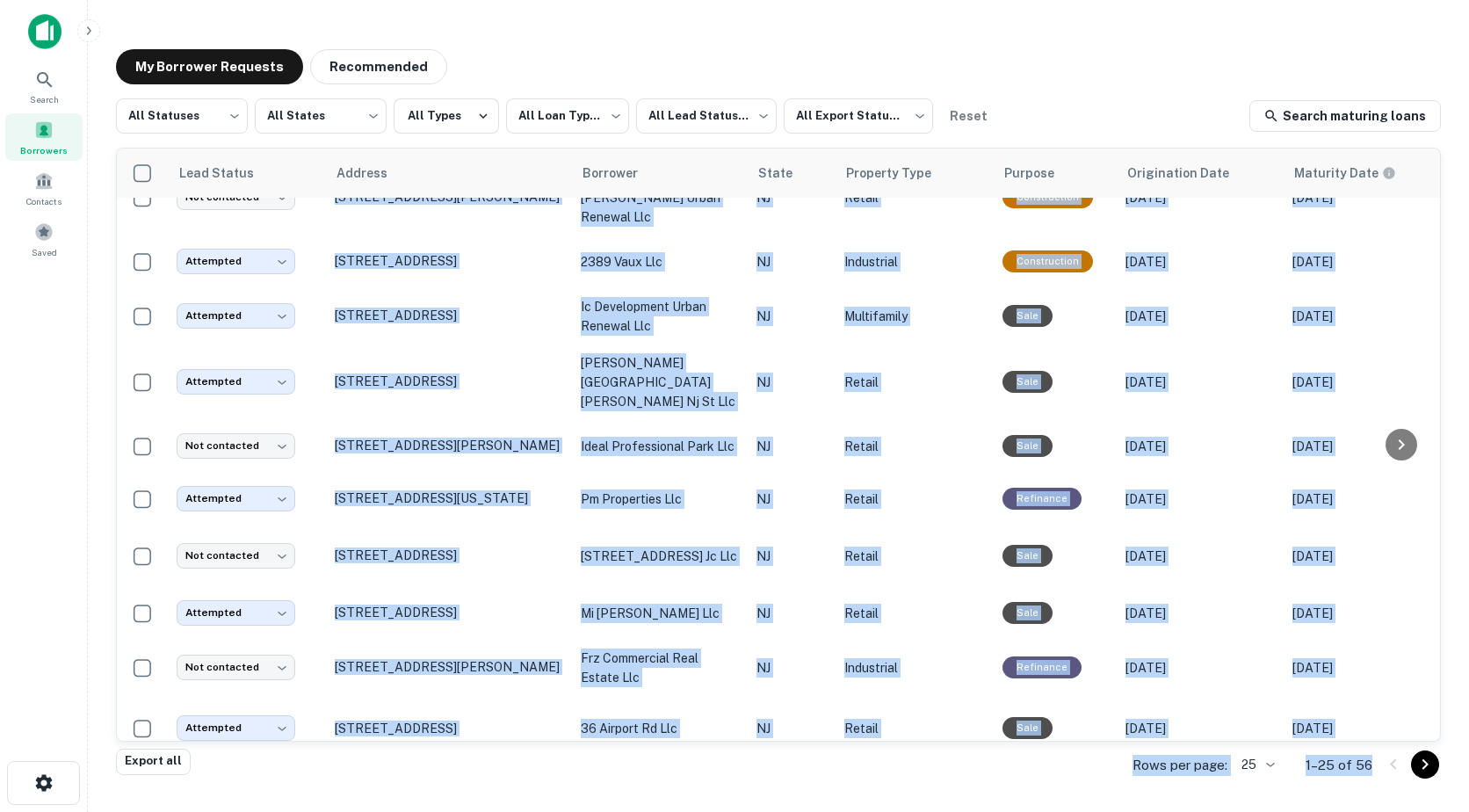
drag, startPoint x: 839, startPoint y: 741, endPoint x: 1380, endPoint y: 759, distance: 541.3
click at [1380, 749] on div "**********" at bounding box center [778, 424] width 1325 height 650
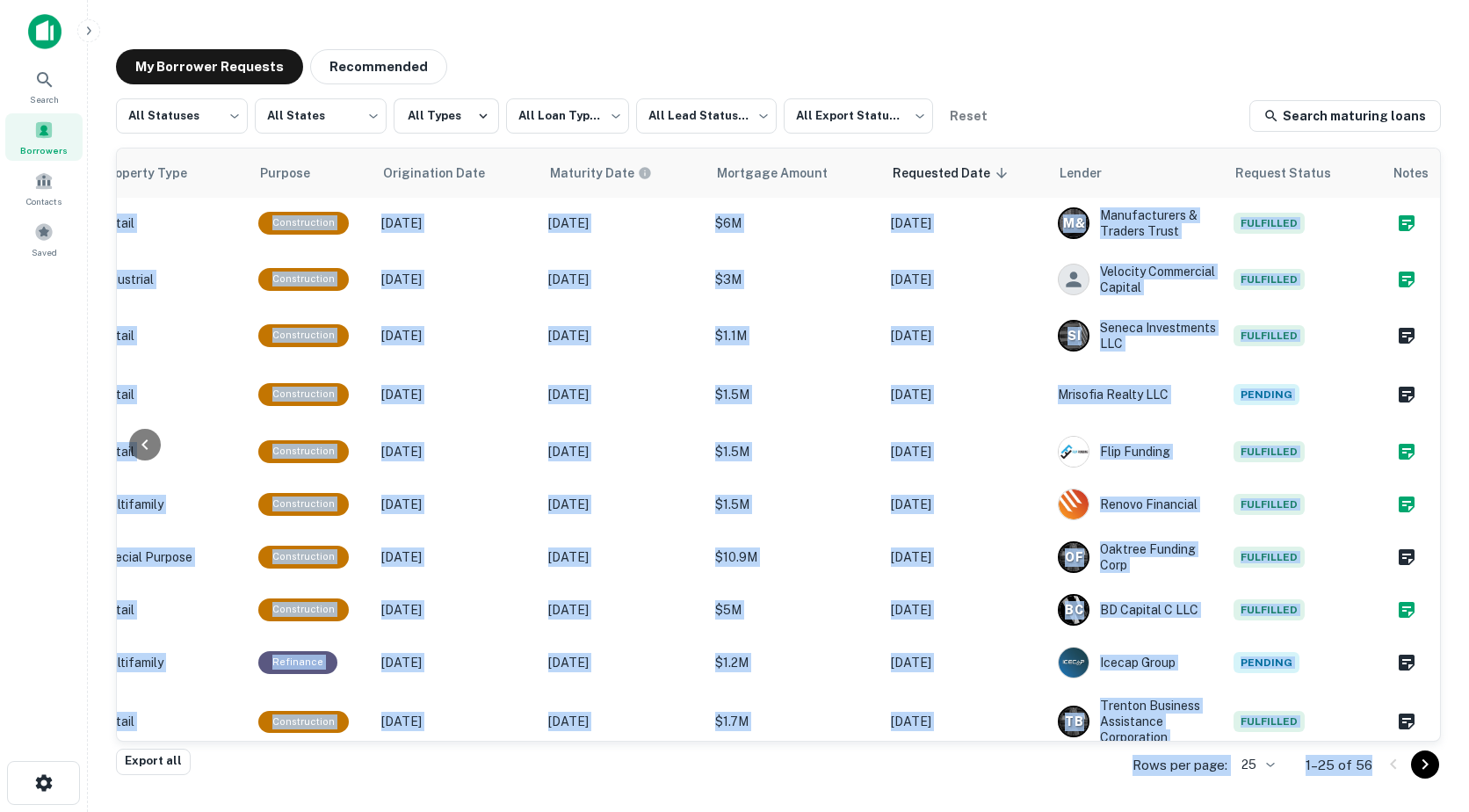
scroll to position [0, 756]
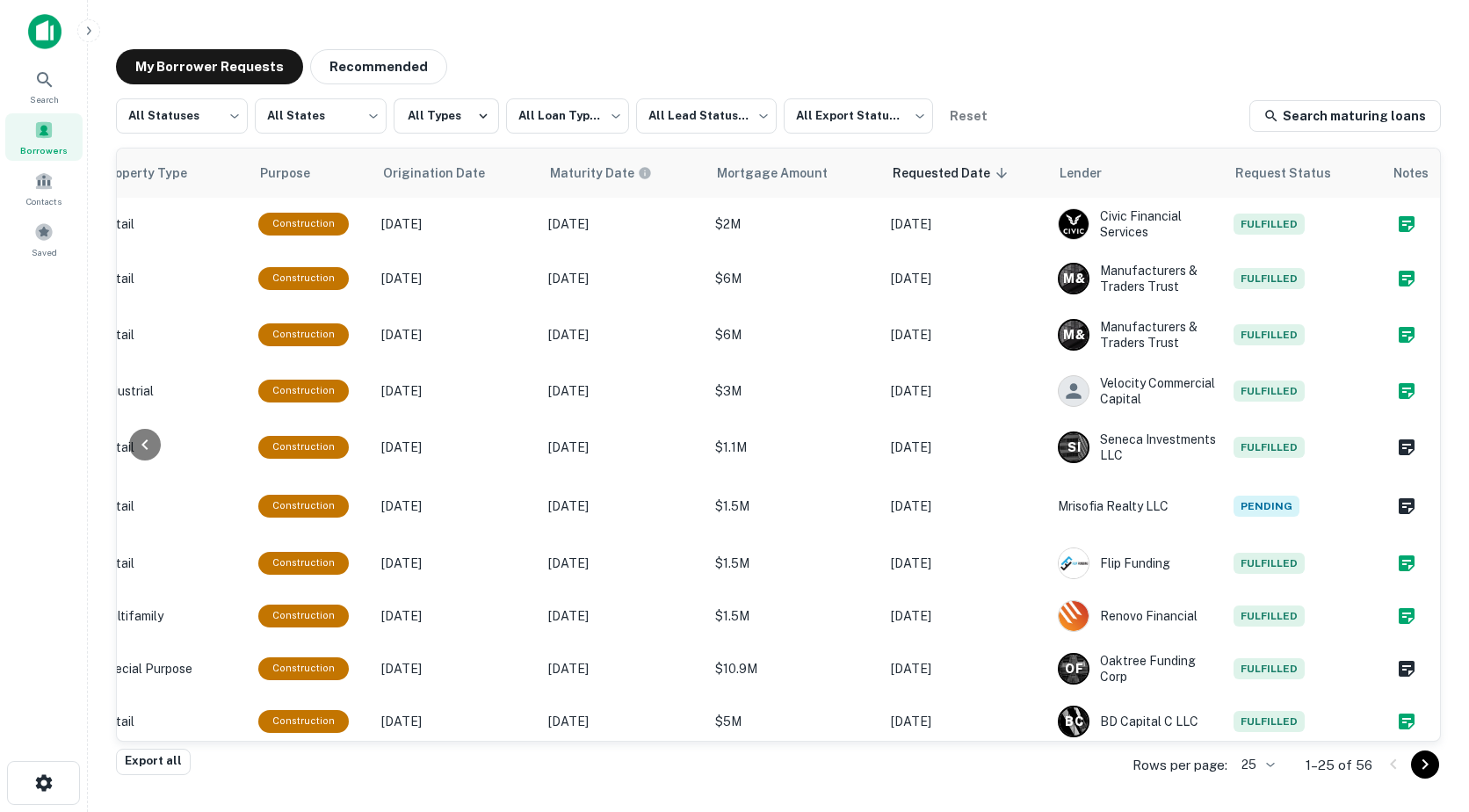
click at [1134, 117] on div "**********" at bounding box center [778, 116] width 1325 height 35
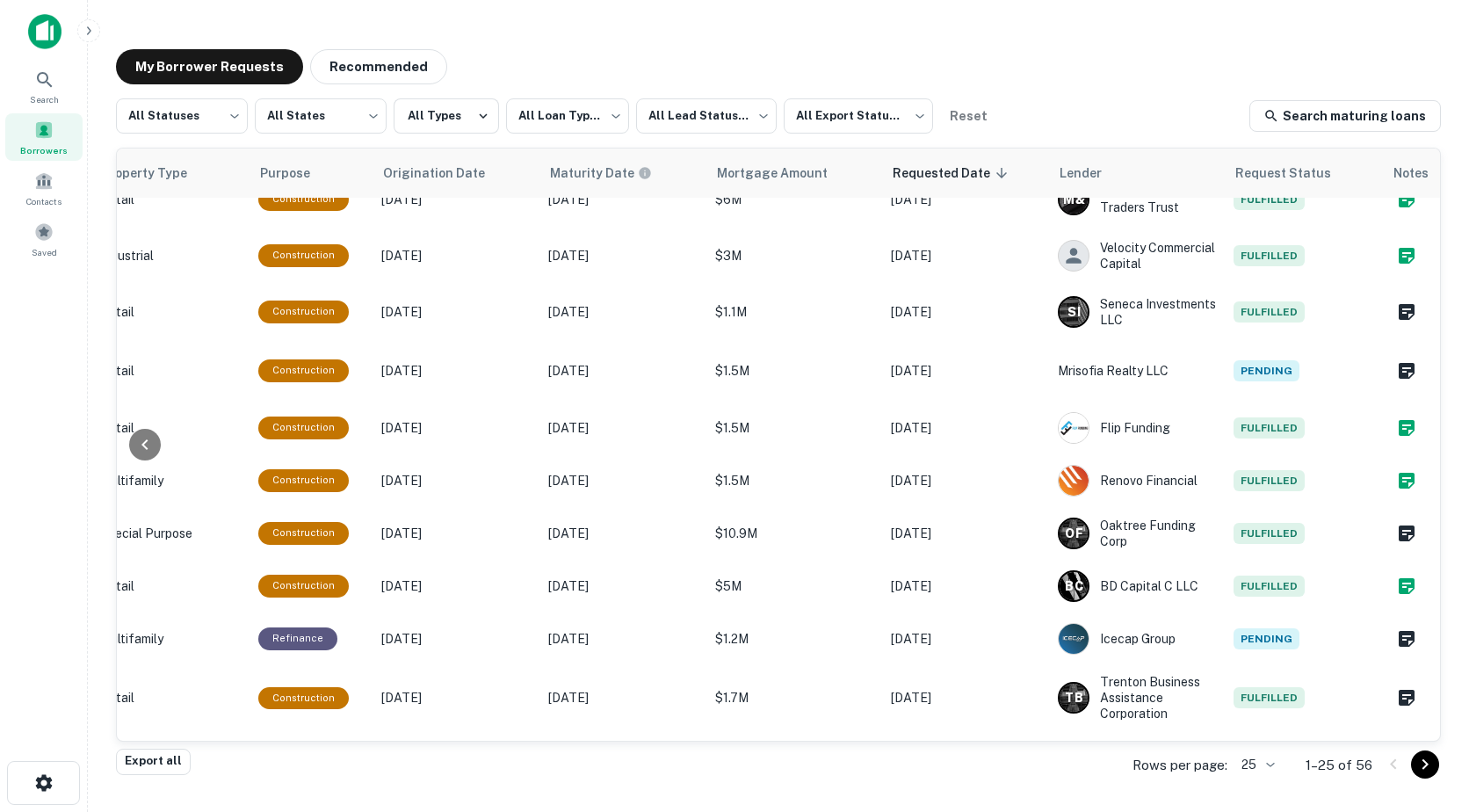
scroll to position [137, 756]
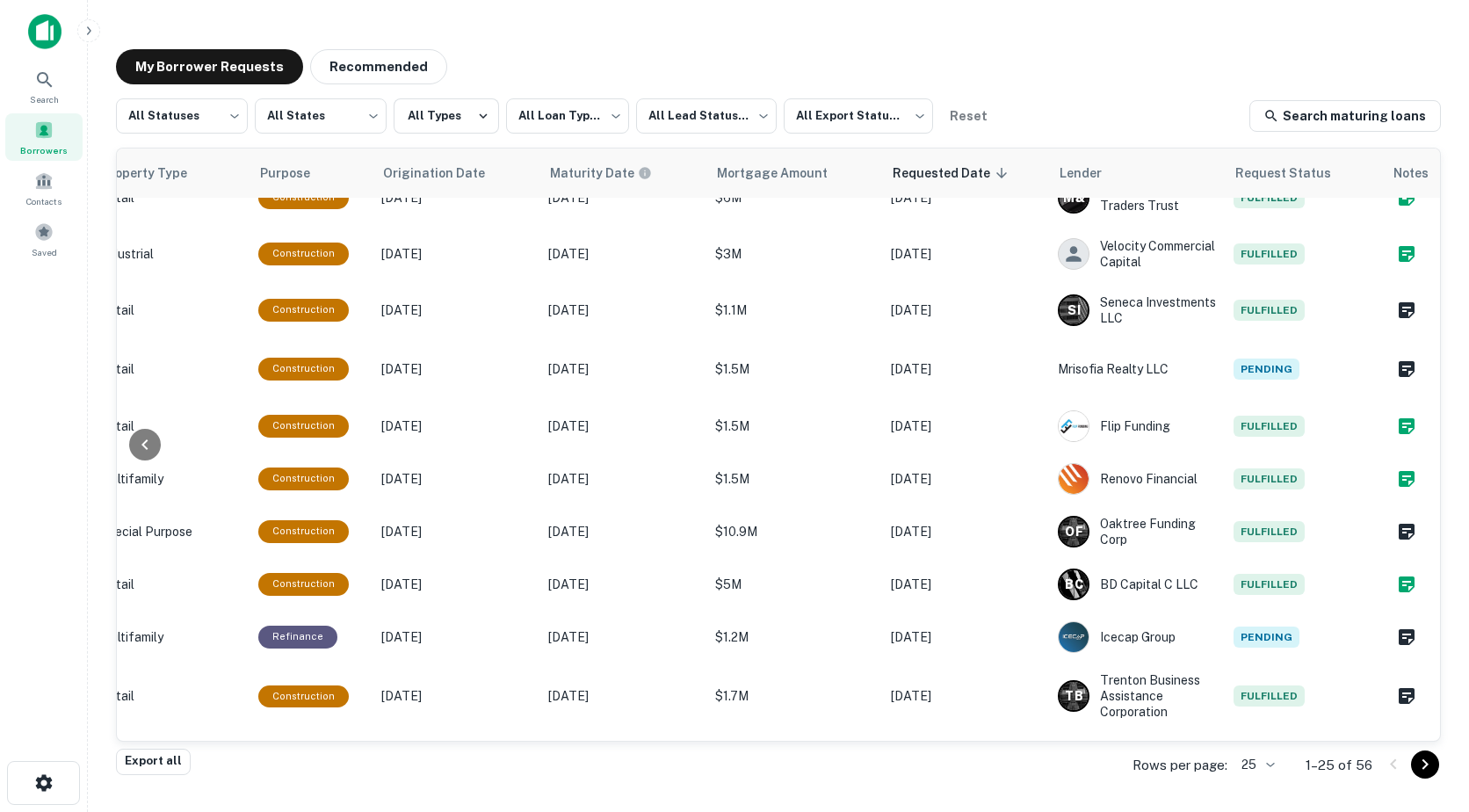
click at [1441, 335] on div "**********" at bounding box center [779, 400] width 1353 height 731
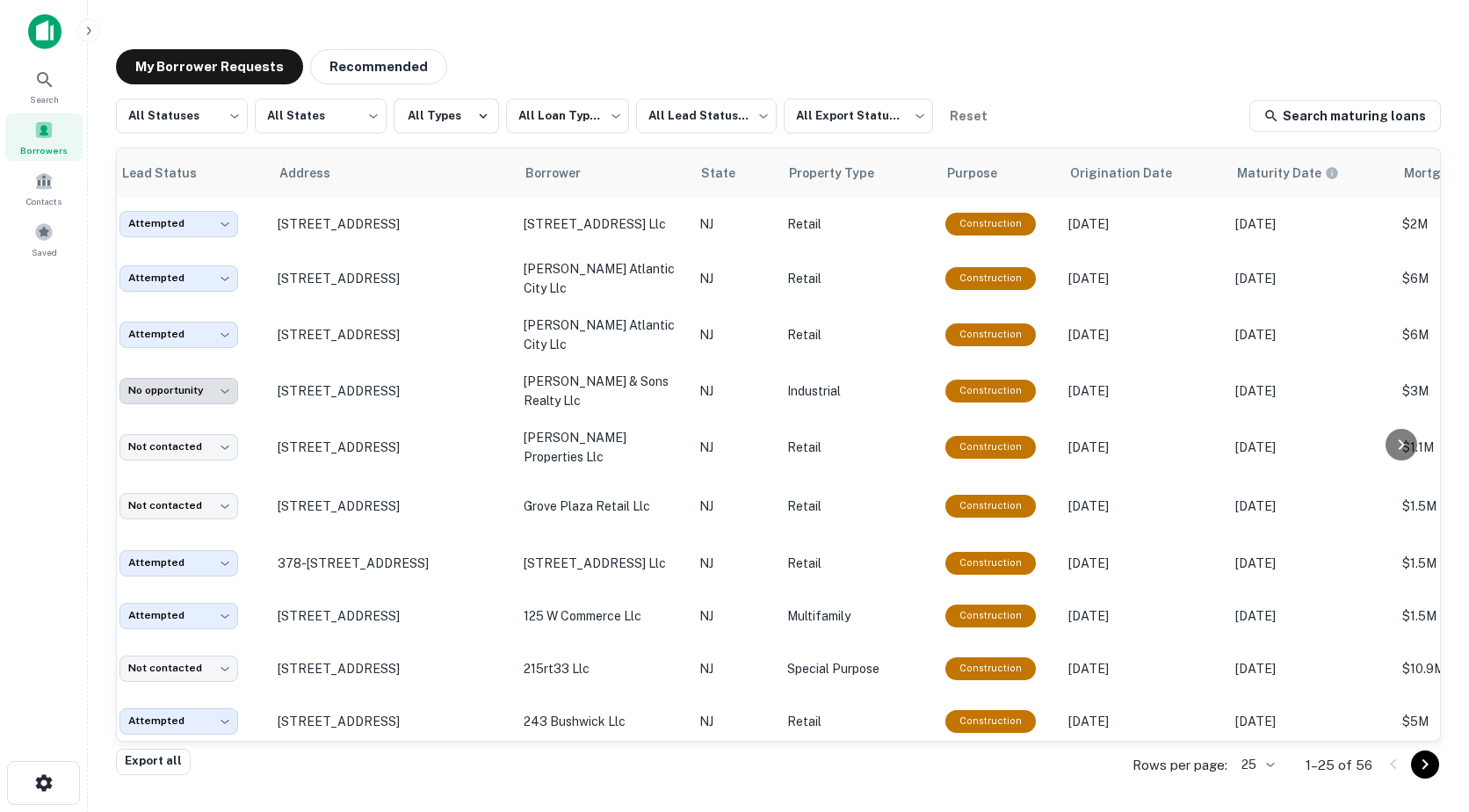
scroll to position [0, 2]
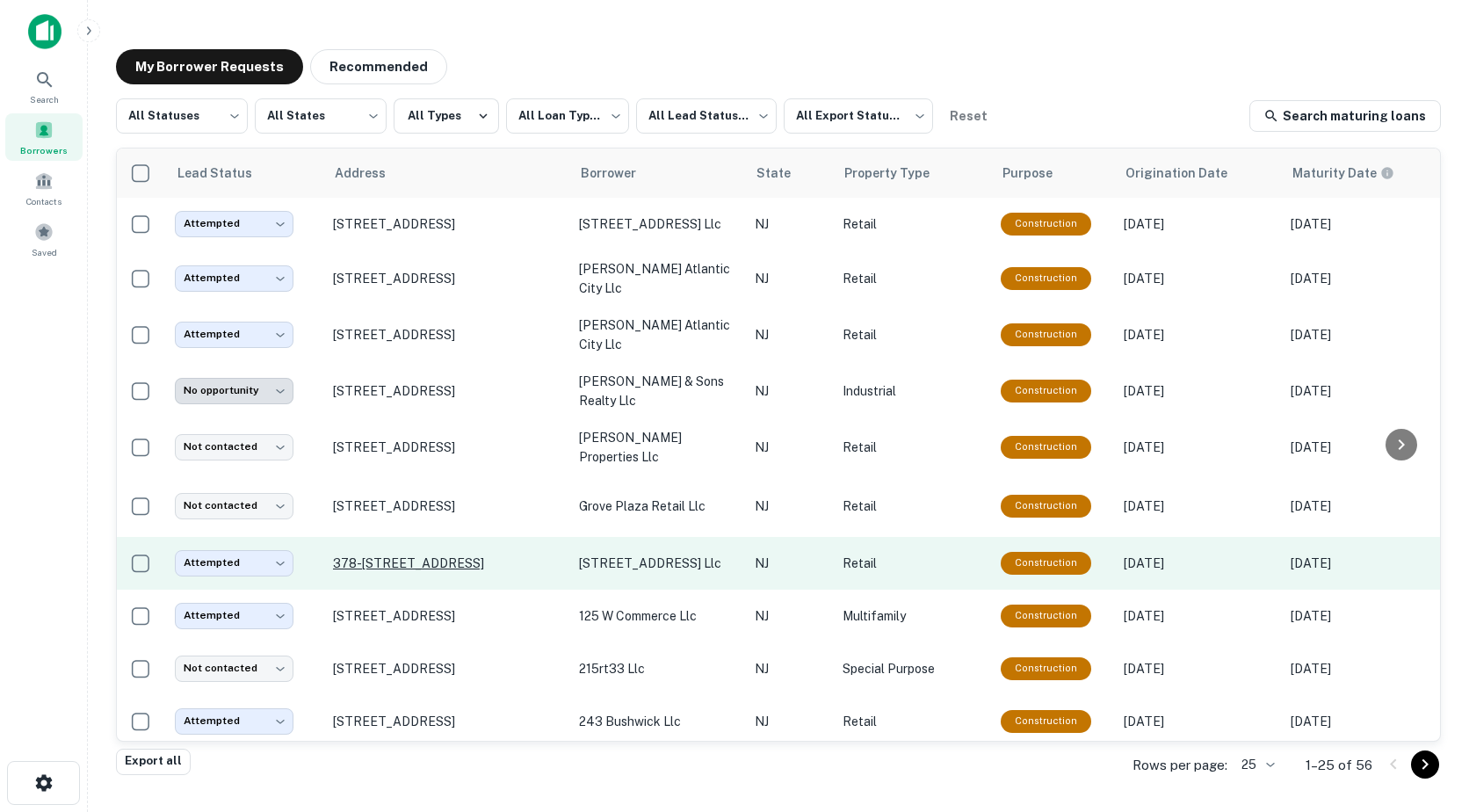
click at [393, 555] on p "378-[STREET_ADDRESS]" at bounding box center [447, 564] width 229 height 16
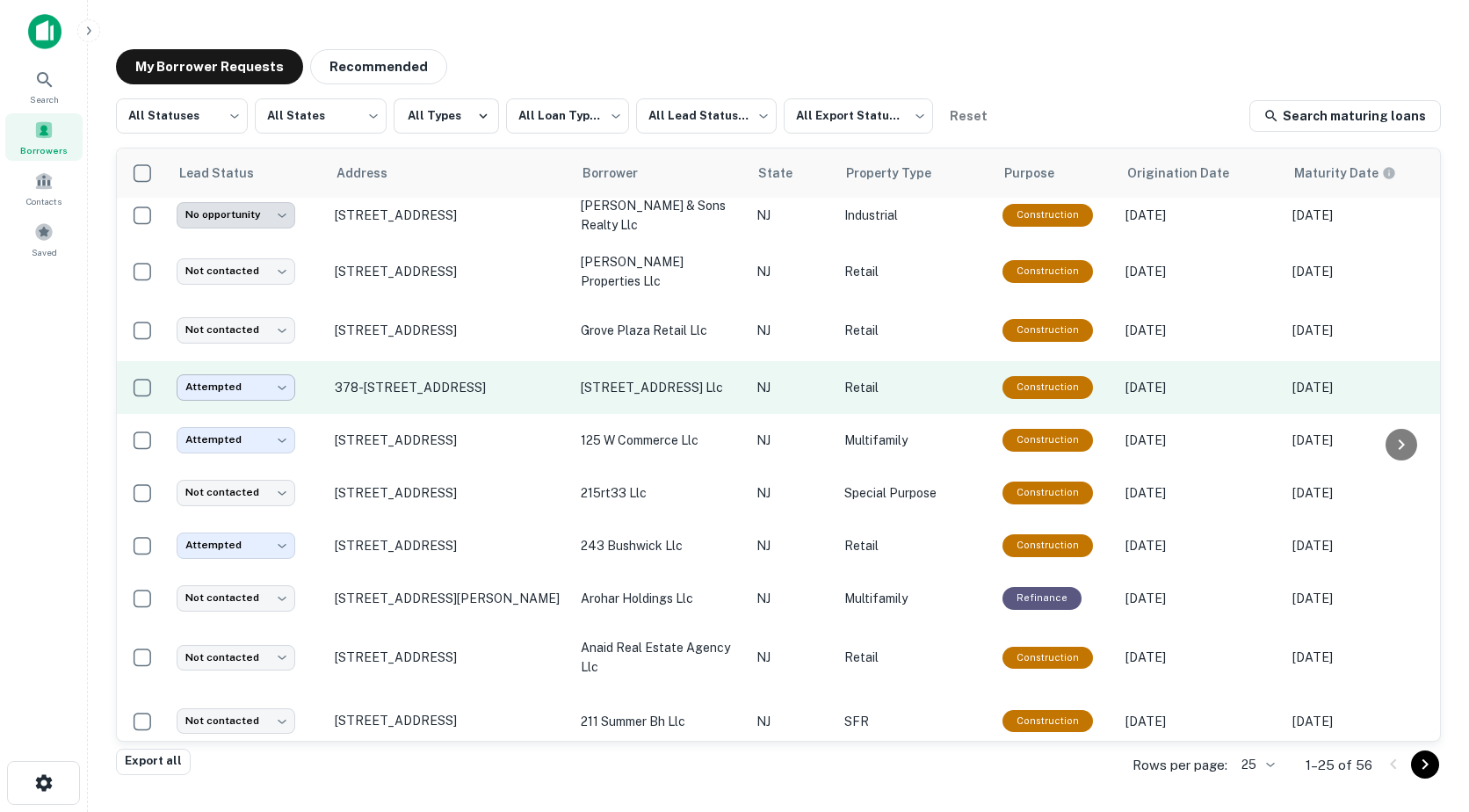
click at [236, 369] on body "**********" at bounding box center [734, 406] width 1469 height 812
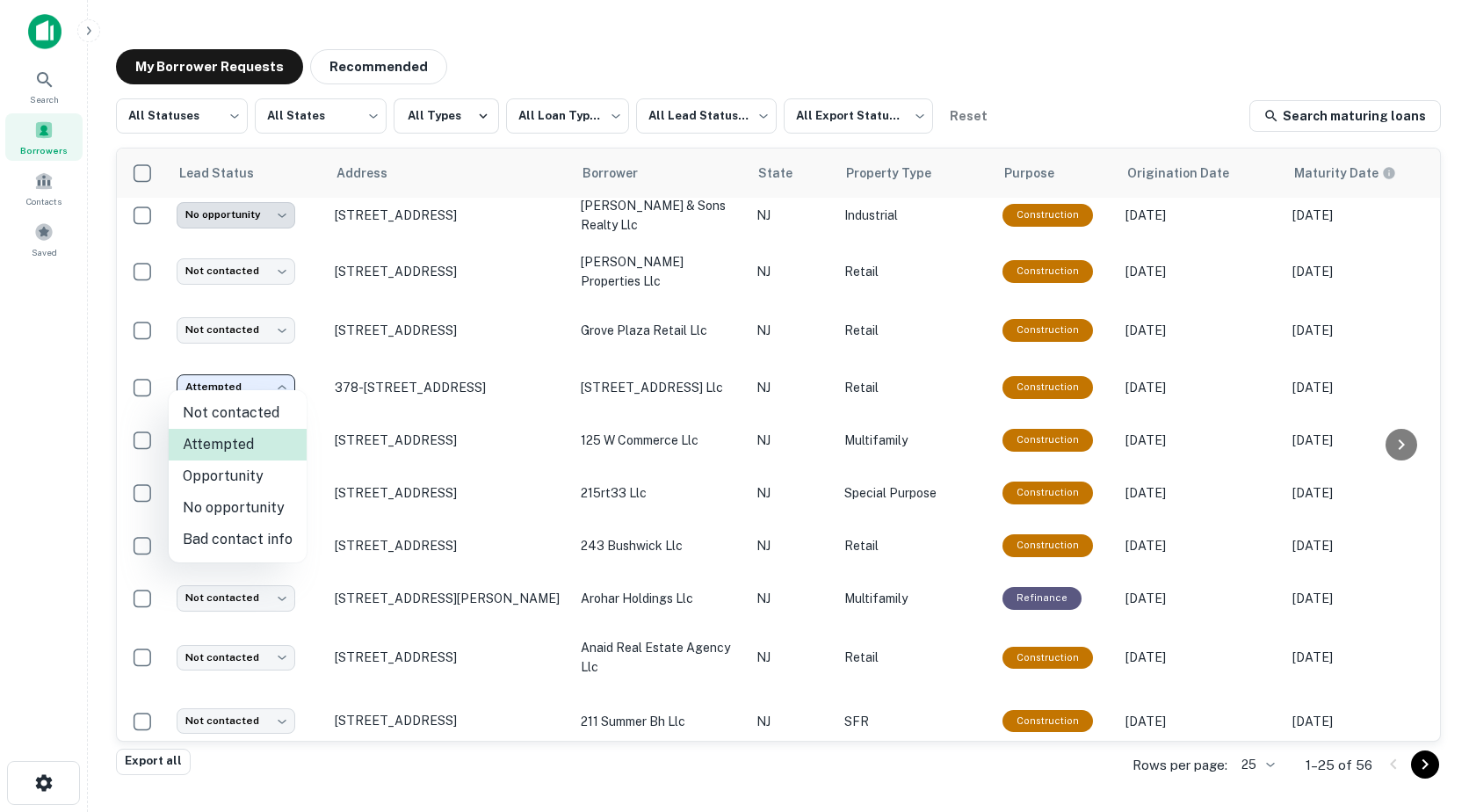
click at [211, 476] on li "Opportunity" at bounding box center [238, 476] width 138 height 32
type input "**********"
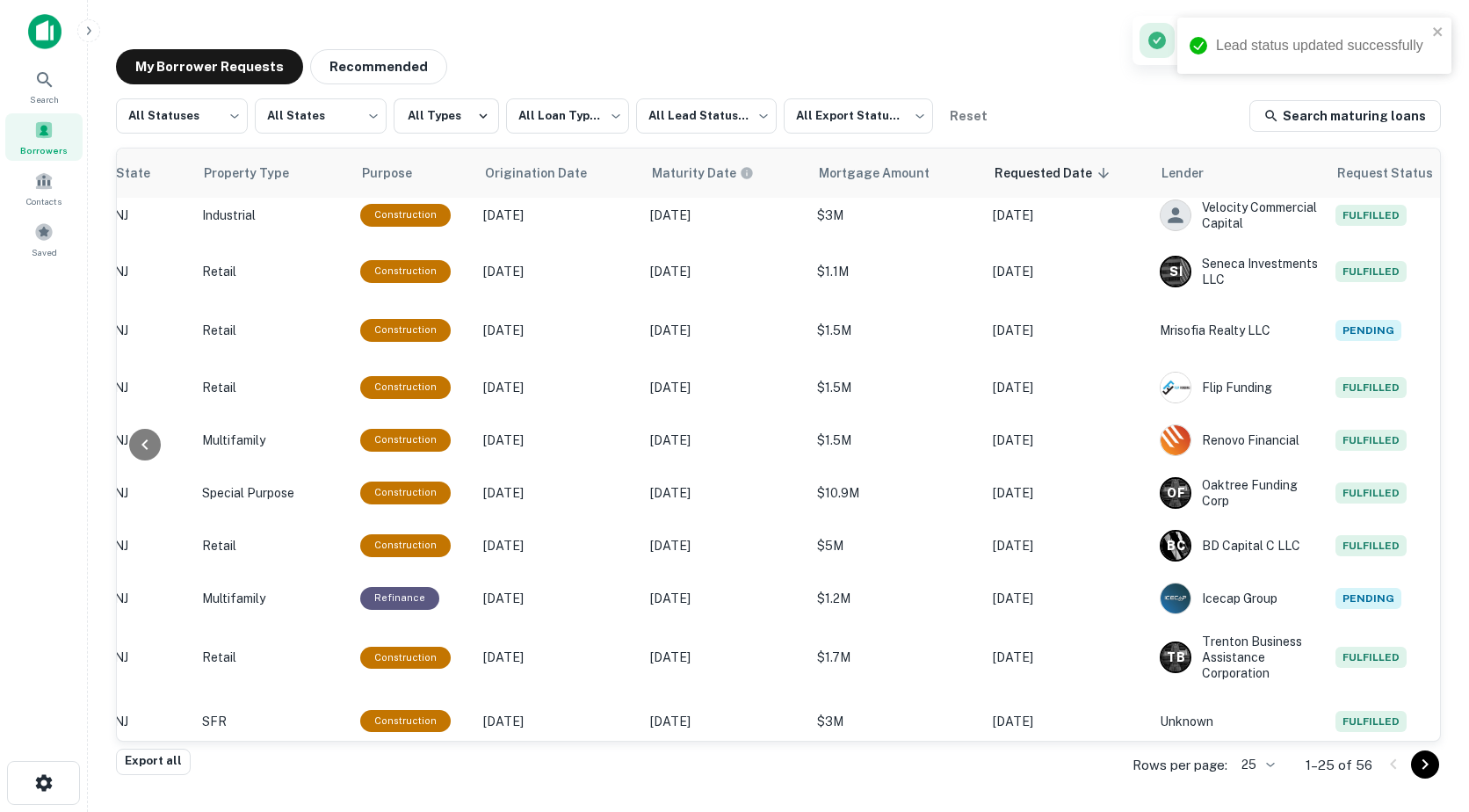
scroll to position [176, 756]
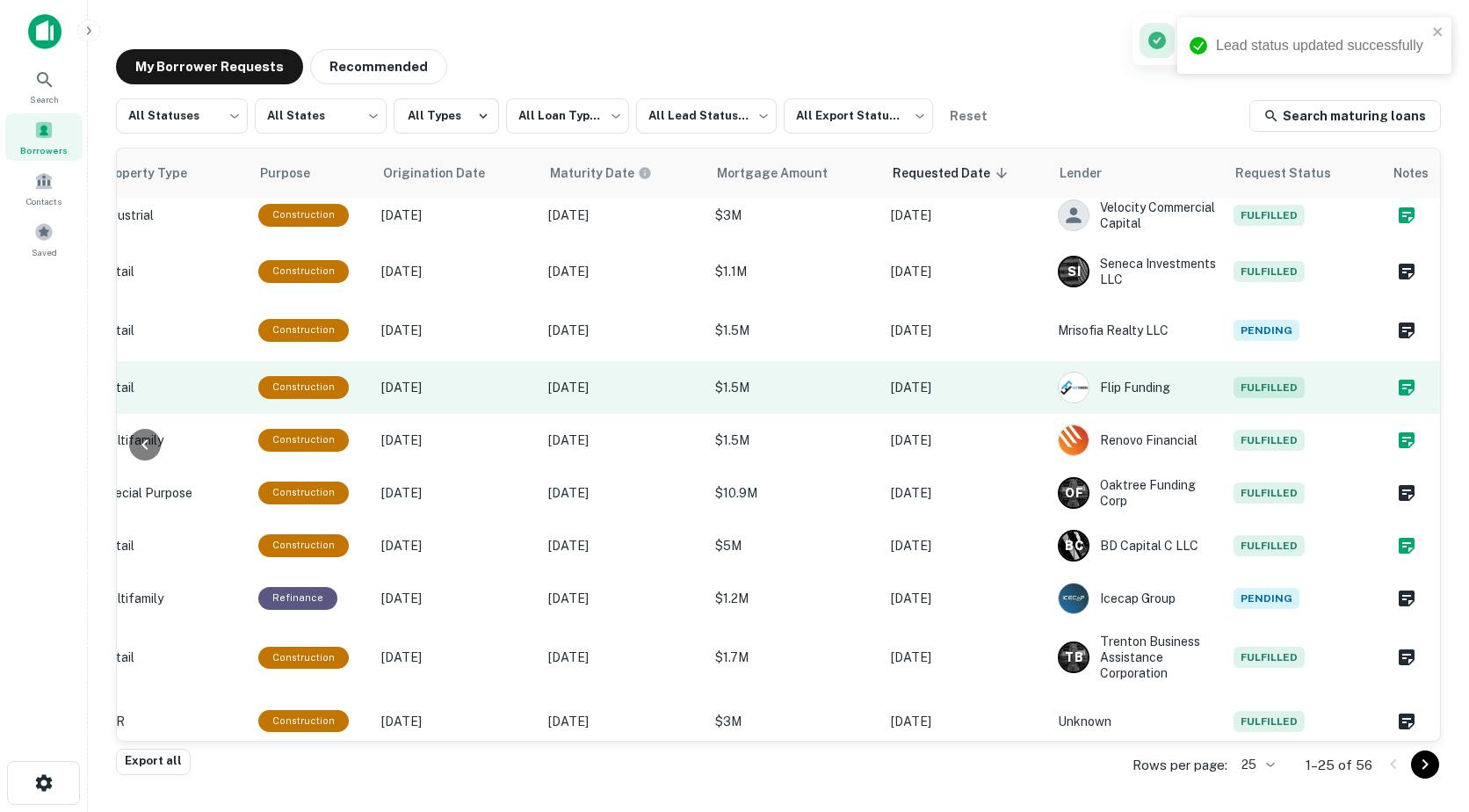
click at [1399, 379] on icon "Create a note for this borrower request" at bounding box center [1407, 387] width 16 height 16
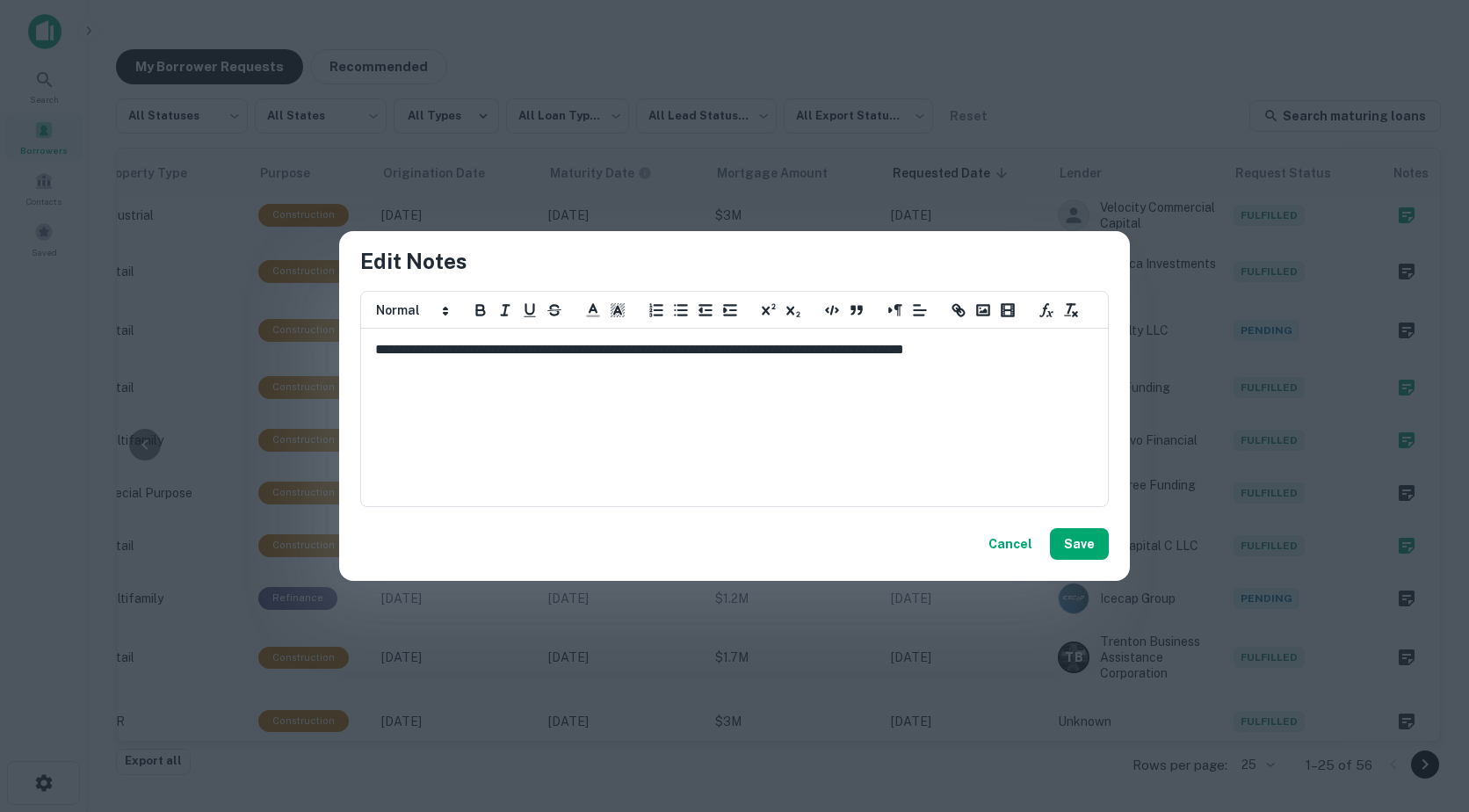
click at [1053, 349] on p "**********" at bounding box center [734, 350] width 719 height 20
click at [1080, 552] on button "Save" at bounding box center [1079, 544] width 59 height 32
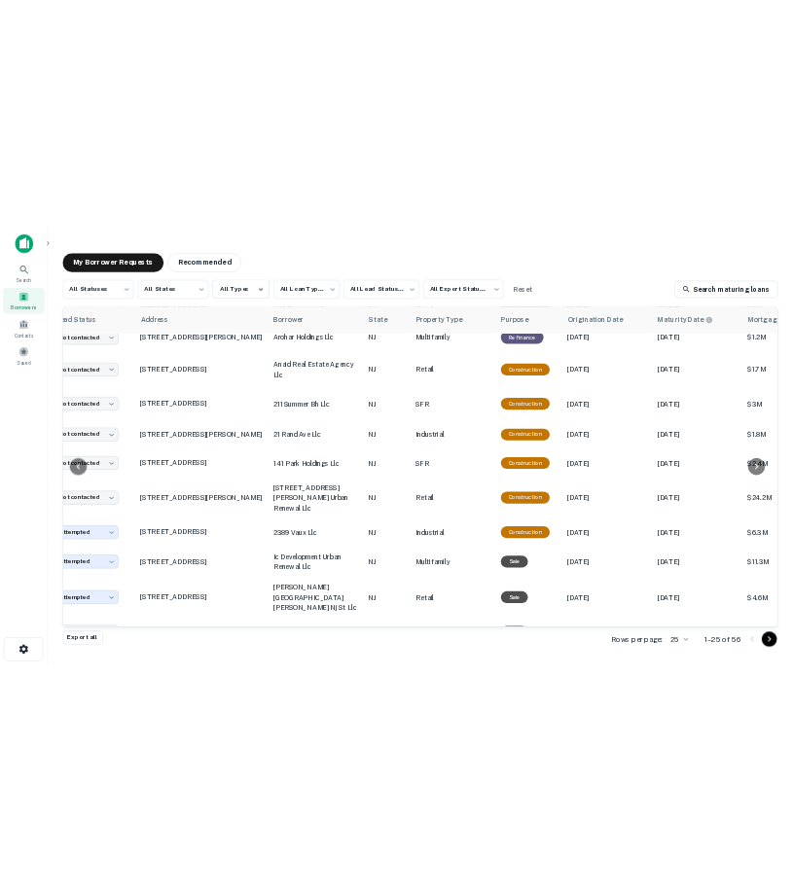
scroll to position [629, 0]
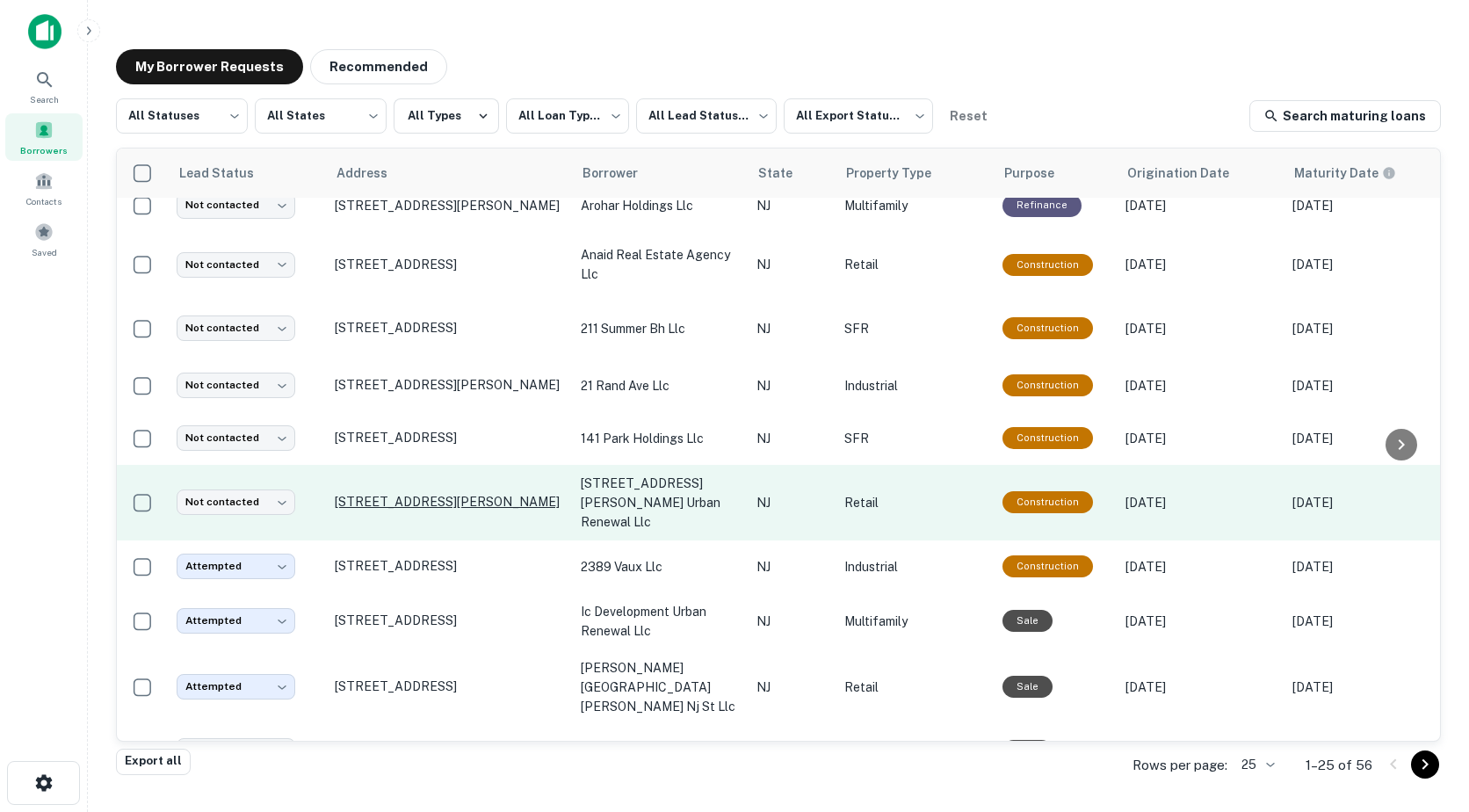
click at [394, 494] on p "[STREET_ADDRESS][PERSON_NAME]" at bounding box center [449, 502] width 229 height 16
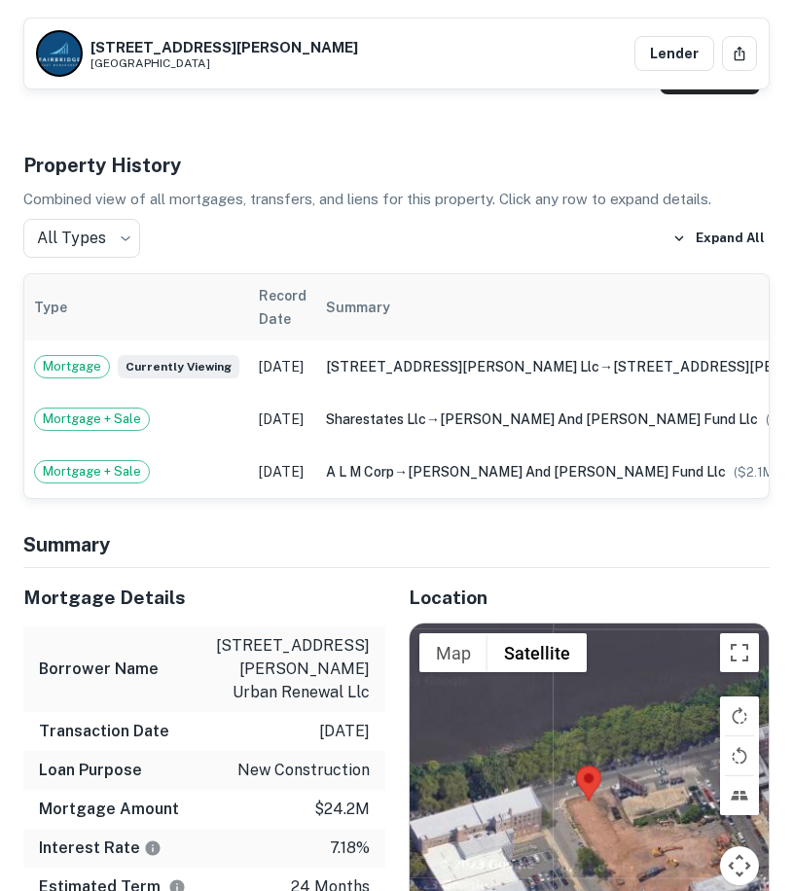
scroll to position [1457, 0]
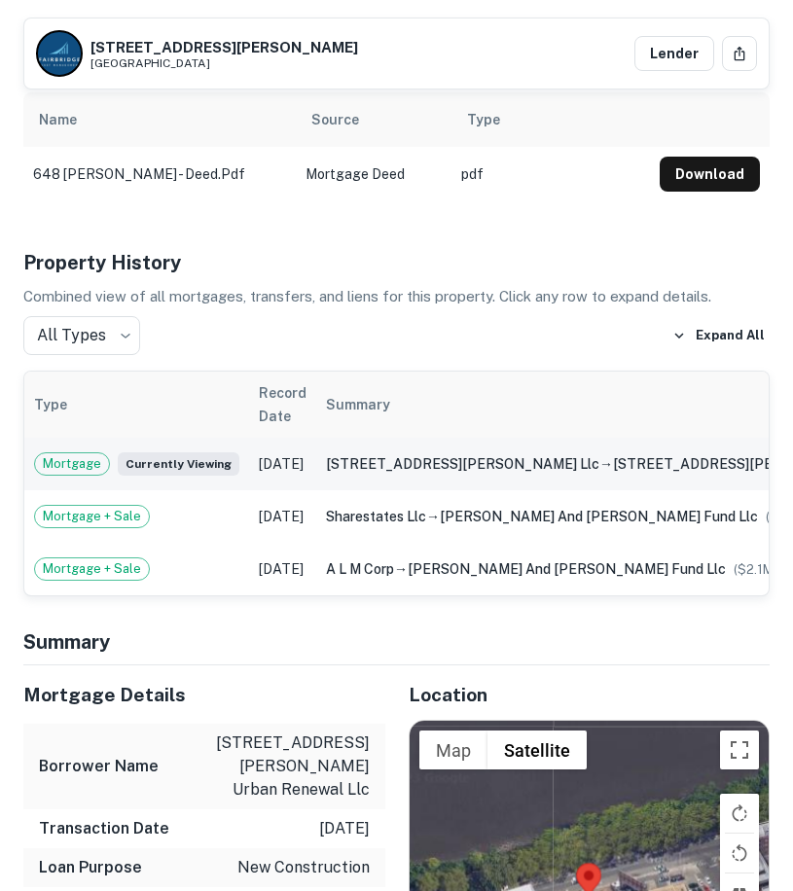
click at [81, 454] on span "Mortgage" at bounding box center [72, 463] width 74 height 19
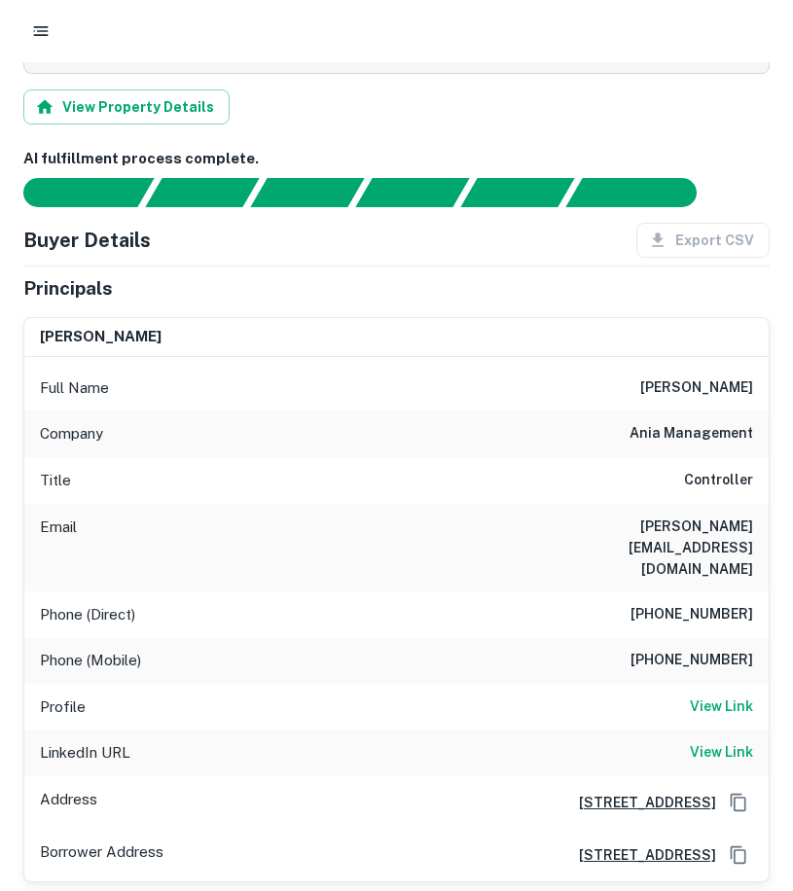
scroll to position [55, 0]
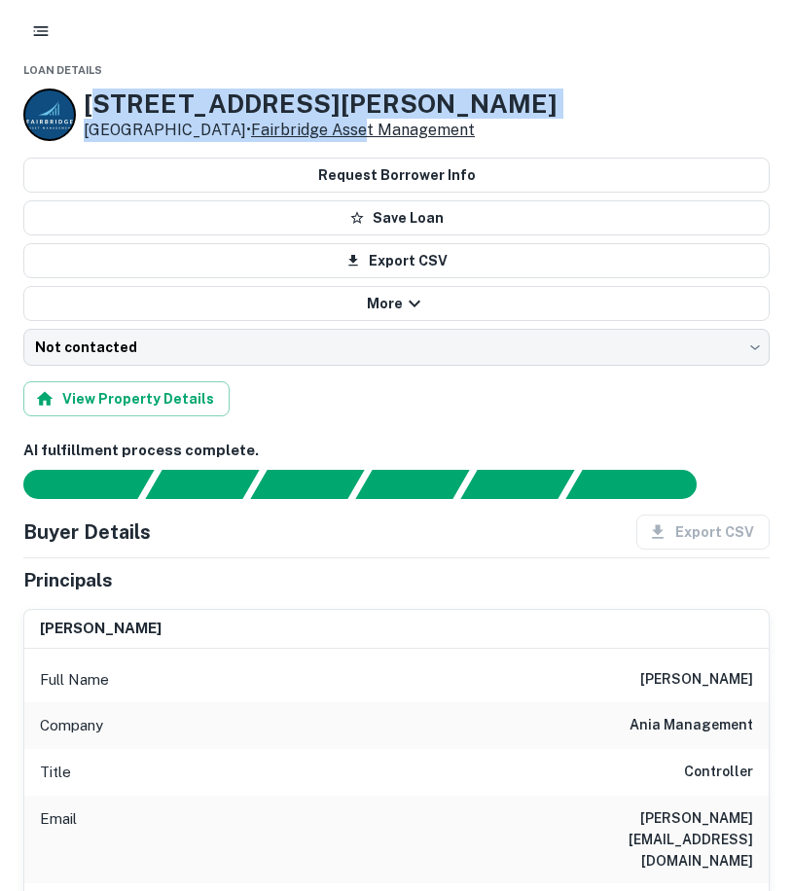
drag, startPoint x: 97, startPoint y: 104, endPoint x: 339, endPoint y: 132, distance: 243.8
click at [339, 132] on div "[STREET_ADDRESS][PERSON_NAME] • Fairbridge Asset Management" at bounding box center [321, 115] width 474 height 53
drag, startPoint x: 87, startPoint y: 103, endPoint x: 215, endPoint y: 134, distance: 132.1
click at [215, 134] on div "[STREET_ADDRESS][PERSON_NAME] • Fairbridge Asset Management" at bounding box center [321, 115] width 474 height 53
drag, startPoint x: 215, startPoint y: 134, endPoint x: 192, endPoint y: 128, distance: 24.1
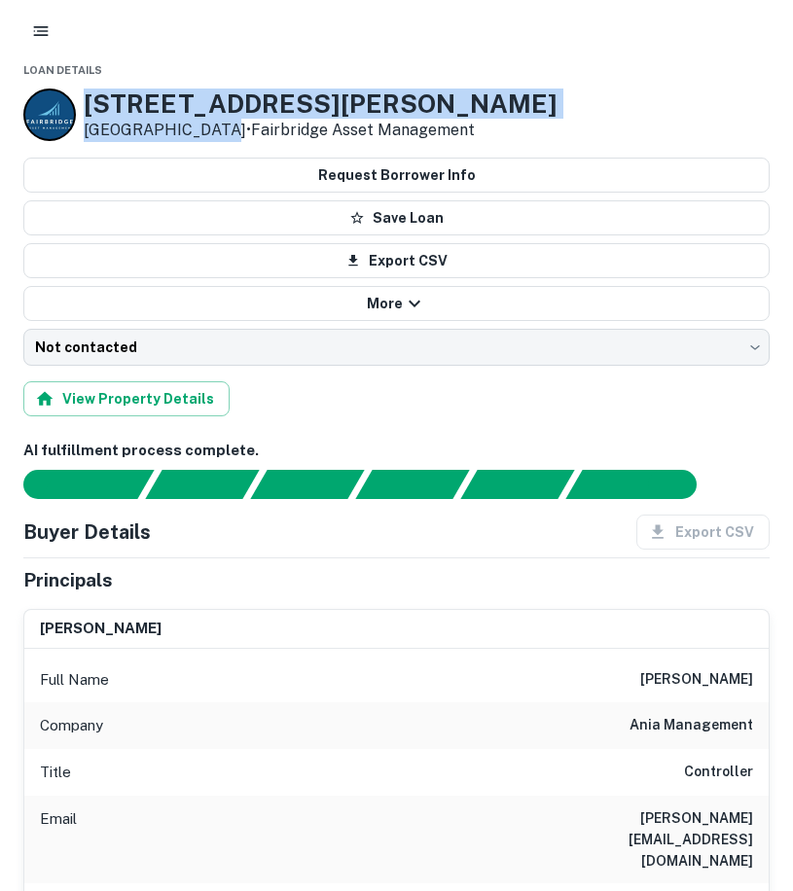
copy div "[STREET_ADDRESS][PERSON_NAME]"
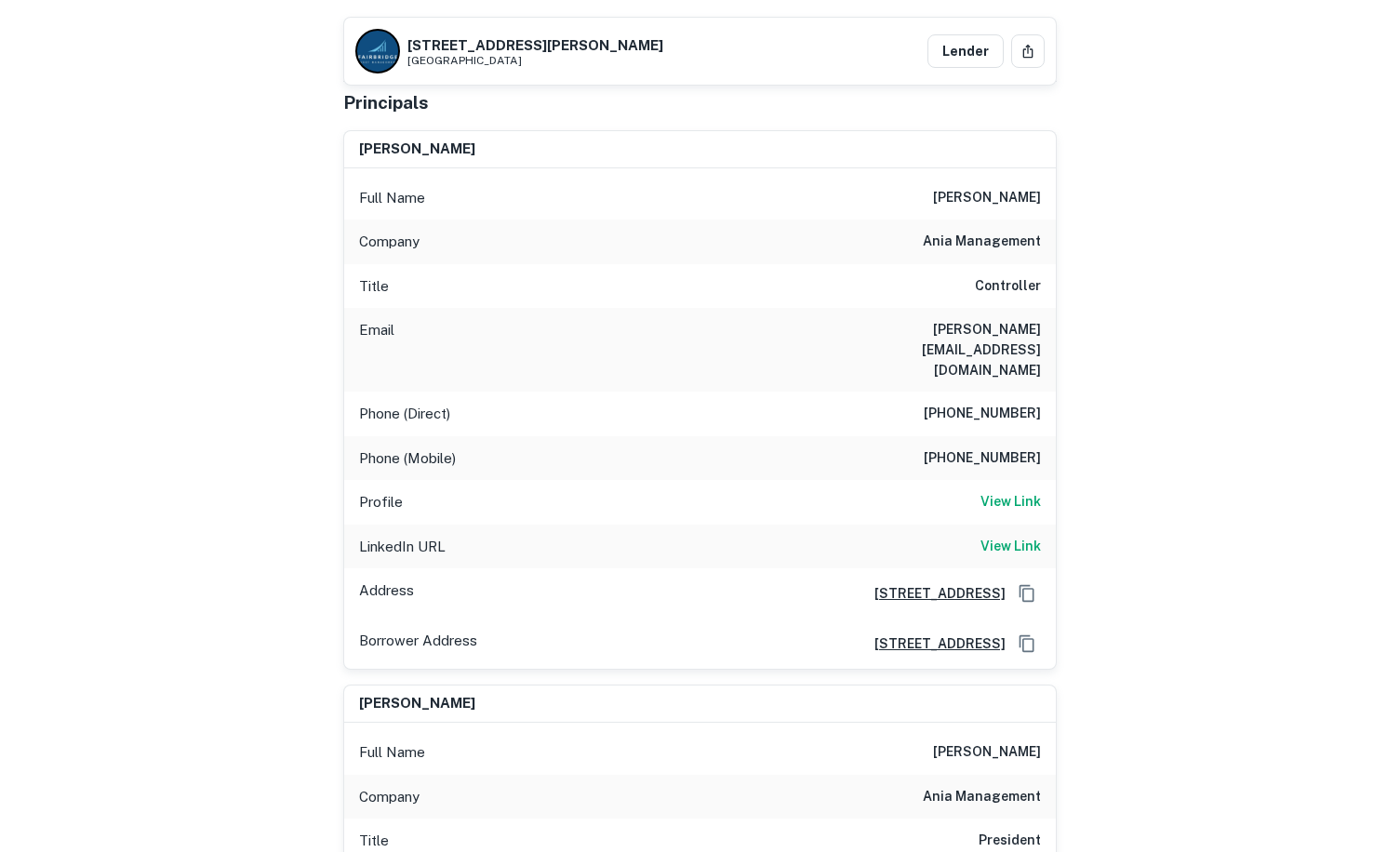
scroll to position [146, 0]
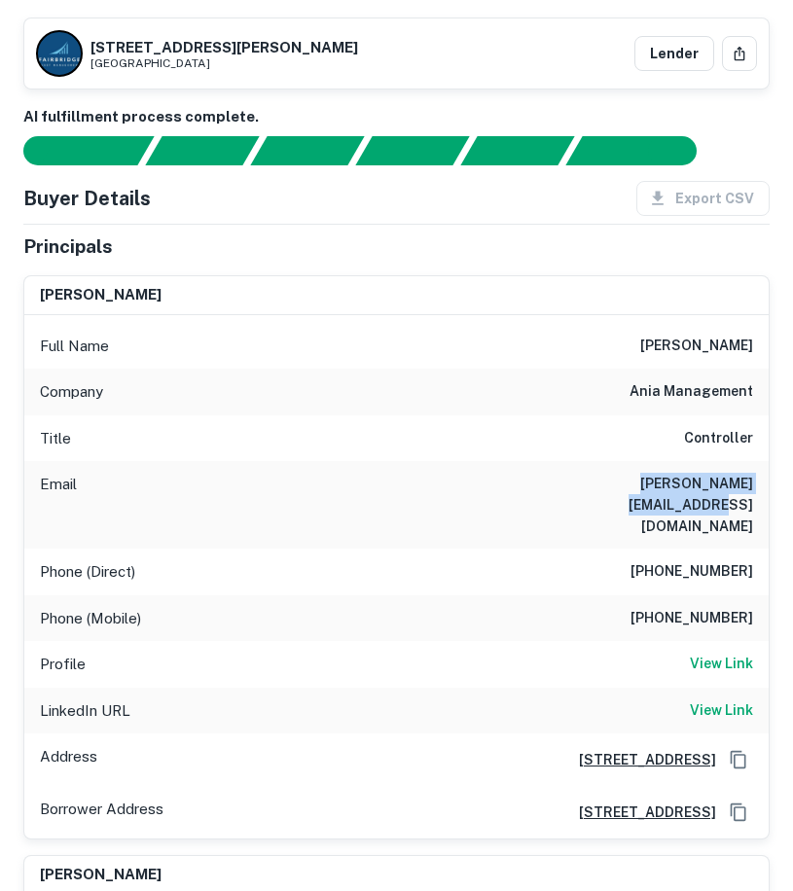
drag, startPoint x: 561, startPoint y: 486, endPoint x: 752, endPoint y: 498, distance: 191.0
click at [752, 498] on div "Email [PERSON_NAME][EMAIL_ADDRESS][DOMAIN_NAME]" at bounding box center [396, 505] width 744 height 88
drag, startPoint x: 752, startPoint y: 498, endPoint x: 658, endPoint y: 476, distance: 96.0
copy h6 "[PERSON_NAME][EMAIL_ADDRESS][DOMAIN_NAME]"
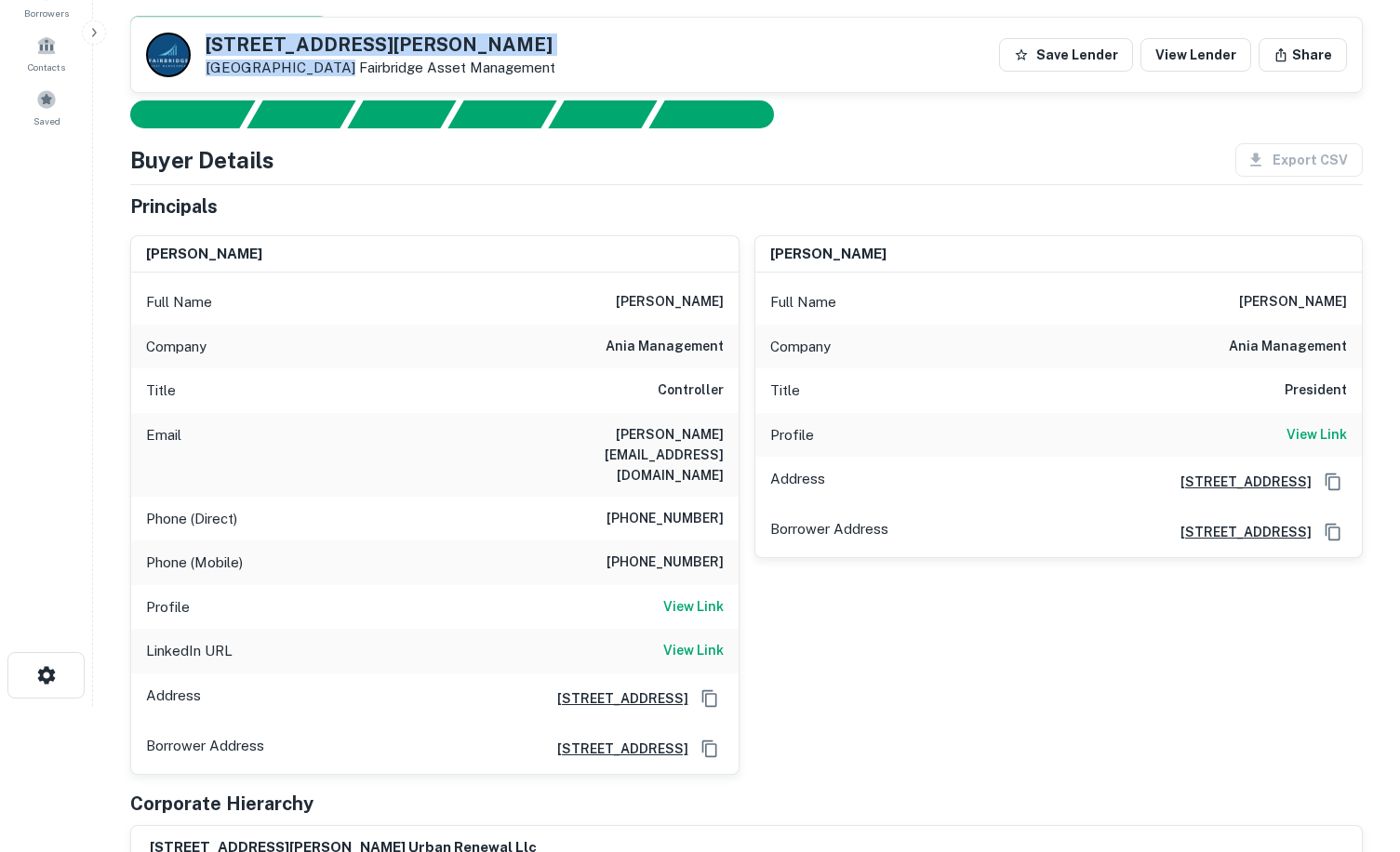
drag, startPoint x: 209, startPoint y: 42, endPoint x: 323, endPoint y: 65, distance: 116.3
click at [323, 65] on div "[STREET_ADDRESS][PERSON_NAME] [GEOGRAPHIC_DATA] Asset Management" at bounding box center [381, 55] width 350 height 41
drag, startPoint x: 323, startPoint y: 65, endPoint x: 296, endPoint y: 69, distance: 27.3
copy div "[STREET_ADDRESS][PERSON_NAME]"
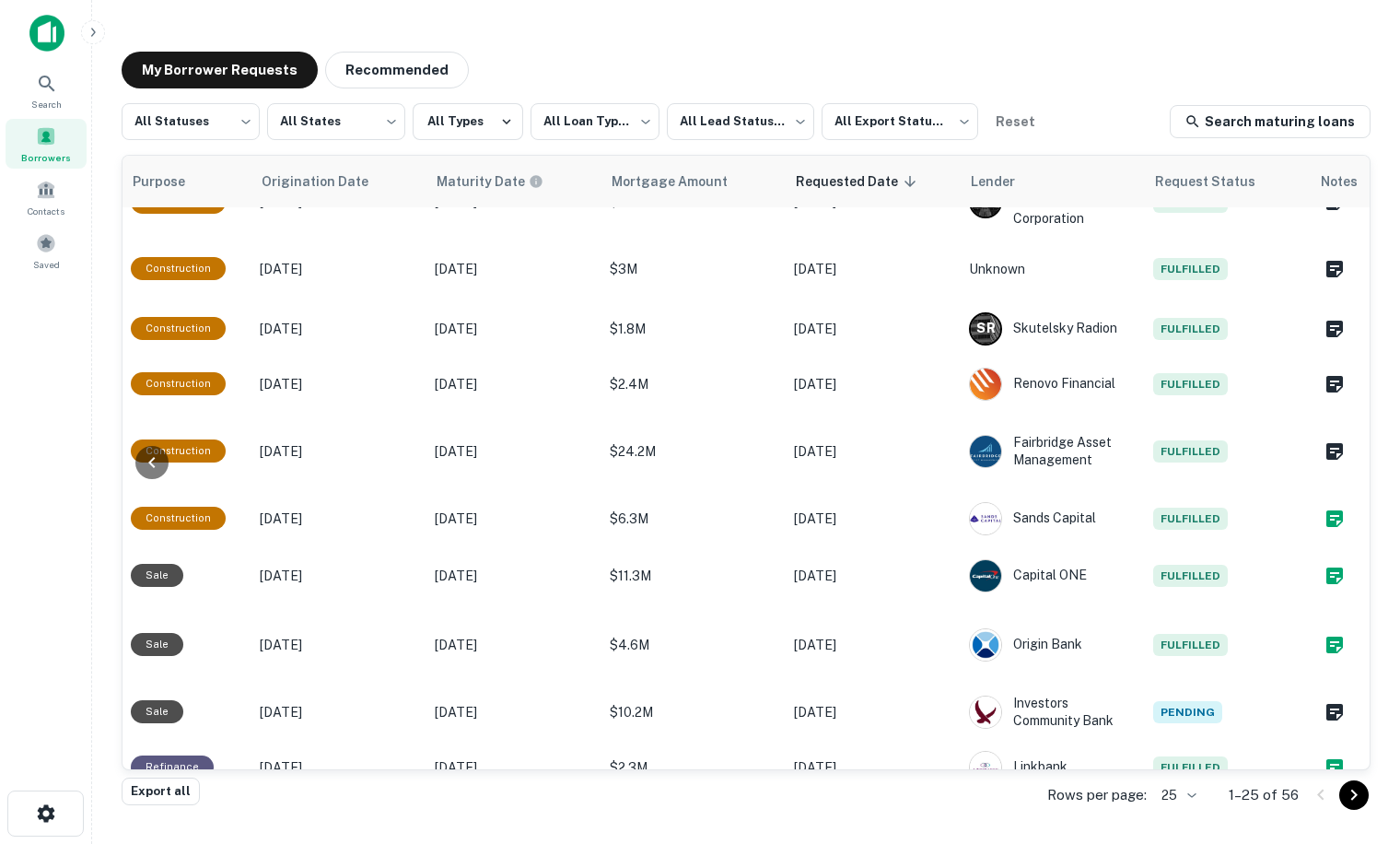
scroll to position [672, 933]
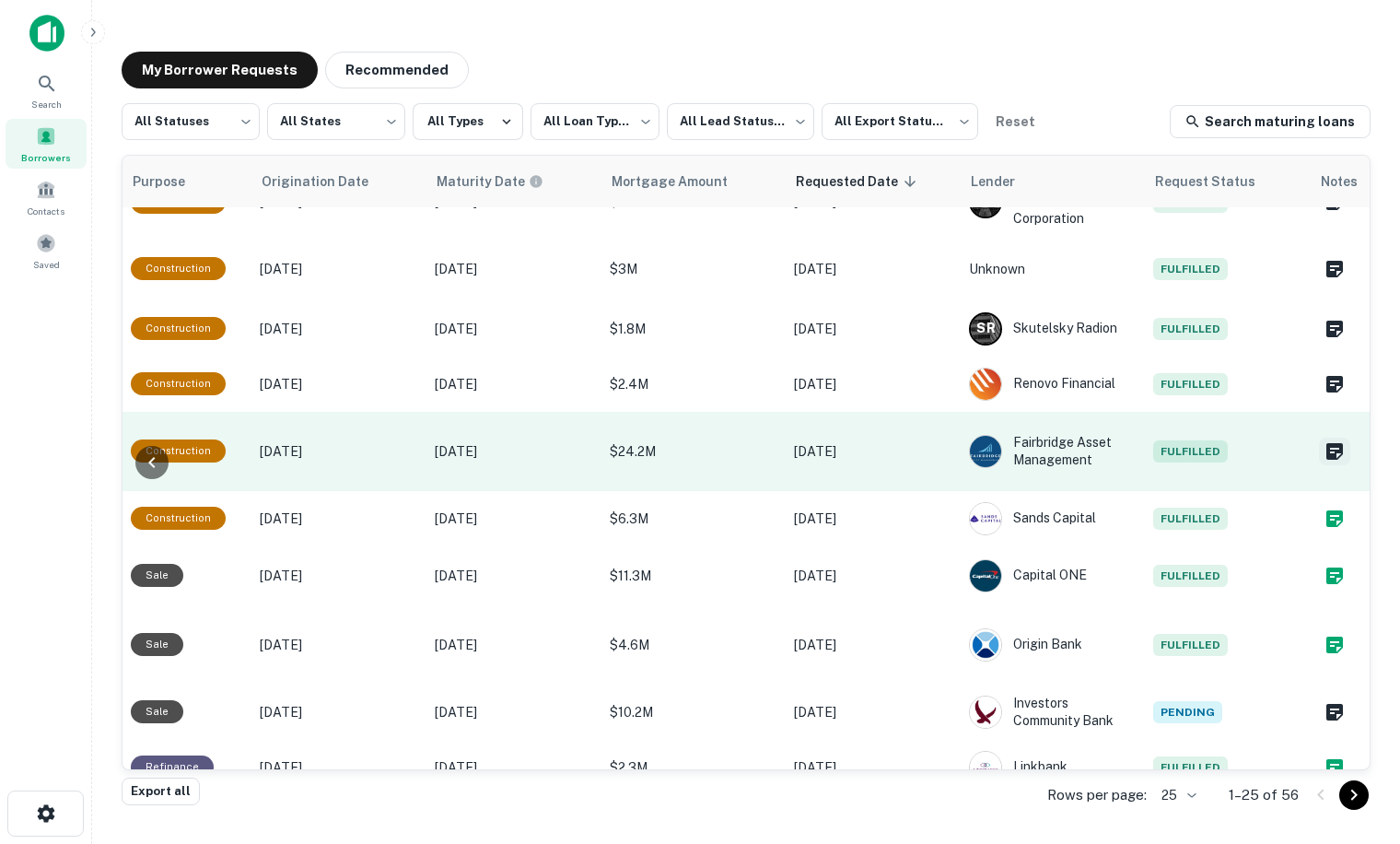
click at [1324, 440] on icon "Create a note for this borrower request" at bounding box center [1335, 451] width 22 height 22
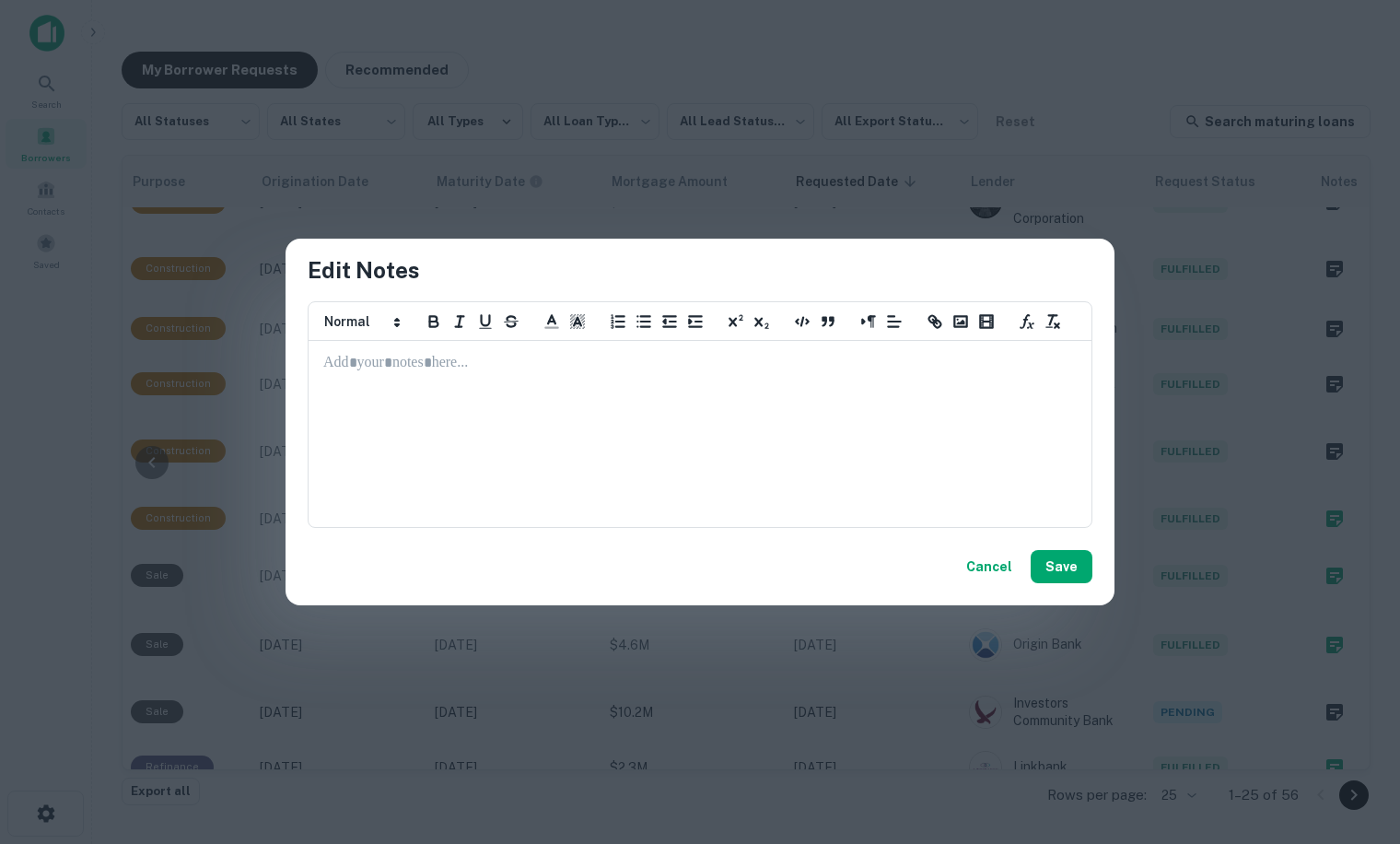
click at [392, 369] on p at bounding box center [700, 364] width 754 height 21
click at [1068, 567] on button "Save" at bounding box center [1061, 566] width 62 height 33
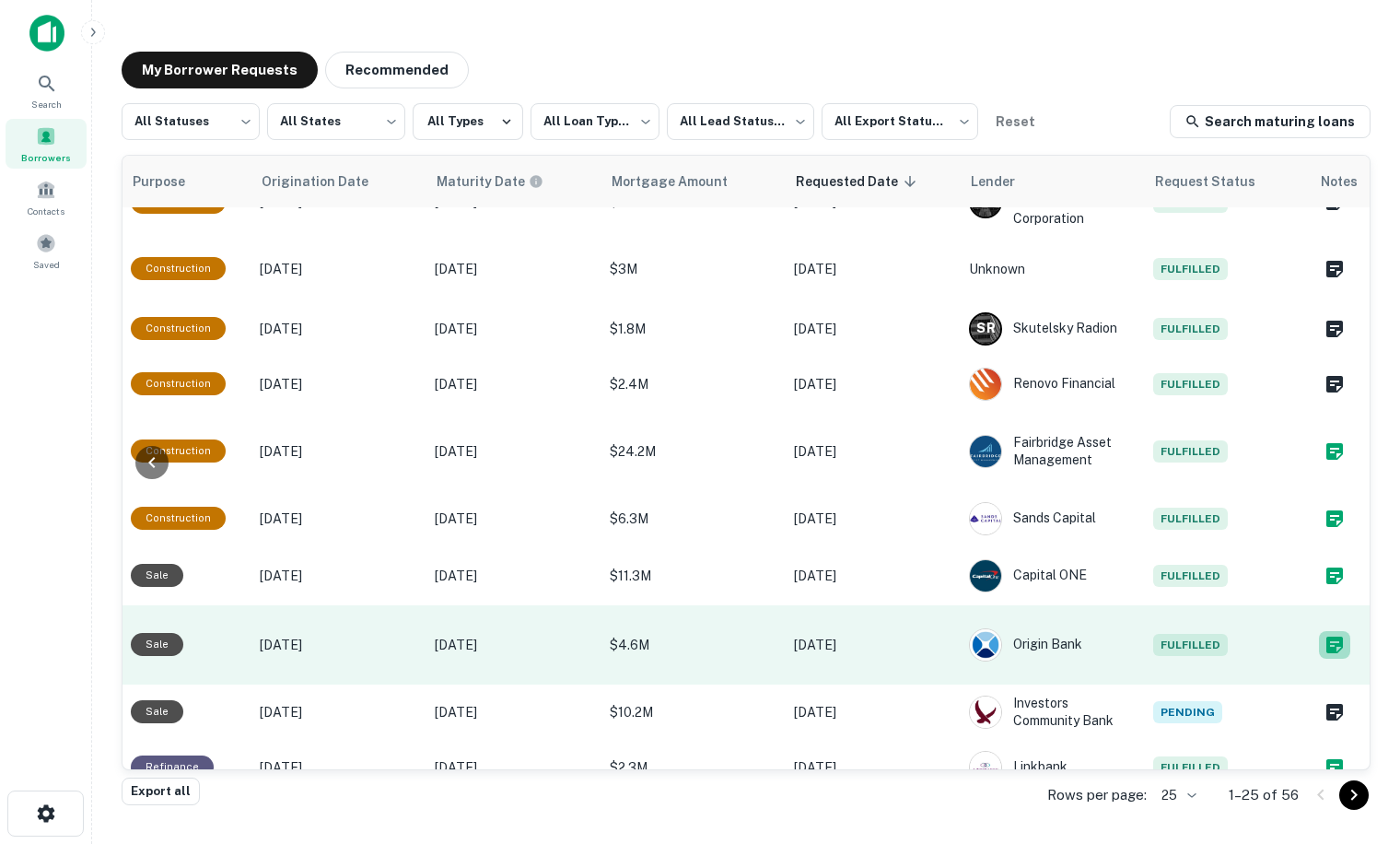
click at [1327, 637] on icon "Create a note for this borrower request" at bounding box center [1336, 645] width 17 height 17
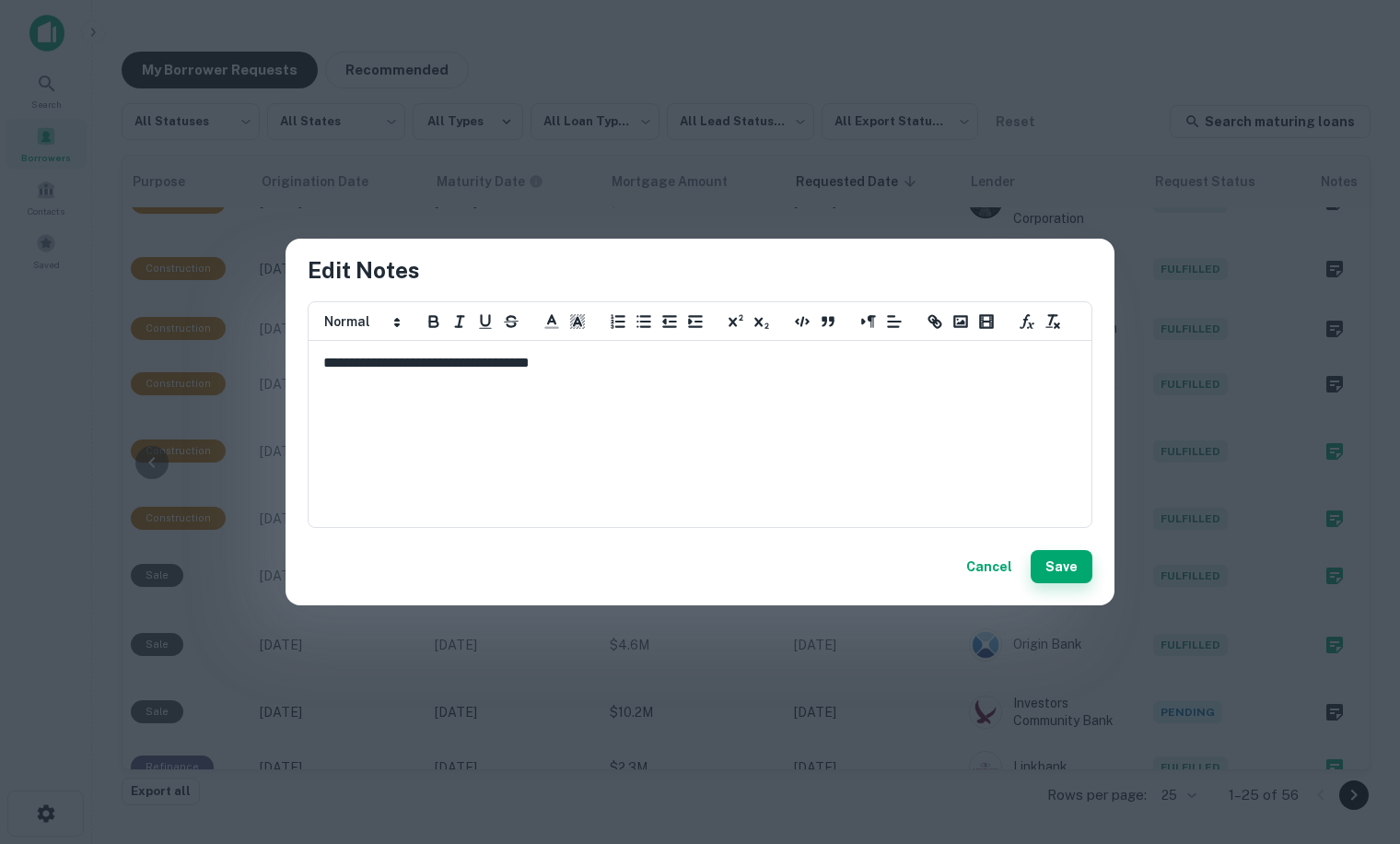
click at [1062, 565] on button "Save" at bounding box center [1061, 566] width 62 height 33
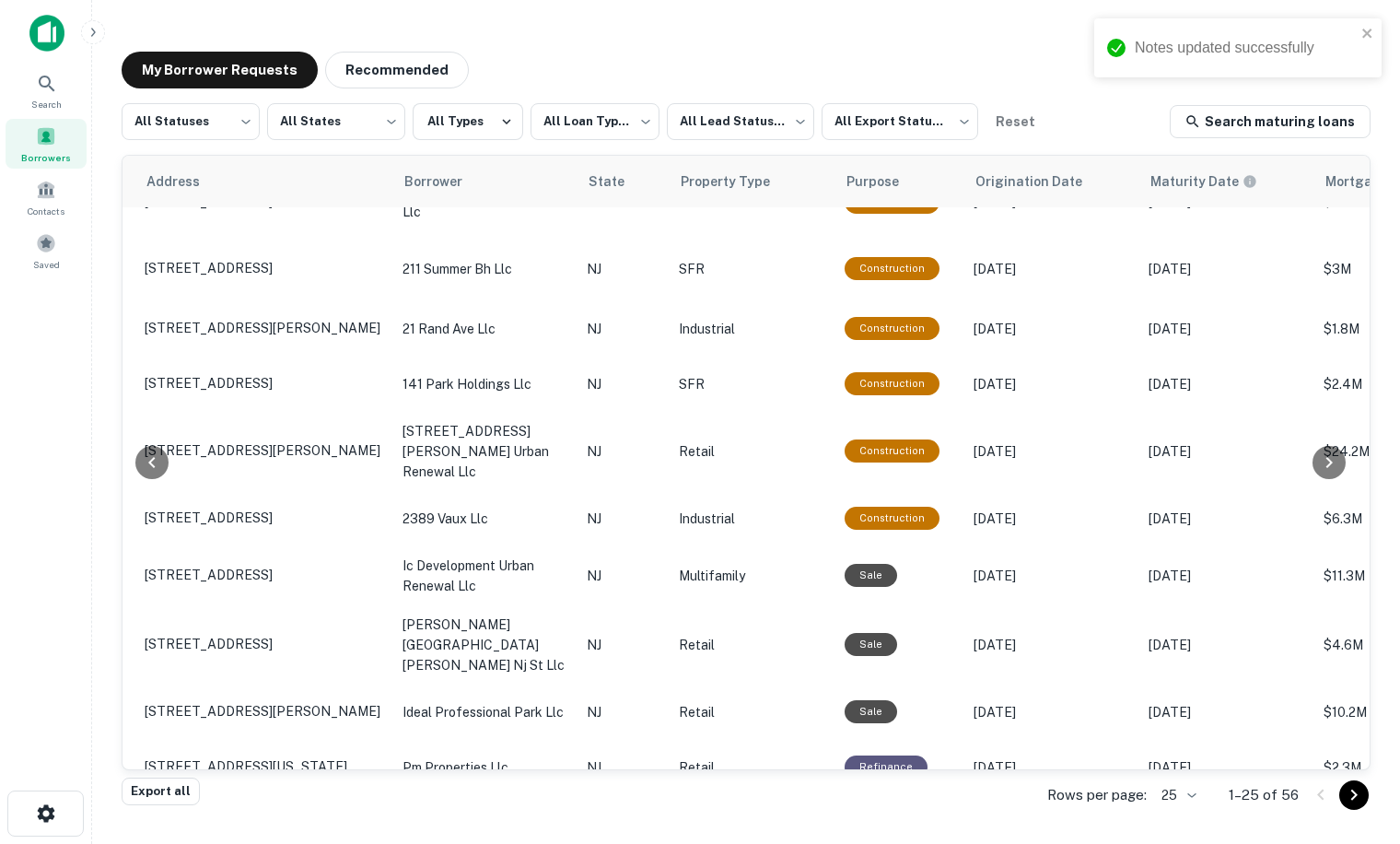
scroll to position [672, 0]
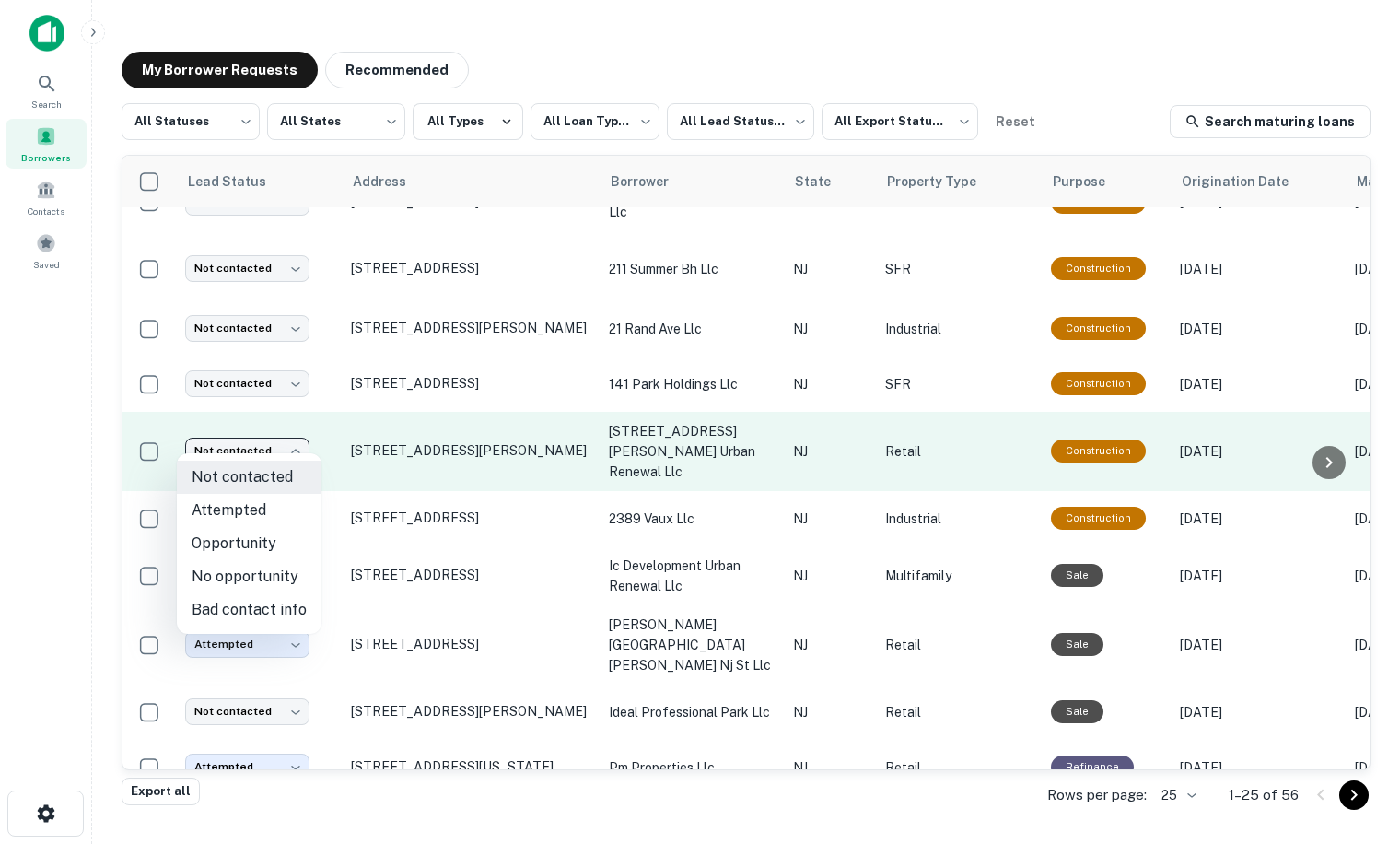
click at [279, 434] on body "**********" at bounding box center [700, 422] width 1400 height 844
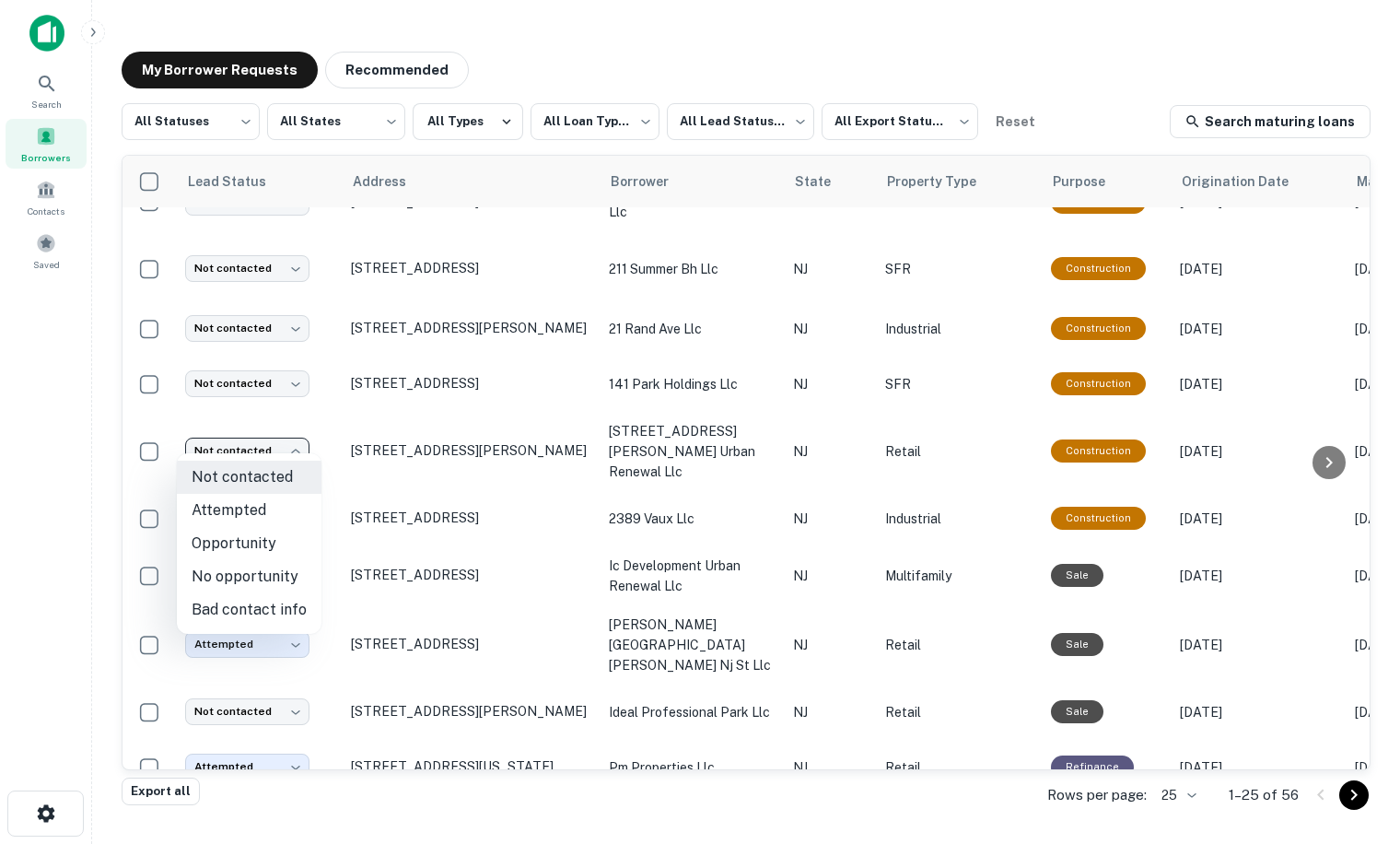
click at [242, 507] on li "Attempted" at bounding box center [249, 510] width 145 height 33
type input "*********"
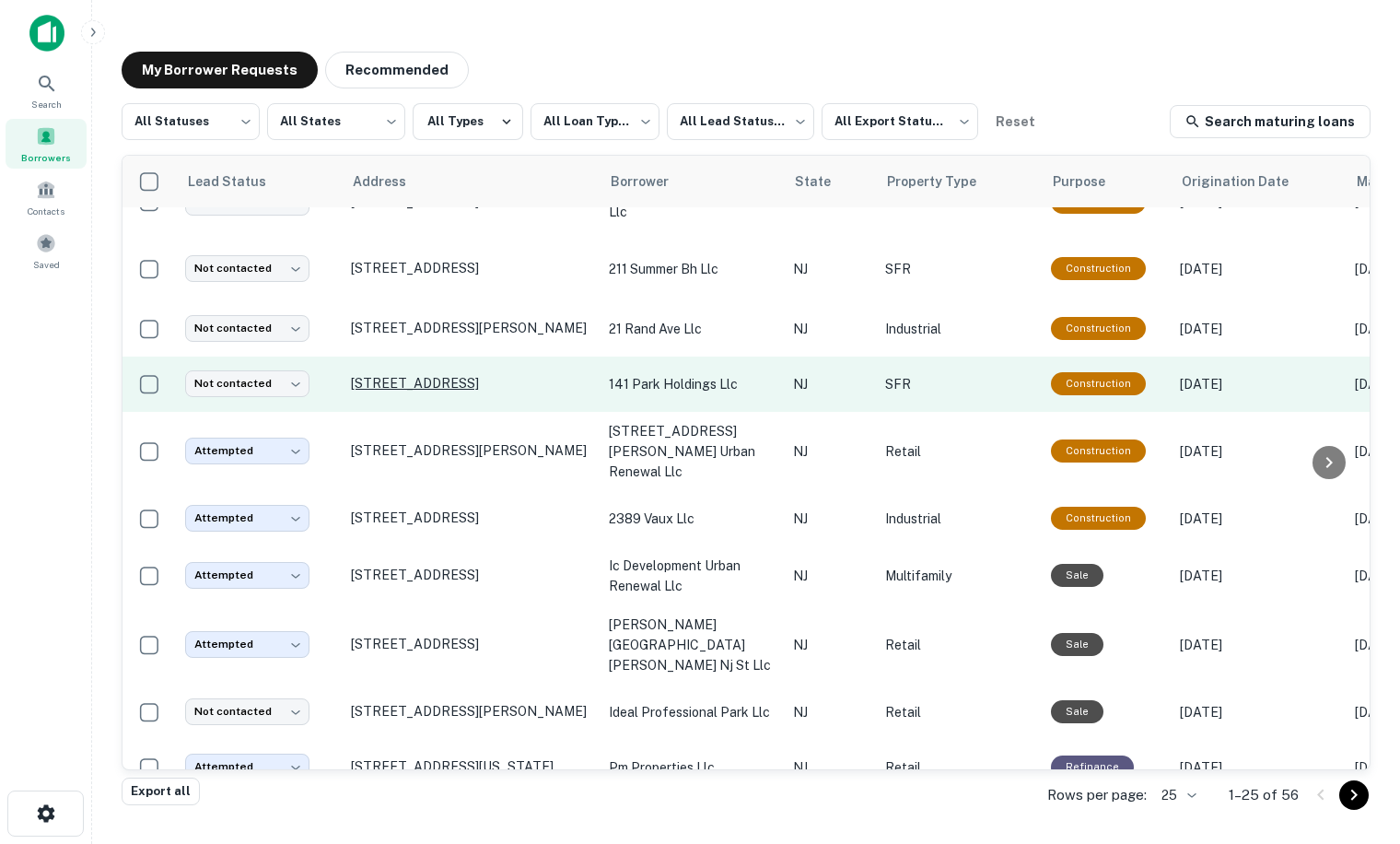
click at [417, 376] on p "[STREET_ADDRESS]" at bounding box center [471, 384] width 240 height 17
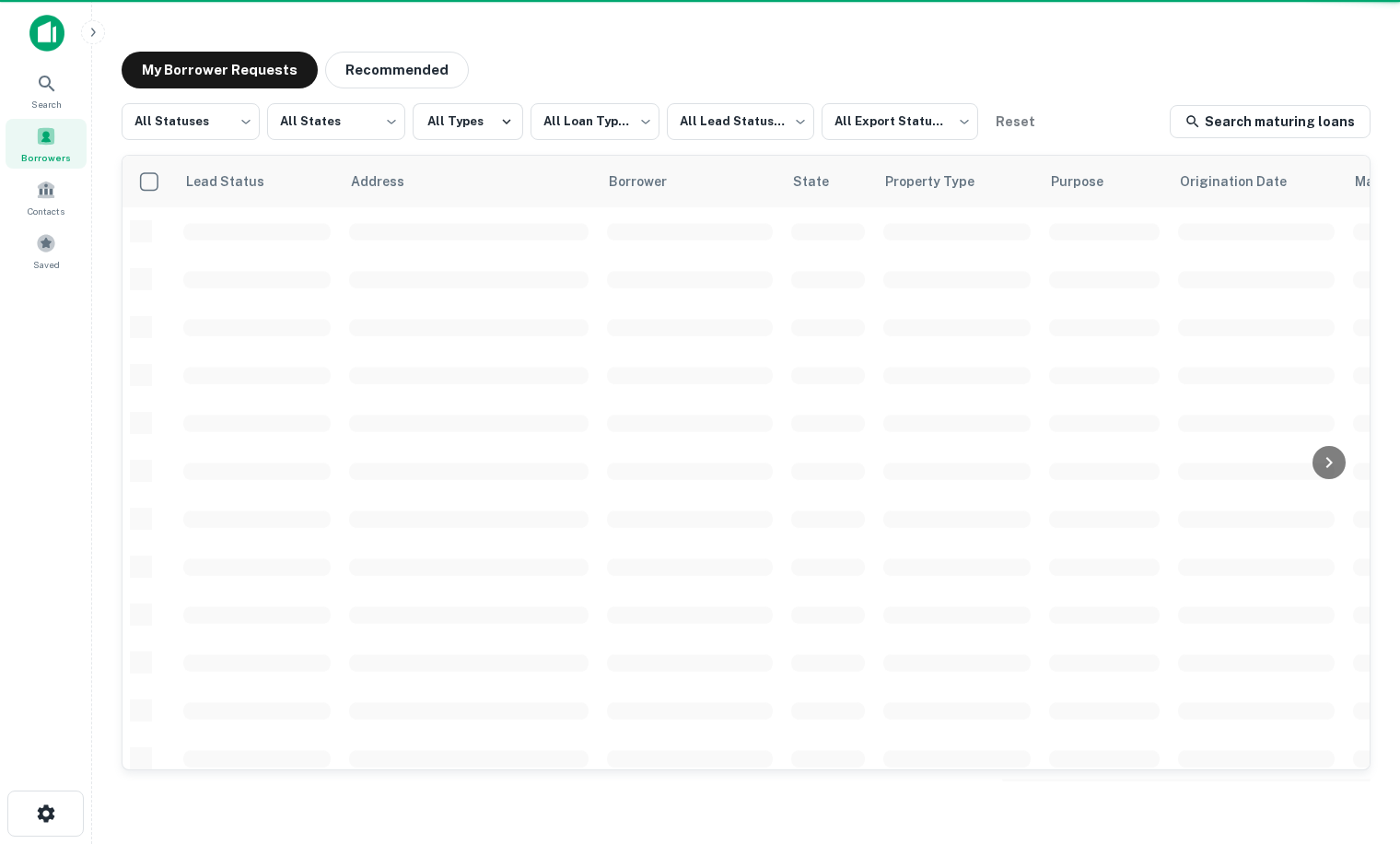
scroll to position [650, 0]
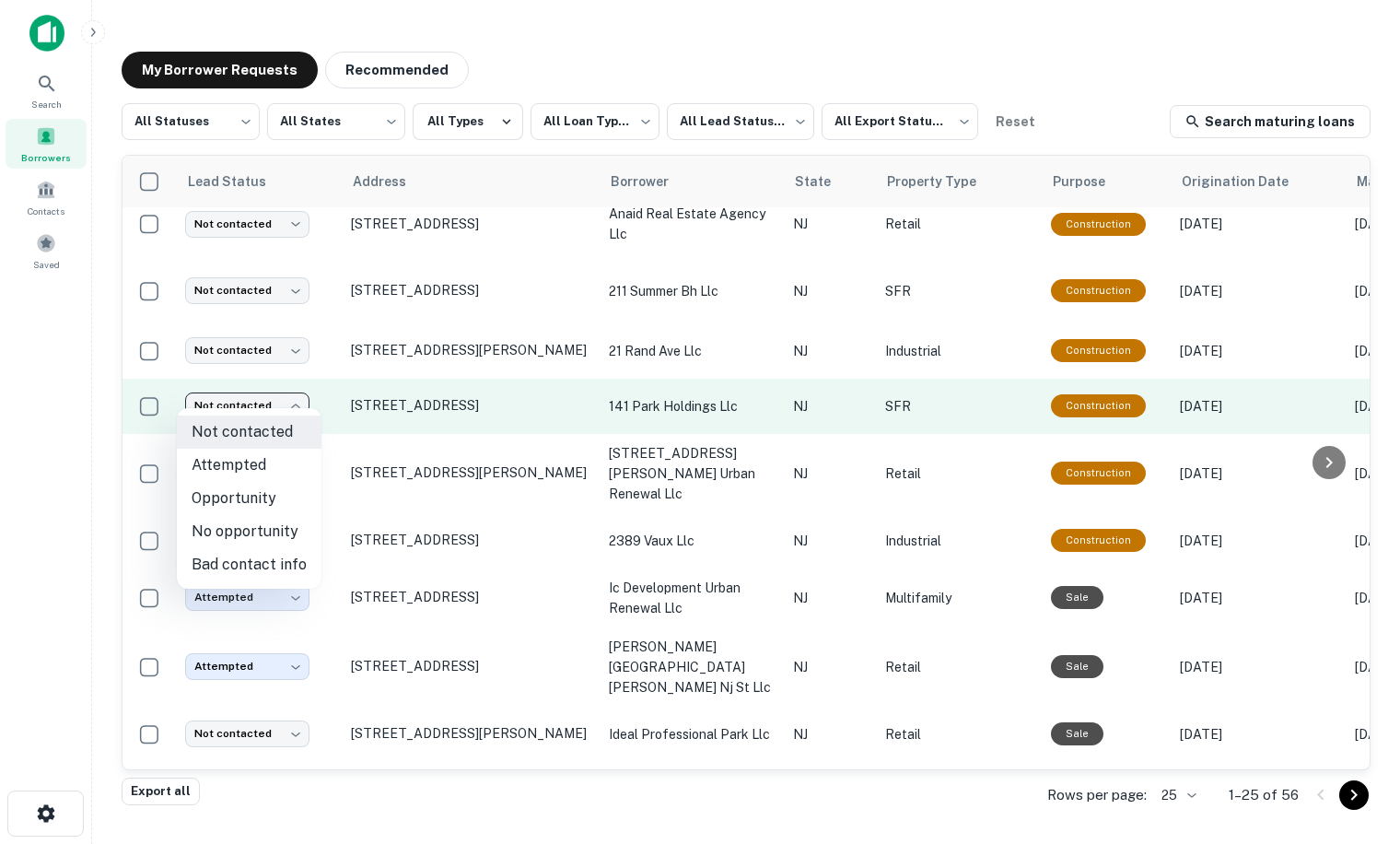
click at [257, 386] on body "**********" at bounding box center [700, 422] width 1400 height 844
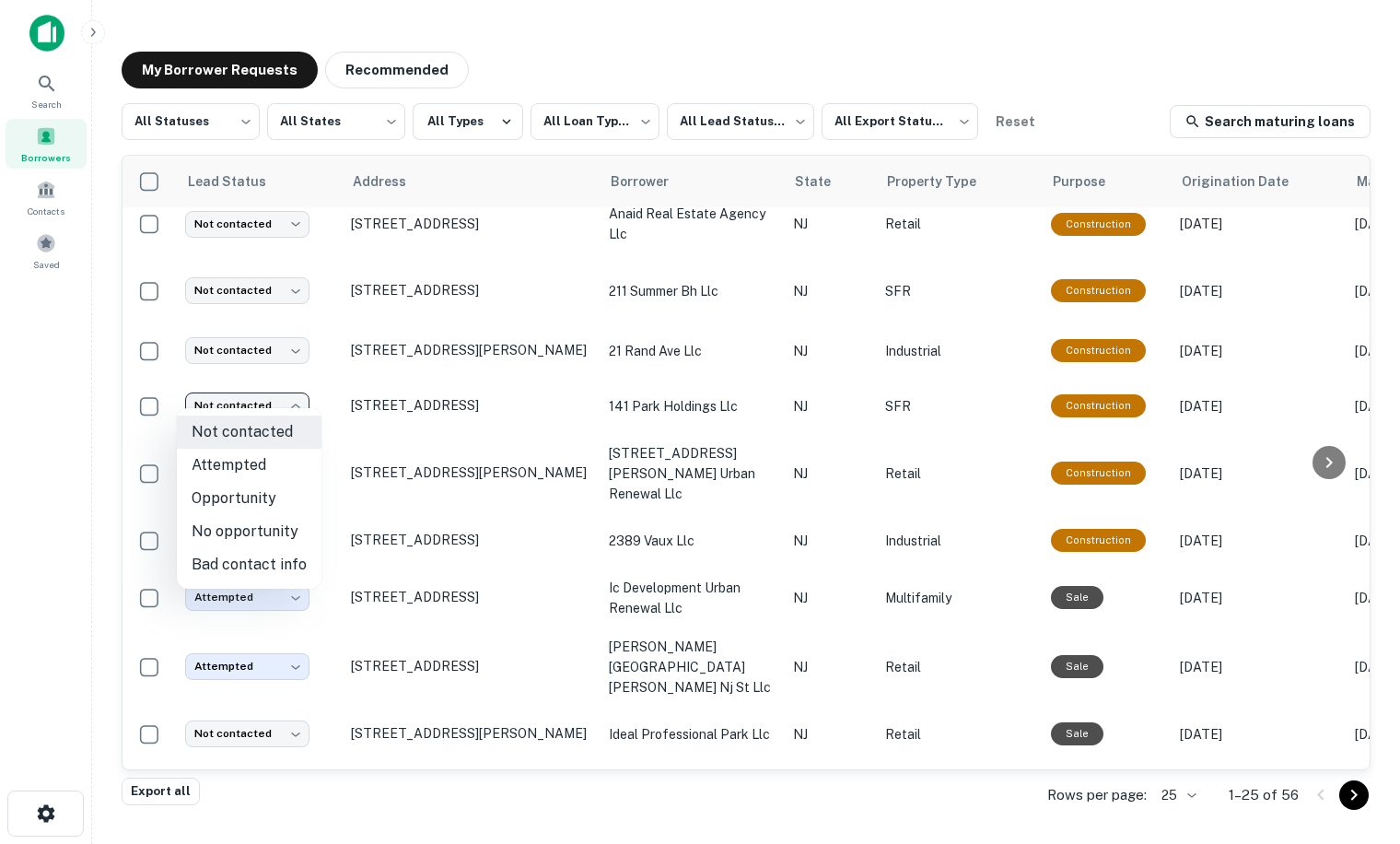
click at [251, 457] on li "Attempted" at bounding box center [249, 465] width 145 height 33
type input "*********"
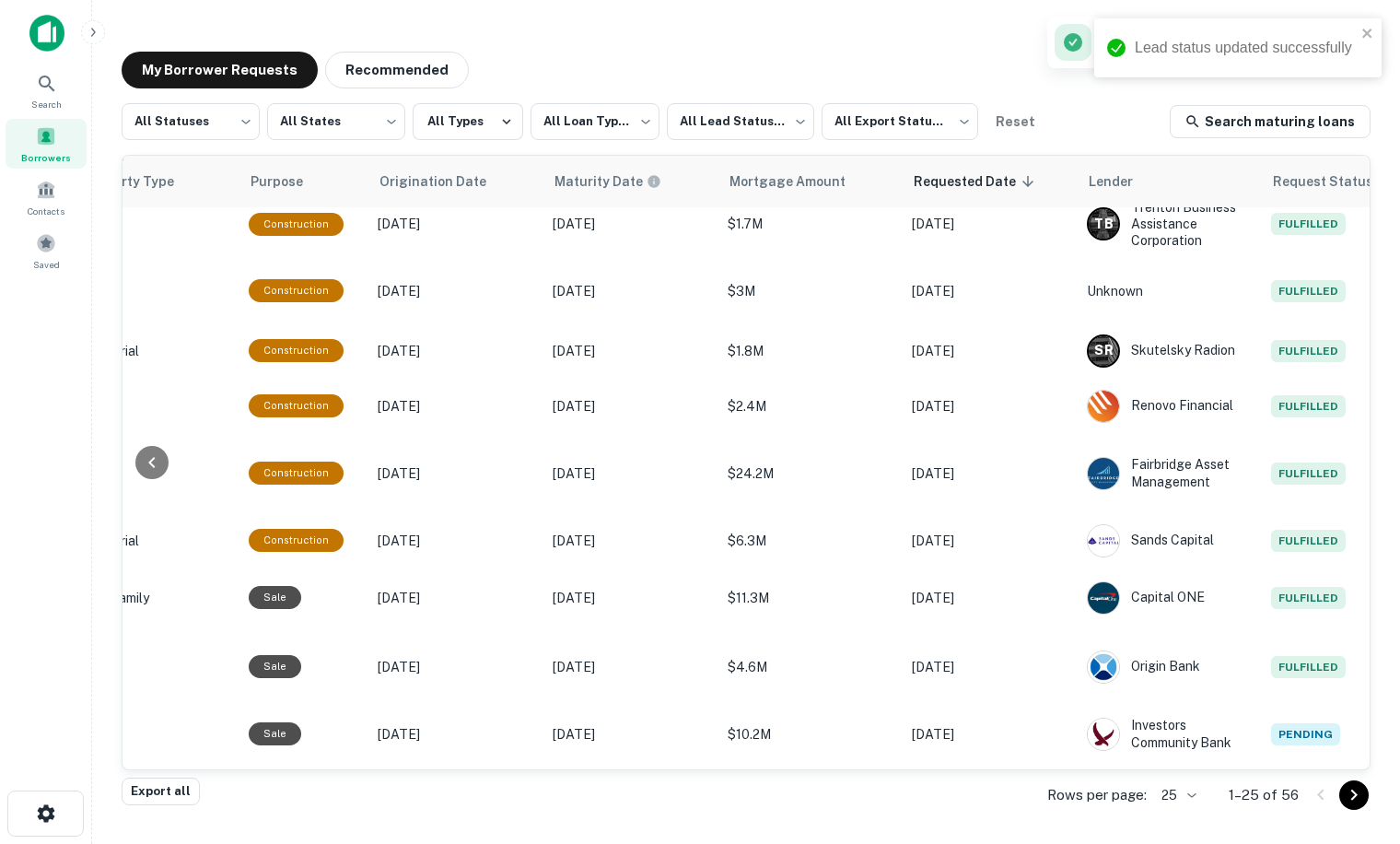
scroll to position [650, 933]
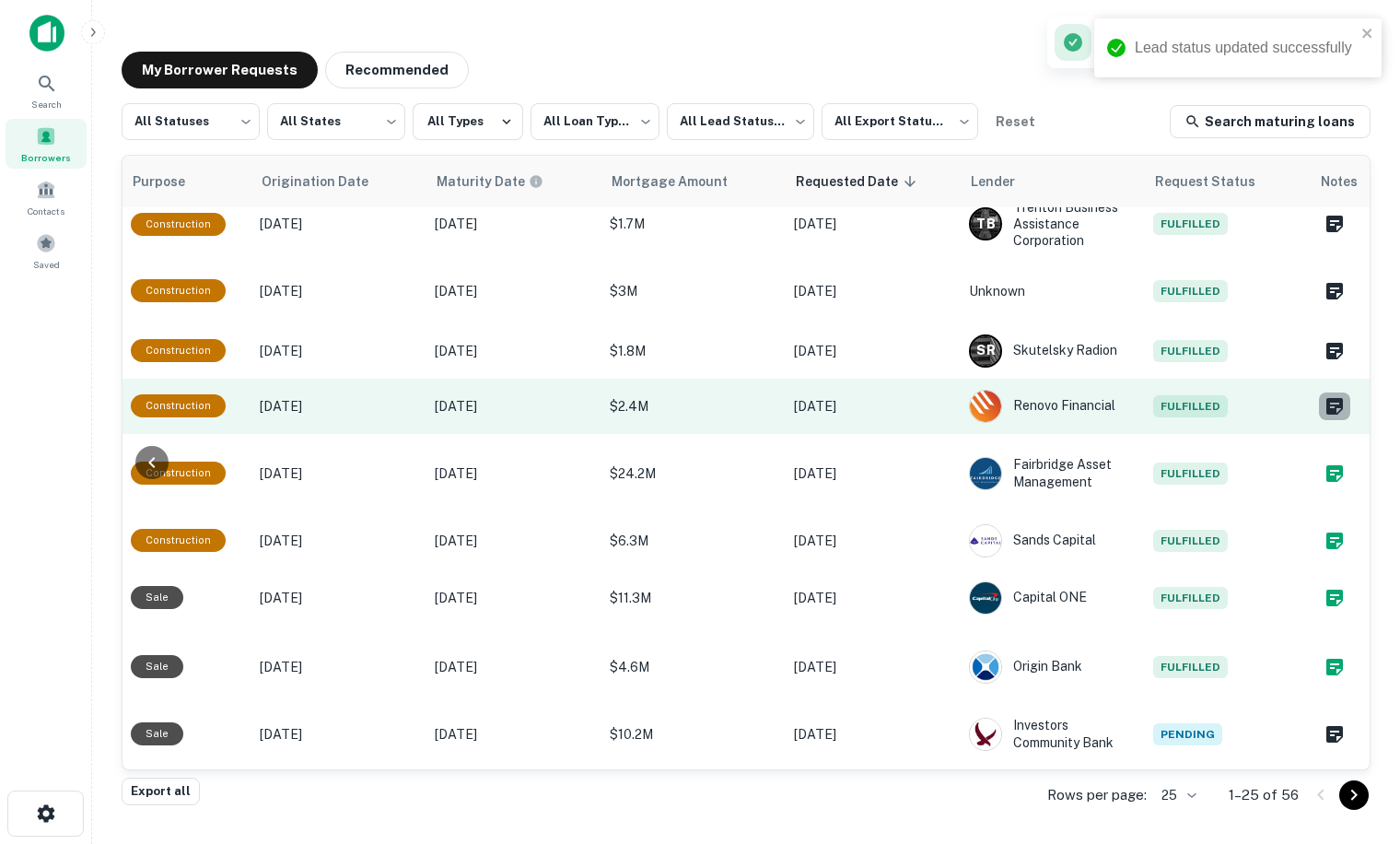
click at [1324, 395] on icon "Create a note for this borrower request" at bounding box center [1335, 405] width 22 height 22
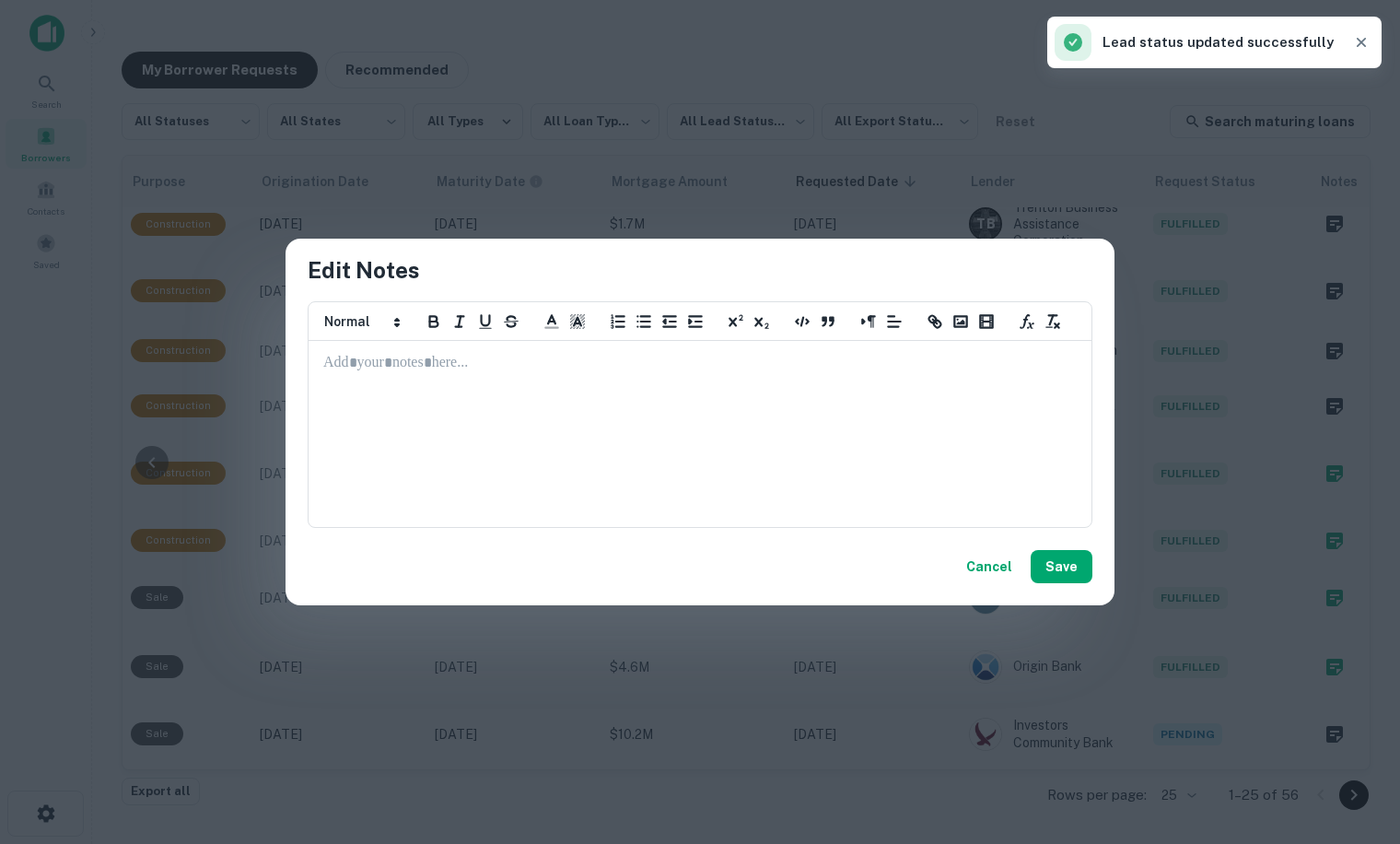
click at [355, 370] on p at bounding box center [700, 364] width 754 height 21
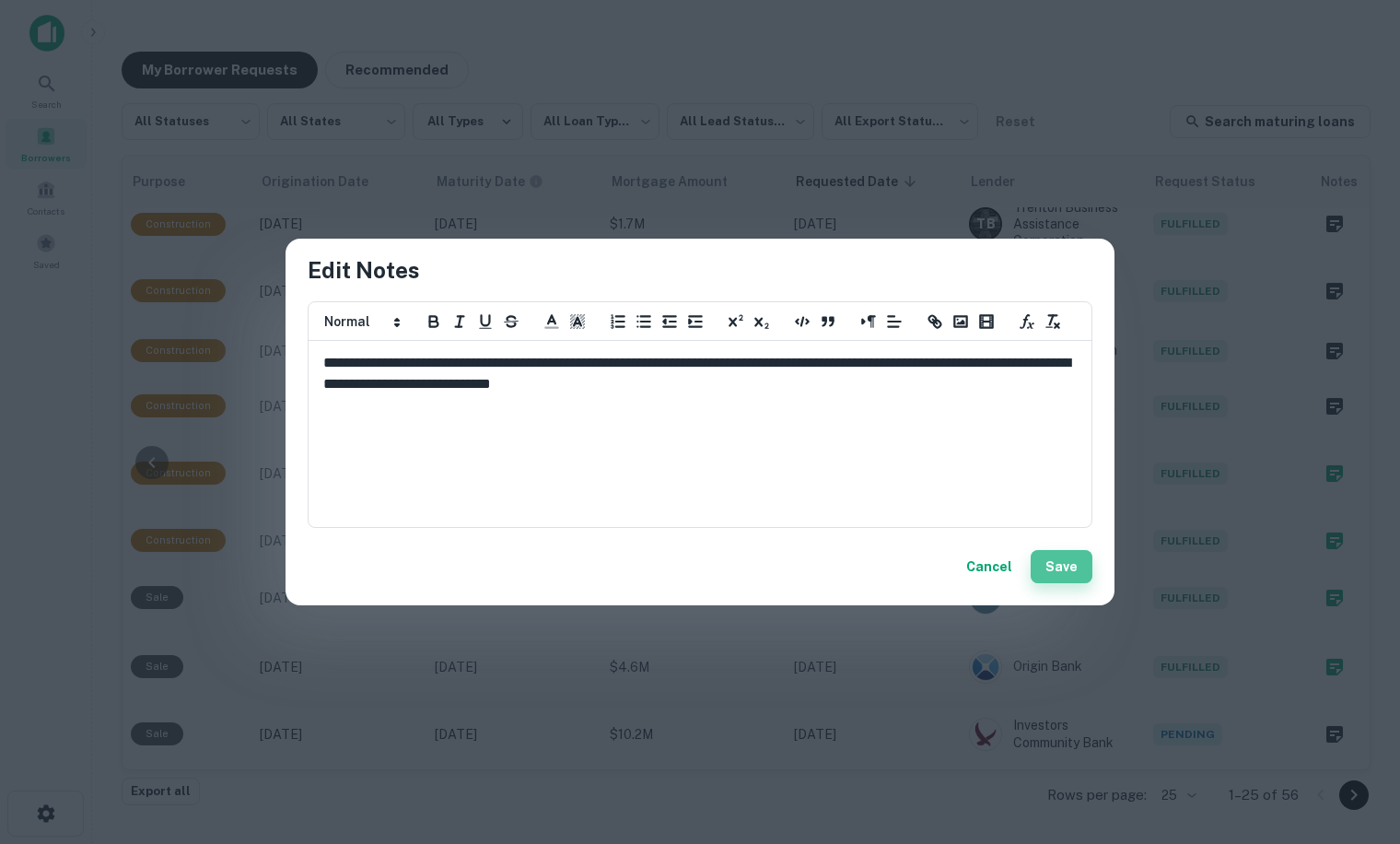
click at [1057, 567] on button "Save" at bounding box center [1061, 566] width 62 height 33
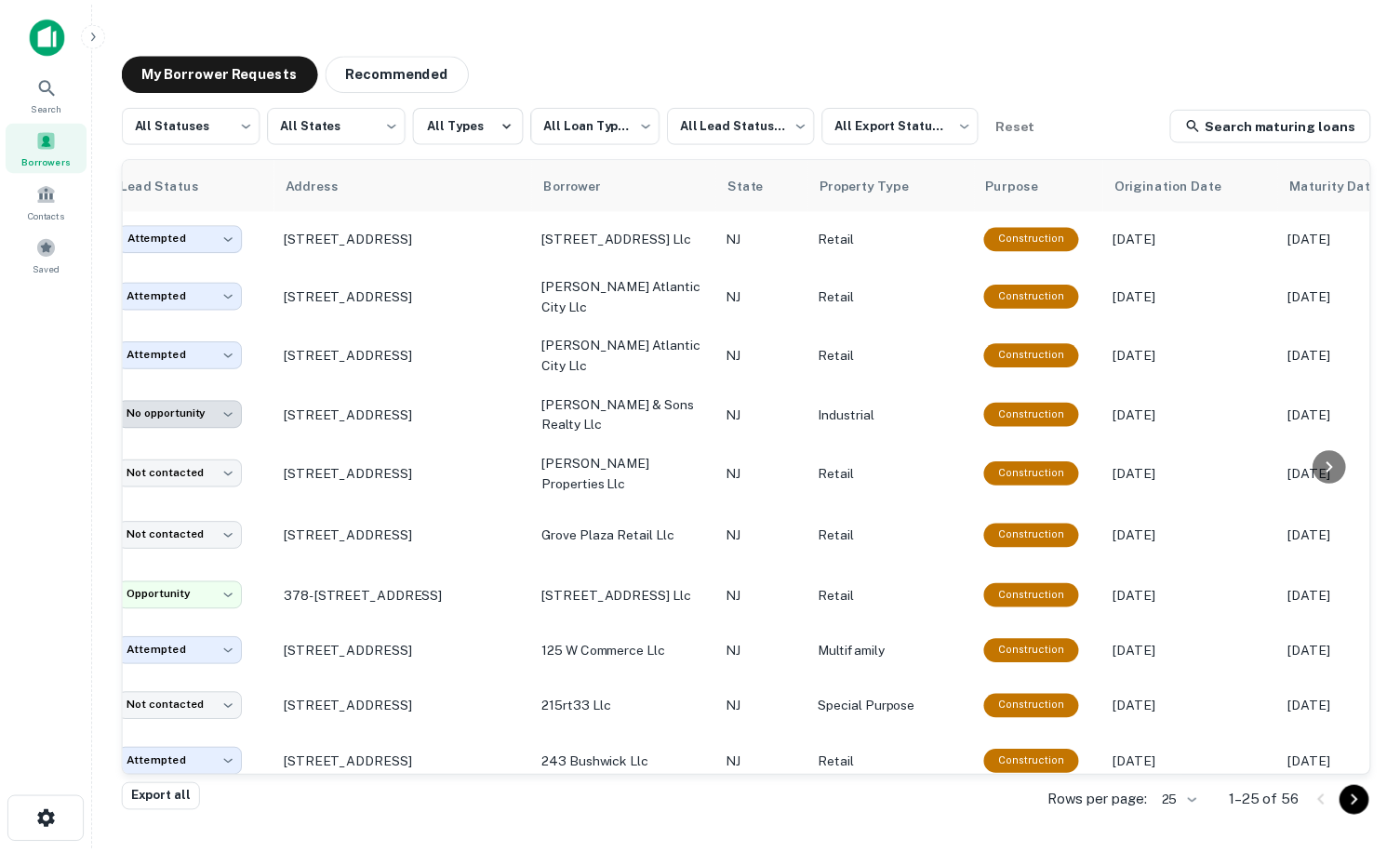
scroll to position [0, 0]
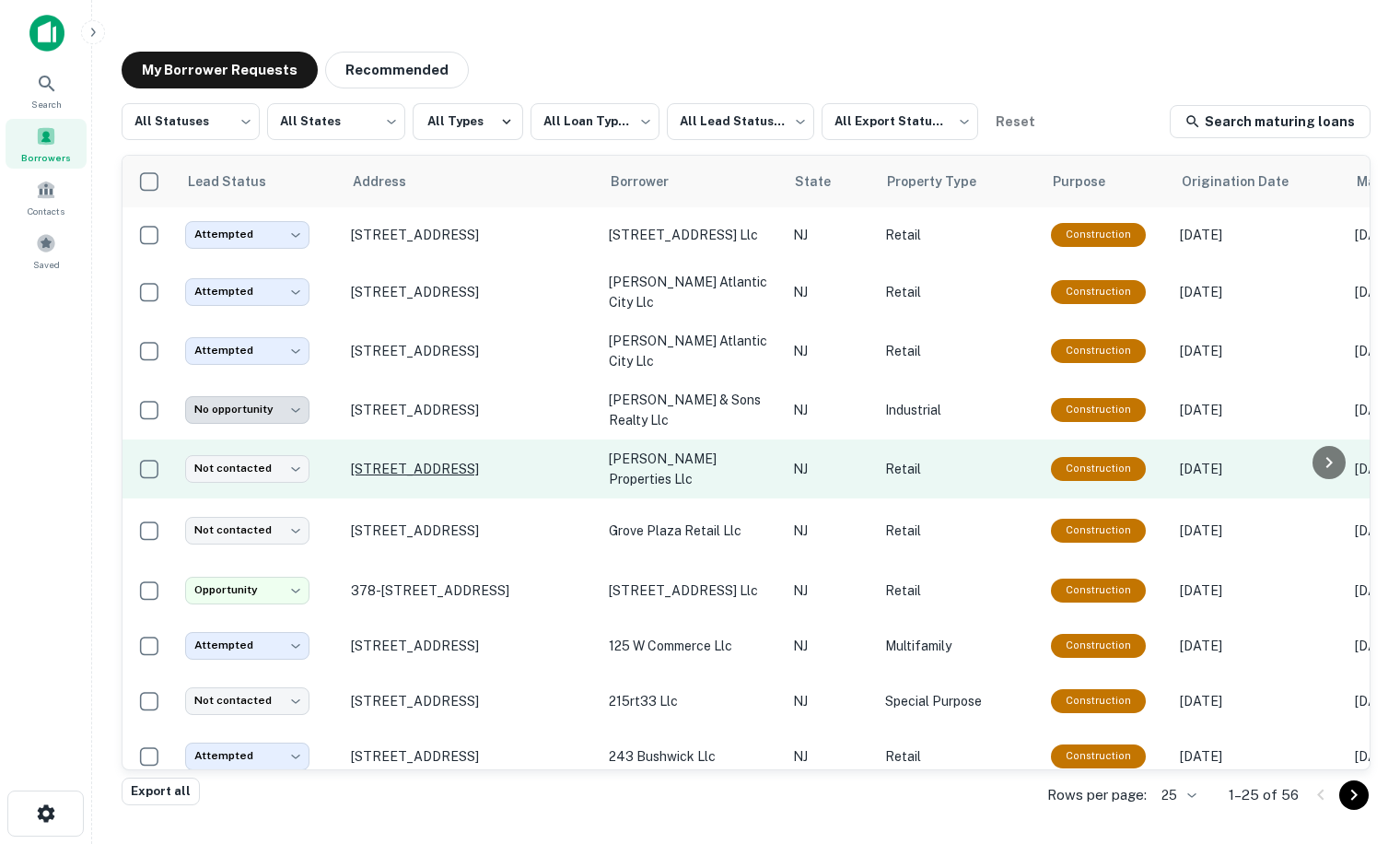
click at [442, 460] on p "[STREET_ADDRESS]" at bounding box center [471, 469] width 240 height 17
